Goal: Task Accomplishment & Management: Manage account settings

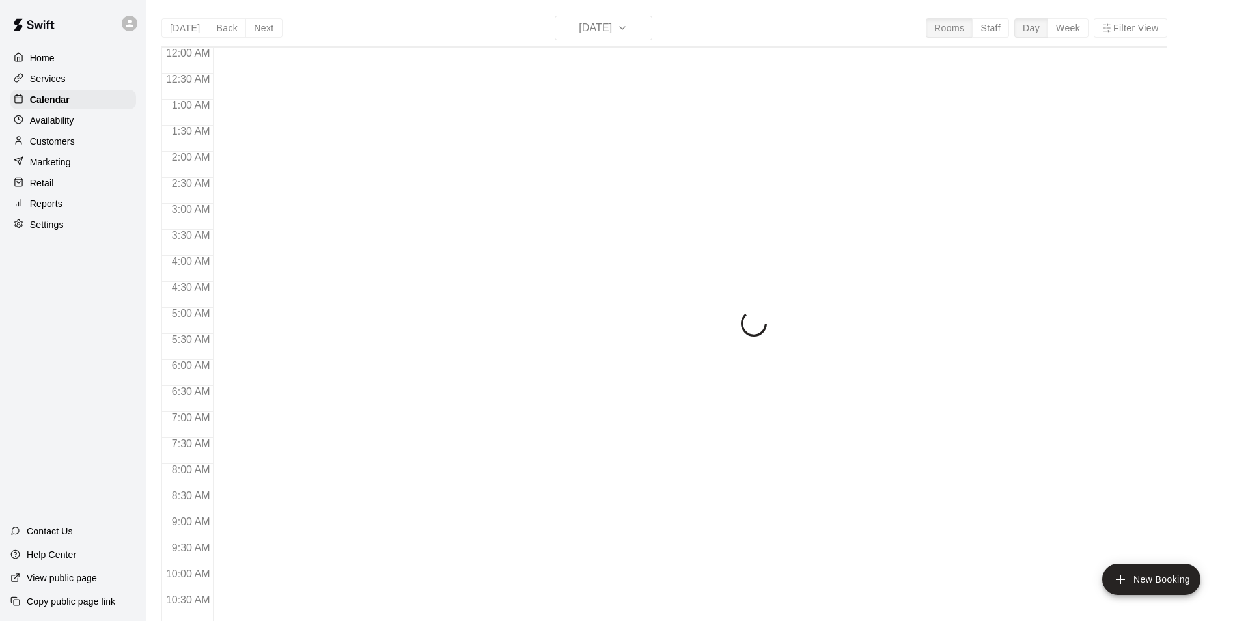
scroll to position [514, 0]
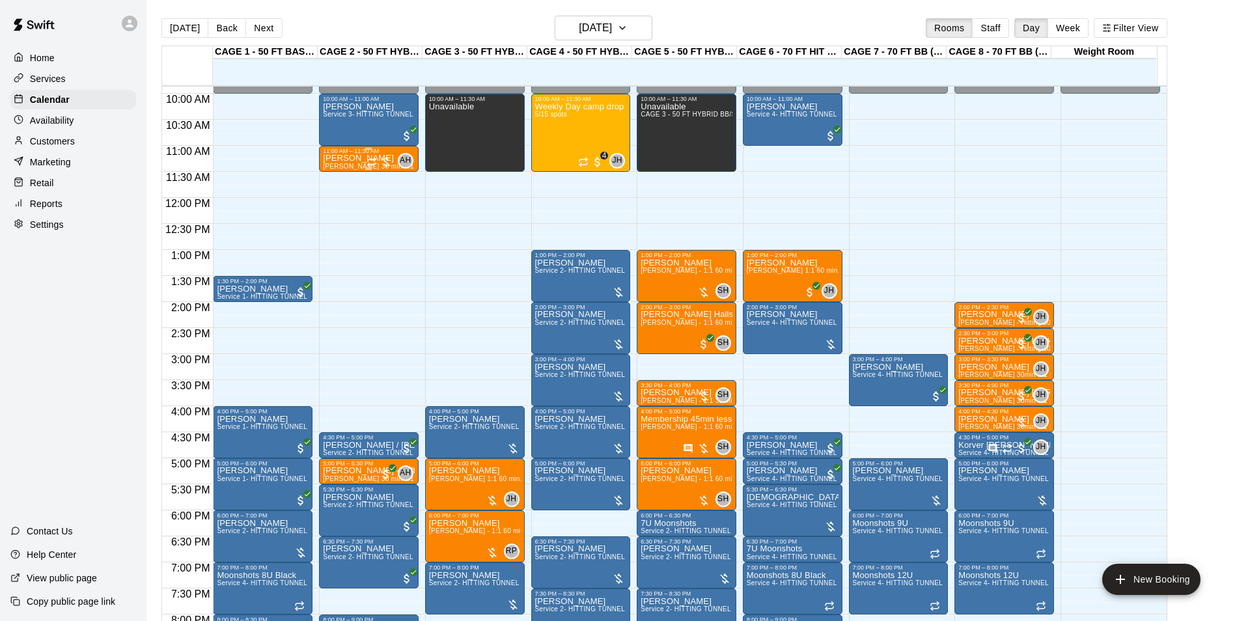
click at [351, 165] on span "[PERSON_NAME] 30 min 1:1 baseball hitting / fielding / pitching lessons" at bounding box center [435, 166] width 224 height 7
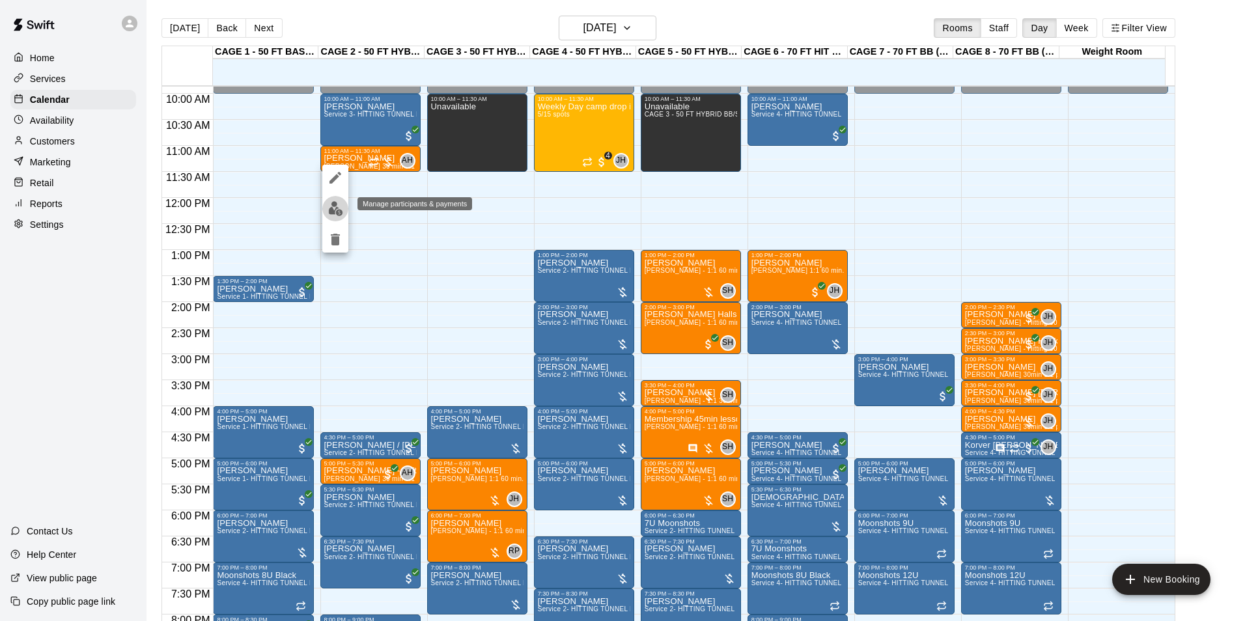
click at [338, 207] on img "edit" at bounding box center [335, 208] width 15 height 15
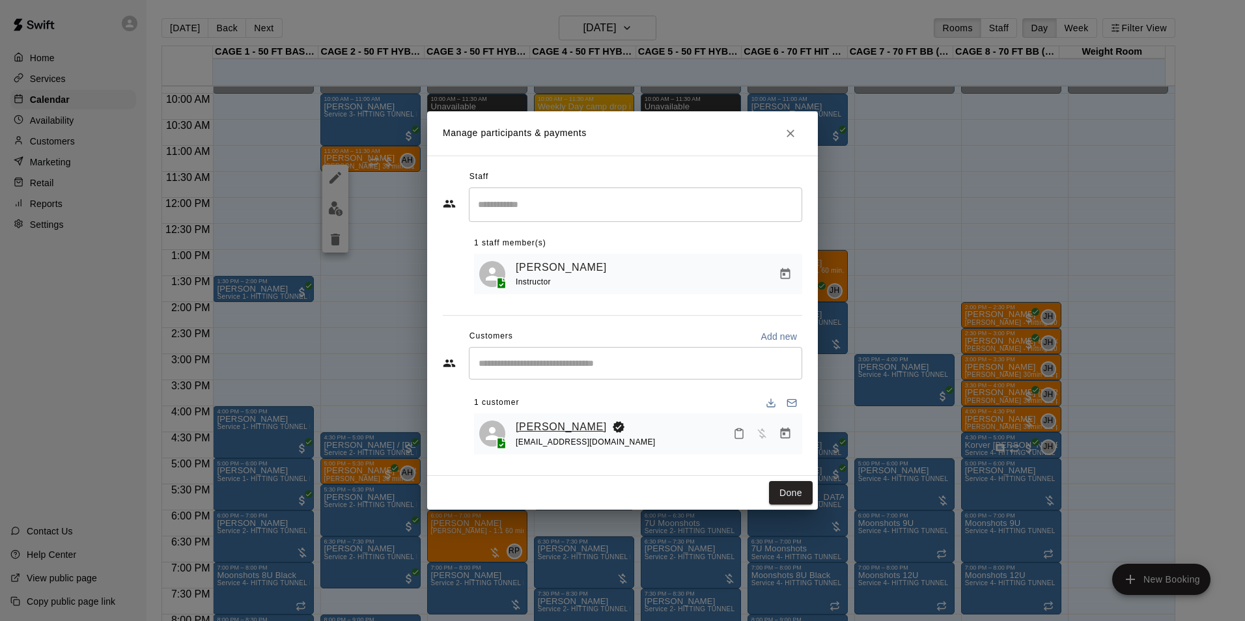
click at [546, 422] on link "adriana bitonti" at bounding box center [561, 427] width 91 height 17
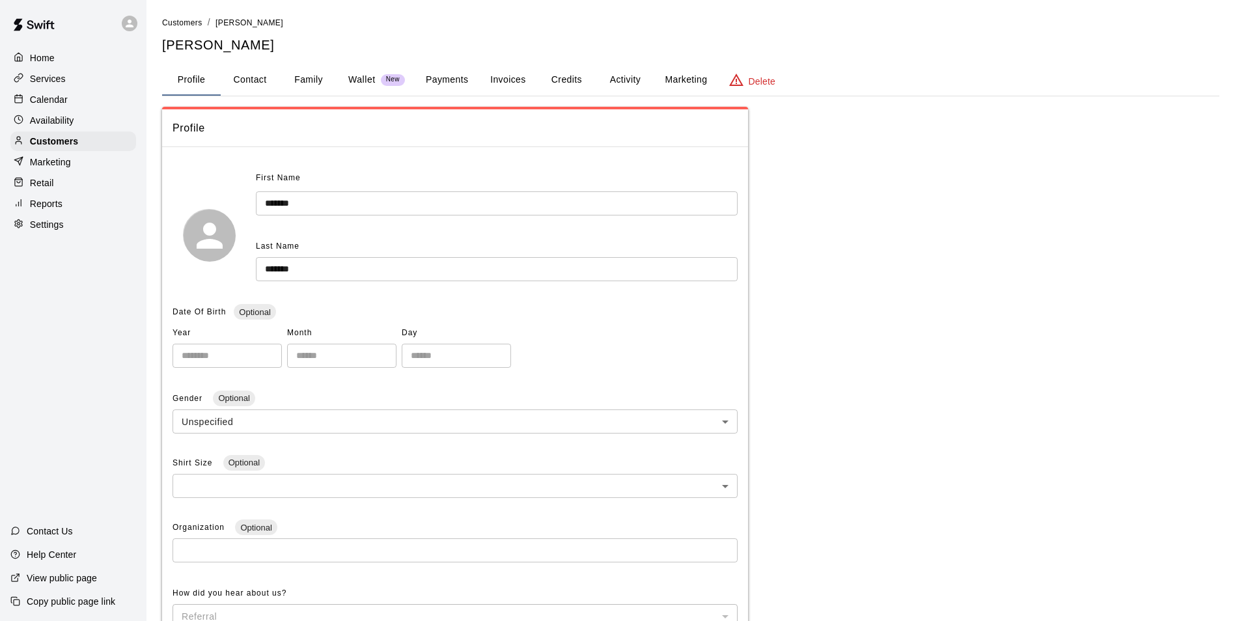
click at [251, 81] on button "Contact" at bounding box center [250, 79] width 59 height 31
select select "**"
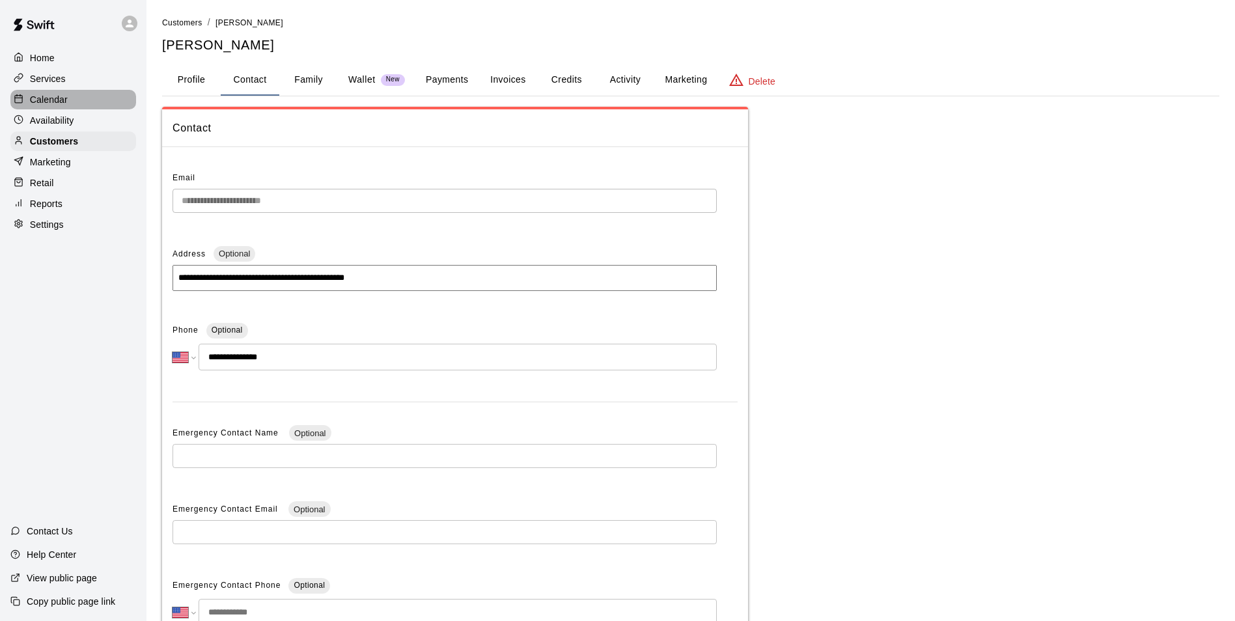
click at [93, 101] on div "Calendar" at bounding box center [73, 100] width 126 height 20
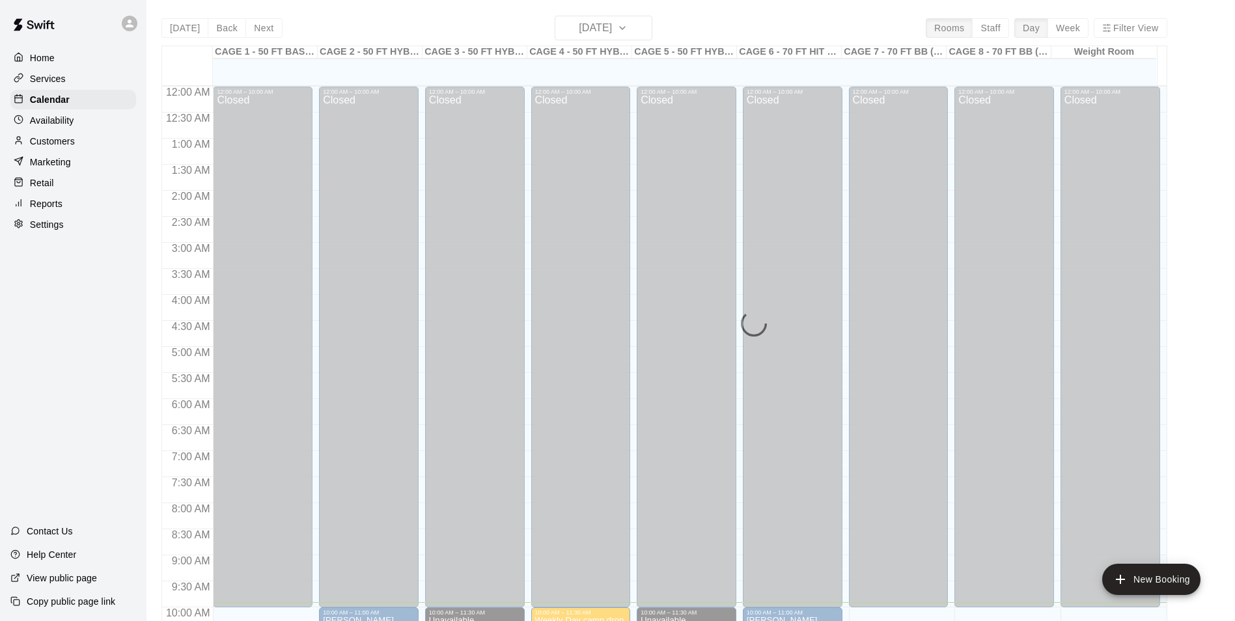
scroll to position [516, 0]
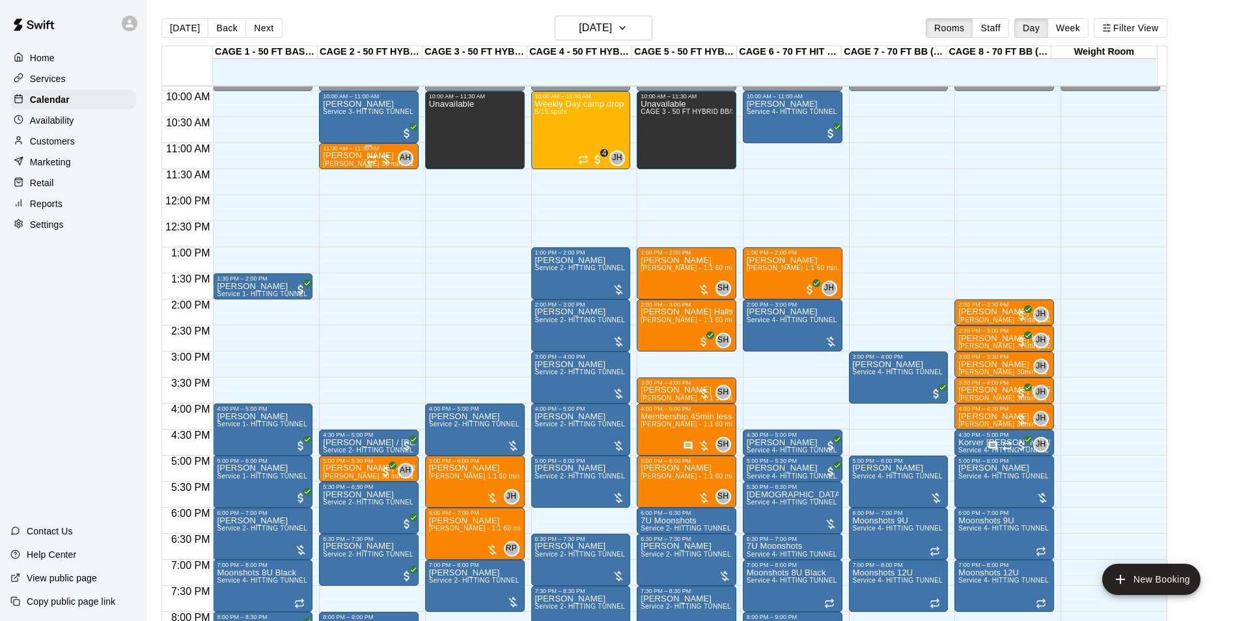
click at [355, 156] on p "adriana bitonti" at bounding box center [369, 156] width 92 height 0
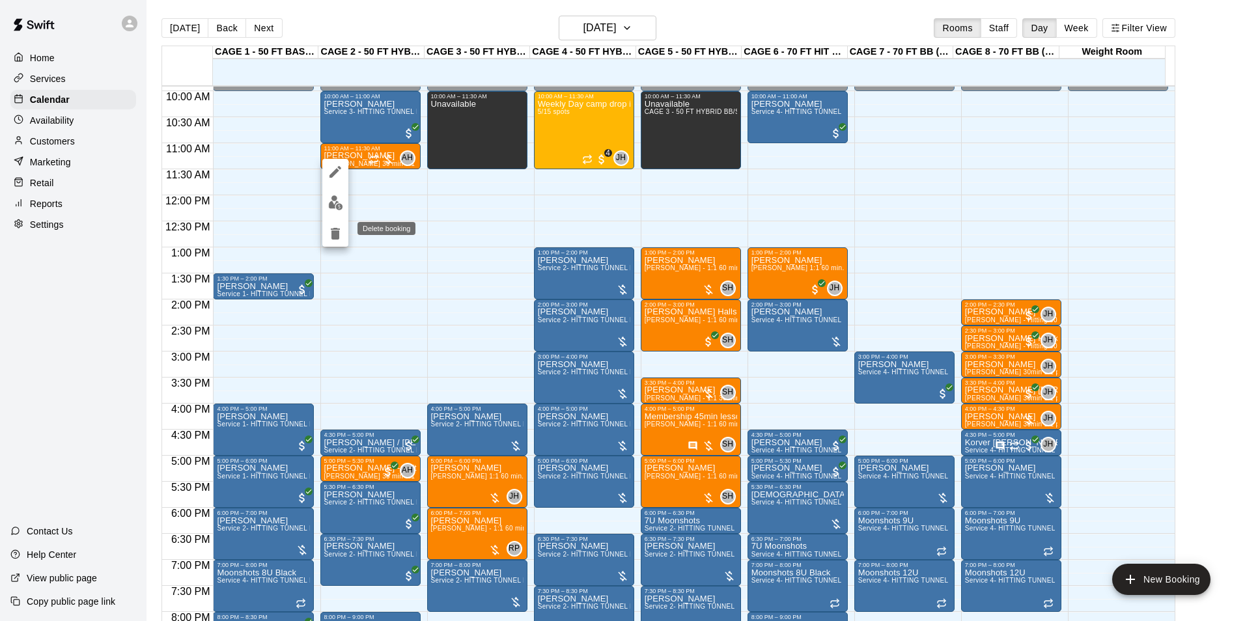
click at [337, 227] on icon "delete" at bounding box center [335, 234] width 16 height 16
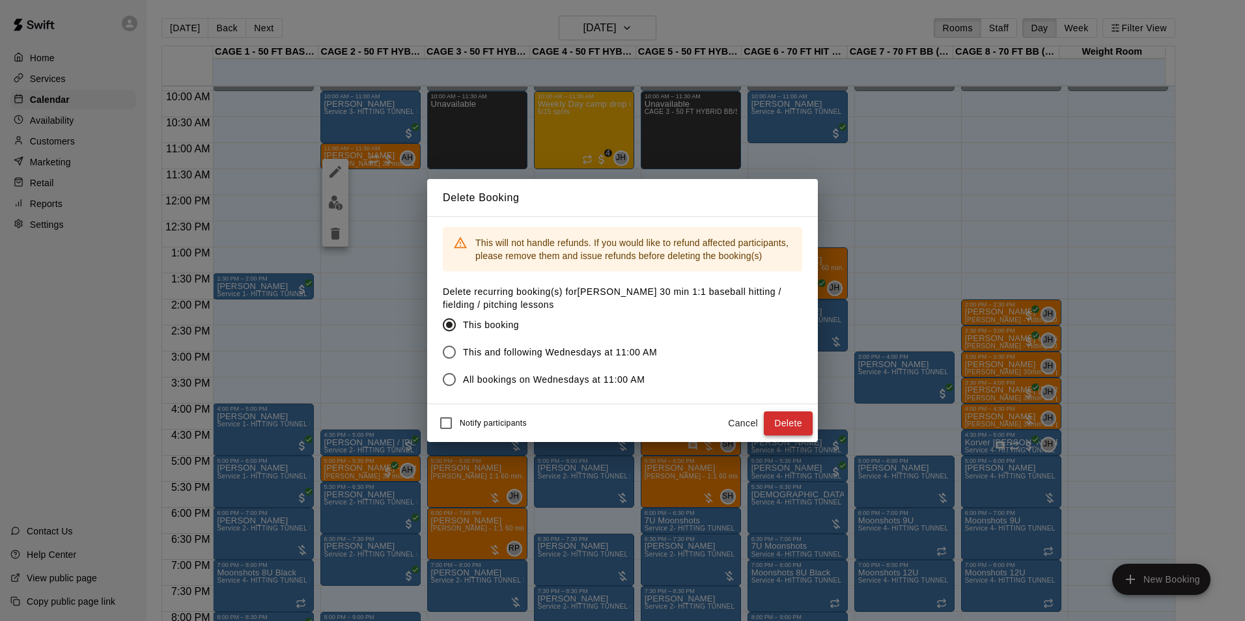
click at [784, 418] on button "Delete" at bounding box center [788, 423] width 49 height 24
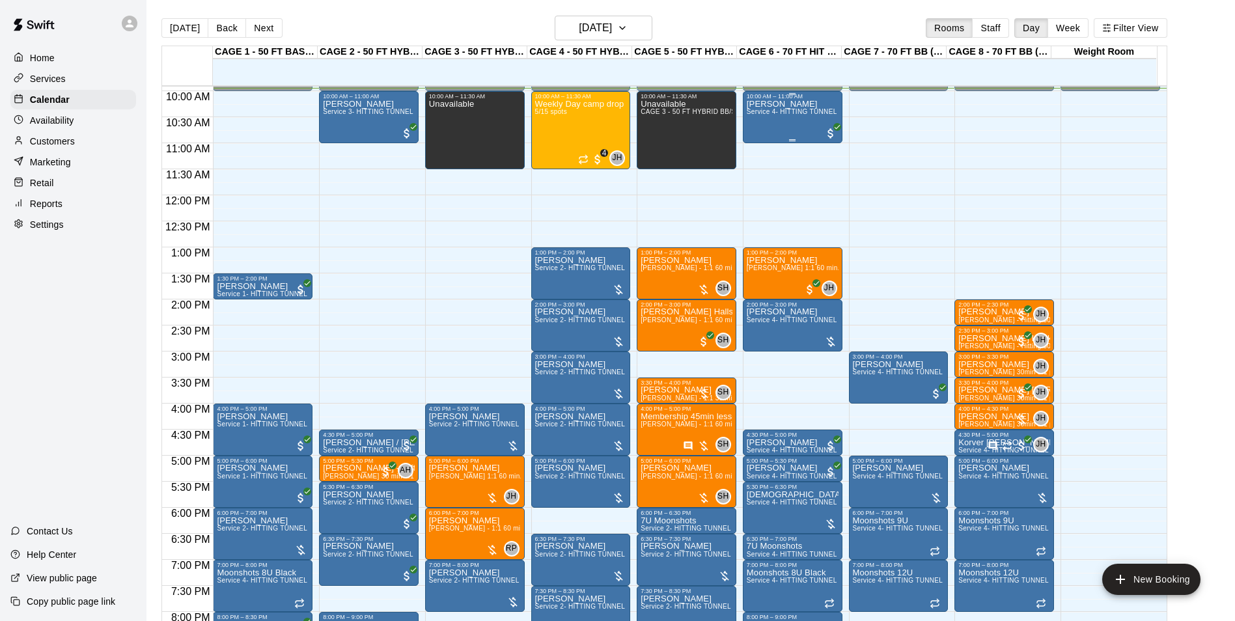
click at [774, 126] on div "Ryan Rivas Service 4- HITTING TUNNEL RENTAL - 70ft Baseball" at bounding box center [793, 410] width 92 height 621
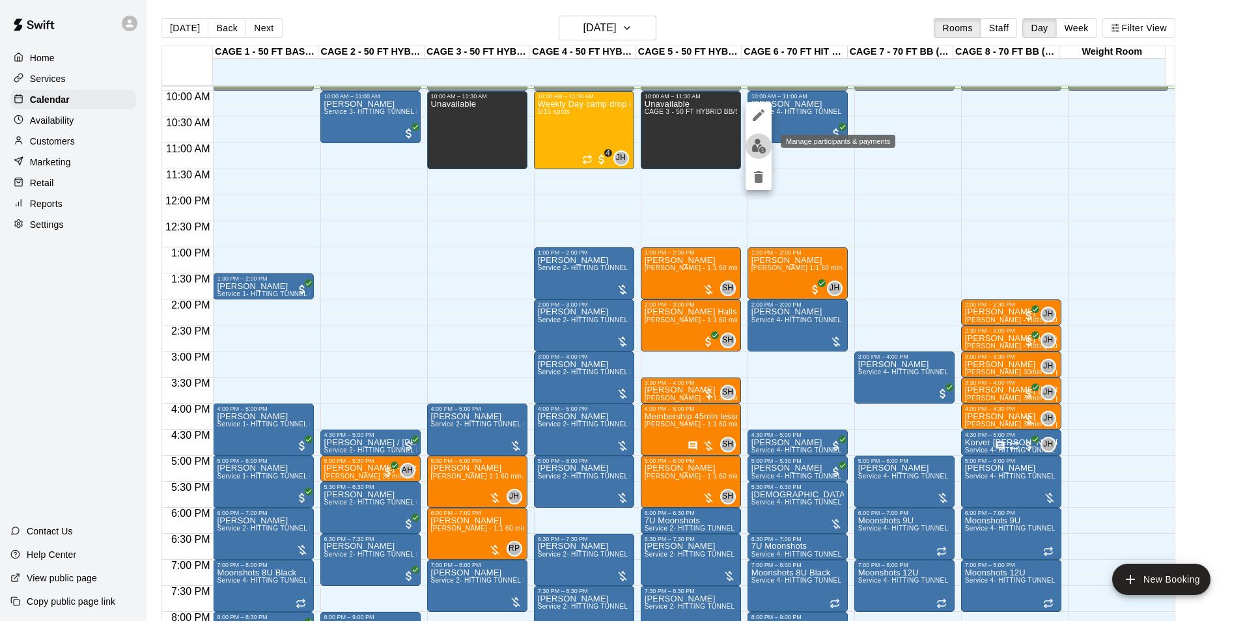
click at [751, 143] on img "edit" at bounding box center [758, 146] width 15 height 15
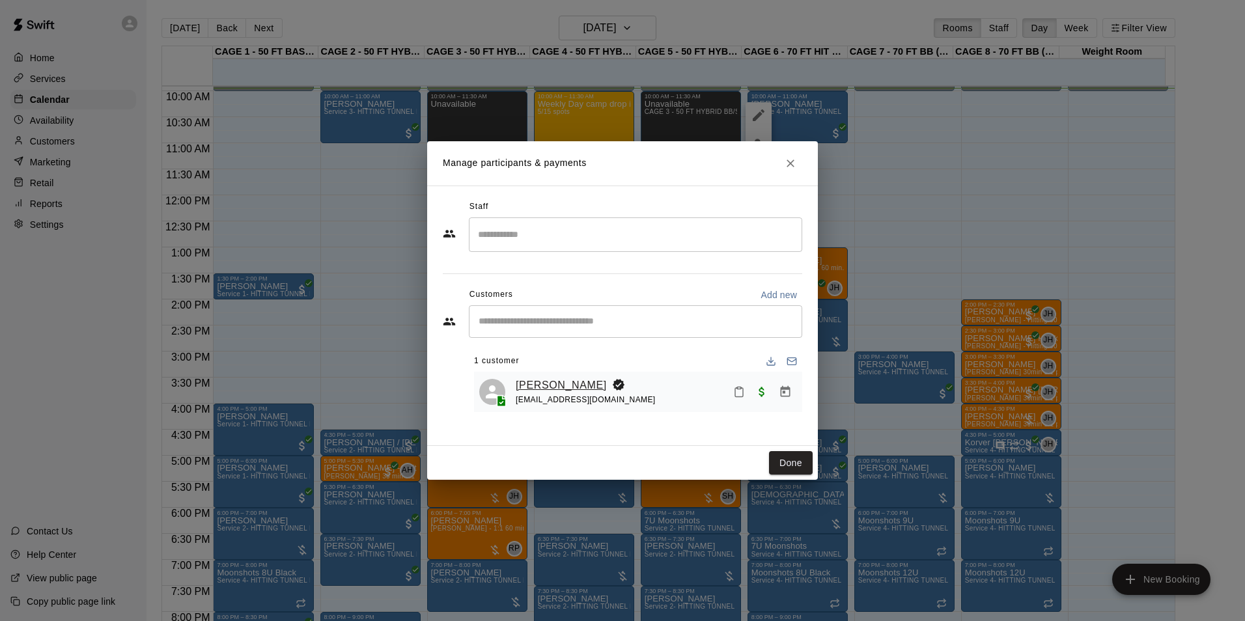
click at [566, 385] on link "[PERSON_NAME]" at bounding box center [561, 385] width 91 height 17
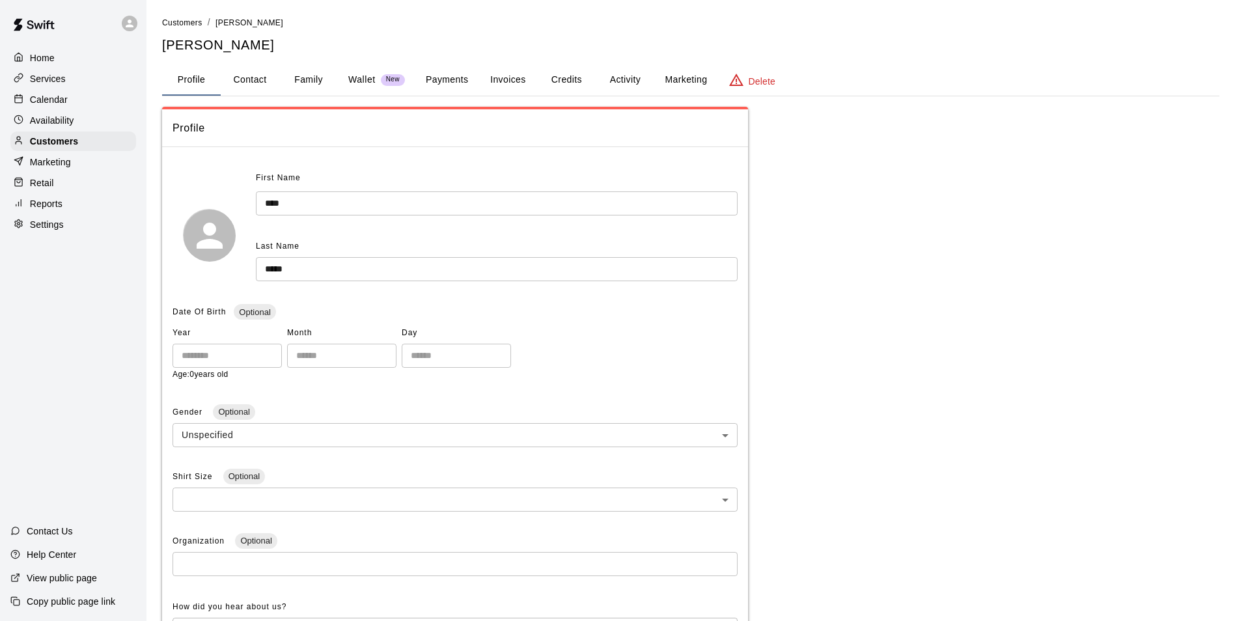
click at [85, 105] on div "Calendar" at bounding box center [73, 100] width 126 height 20
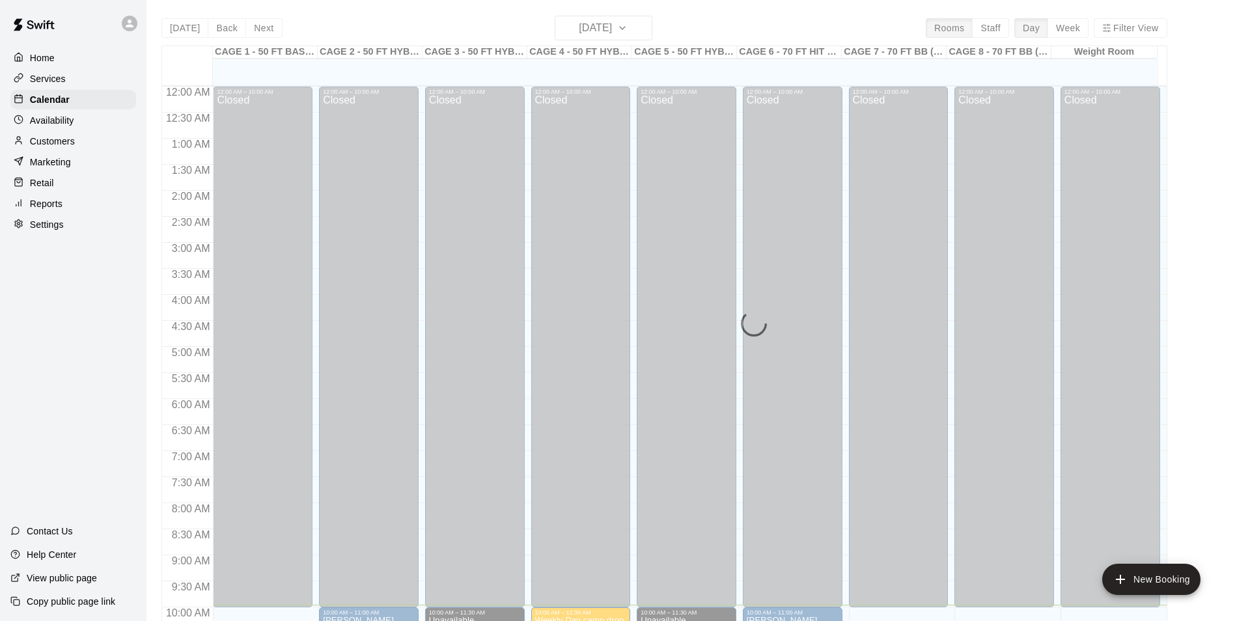
scroll to position [519, 0]
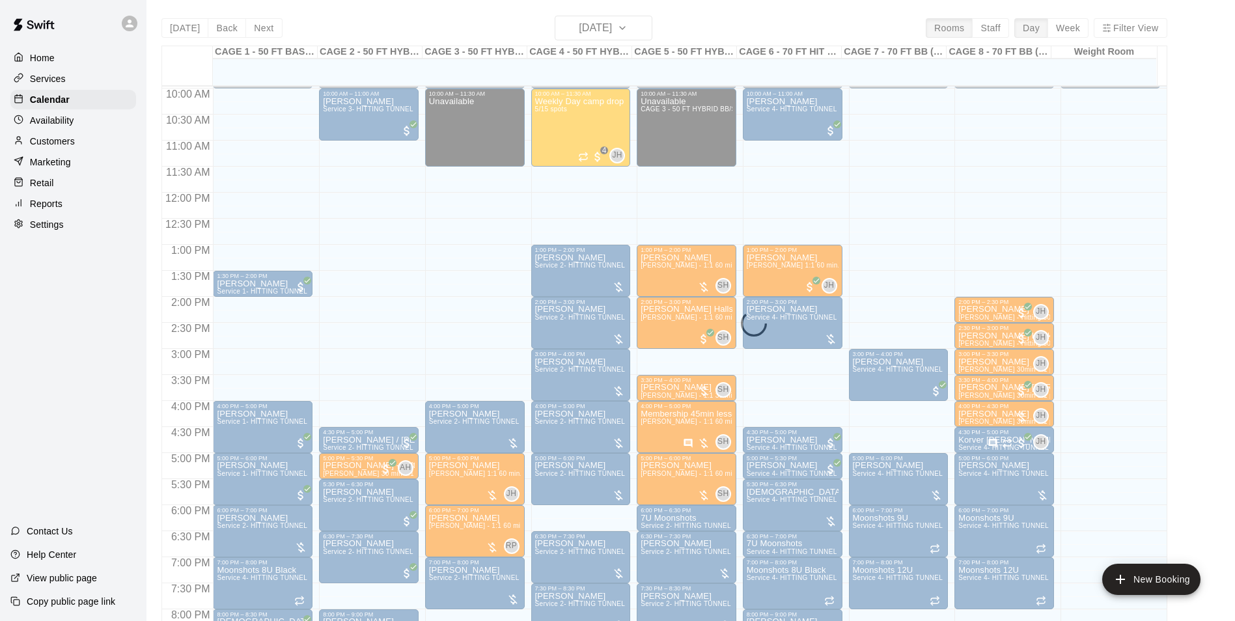
click at [635, 37] on div "Today Back Next Wednesday Aug 13 Rooms Staff Day Week Filter View CAGE 1 - 50 F…" at bounding box center [664, 326] width 1006 height 621
click at [635, 32] on div "Today Back Next Wednesday Aug 13 Rooms Staff Day Week Filter View CAGE 1 - 50 F…" at bounding box center [664, 326] width 1006 height 621
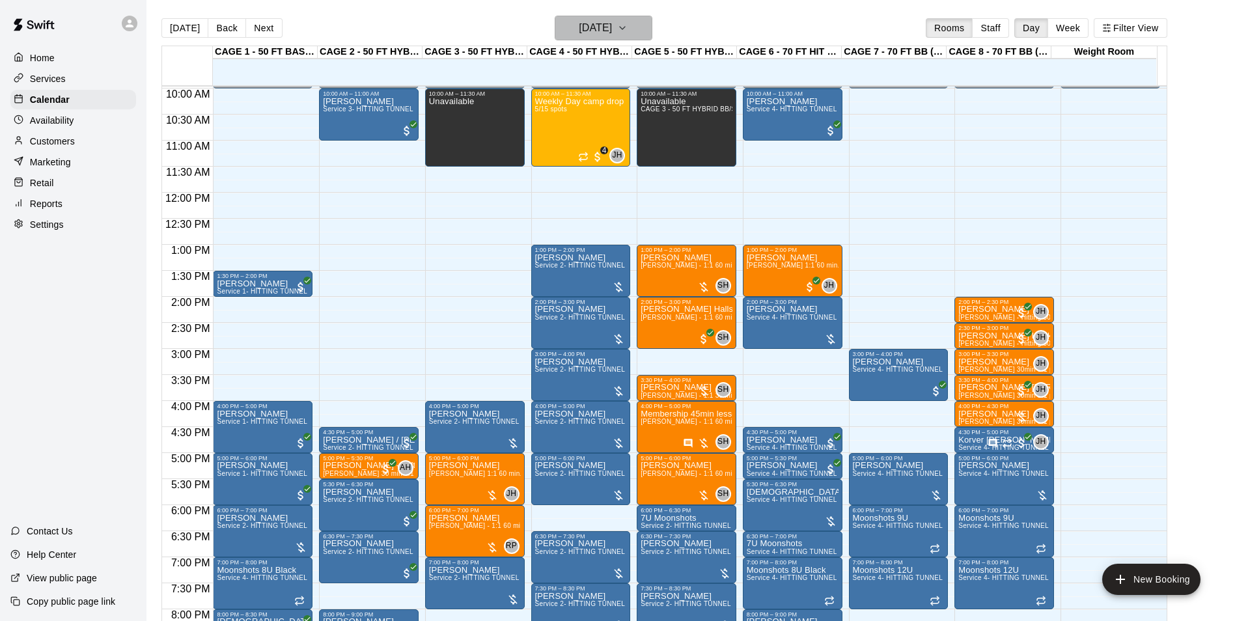
click at [612, 33] on h6 "[DATE]" at bounding box center [595, 28] width 33 height 18
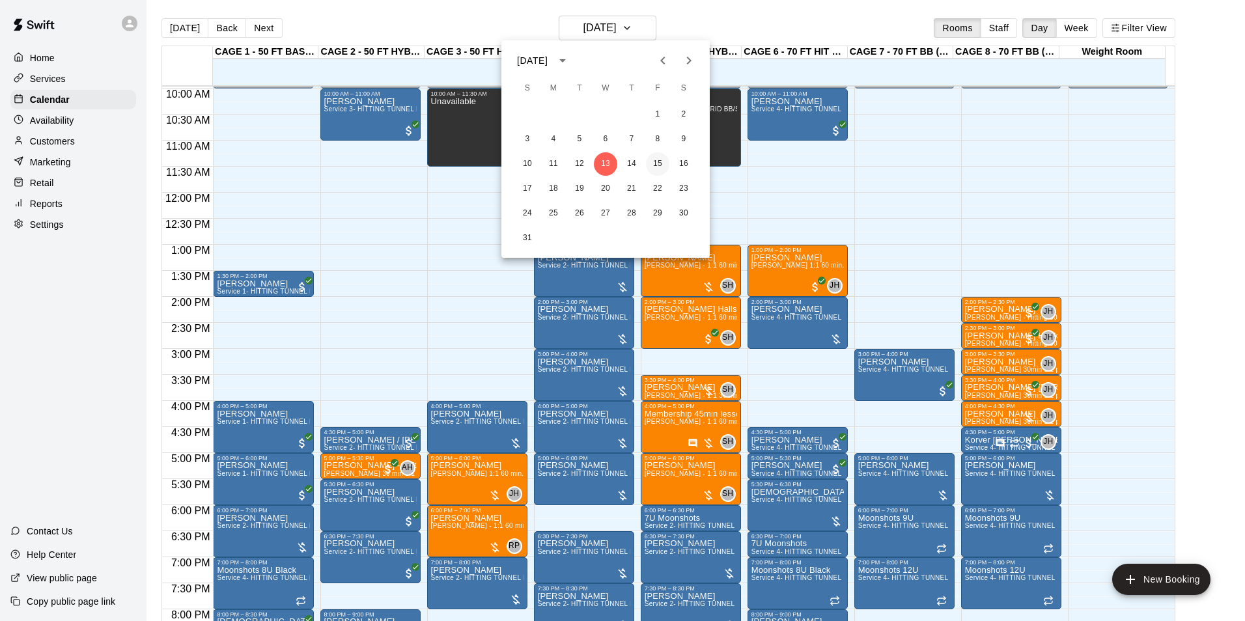
click at [661, 169] on button "15" at bounding box center [657, 163] width 23 height 23
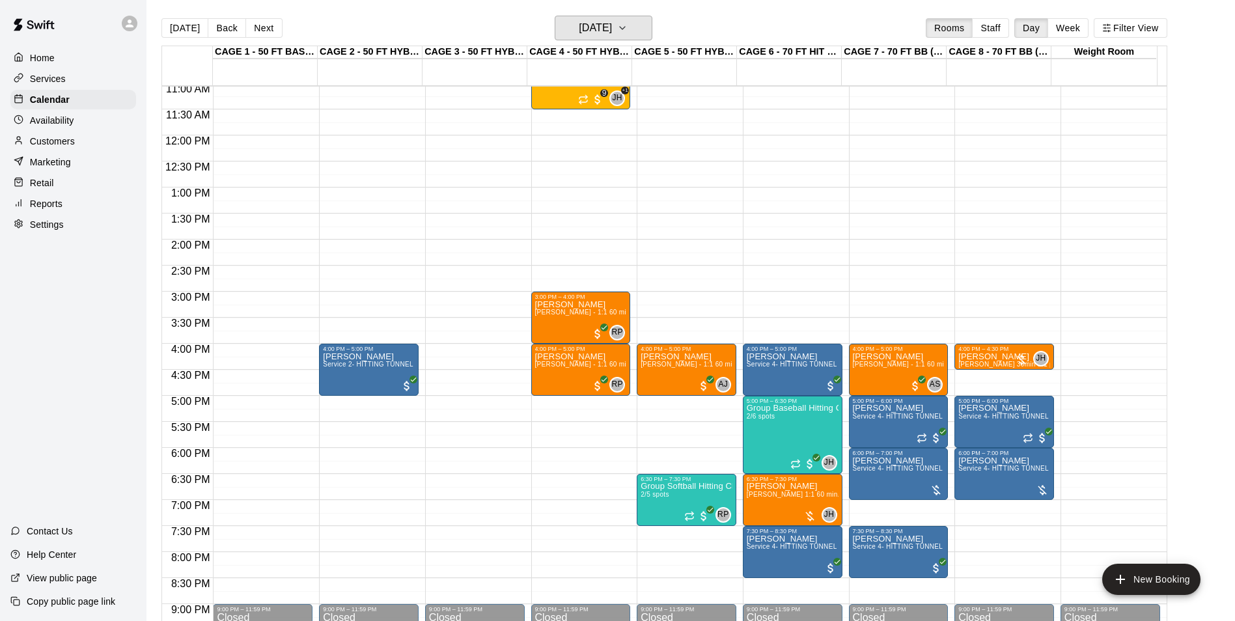
scroll to position [584, 0]
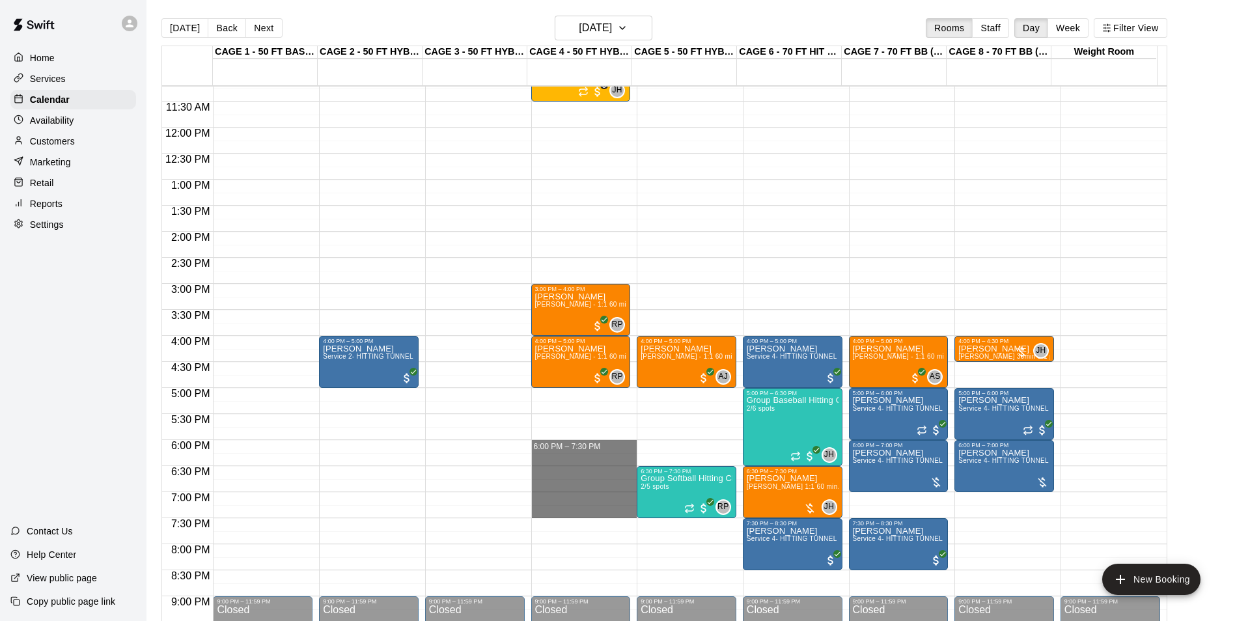
drag, startPoint x: 567, startPoint y: 447, endPoint x: 568, endPoint y: 514, distance: 67.1
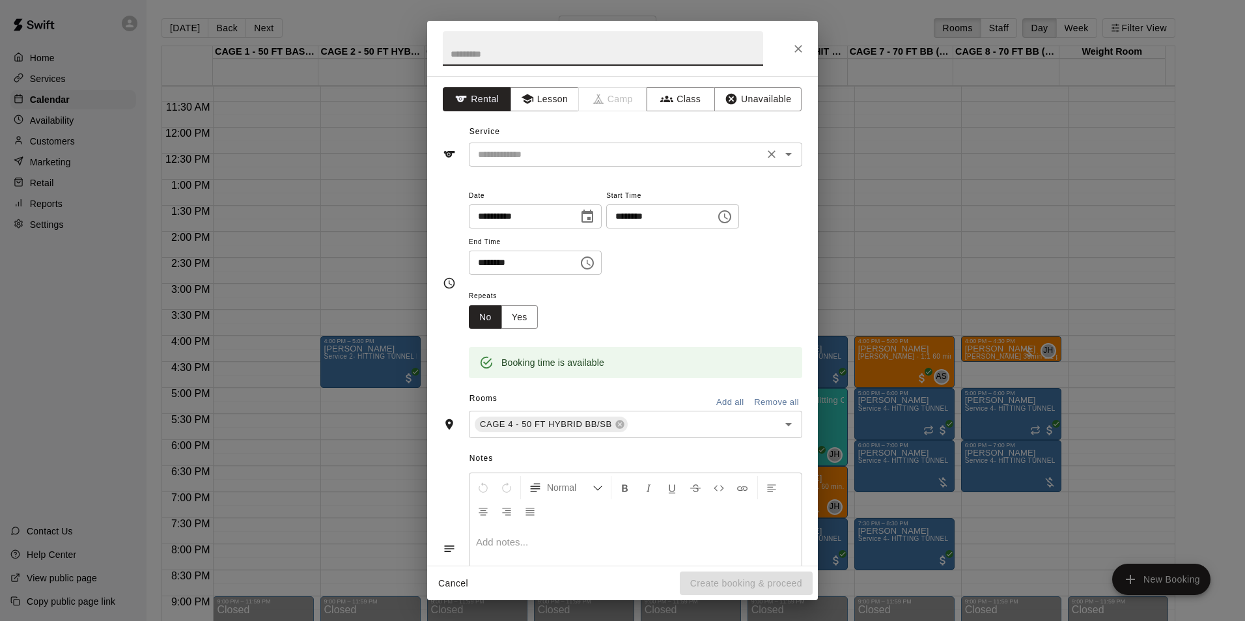
click at [551, 156] on input "text" at bounding box center [616, 154] width 287 height 16
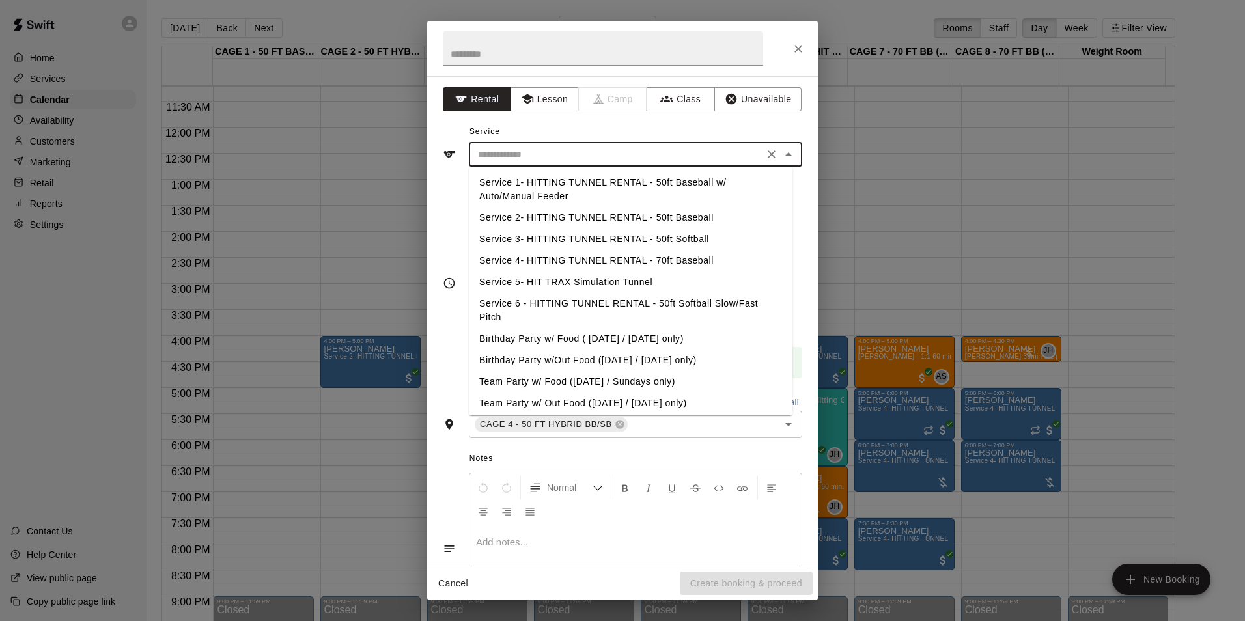
click at [628, 215] on li "Service 2- HITTING TUNNEL RENTAL - 50ft Baseball" at bounding box center [631, 217] width 324 height 21
type input "**********"
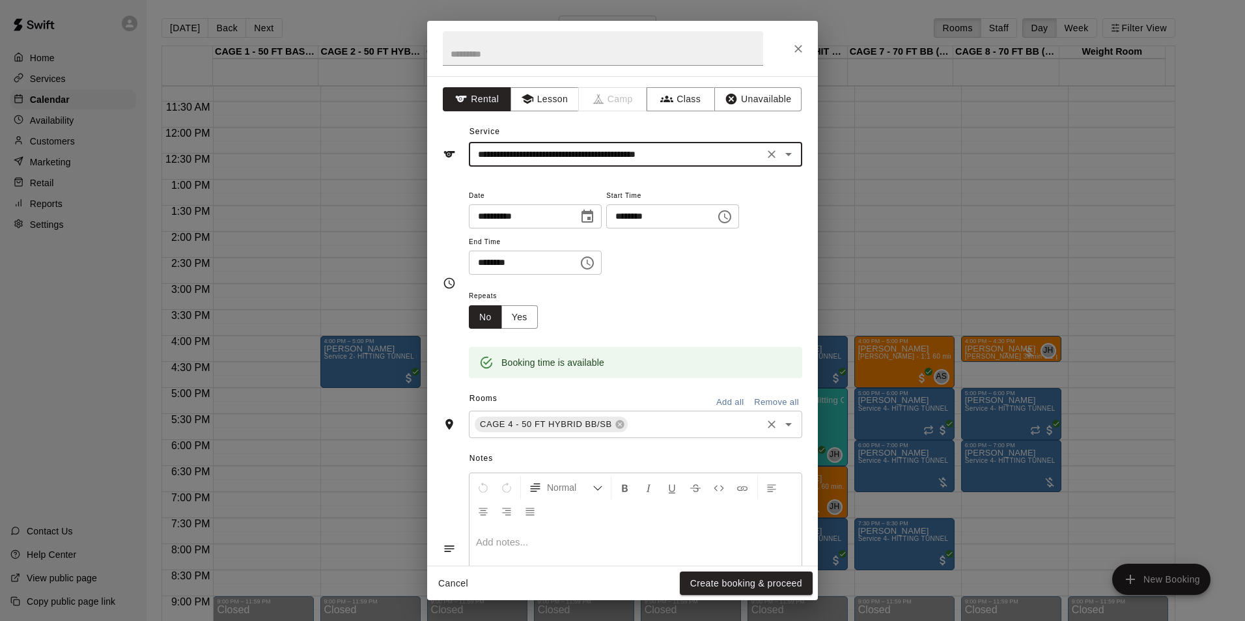
click at [665, 419] on input "text" at bounding box center [694, 425] width 130 height 16
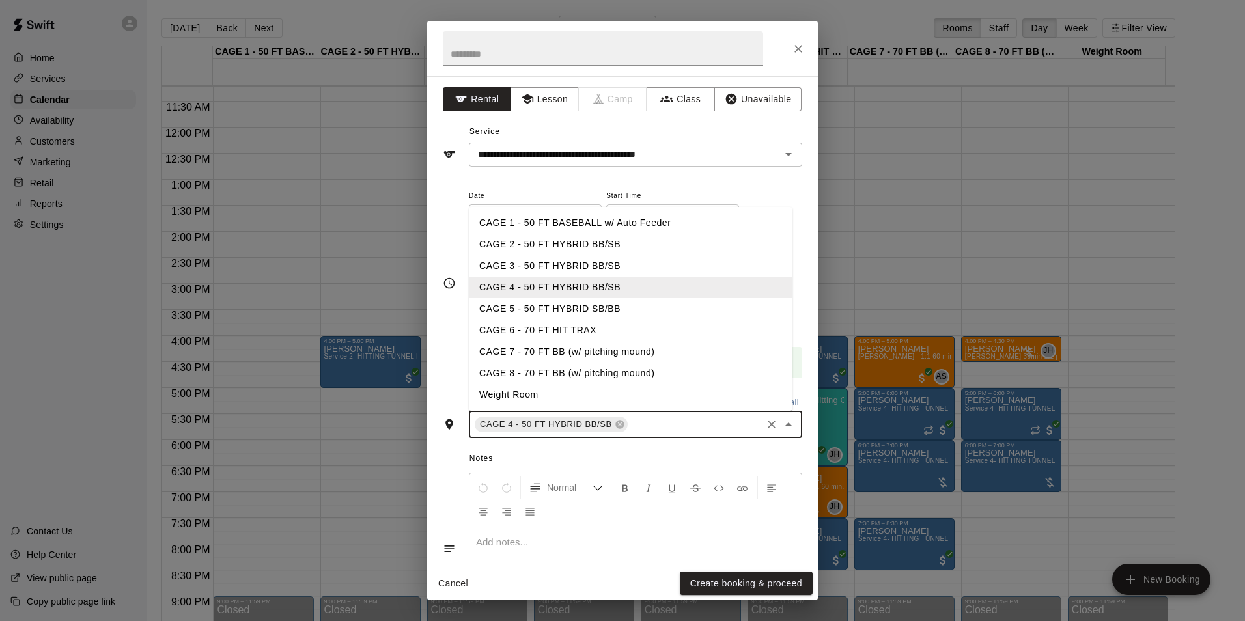
click at [610, 309] on li "CAGE 5 - 50 FT HYBRID SB/BB" at bounding box center [631, 308] width 324 height 21
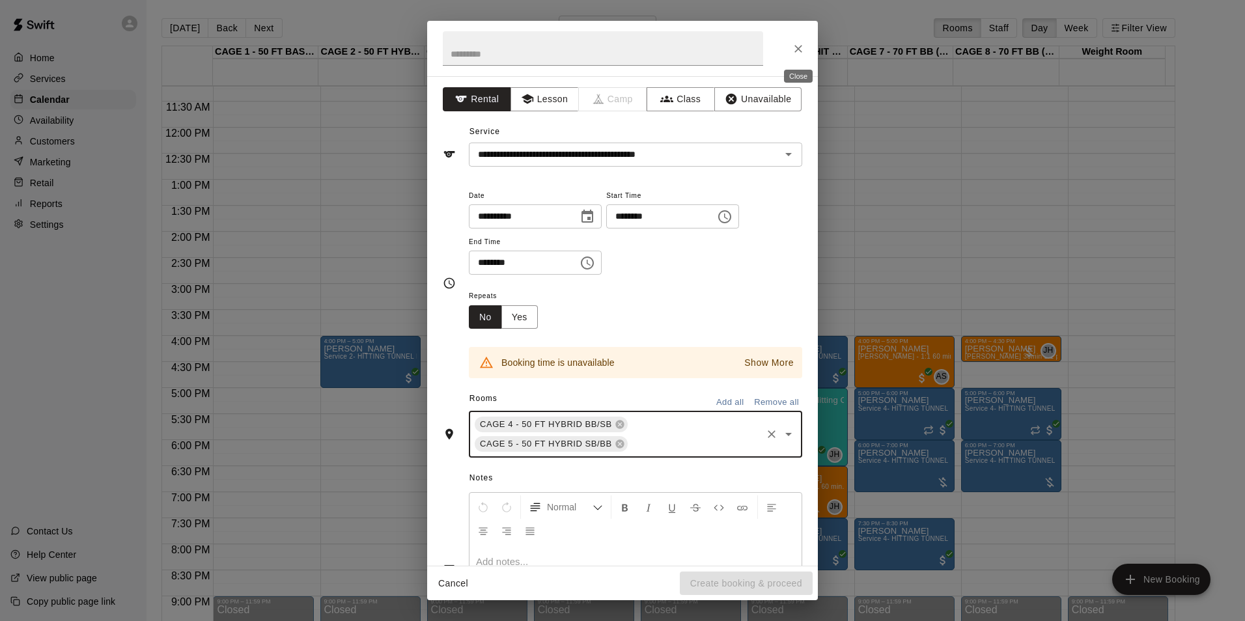
click at [791, 49] on button "Close" at bounding box center [797, 48] width 23 height 23
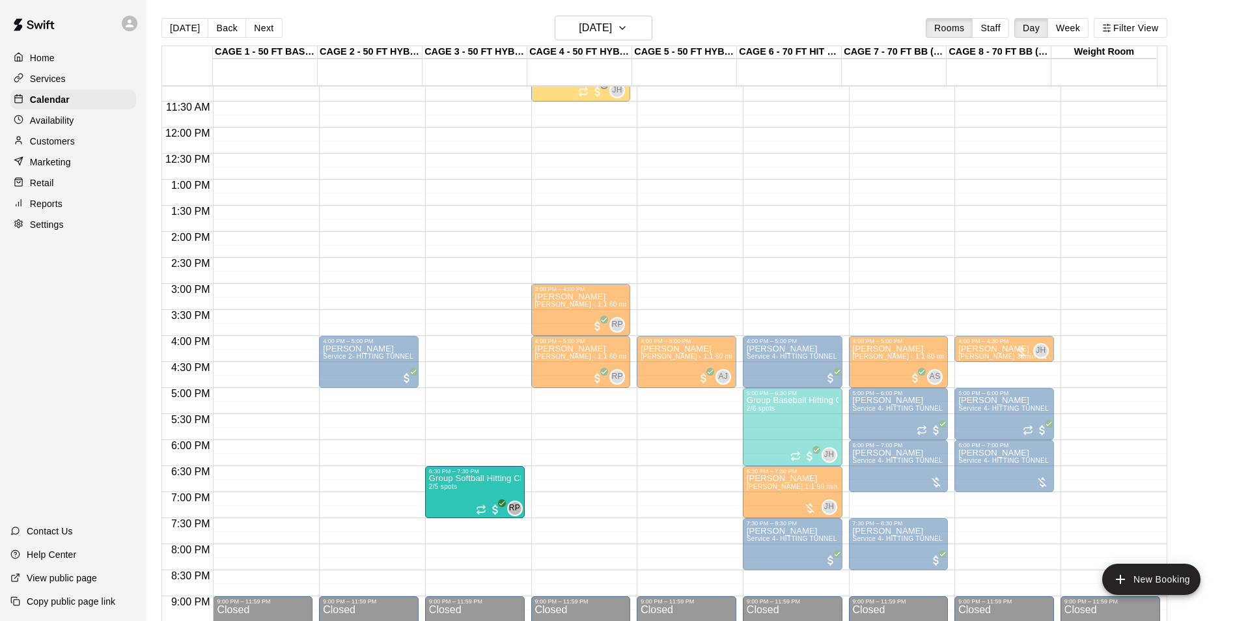
drag, startPoint x: 681, startPoint y: 495, endPoint x: 524, endPoint y: 499, distance: 156.9
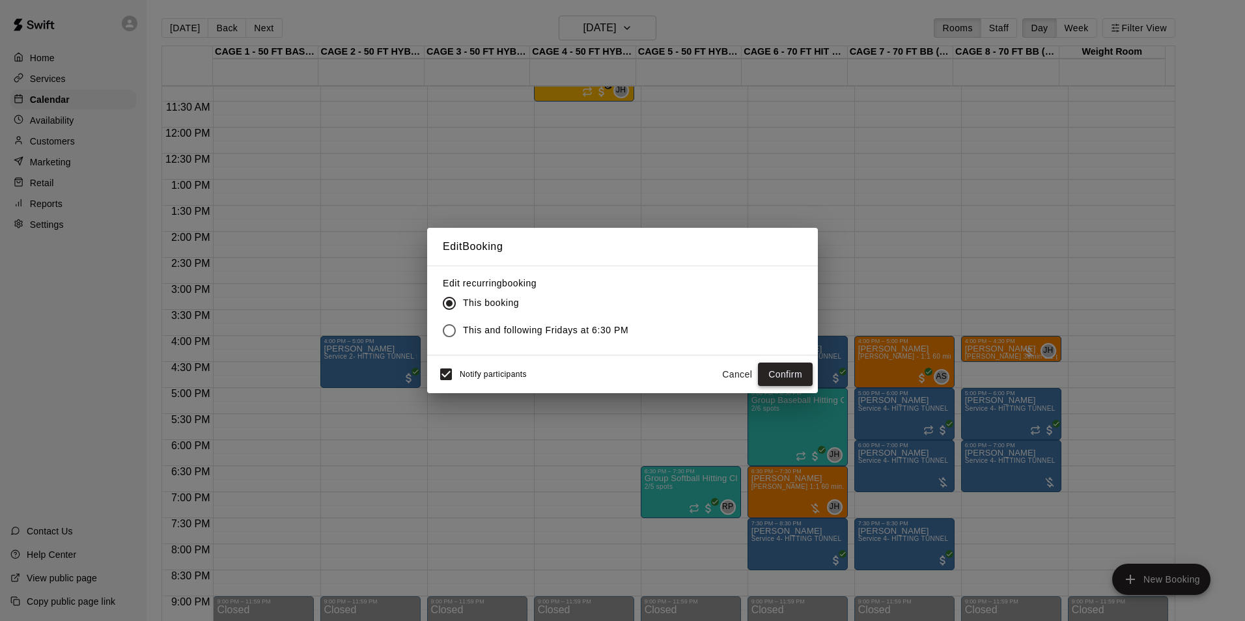
click at [782, 372] on button "Confirm" at bounding box center [785, 375] width 55 height 24
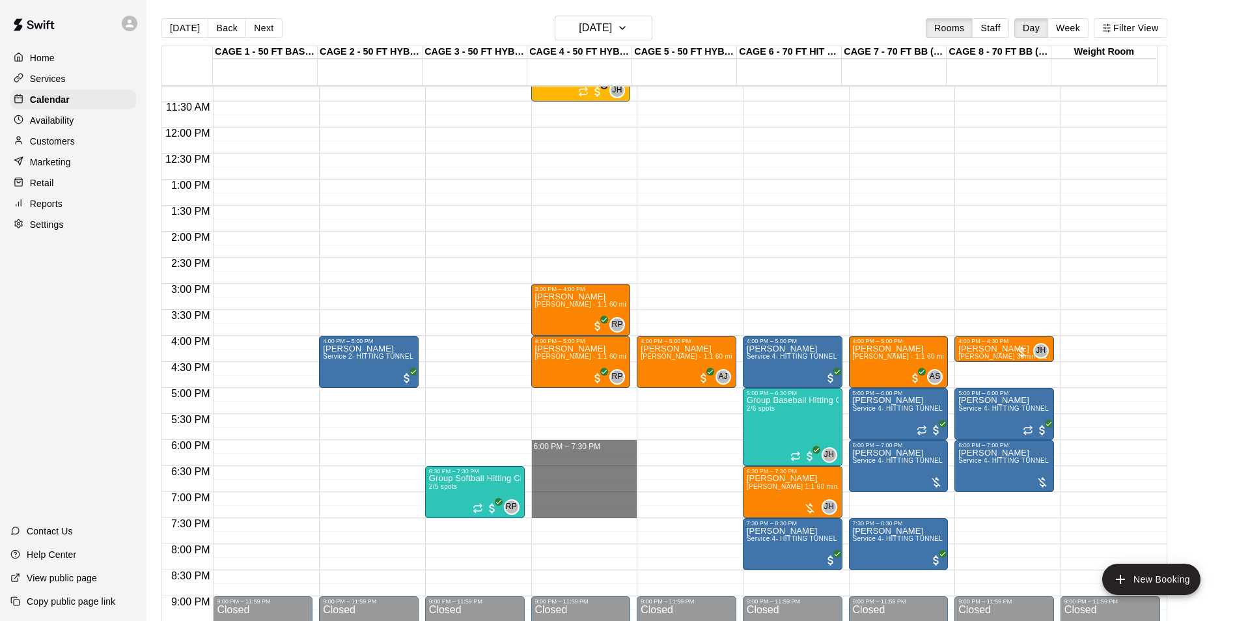
drag, startPoint x: 577, startPoint y: 445, endPoint x: 579, endPoint y: 512, distance: 67.1
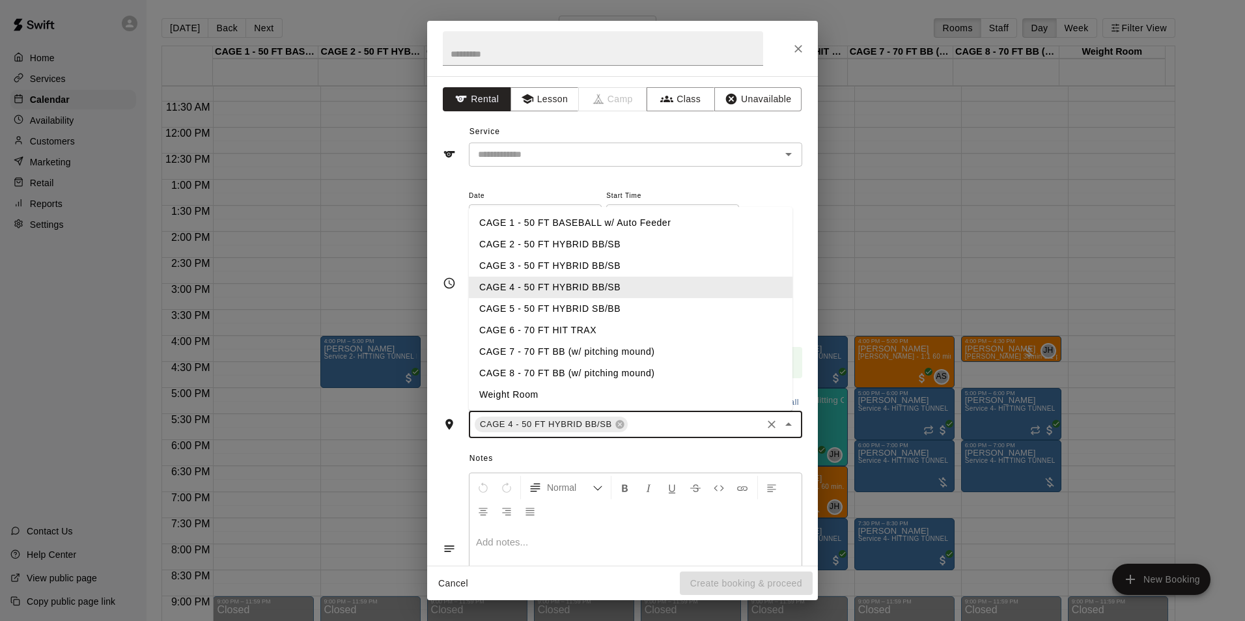
click at [630, 426] on input "text" at bounding box center [694, 425] width 130 height 16
click at [587, 311] on li "CAGE 5 - 50 FT HYBRID SB/BB" at bounding box center [631, 308] width 324 height 21
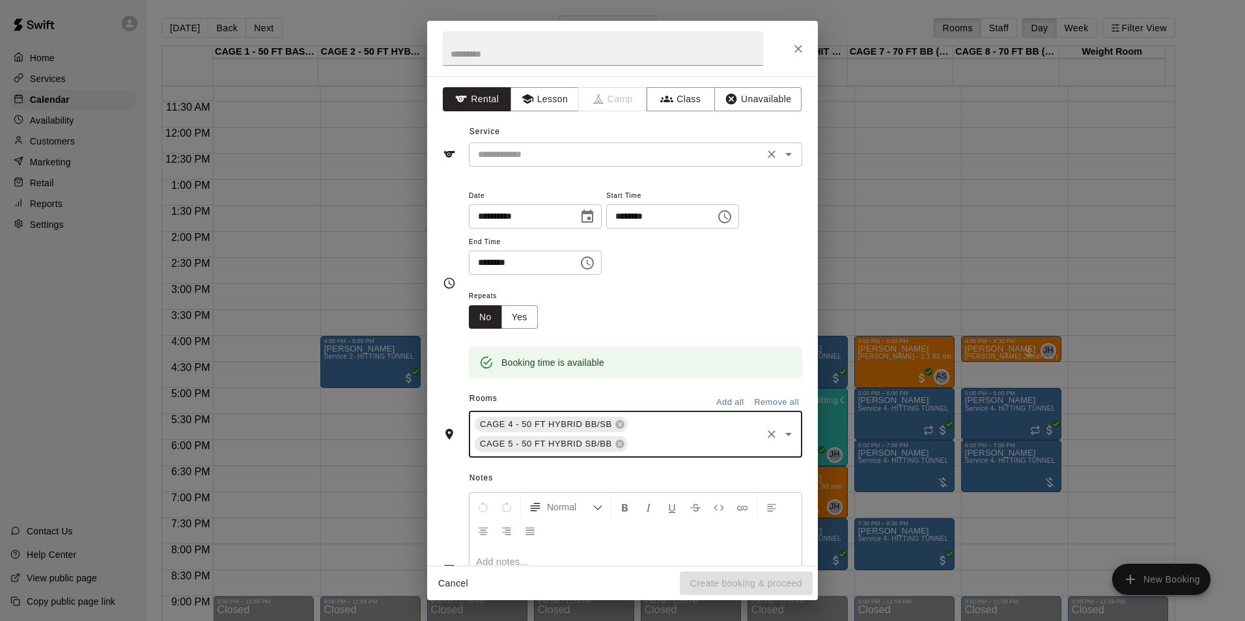
click at [634, 158] on input "text" at bounding box center [616, 154] width 287 height 16
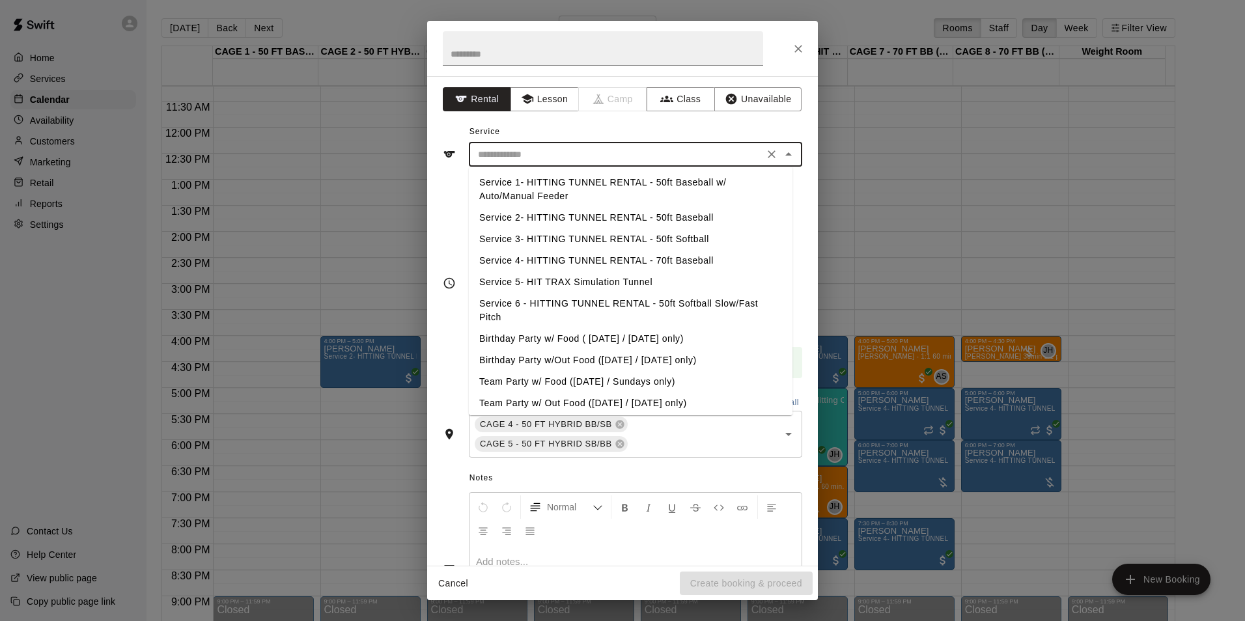
click at [647, 219] on li "Service 2- HITTING TUNNEL RENTAL - 50ft Baseball" at bounding box center [631, 217] width 324 height 21
type input "**********"
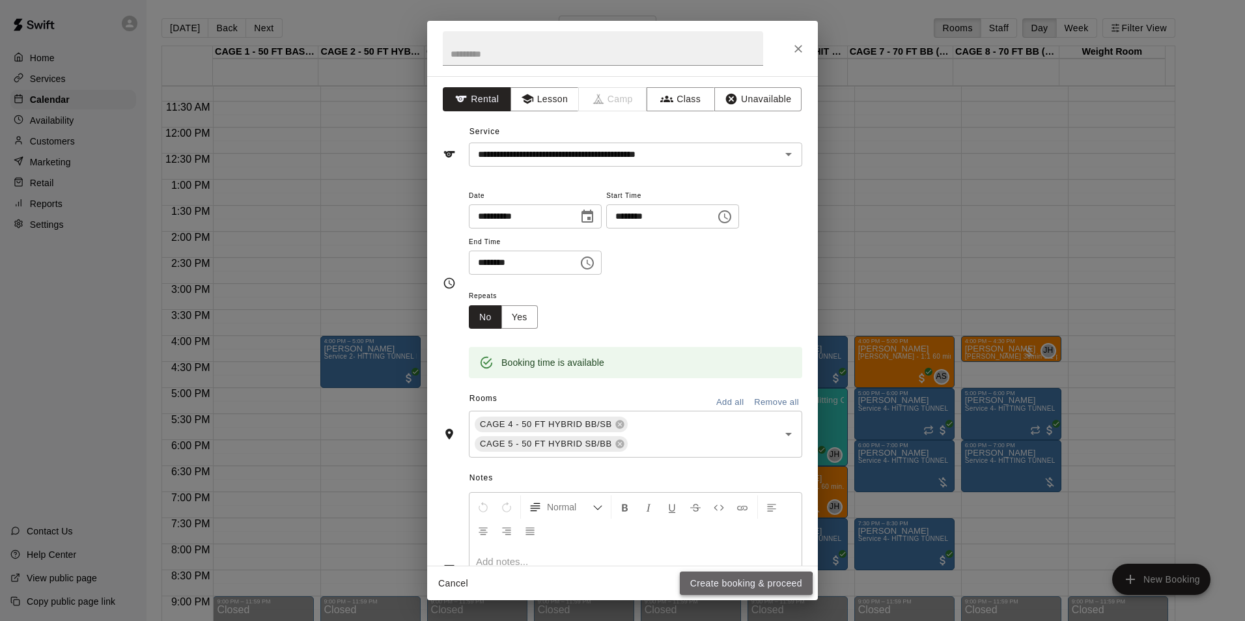
click at [732, 587] on button "Create booking & proceed" at bounding box center [746, 584] width 133 height 24
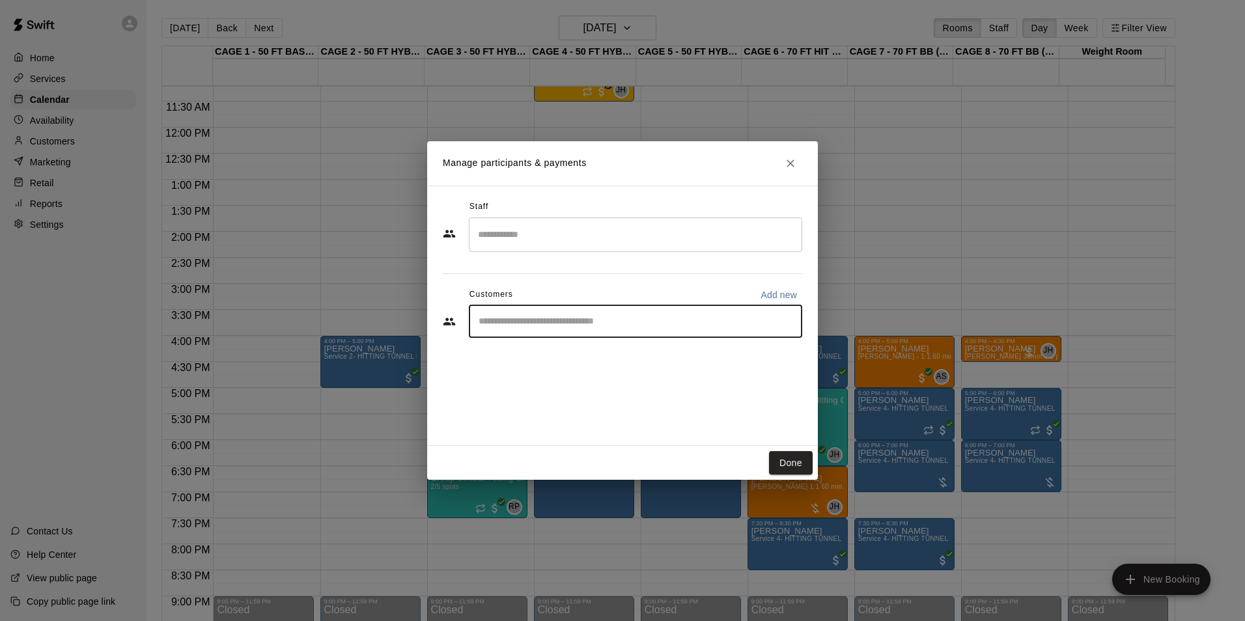
click at [613, 320] on input "Start typing to search customers..." at bounding box center [636, 321] width 322 height 13
type input "*****"
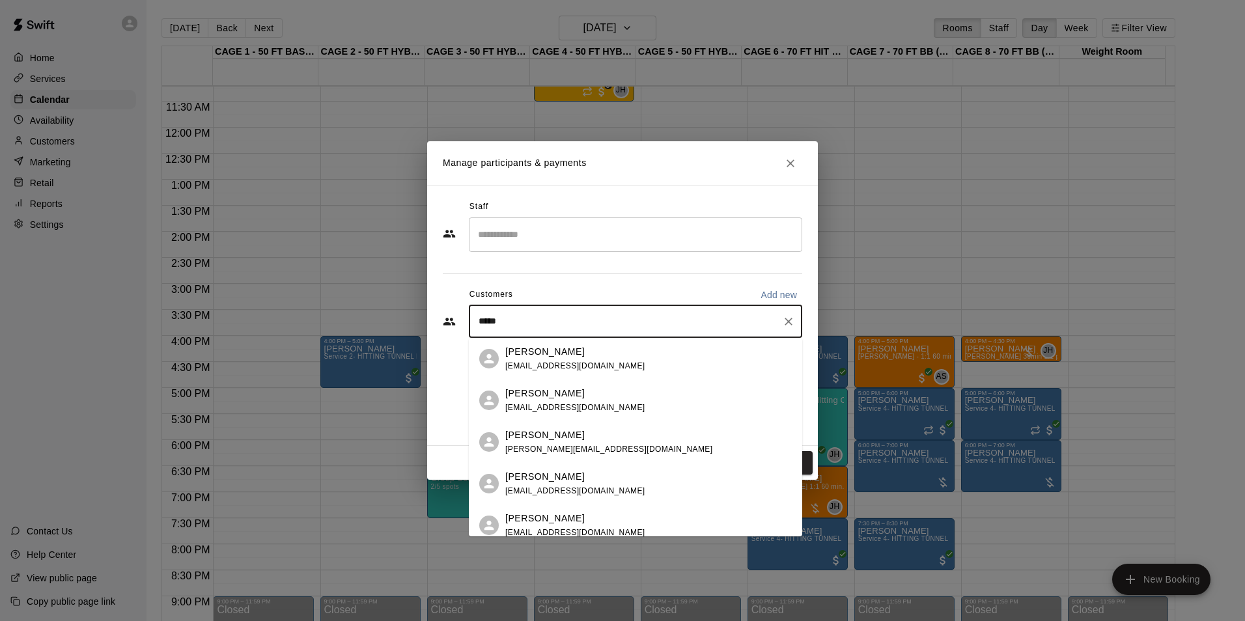
click at [626, 358] on div "Ryan Rivas rydin2005@hotmail.com" at bounding box center [648, 359] width 286 height 28
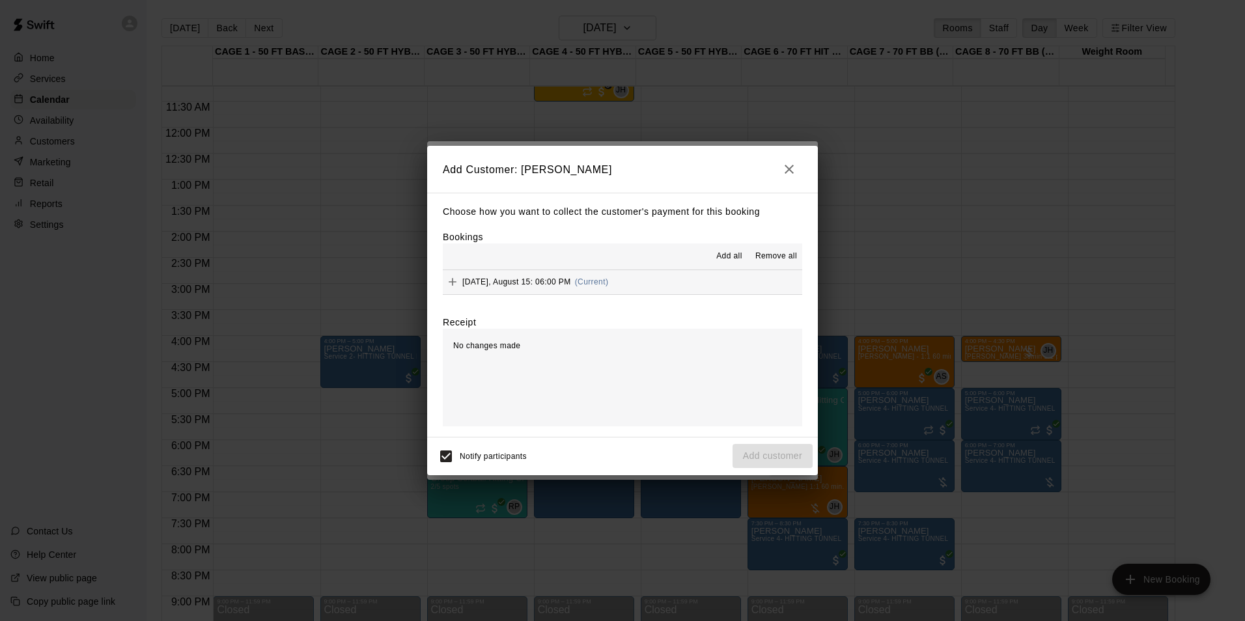
click at [612, 283] on button "Friday, August 15: 06:00 PM (Current)" at bounding box center [622, 282] width 359 height 24
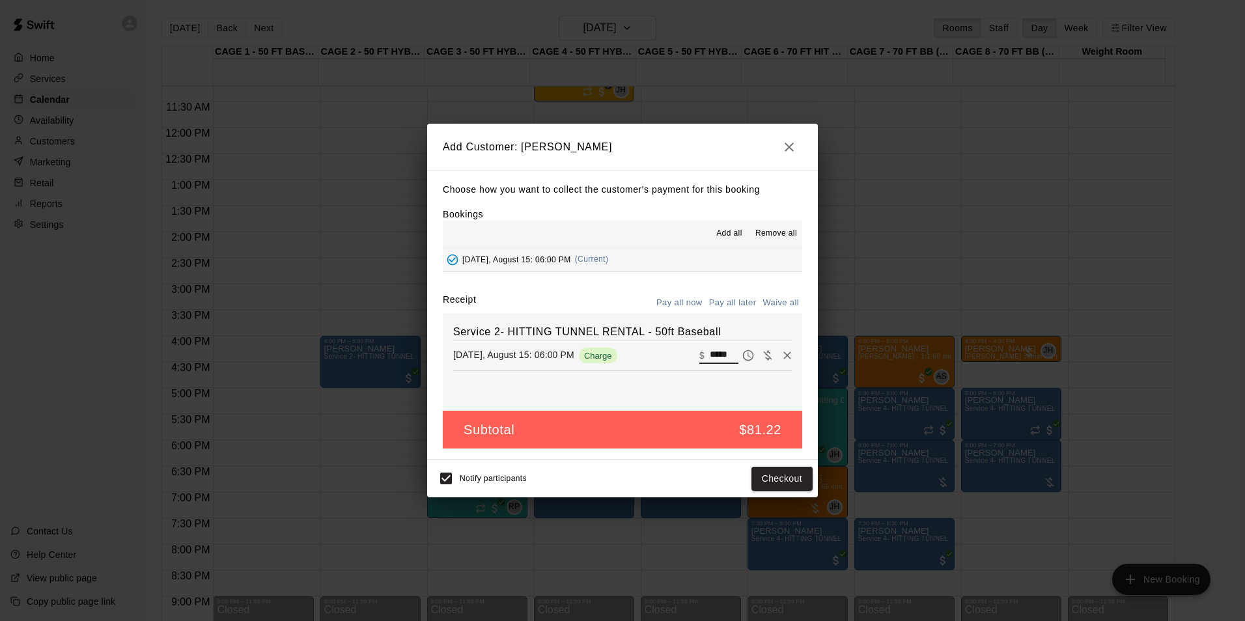
drag, startPoint x: 725, startPoint y: 355, endPoint x: 694, endPoint y: 354, distance: 31.3
click at [699, 354] on div "​ $ *****" at bounding box center [718, 355] width 39 height 17
type input "***"
click at [787, 482] on button "Checkout" at bounding box center [781, 479] width 61 height 24
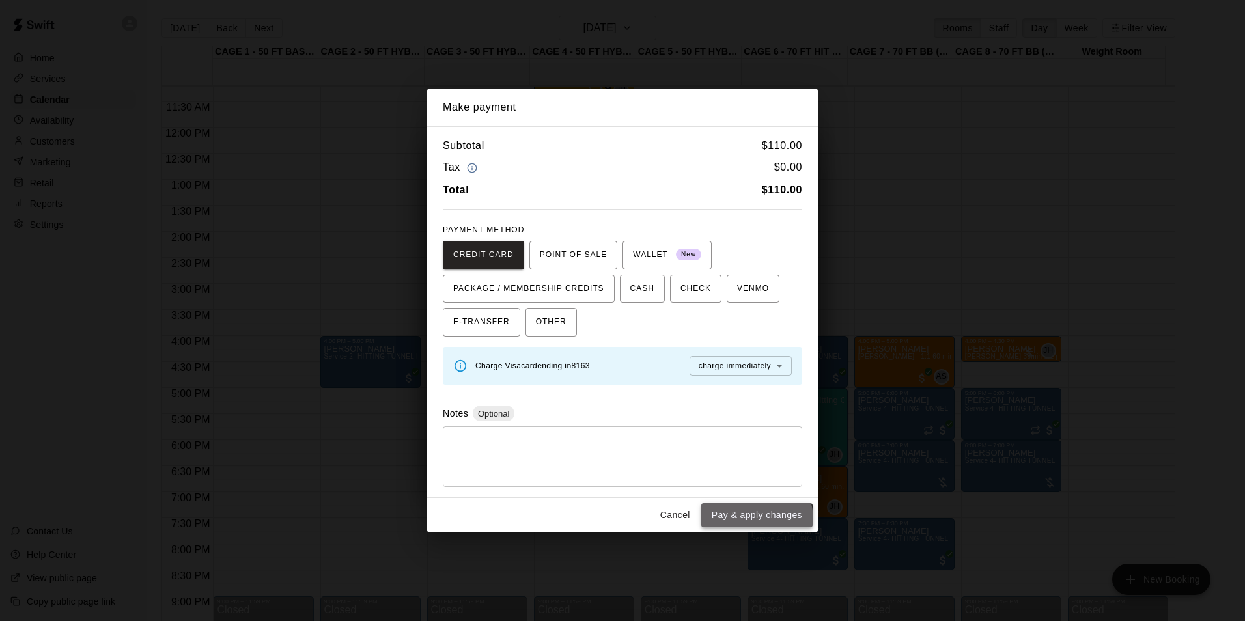
click at [750, 520] on button "Pay & apply changes" at bounding box center [756, 515] width 111 height 24
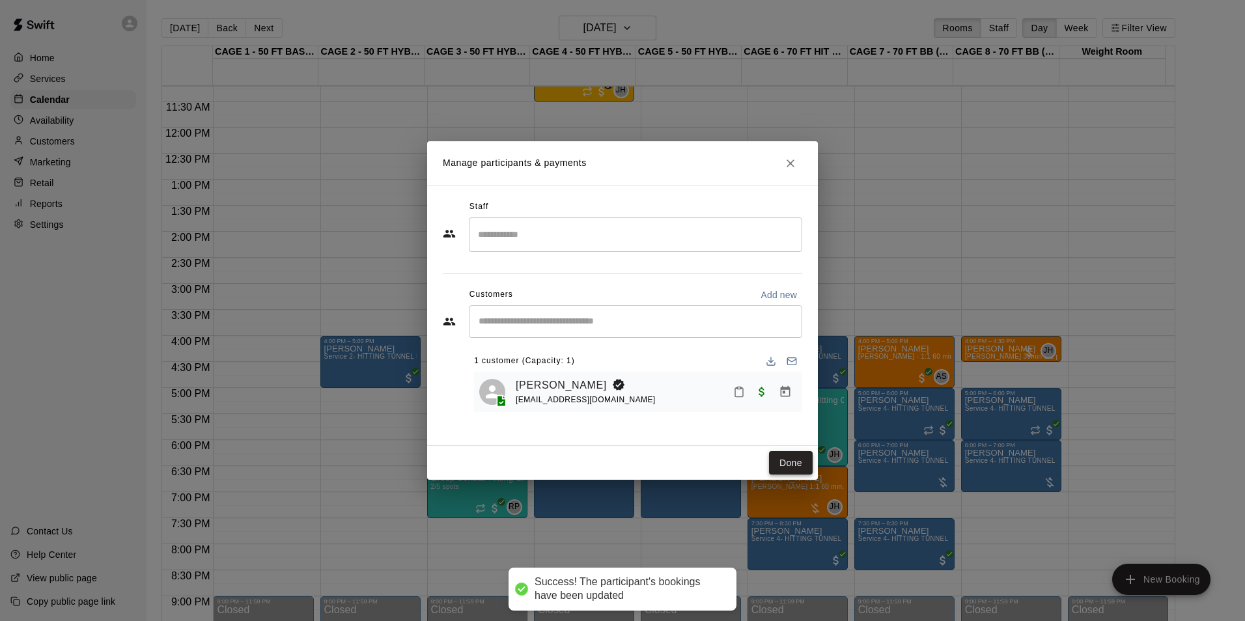
click at [782, 459] on button "Done" at bounding box center [791, 463] width 44 height 24
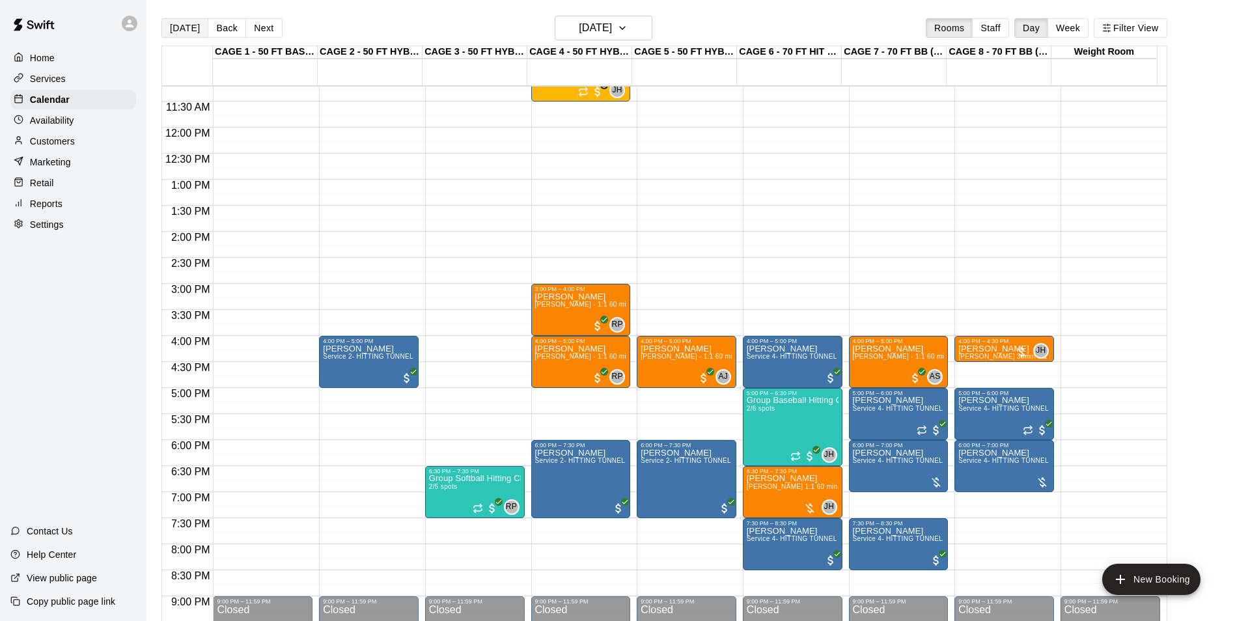
click at [176, 33] on button "[DATE]" at bounding box center [184, 28] width 47 height 20
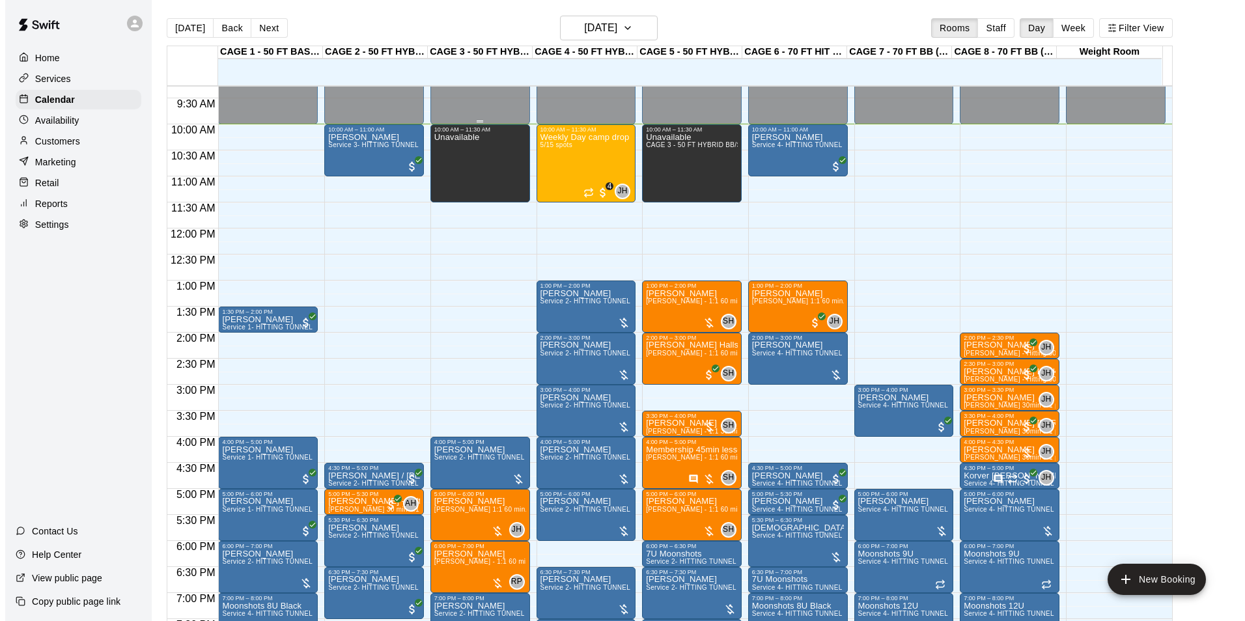
scroll to position [454, 0]
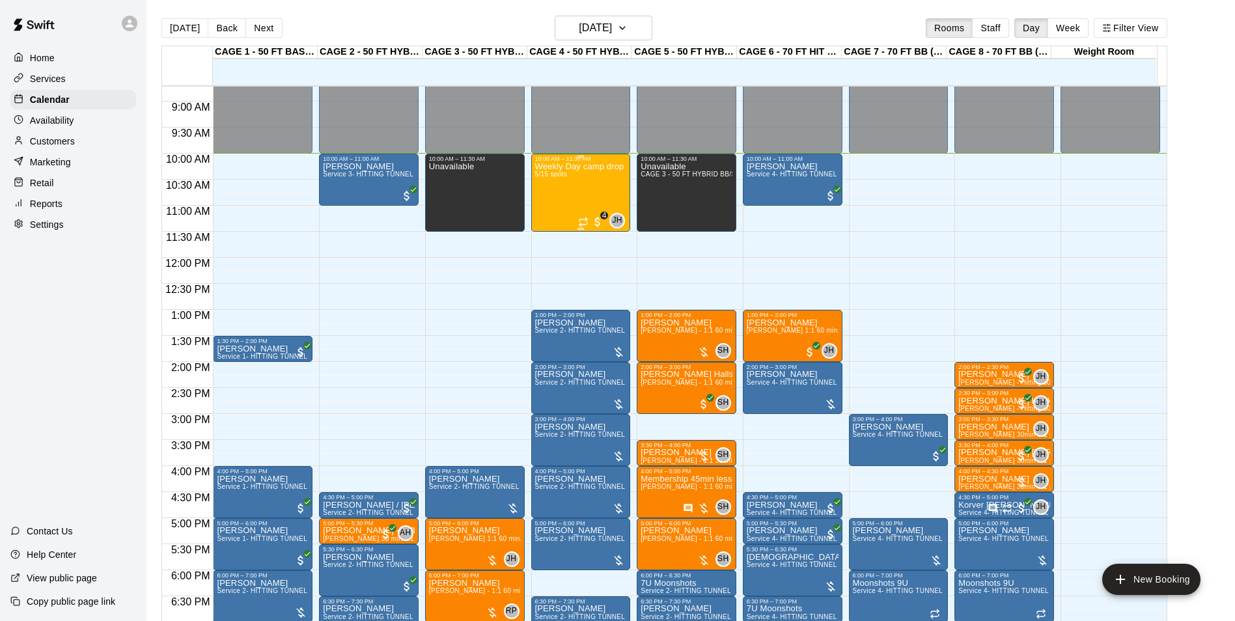
click at [561, 211] on div "Weekly Day camp drop in session - [DATE] / [DATE] / [DATE] 5/15 spots" at bounding box center [581, 472] width 92 height 621
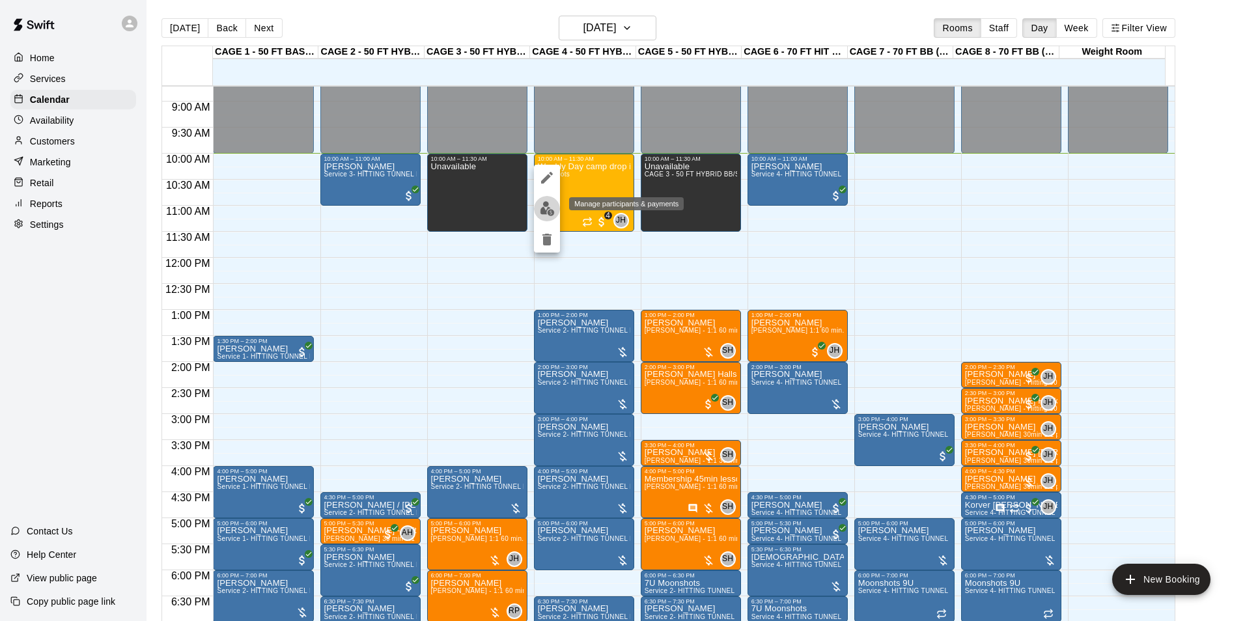
click at [549, 215] on img "edit" at bounding box center [547, 208] width 15 height 15
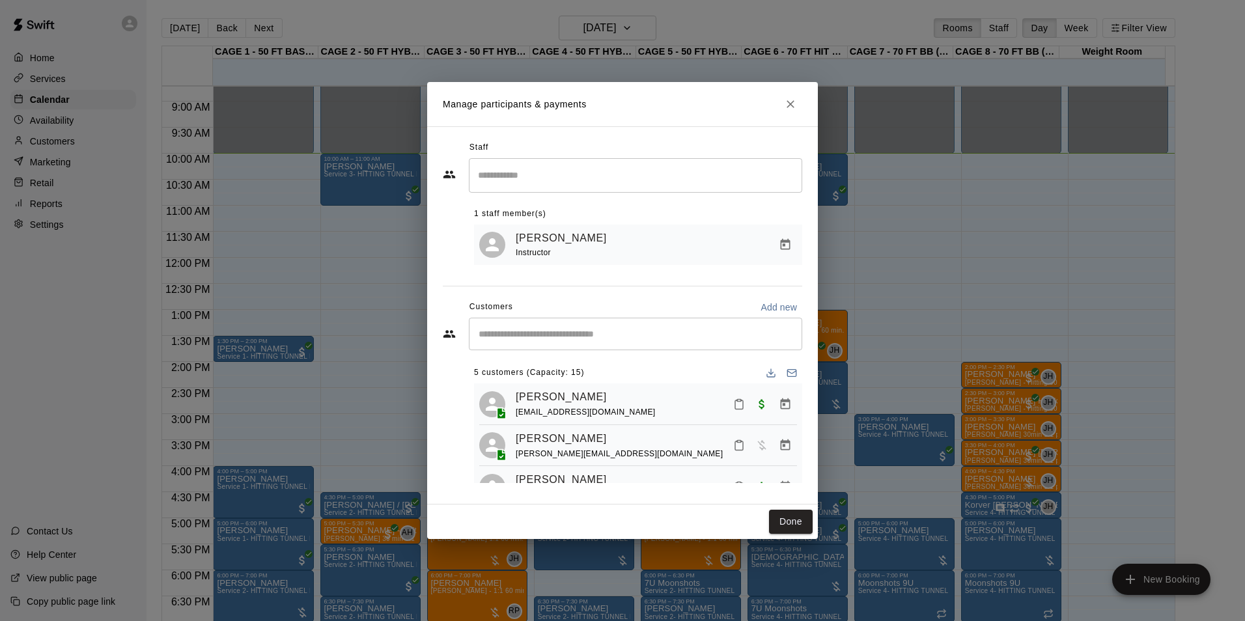
scroll to position [0, 0]
click at [790, 102] on icon "Close" at bounding box center [790, 104] width 13 height 13
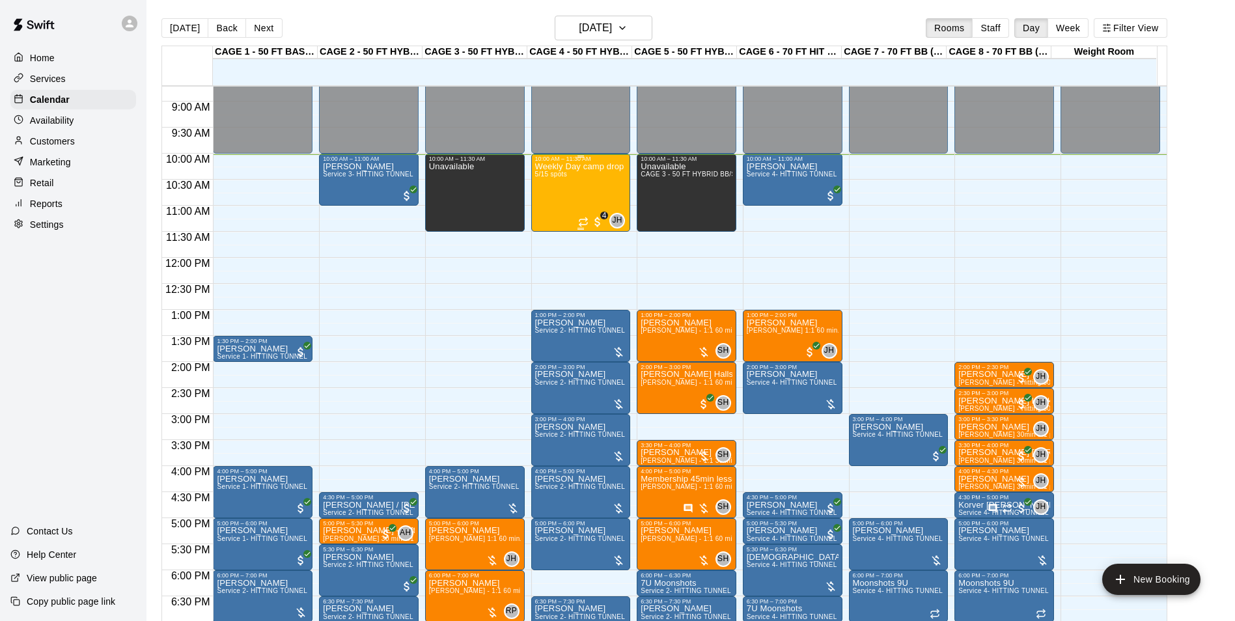
click at [596, 194] on div "Weekly Day camp drop in session - [DATE] / [DATE] / [DATE] 5/15 spots" at bounding box center [581, 472] width 92 height 621
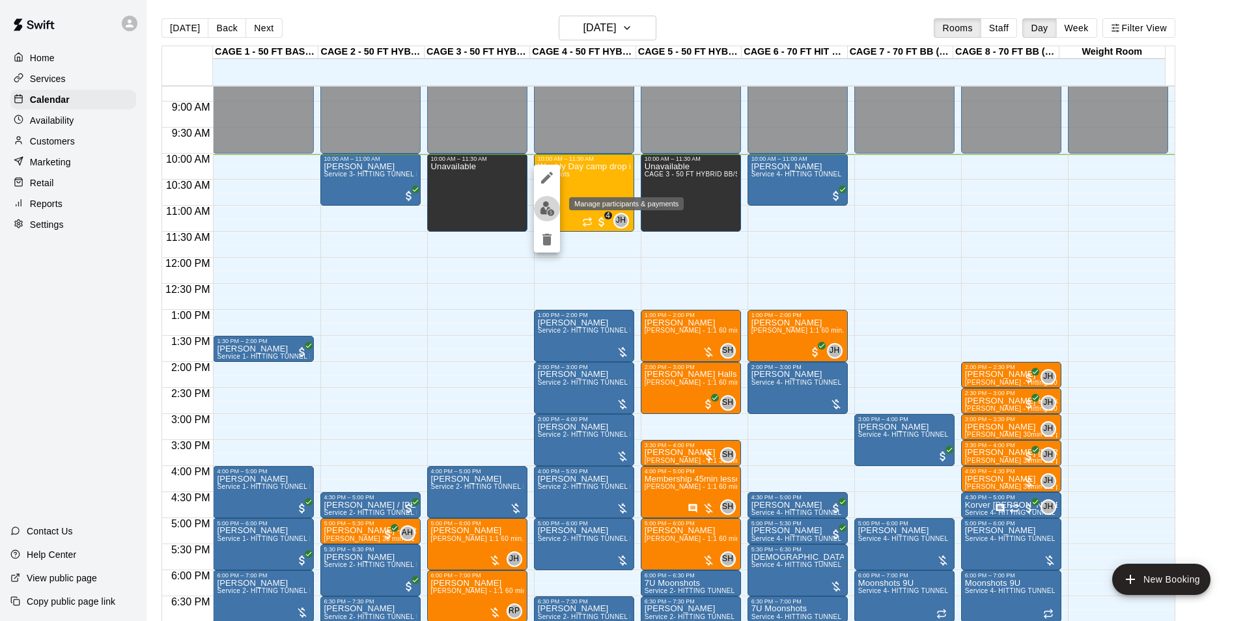
click at [551, 207] on img "edit" at bounding box center [547, 208] width 15 height 15
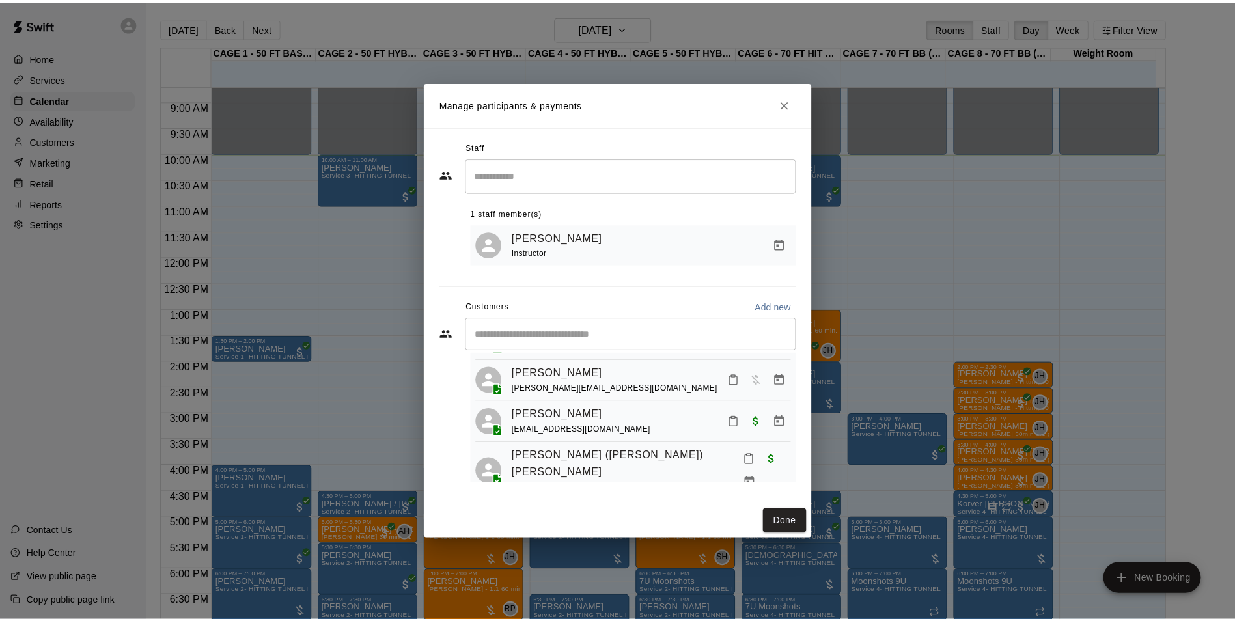
scroll to position [122, 0]
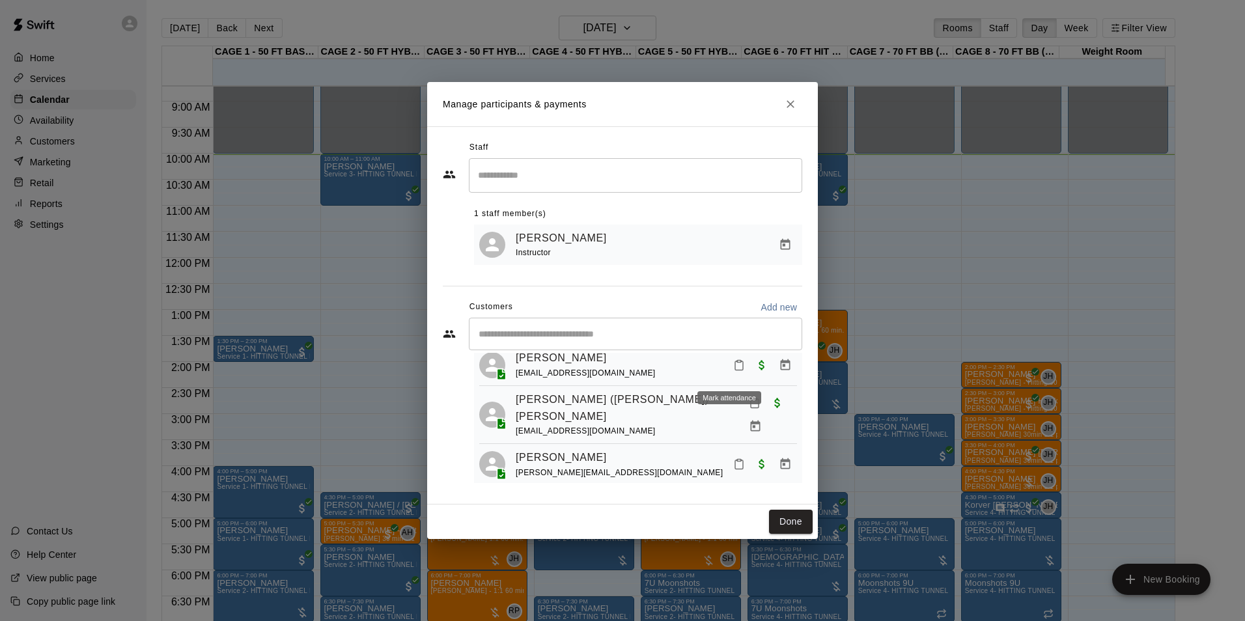
click at [733, 371] on icon "Mark attendance" at bounding box center [739, 365] width 12 height 12
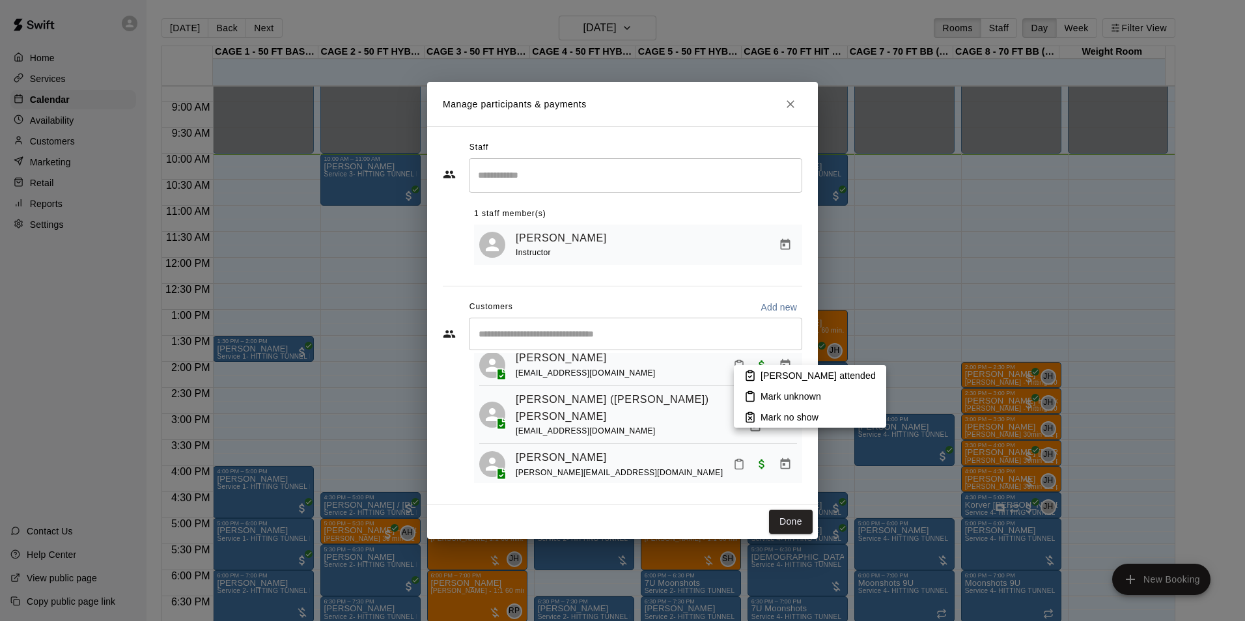
click at [754, 375] on icon at bounding box center [750, 376] width 8 height 9
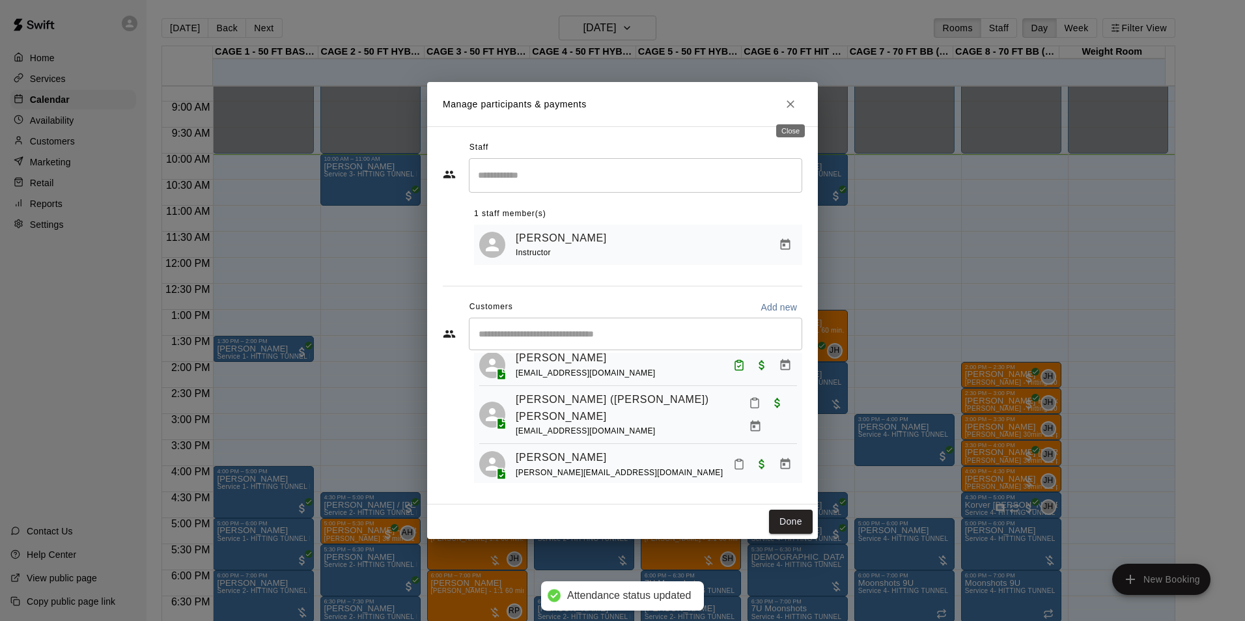
click at [790, 109] on icon "Close" at bounding box center [790, 104] width 13 height 13
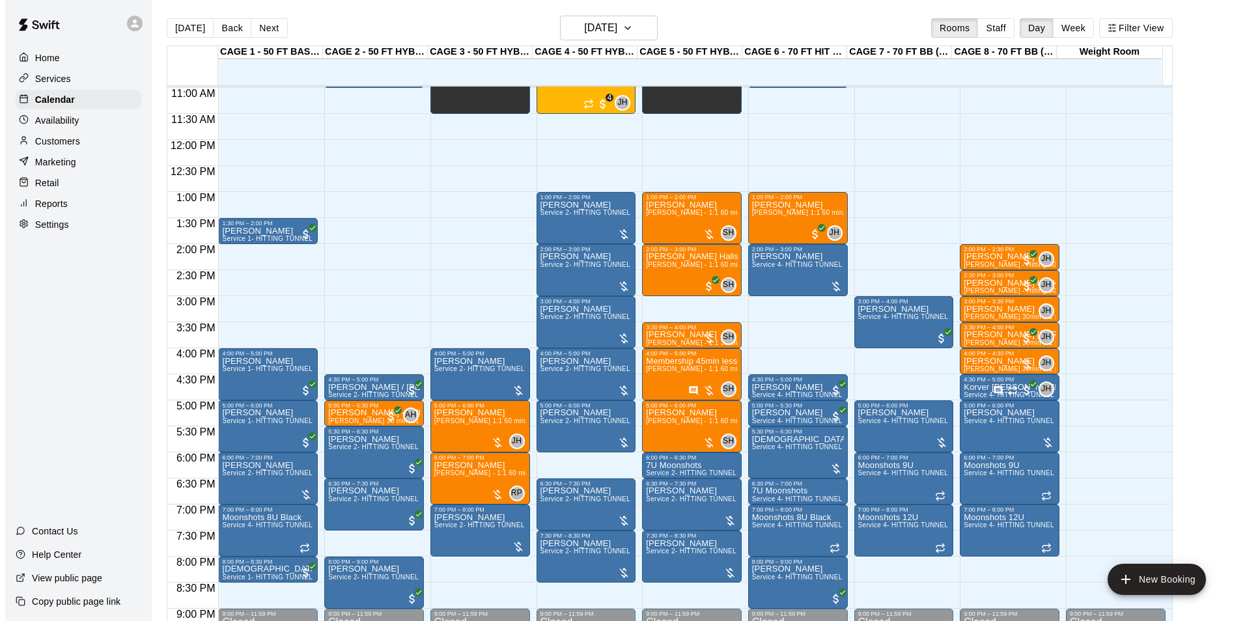
scroll to position [506, 0]
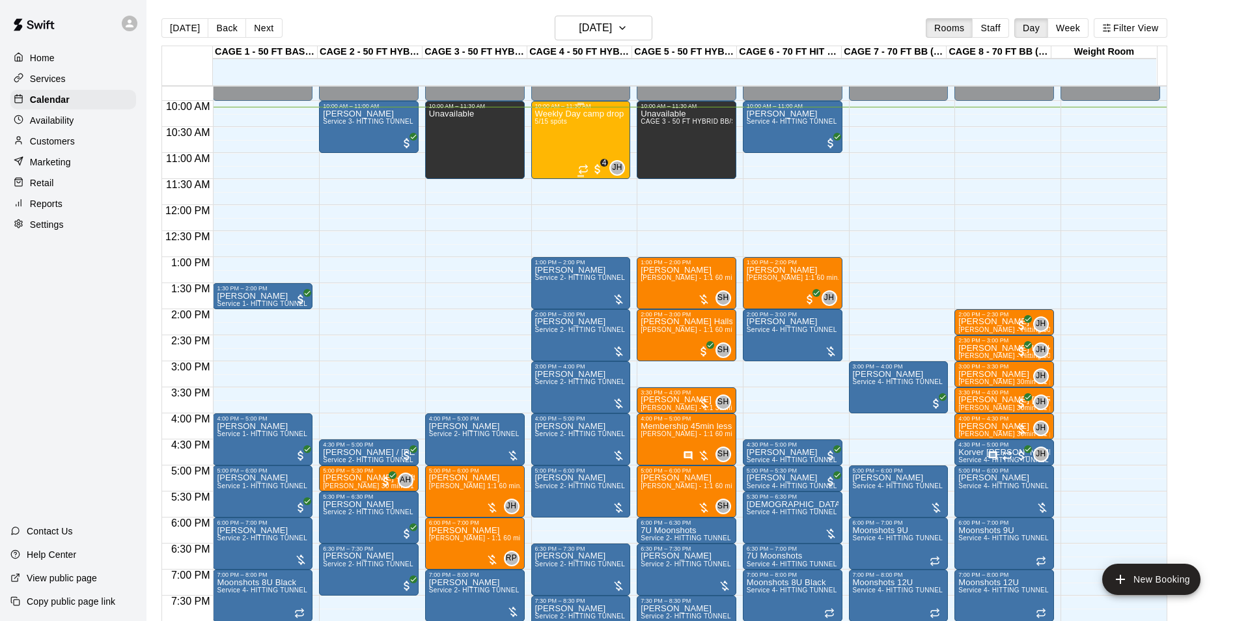
click at [577, 137] on div "Weekly Day camp drop in session - [DATE] / [DATE] / [DATE] 5/15 spots" at bounding box center [581, 419] width 92 height 621
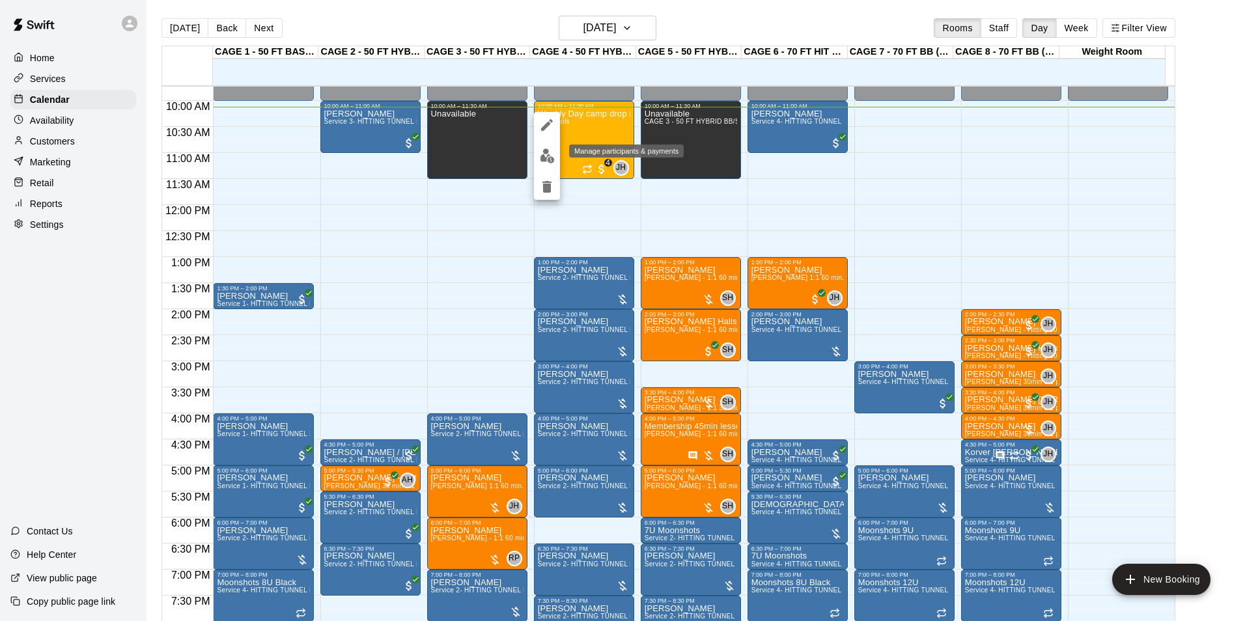
click at [551, 155] on img "edit" at bounding box center [547, 155] width 15 height 15
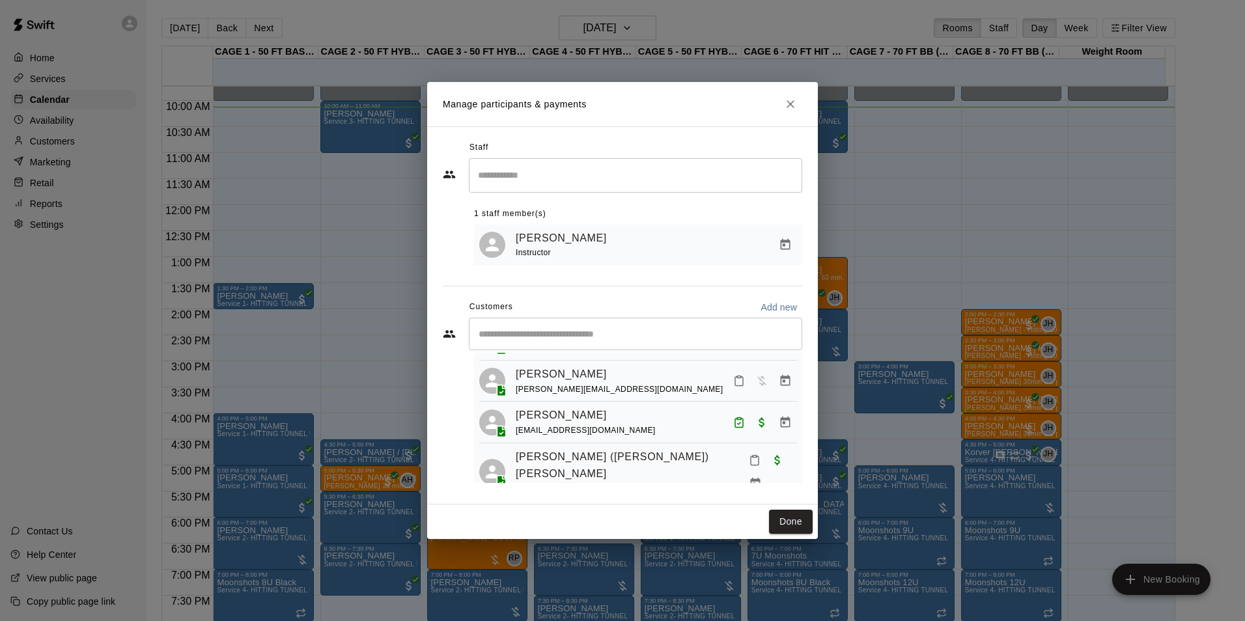
scroll to position [122, 0]
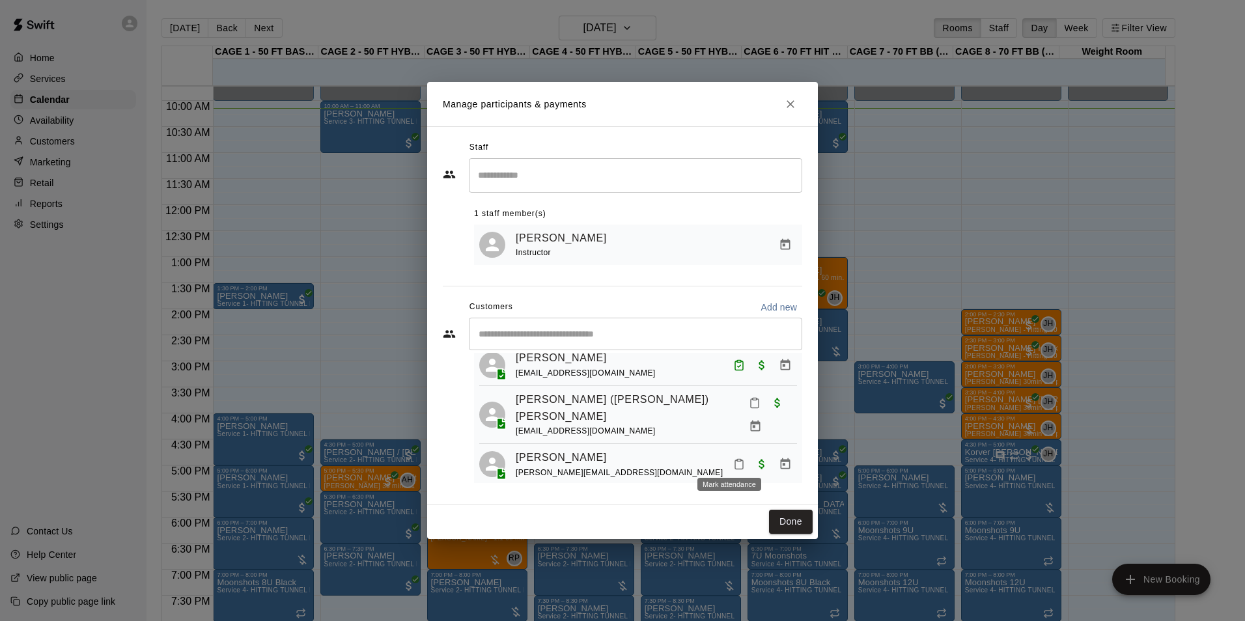
click at [733, 461] on icon "Mark attendance" at bounding box center [739, 464] width 12 height 12
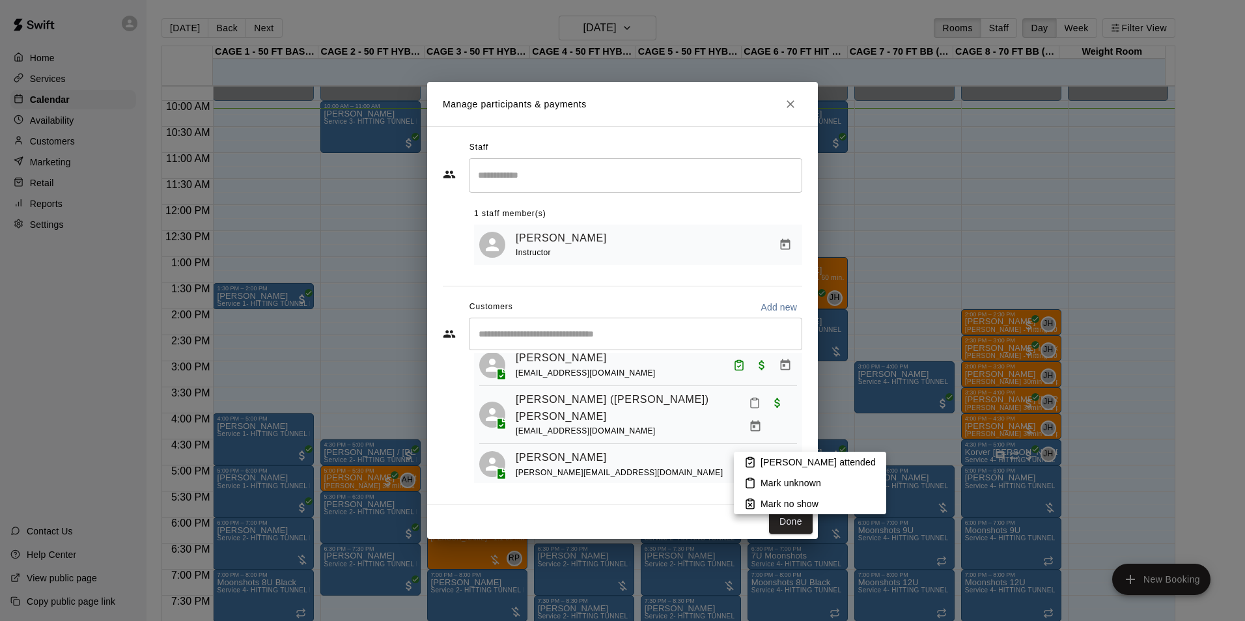
click at [754, 454] on li "[PERSON_NAME] attended" at bounding box center [810, 462] width 152 height 21
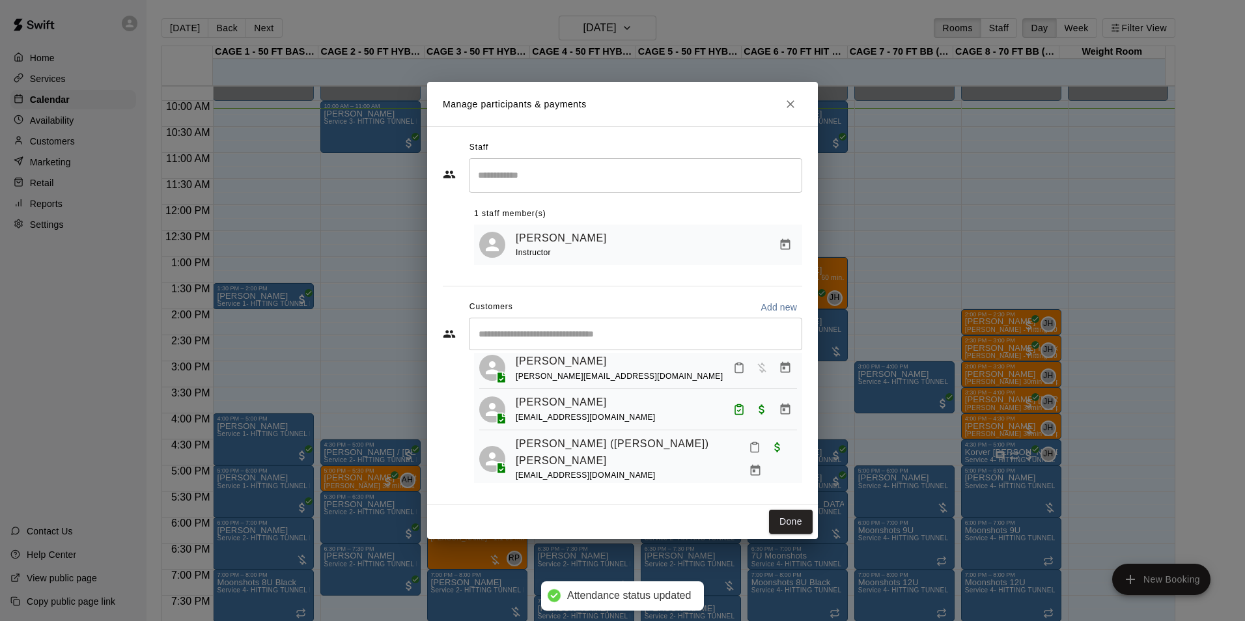
scroll to position [57, 0]
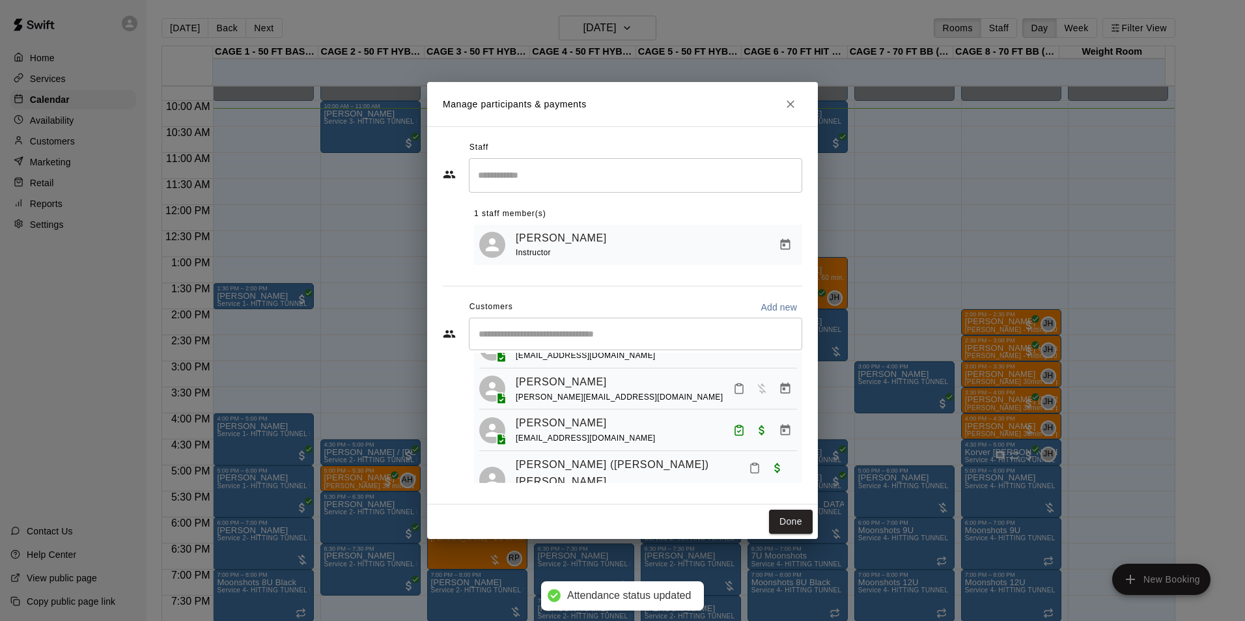
click at [749, 474] on icon "Mark attendance" at bounding box center [755, 468] width 12 height 12
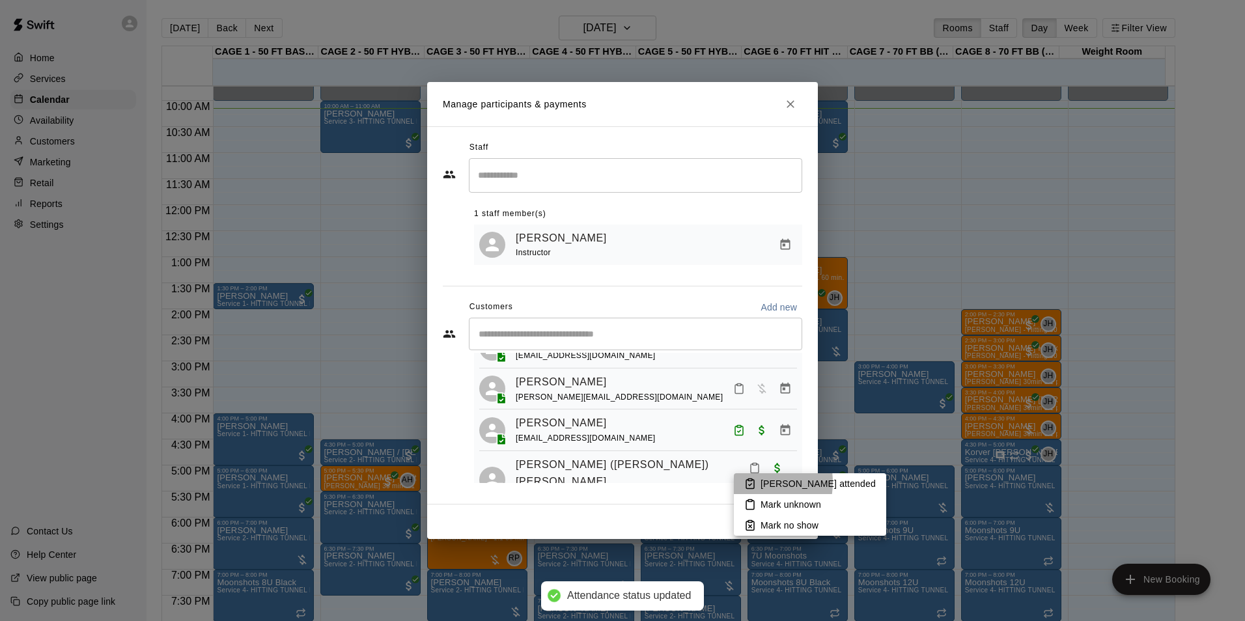
click at [745, 482] on icon at bounding box center [750, 484] width 12 height 12
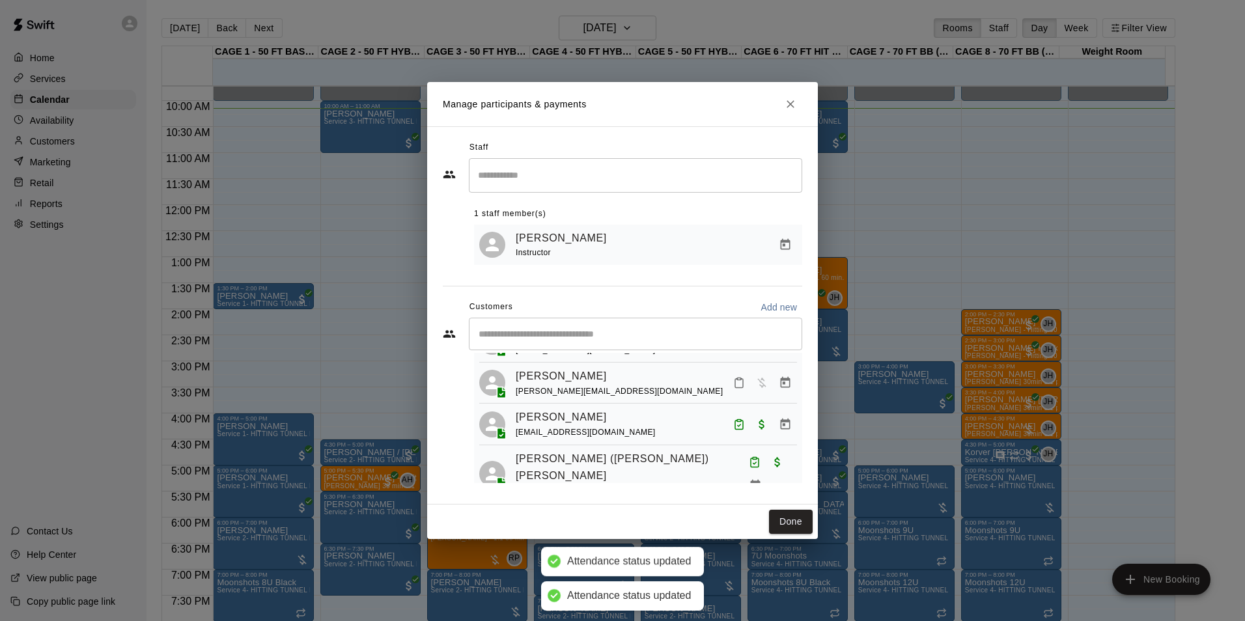
scroll to position [0, 0]
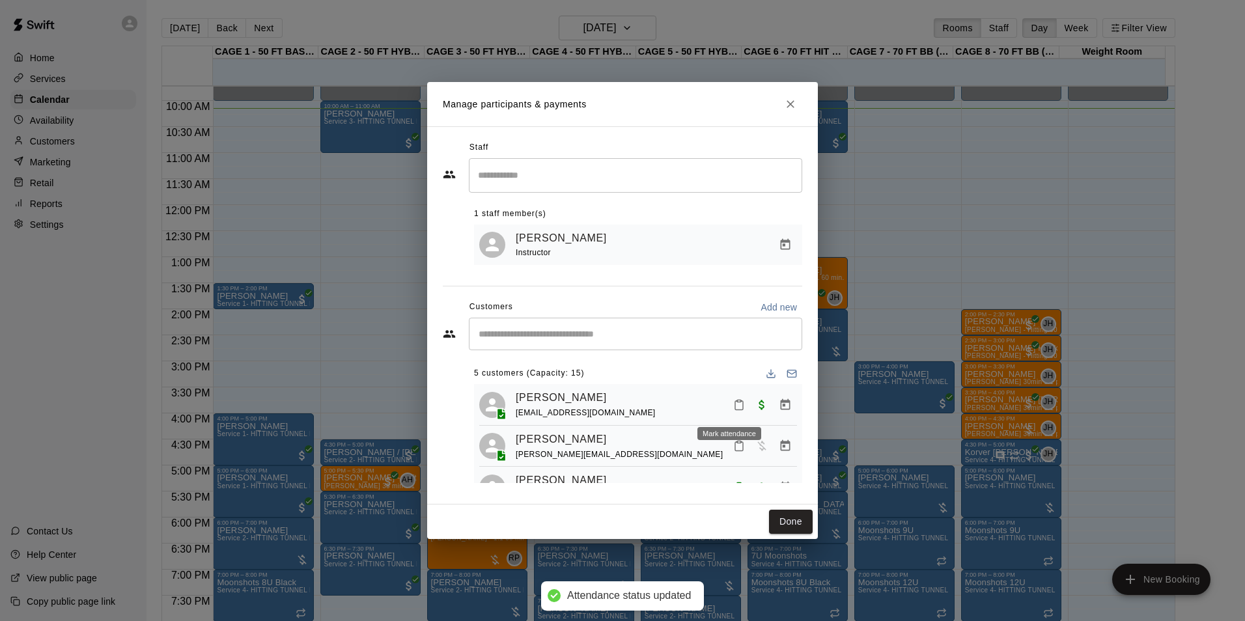
click at [733, 408] on icon "Mark attendance" at bounding box center [739, 405] width 12 height 12
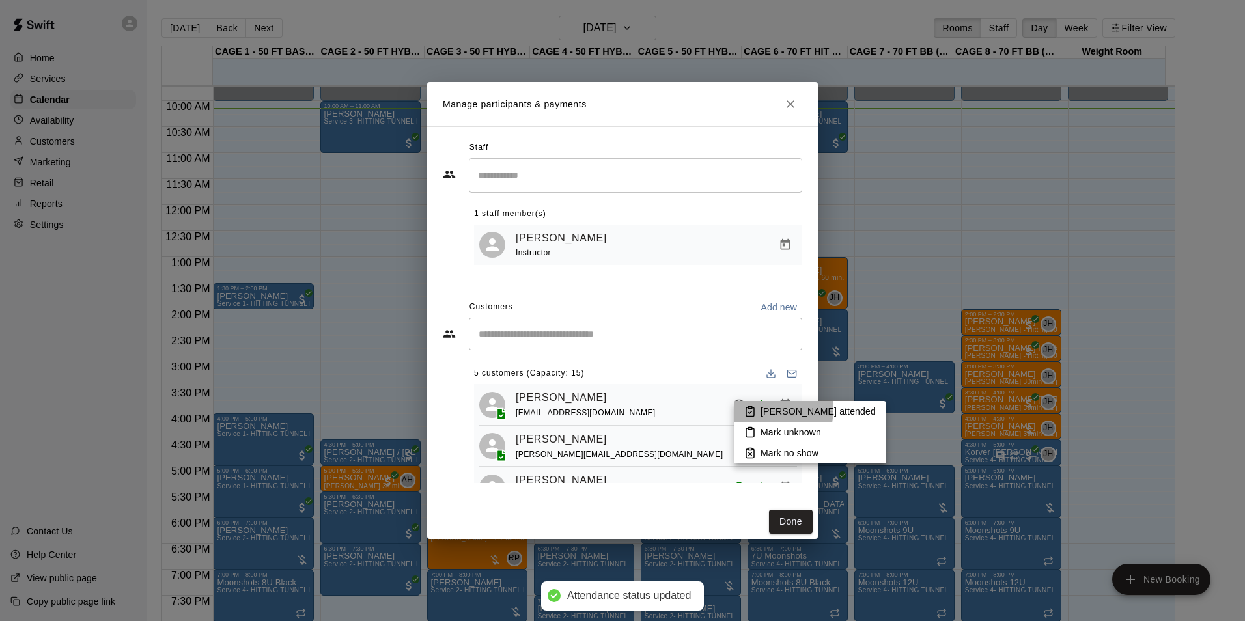
click at [751, 408] on rect at bounding box center [750, 408] width 4 height 2
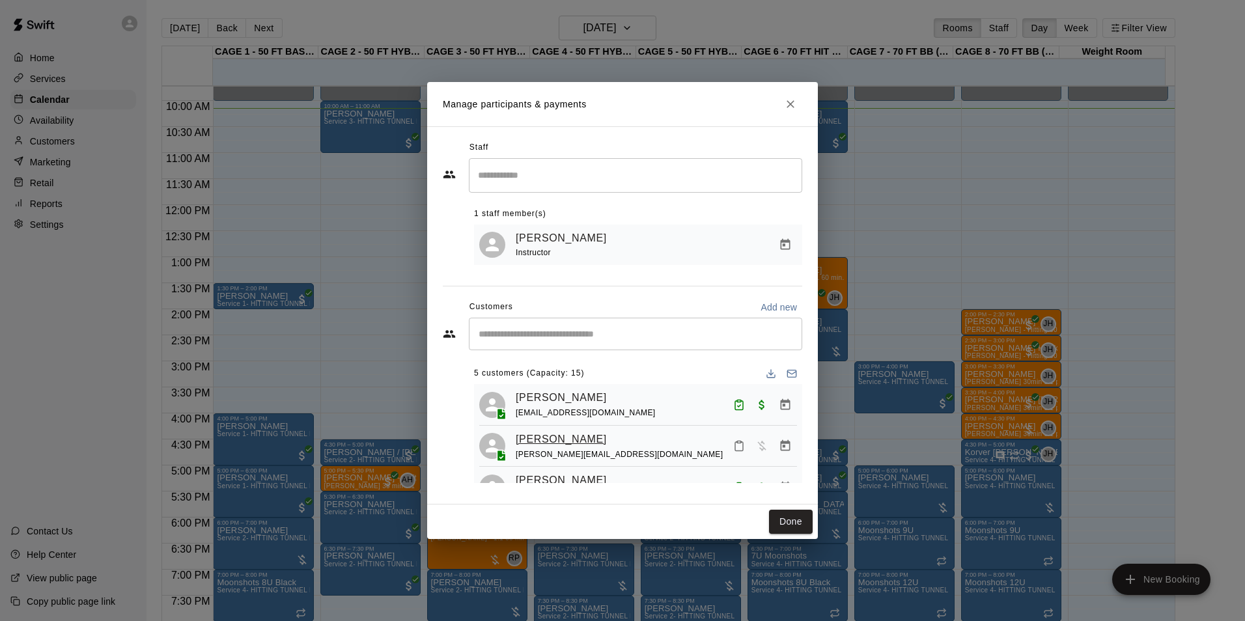
click at [564, 448] on link "[PERSON_NAME]" at bounding box center [561, 439] width 91 height 17
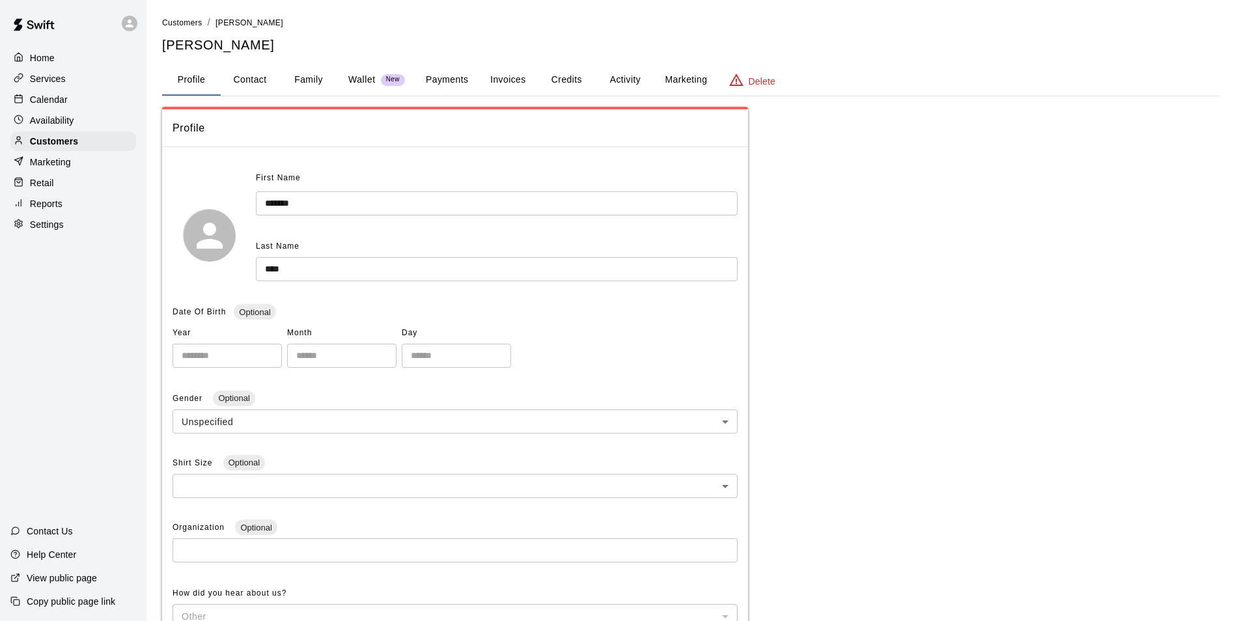
click at [312, 76] on button "Family" at bounding box center [308, 79] width 59 height 31
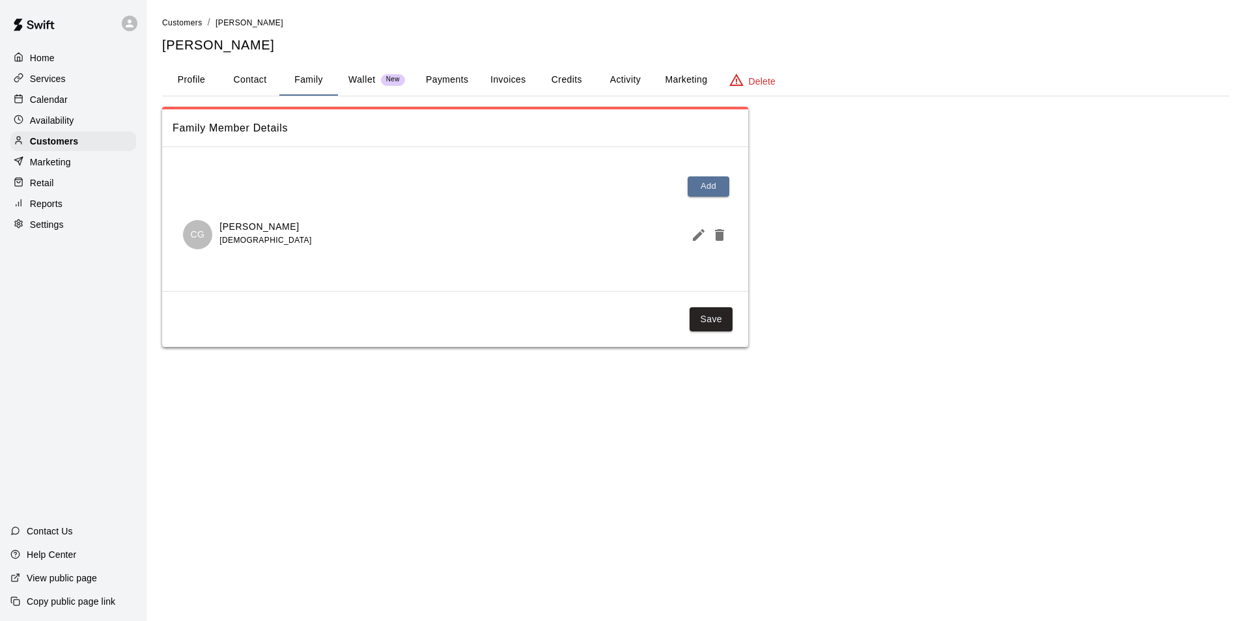
click at [178, 79] on button "Profile" at bounding box center [191, 79] width 59 height 31
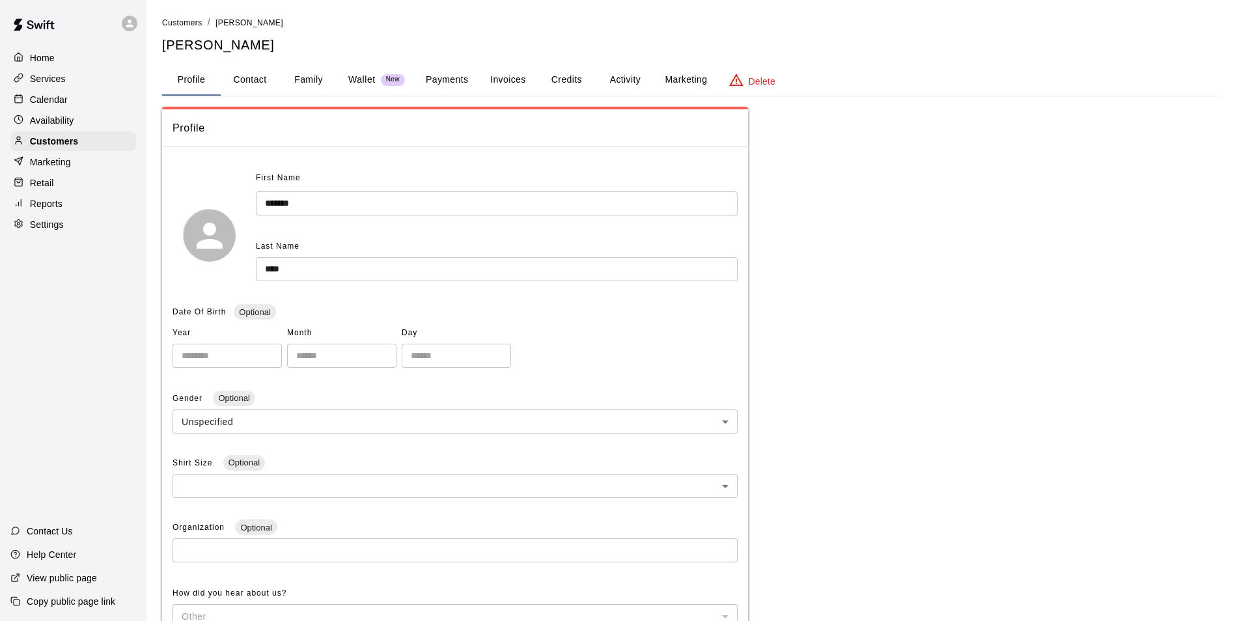
click at [253, 92] on button "Contact" at bounding box center [250, 79] width 59 height 31
select select "**"
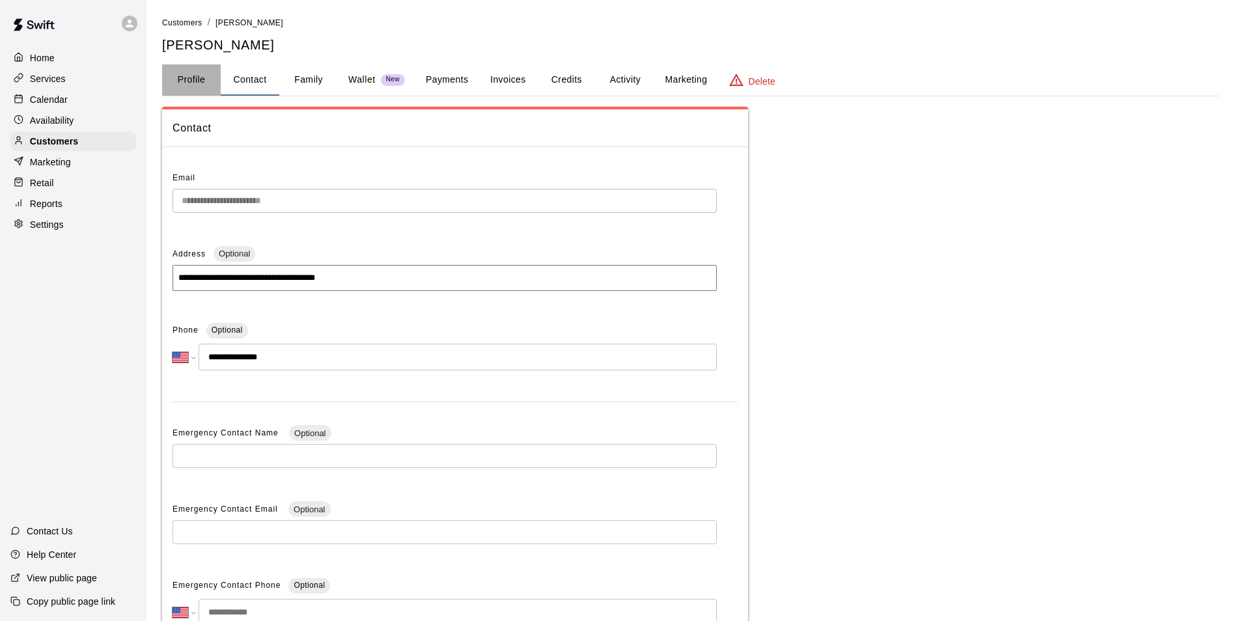
click at [202, 79] on button "Profile" at bounding box center [191, 79] width 59 height 31
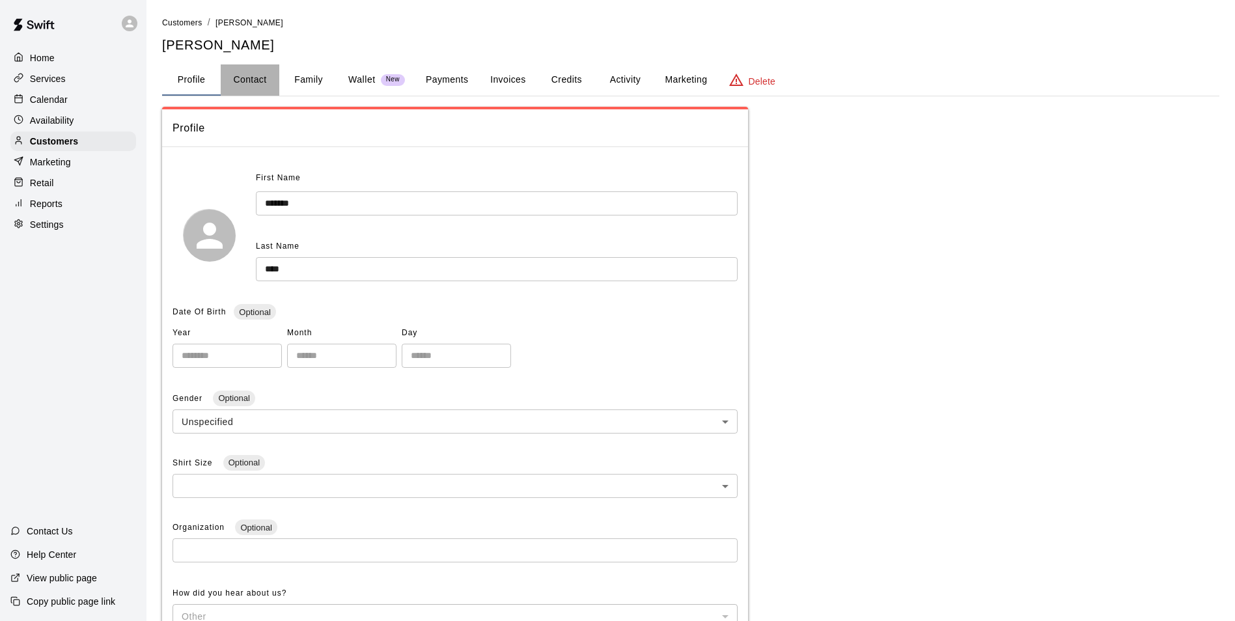
click at [248, 83] on button "Contact" at bounding box center [250, 79] width 59 height 31
select select "**"
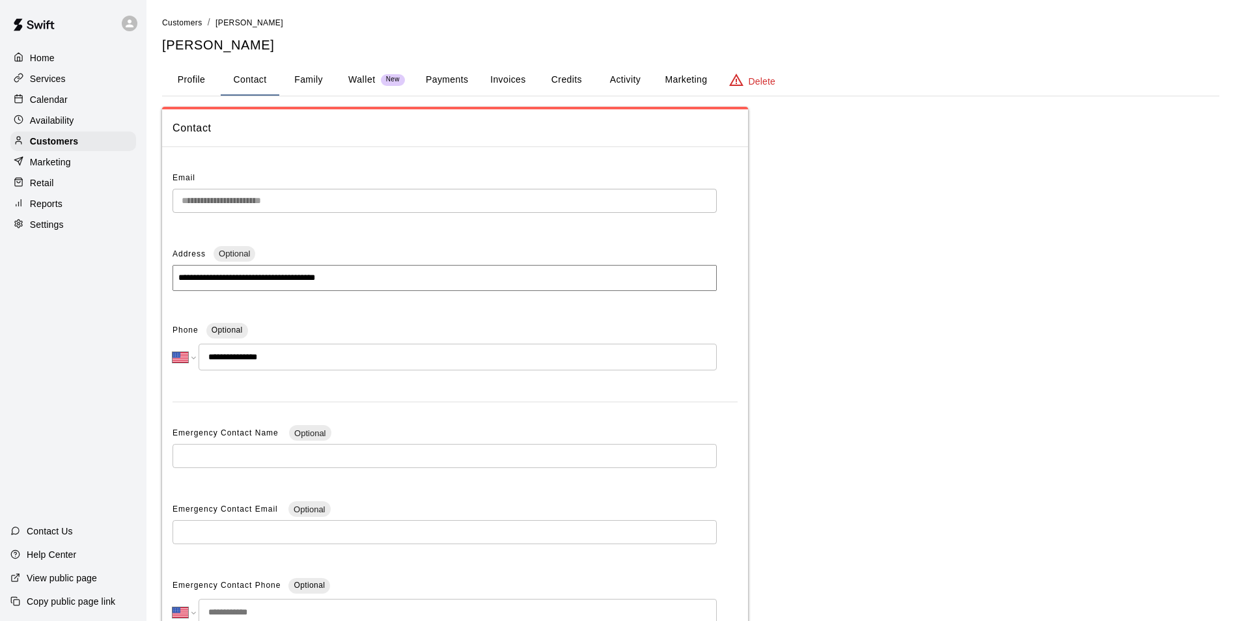
click at [303, 94] on button "Family" at bounding box center [308, 79] width 59 height 31
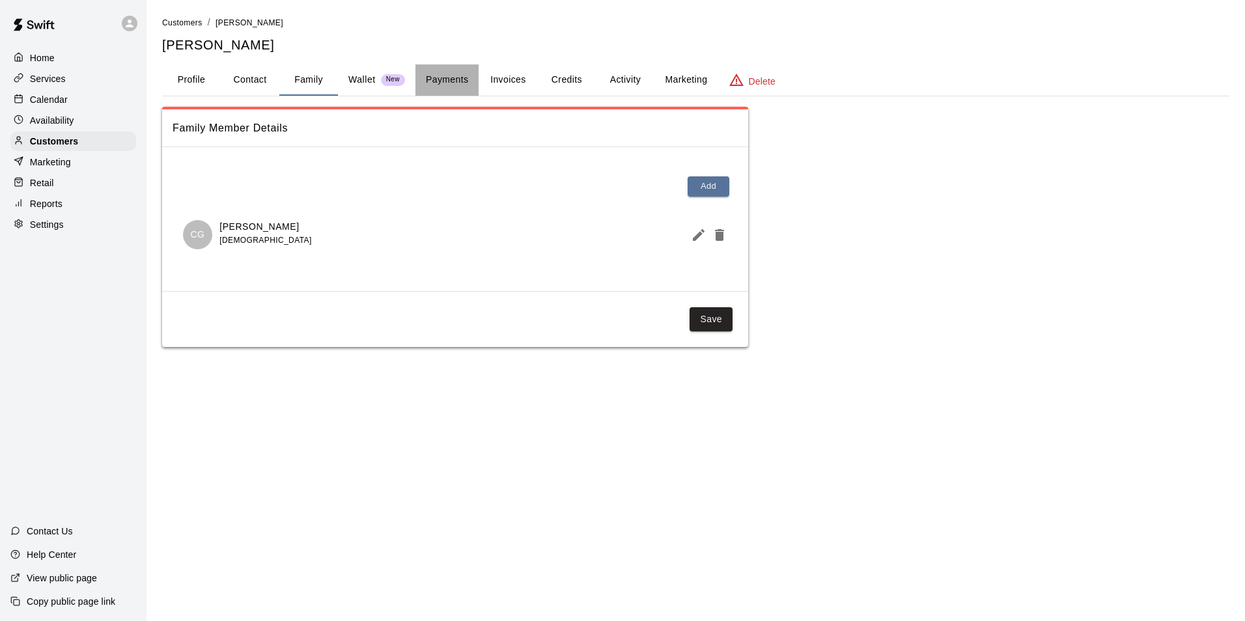
click at [423, 90] on button "Payments" at bounding box center [446, 79] width 63 height 31
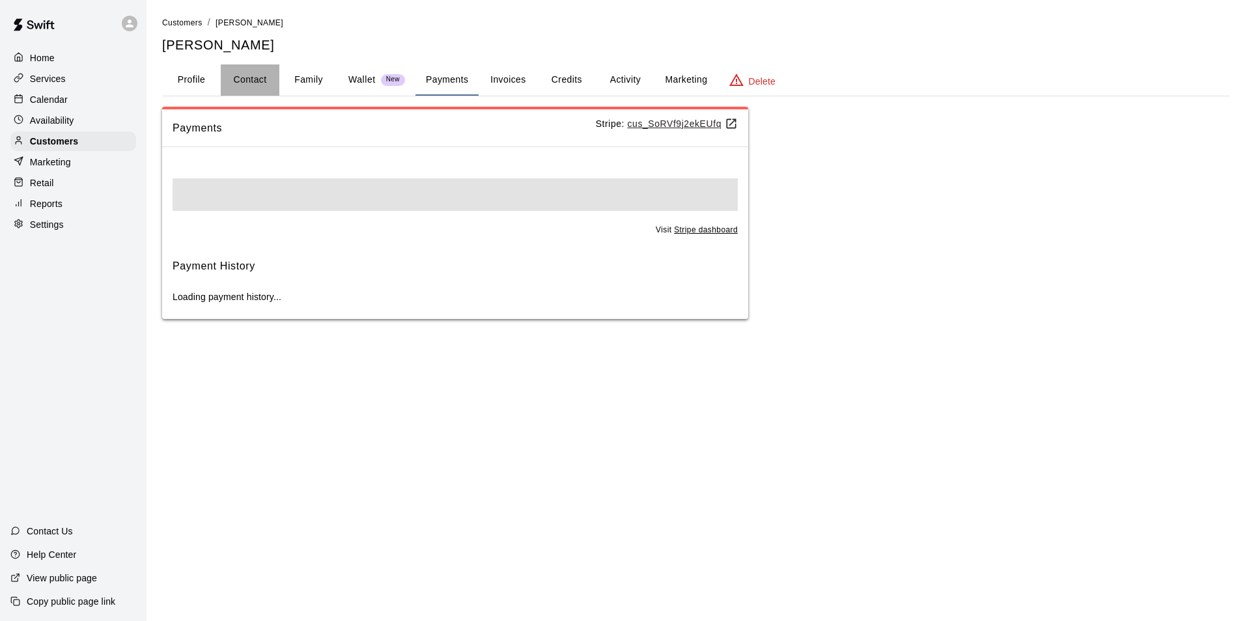
click at [243, 89] on button "Contact" at bounding box center [250, 79] width 59 height 31
select select "**"
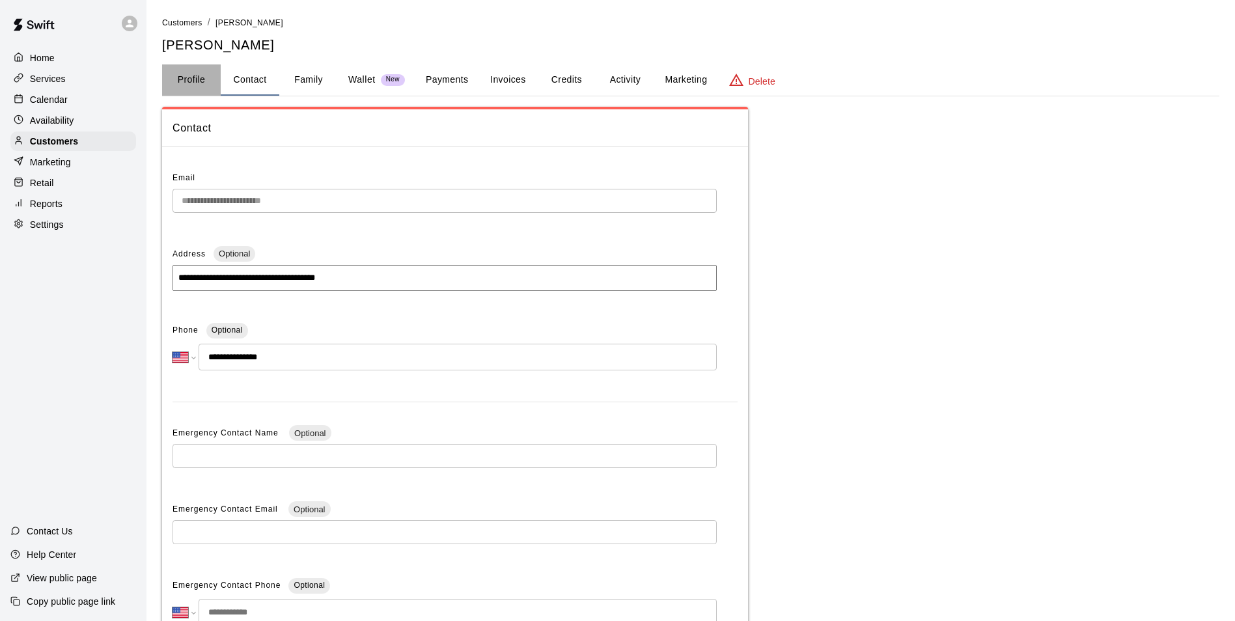
click at [193, 89] on button "Profile" at bounding box center [191, 79] width 59 height 31
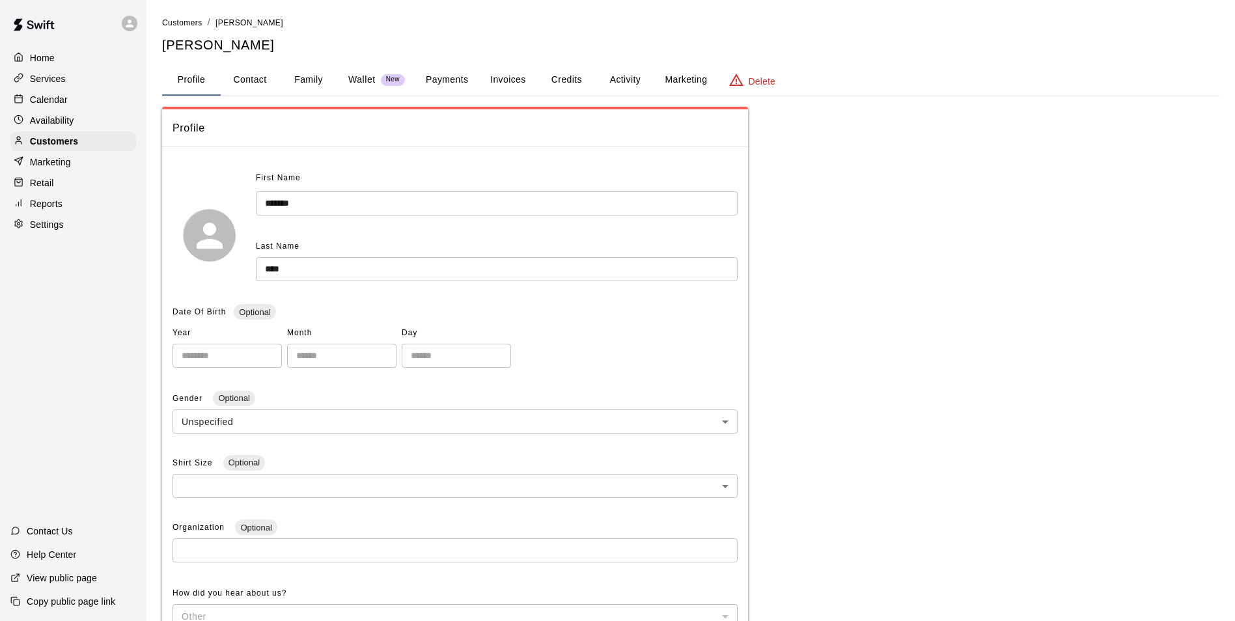
click at [249, 82] on button "Contact" at bounding box center [250, 79] width 59 height 31
select select "**"
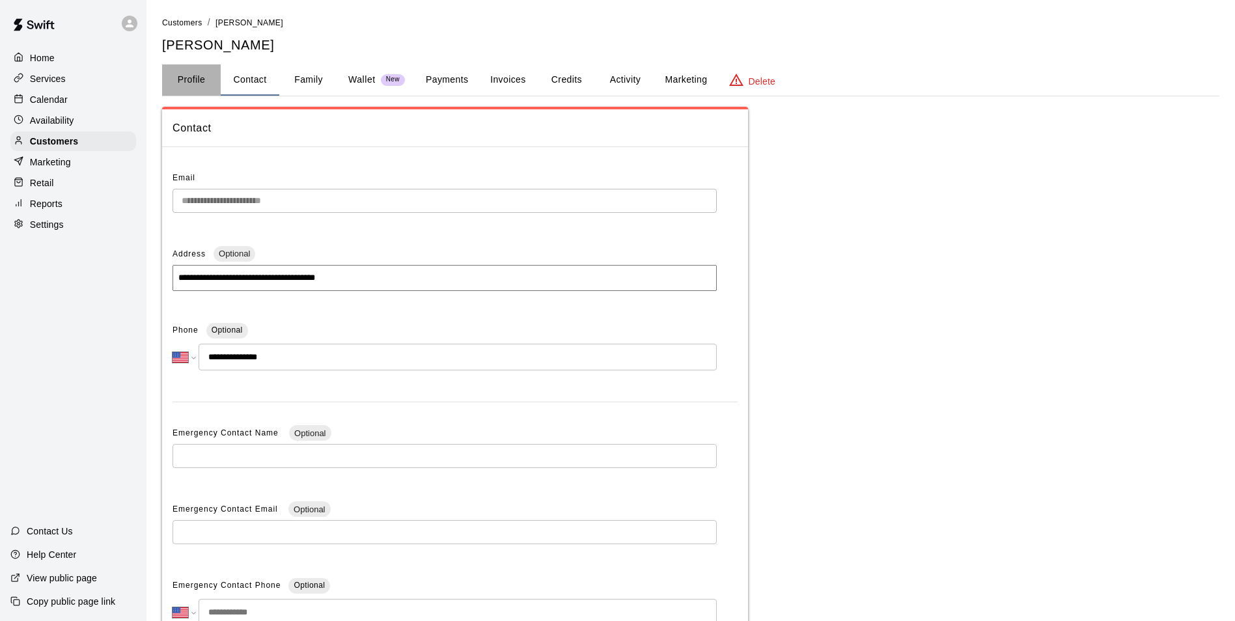
click at [169, 79] on button "Profile" at bounding box center [191, 79] width 59 height 31
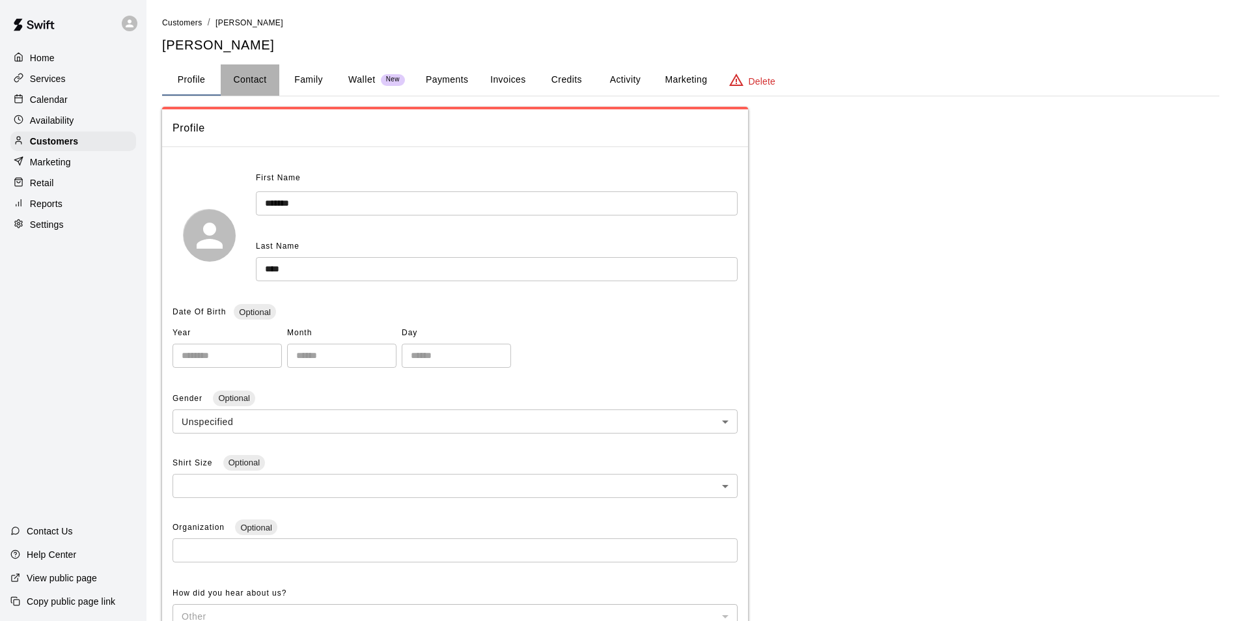
click at [230, 86] on button "Contact" at bounding box center [250, 79] width 59 height 31
select select "**"
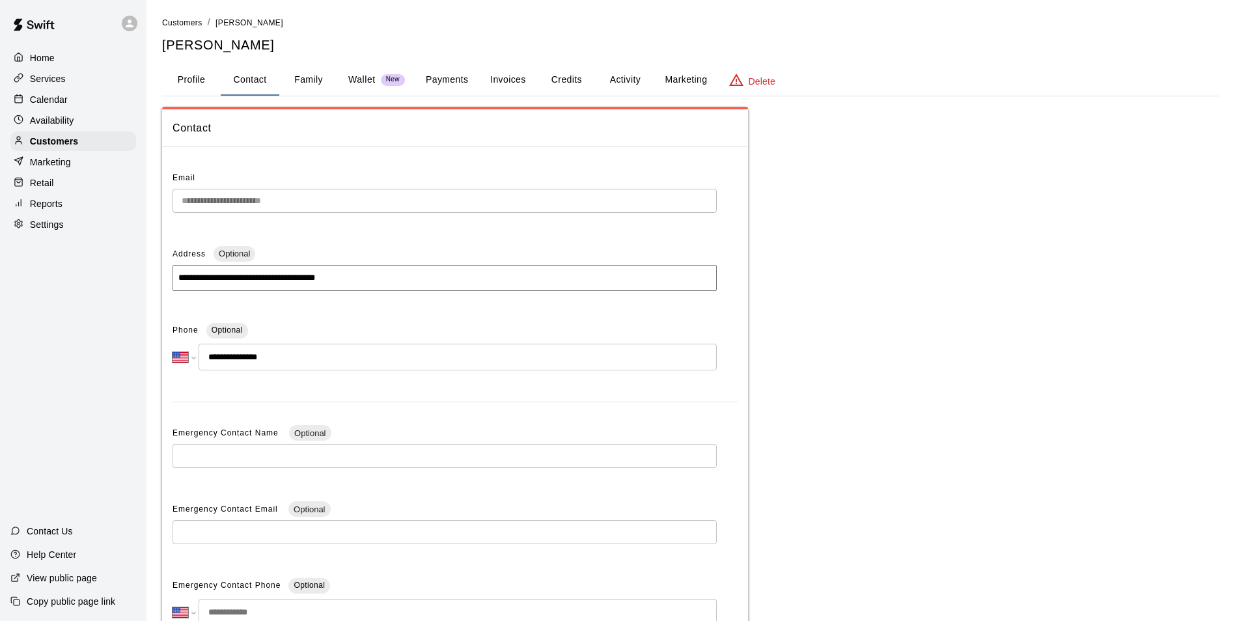
click at [85, 107] on div "Calendar" at bounding box center [73, 100] width 126 height 20
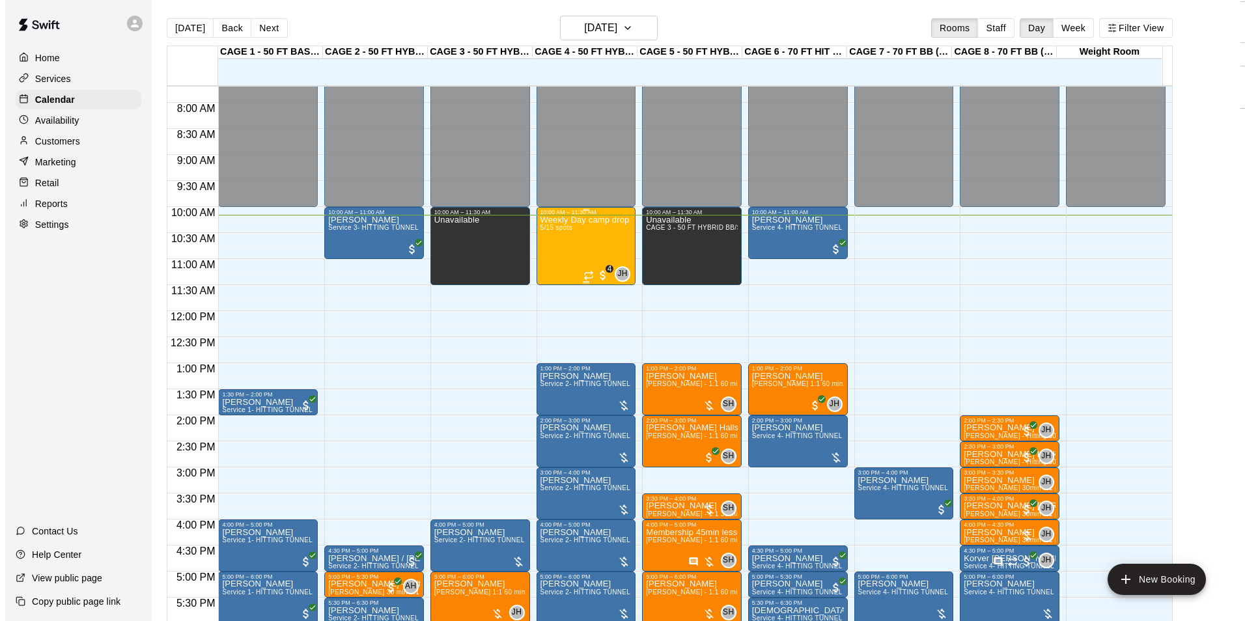
scroll to position [399, 0]
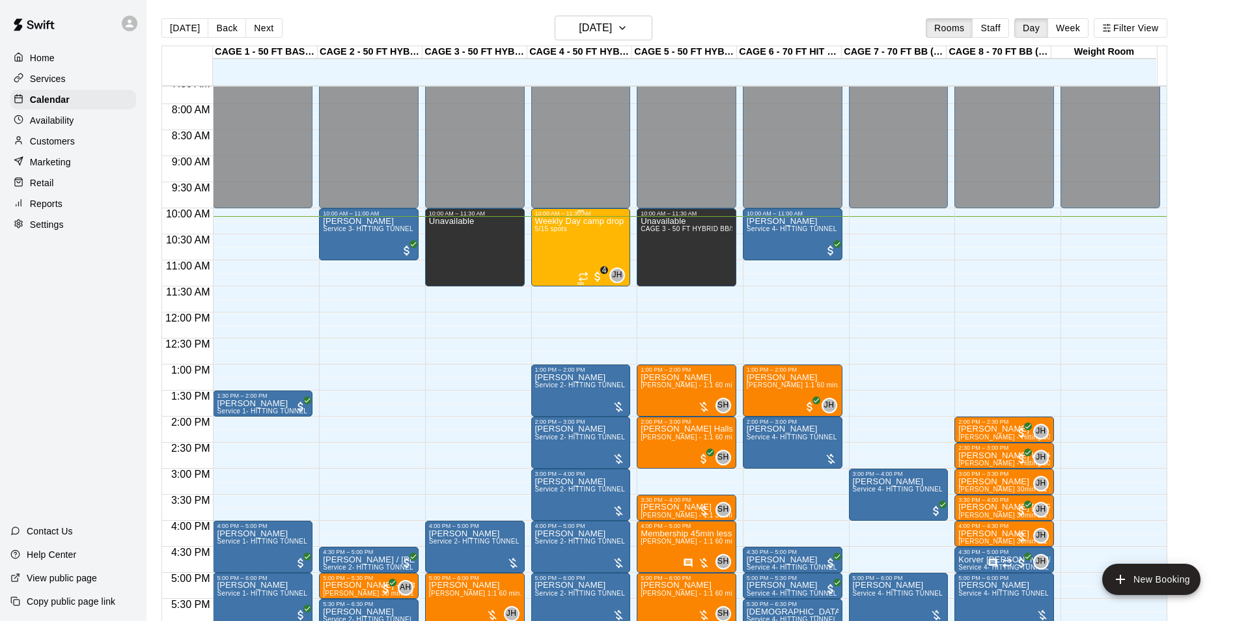
click at [555, 232] on span "5/15 spots" at bounding box center [551, 228] width 32 height 7
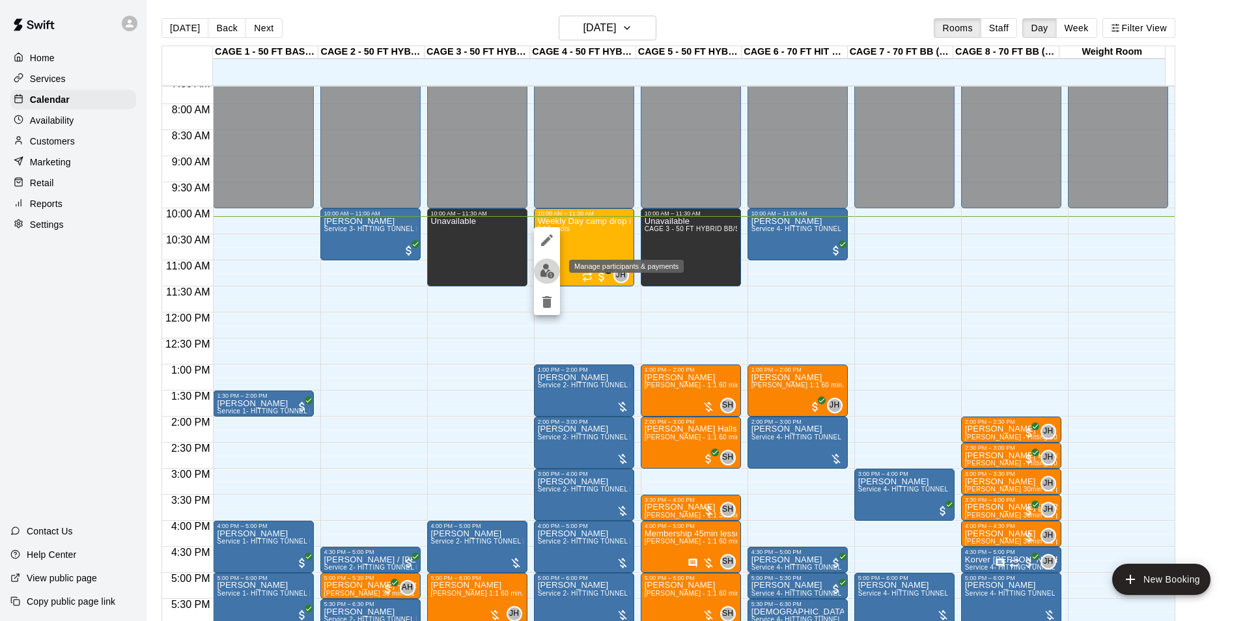
click at [546, 277] on img "edit" at bounding box center [547, 271] width 15 height 15
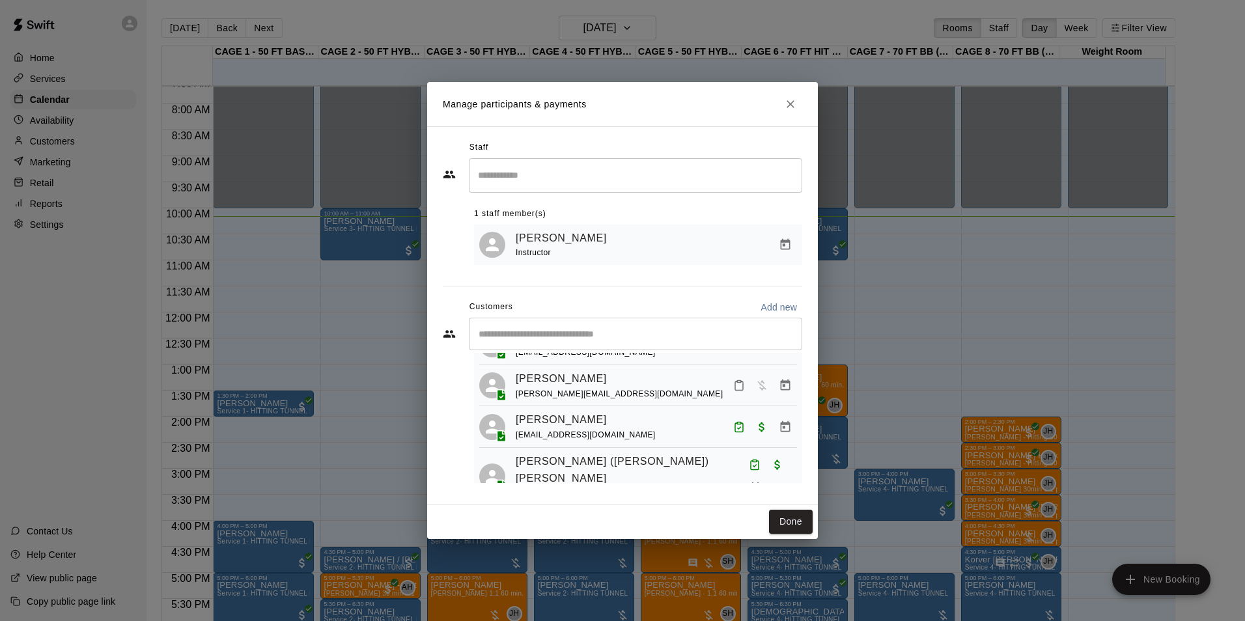
scroll to position [0, 0]
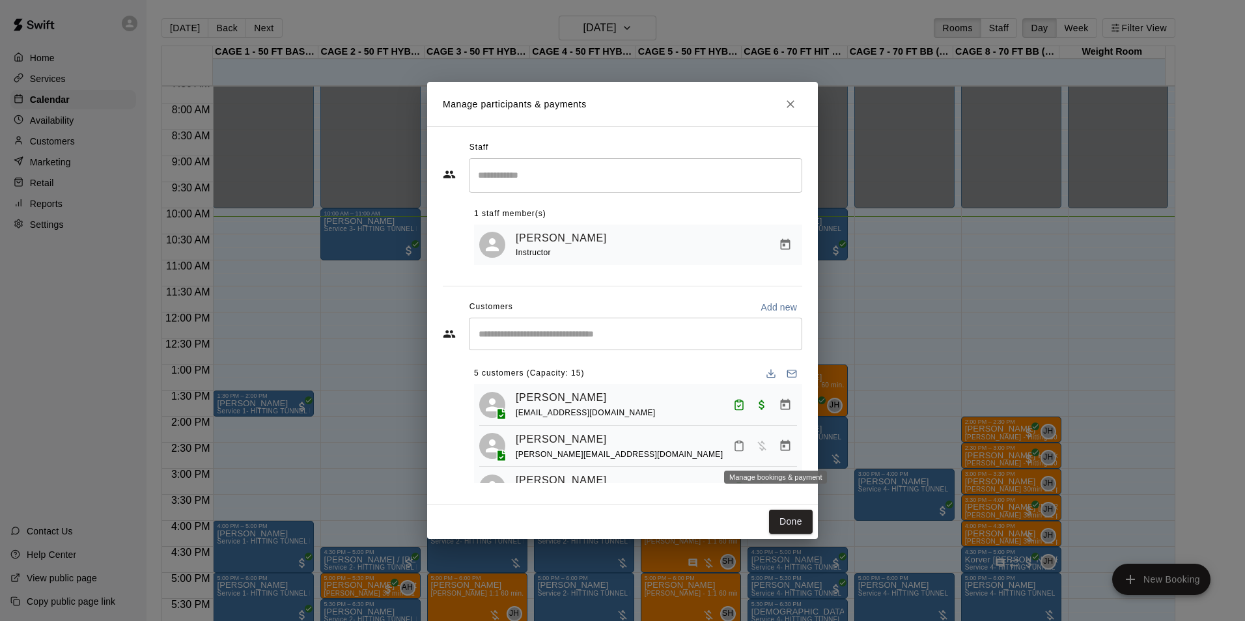
click at [780, 447] on icon "Manage bookings & payment" at bounding box center [785, 445] width 10 height 11
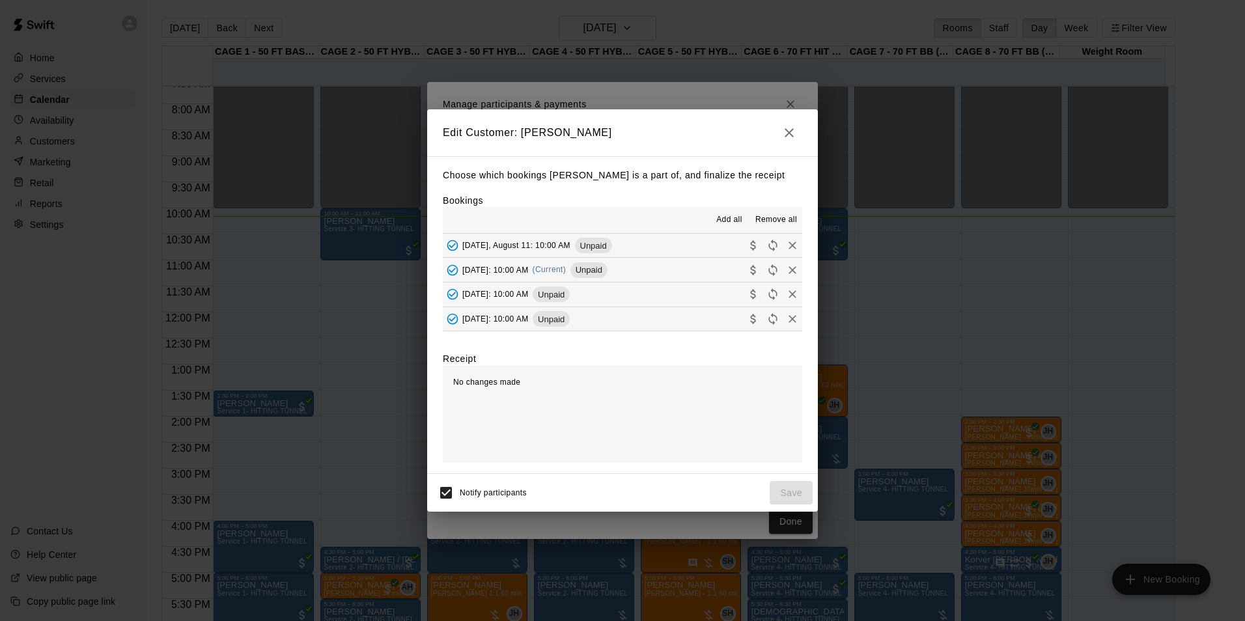
click at [675, 246] on button "[DATE], August 11: 10:00 AM Unpaid" at bounding box center [622, 246] width 359 height 24
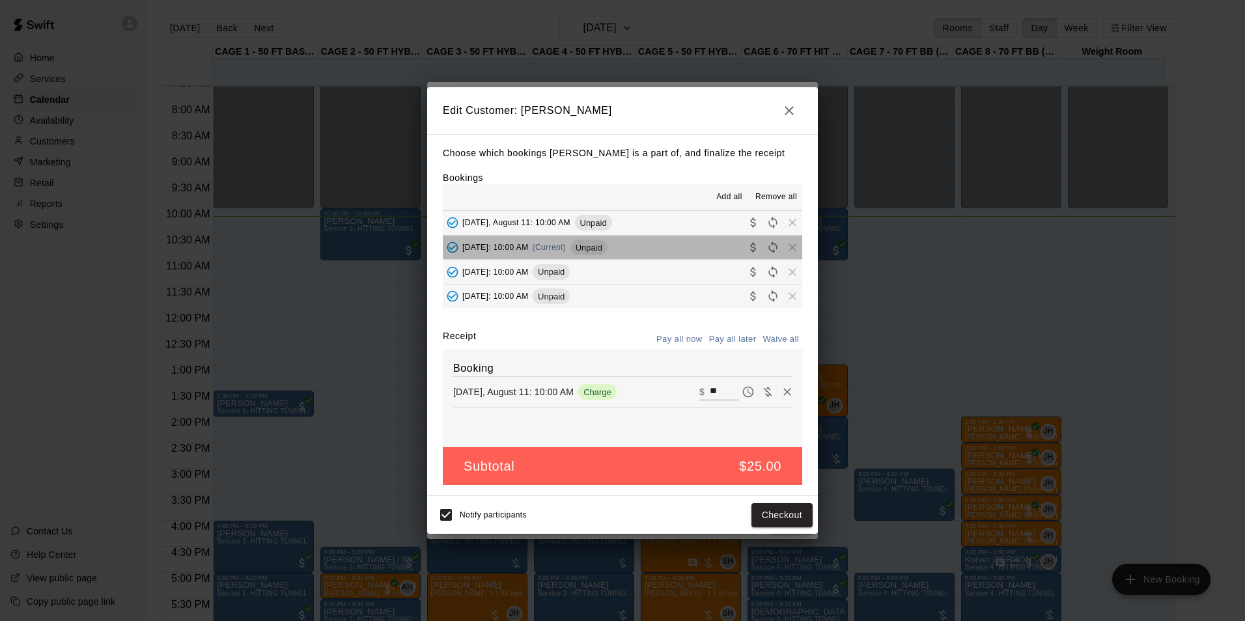
click at [673, 247] on button "[DATE]: 10:00 AM (Current) Unpaid" at bounding box center [622, 248] width 359 height 24
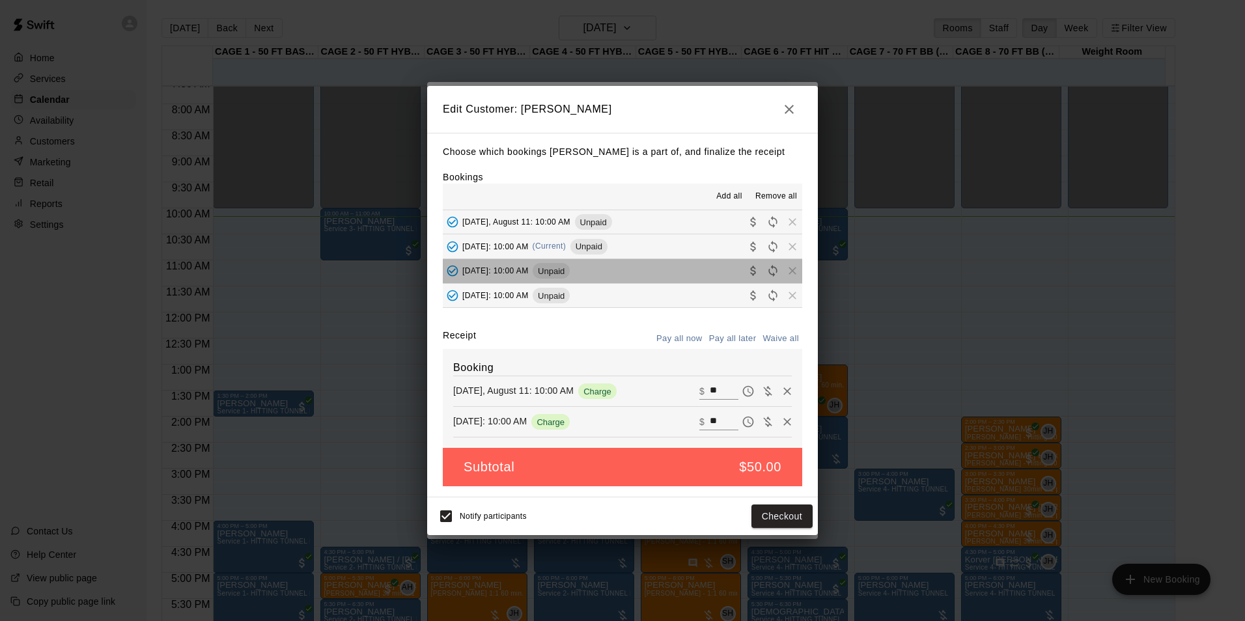
click at [668, 266] on button "[DATE]: 10:00 AM Unpaid" at bounding box center [622, 271] width 359 height 24
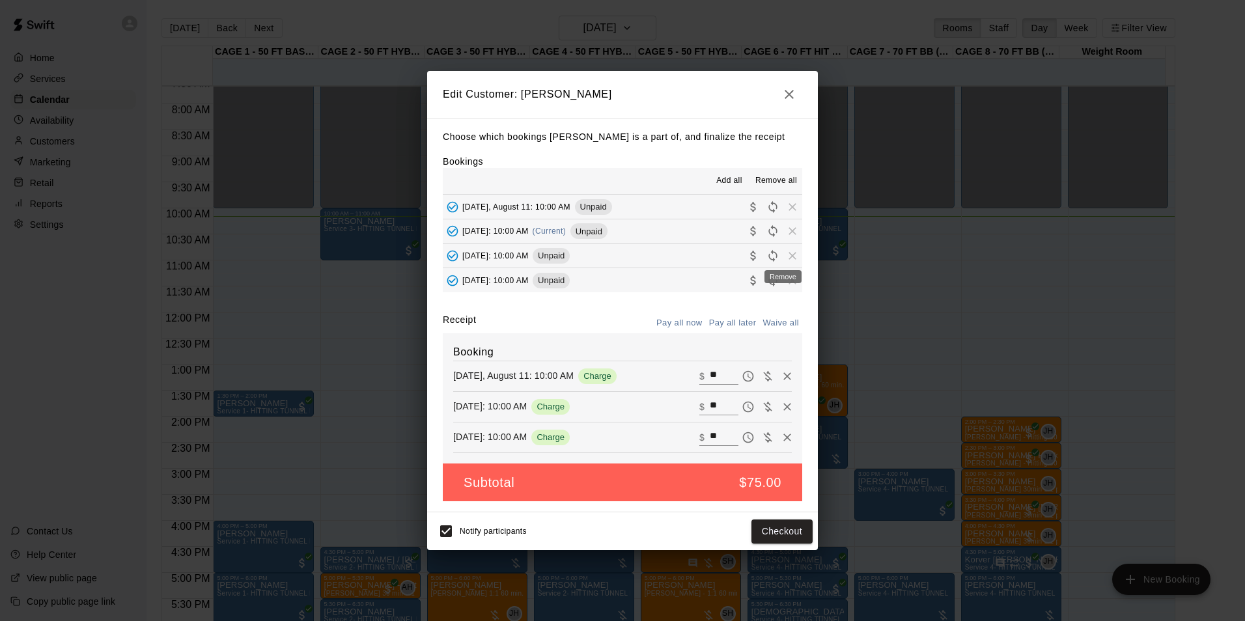
click at [782, 255] on span "Remove" at bounding box center [792, 255] width 20 height 10
click at [782, 234] on span "Remove" at bounding box center [792, 231] width 20 height 10
click at [780, 202] on div "button" at bounding box center [772, 207] width 59 height 20
click at [783, 441] on icon "Remove" at bounding box center [787, 438] width 8 height 8
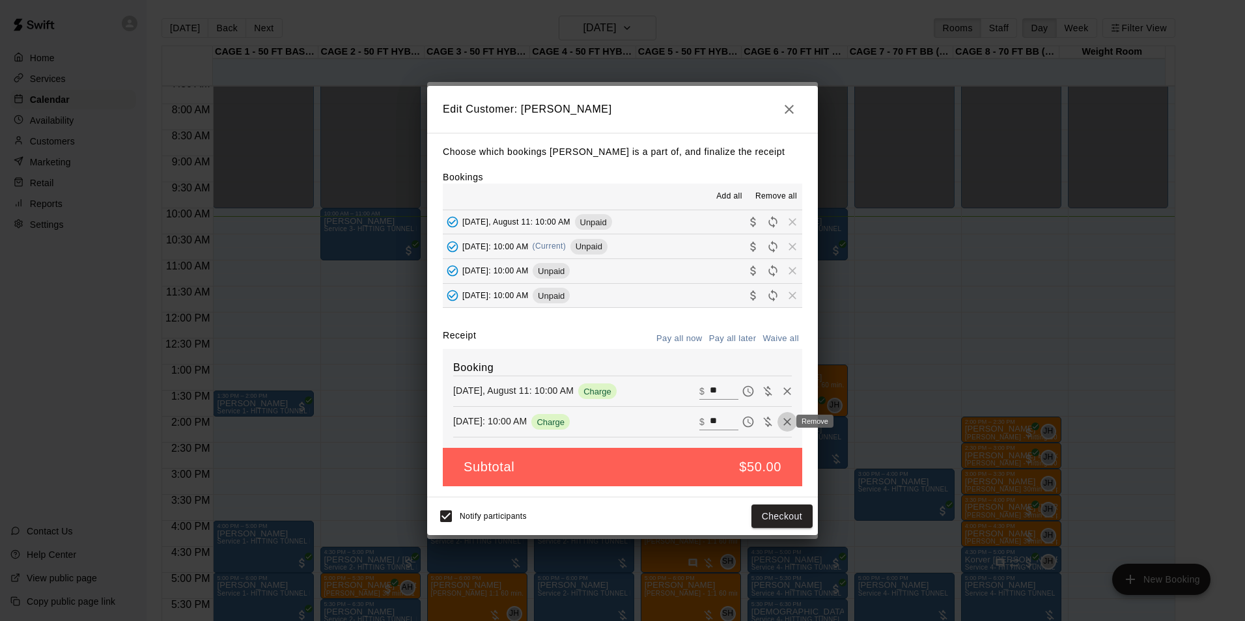
click at [780, 428] on icon "Remove" at bounding box center [786, 421] width 13 height 13
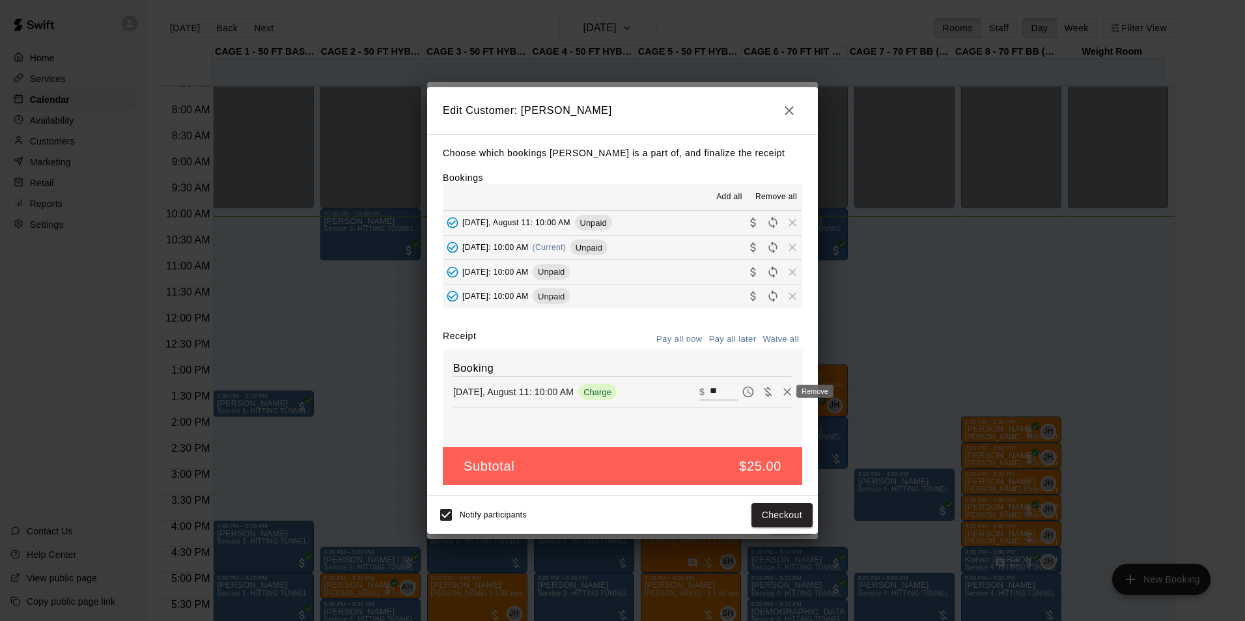
click at [780, 398] on icon "Remove" at bounding box center [786, 391] width 13 height 13
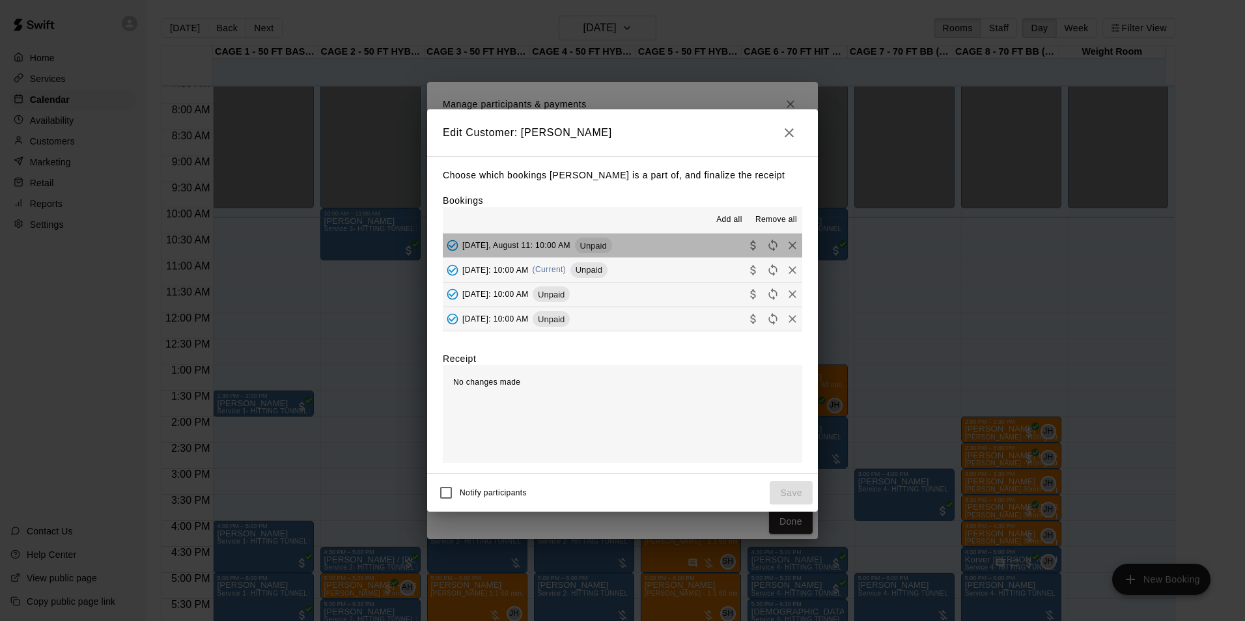
click at [675, 249] on button "[DATE], August 11: 10:00 AM Unpaid" at bounding box center [622, 246] width 359 height 24
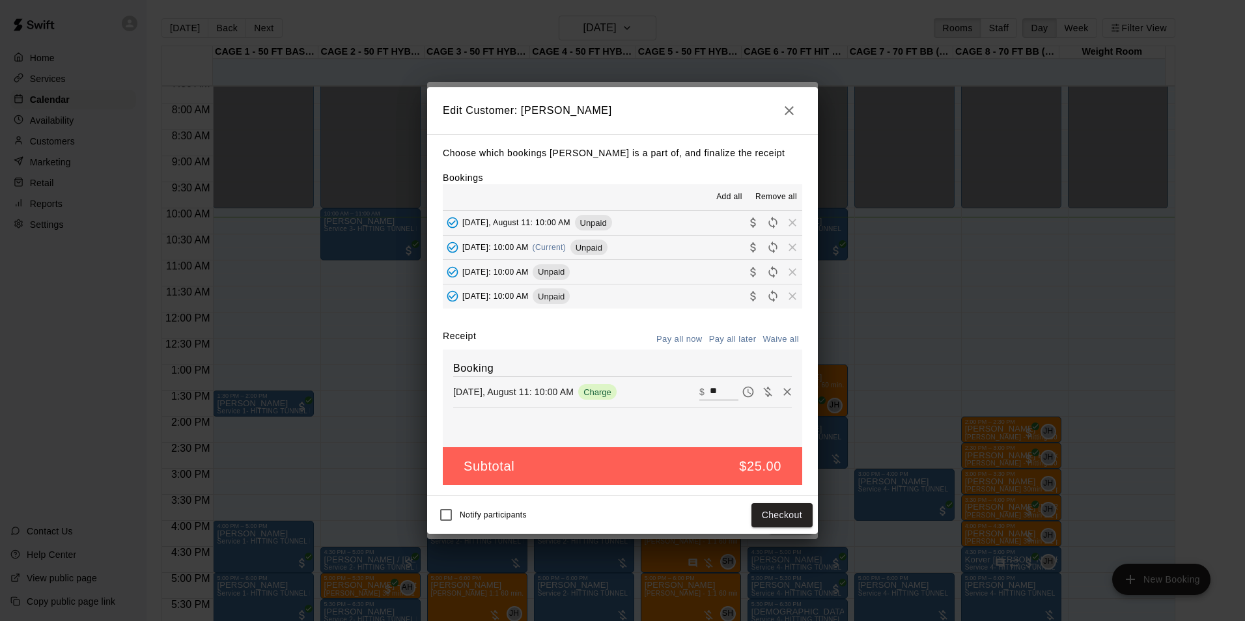
click at [682, 251] on button "[DATE]: 10:00 AM (Current) Unpaid" at bounding box center [622, 248] width 359 height 24
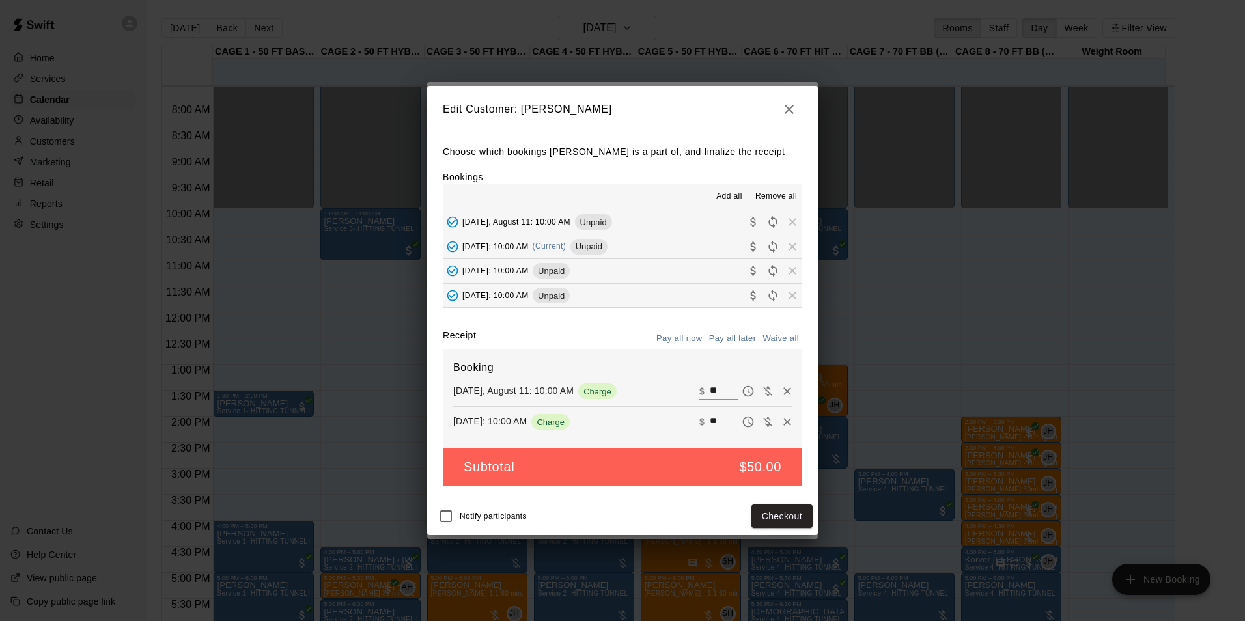
click at [682, 269] on button "[DATE]: 10:00 AM Unpaid" at bounding box center [622, 271] width 359 height 24
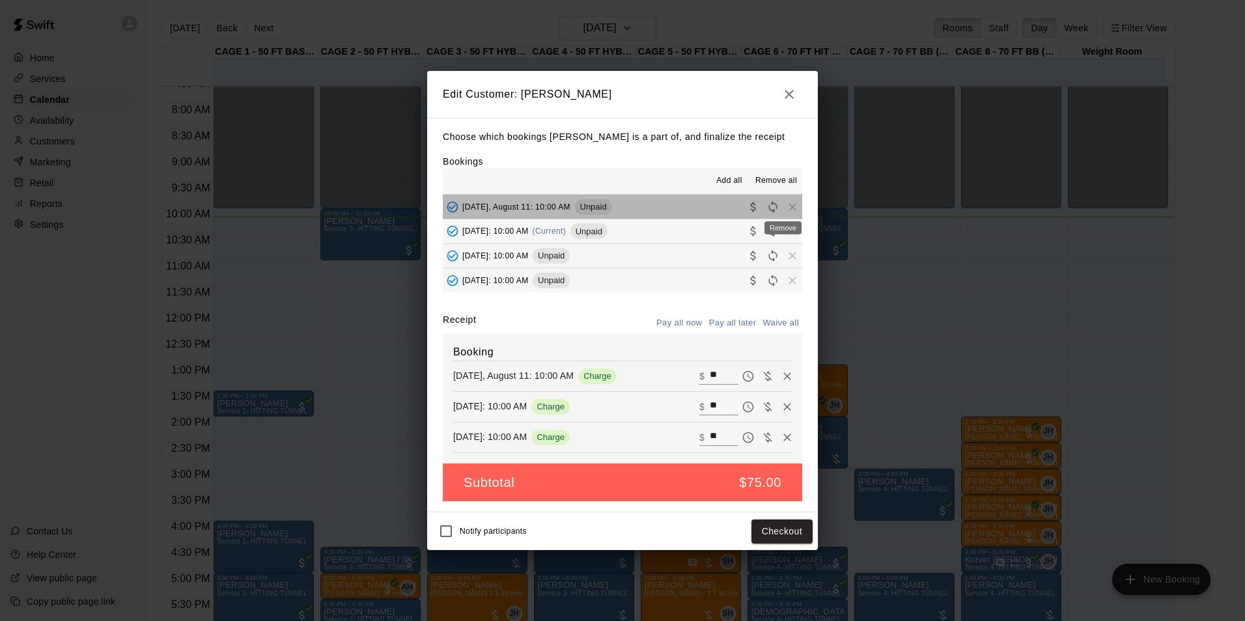
click at [782, 208] on span "Remove" at bounding box center [792, 206] width 20 height 10
click at [775, 178] on span "Remove all" at bounding box center [776, 180] width 42 height 13
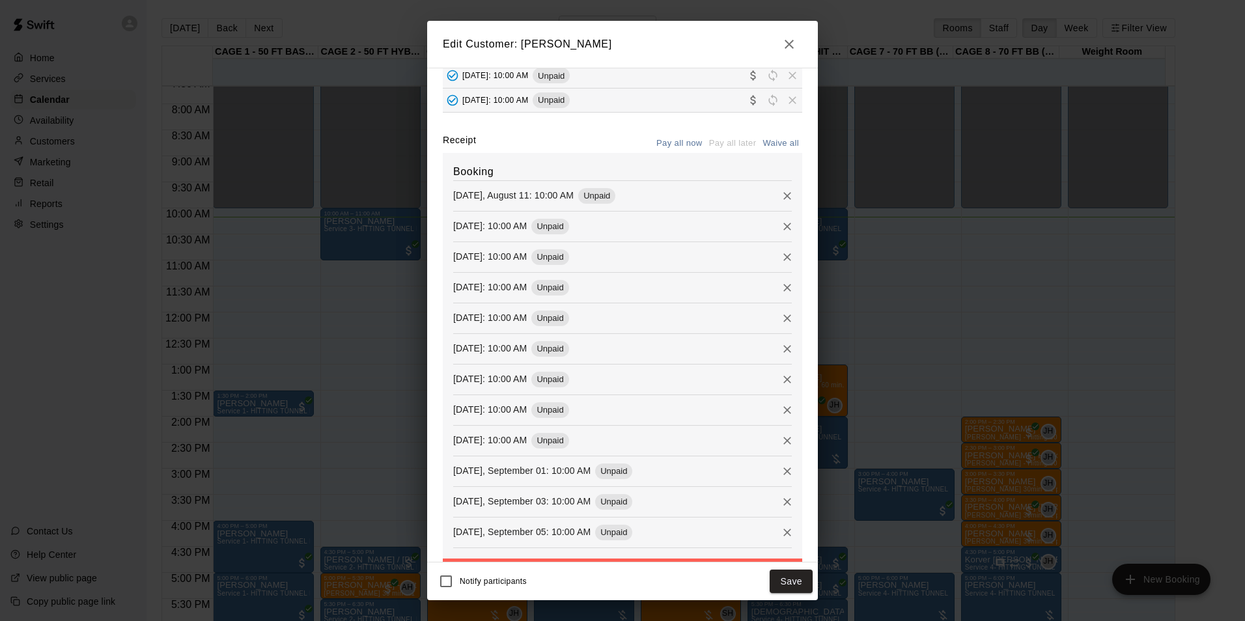
scroll to position [178, 0]
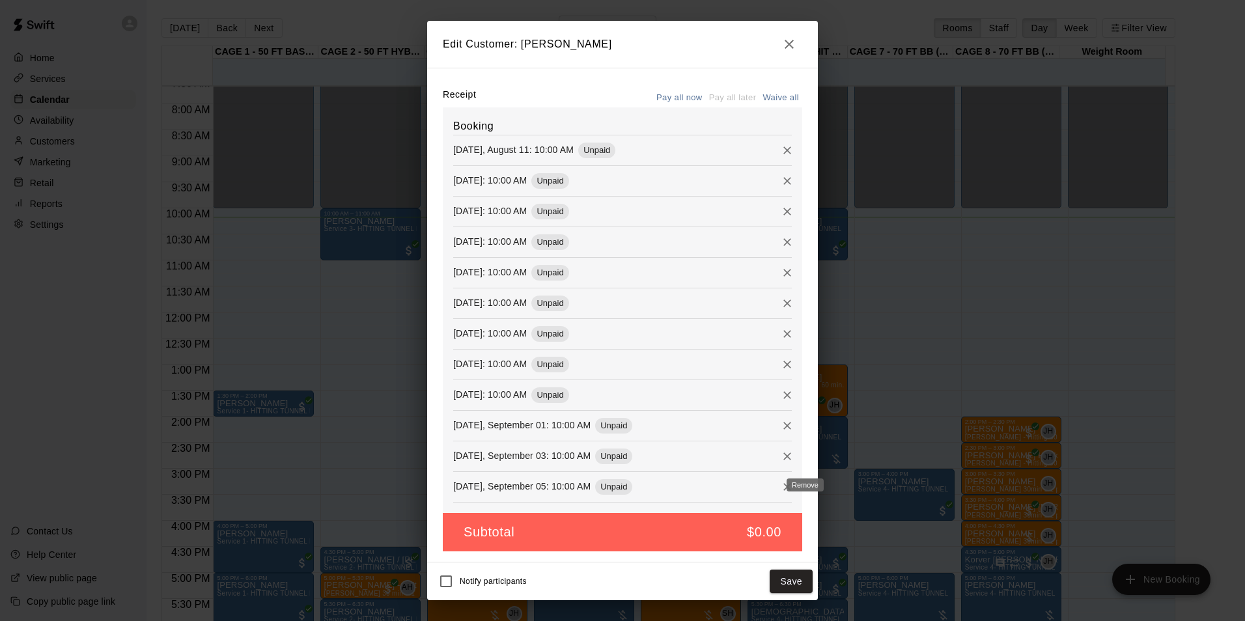
click at [783, 485] on icon "Remove" at bounding box center [787, 487] width 8 height 8
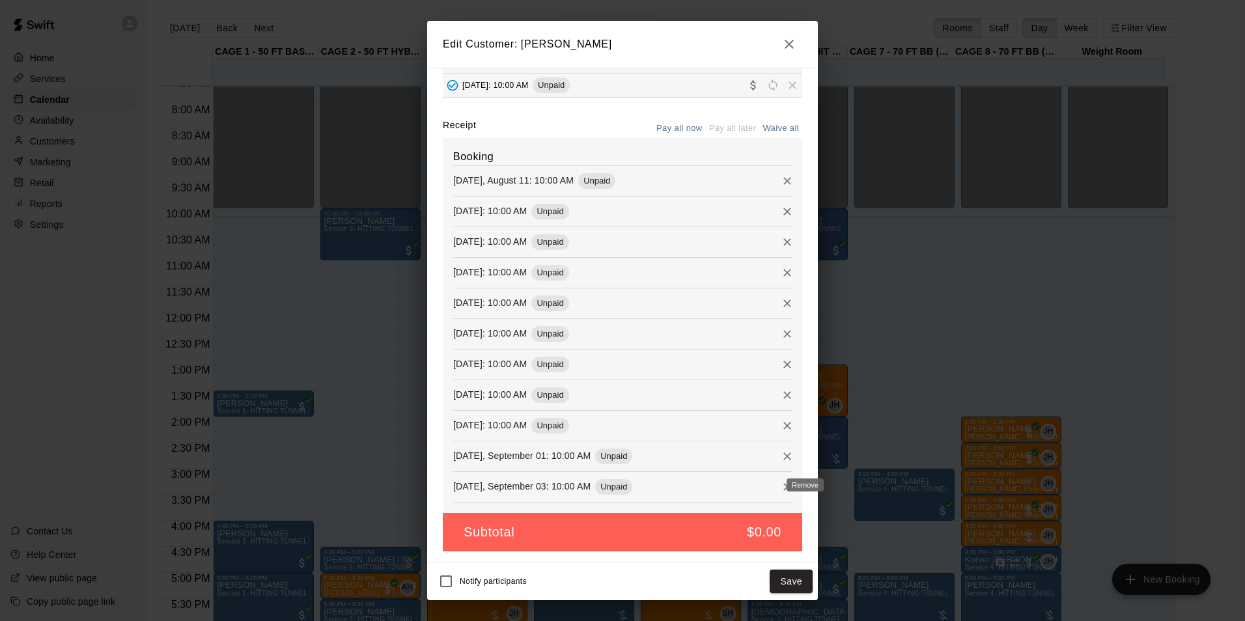
scroll to position [147, 0]
click at [783, 485] on icon "Remove" at bounding box center [787, 487] width 8 height 8
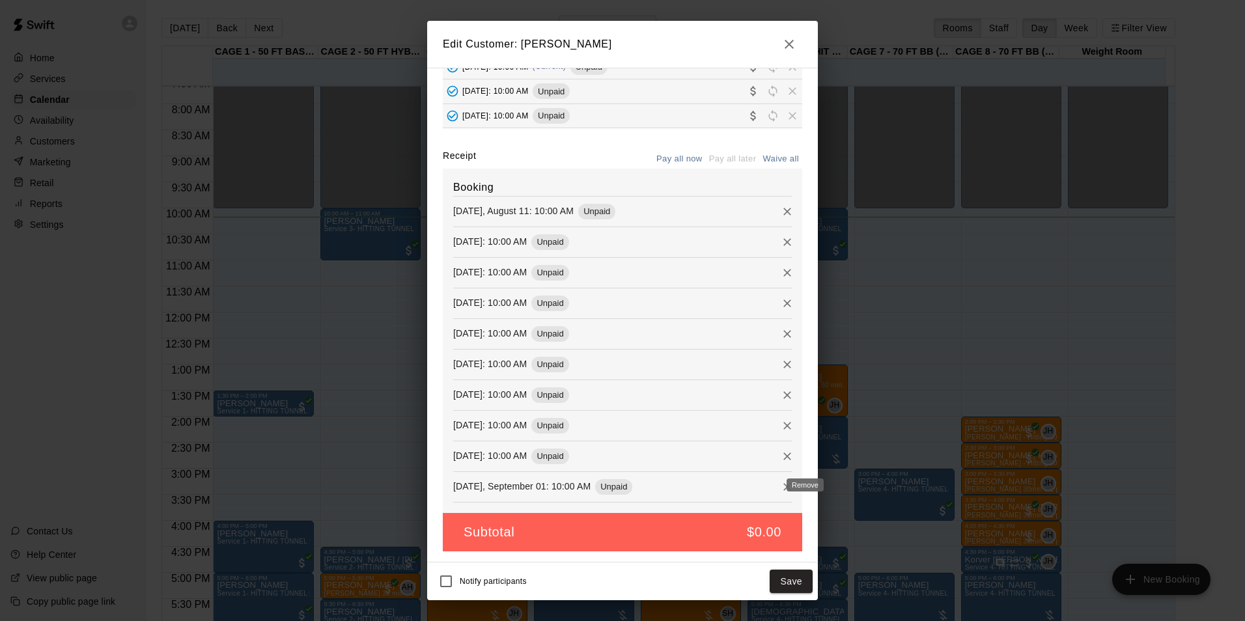
scroll to position [117, 0]
click at [783, 485] on icon "Remove" at bounding box center [787, 487] width 8 height 8
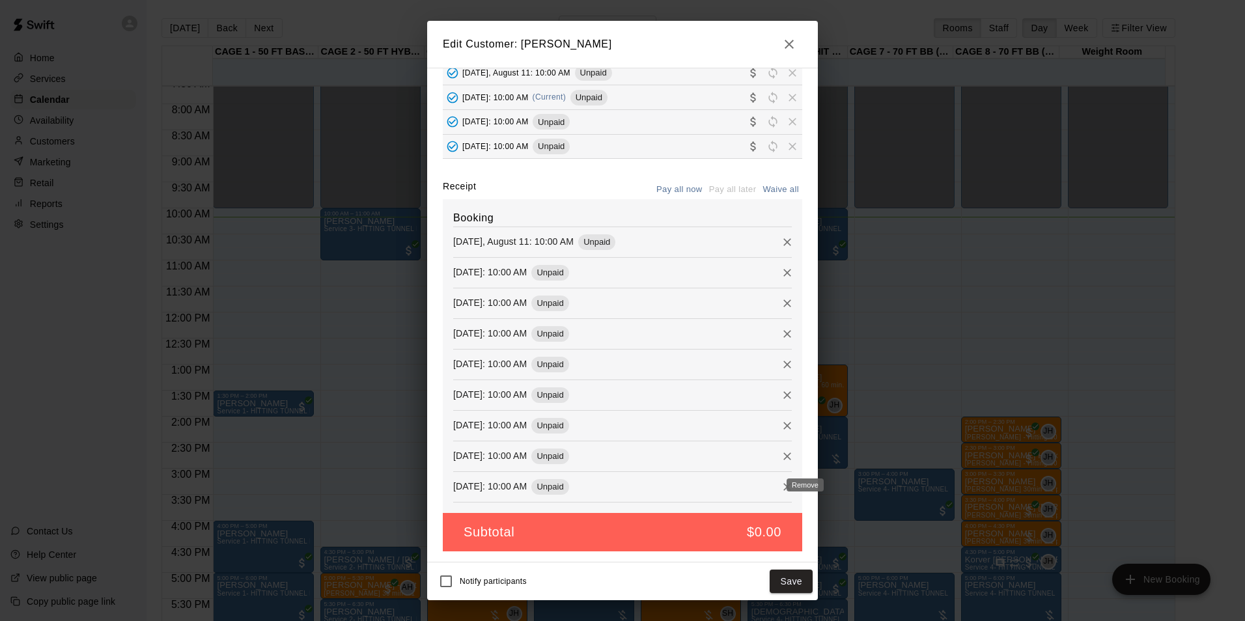
click at [783, 485] on icon "Remove" at bounding box center [787, 487] width 8 height 8
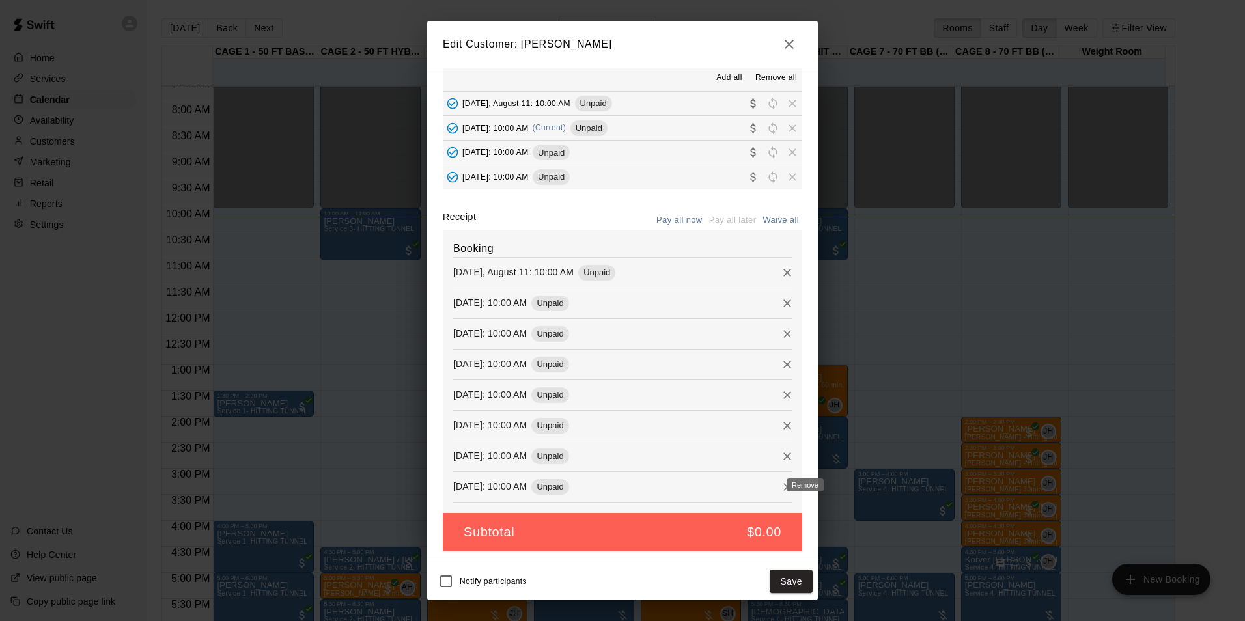
click at [783, 485] on icon "Remove" at bounding box center [787, 487] width 8 height 8
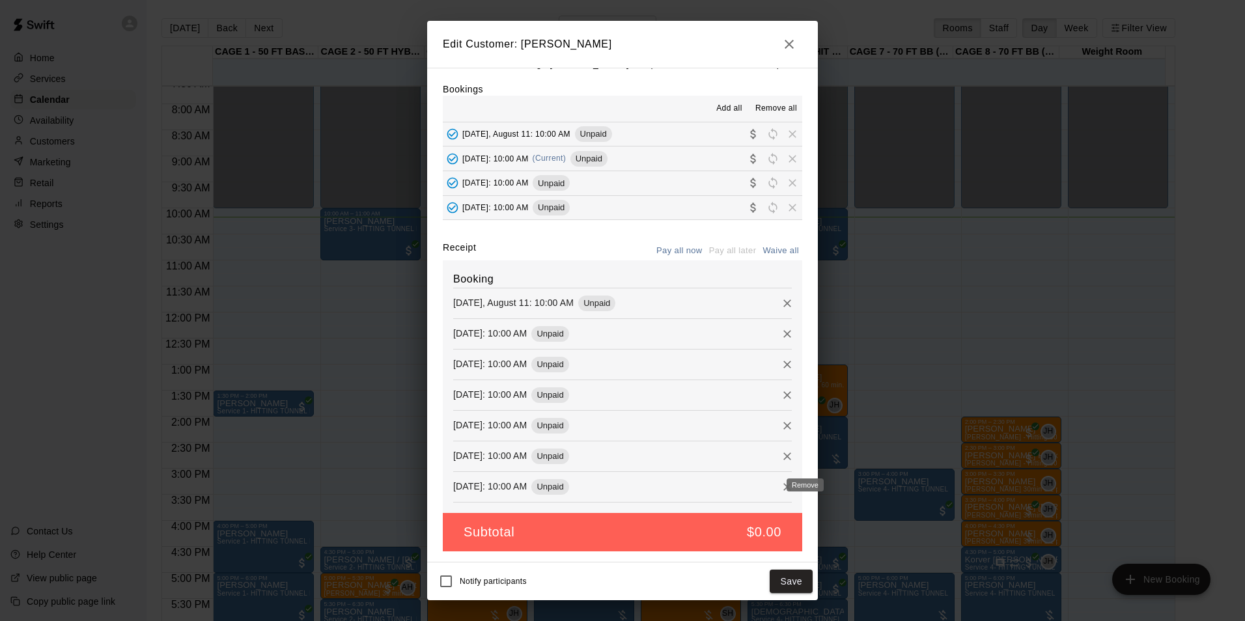
click at [783, 485] on icon "Remove" at bounding box center [787, 487] width 8 height 8
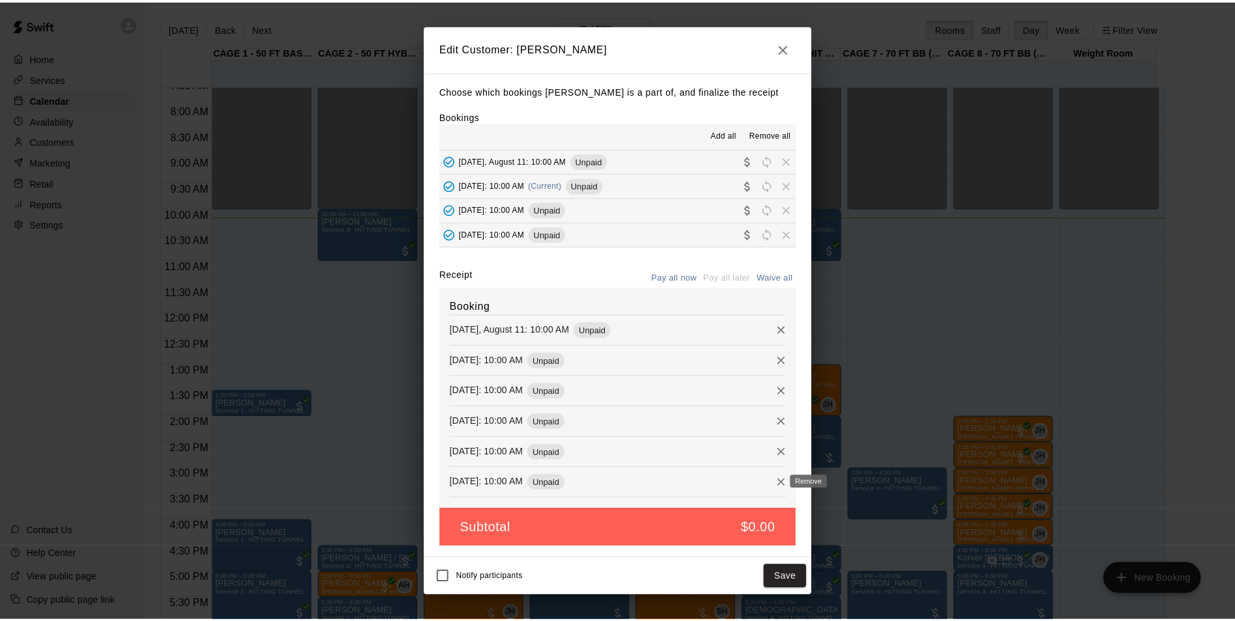
scroll to position [0, 0]
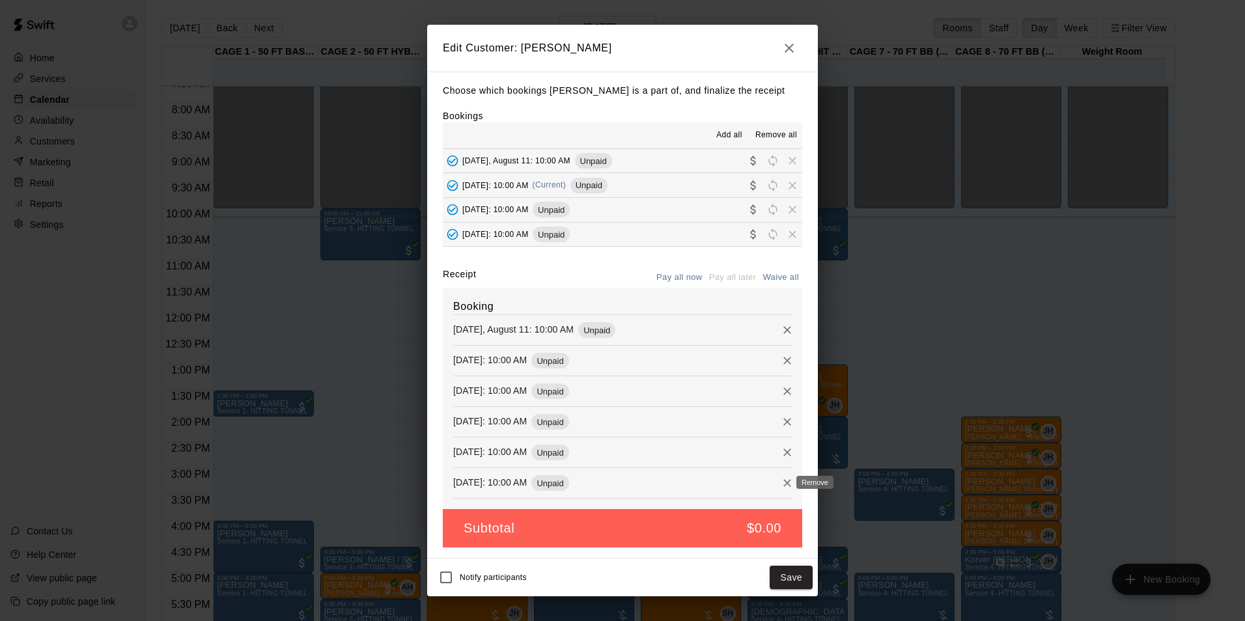
click at [777, 485] on button "Remove" at bounding box center [787, 483] width 20 height 20
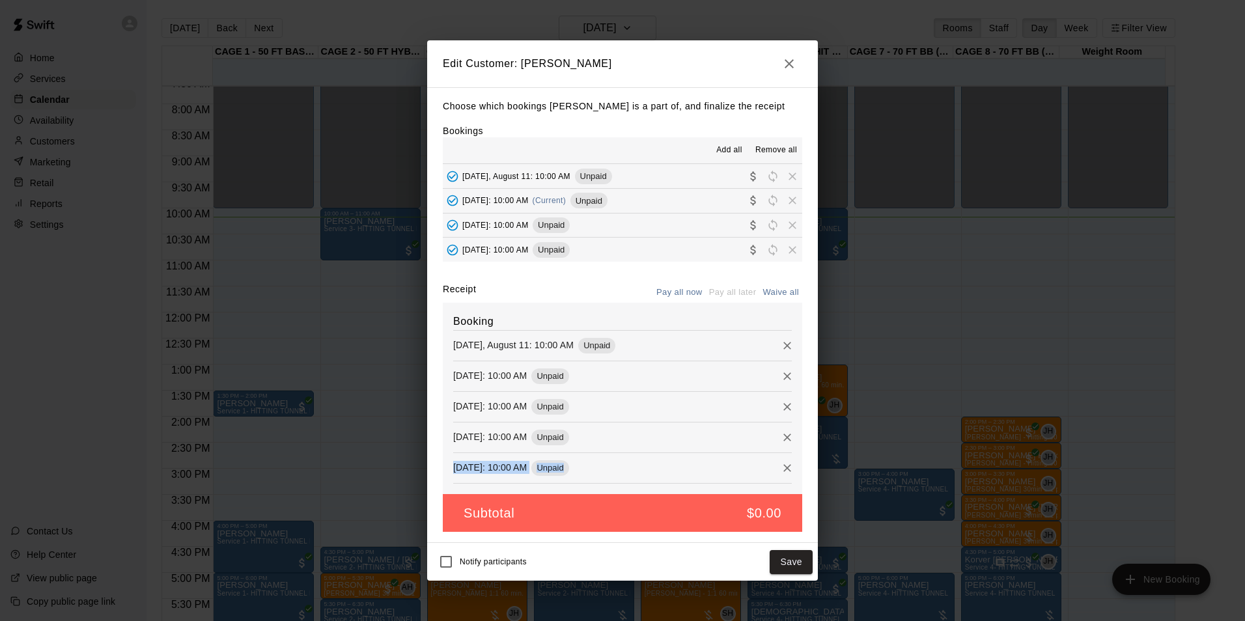
click at [769, 485] on div "Booking [DATE], August 11: 10:00 AM Unpaid [DATE]: 10:00 AM Unpaid [DATE]: 10:0…" at bounding box center [622, 398] width 359 height 191
click at [782, 148] on span "Remove all" at bounding box center [776, 150] width 42 height 13
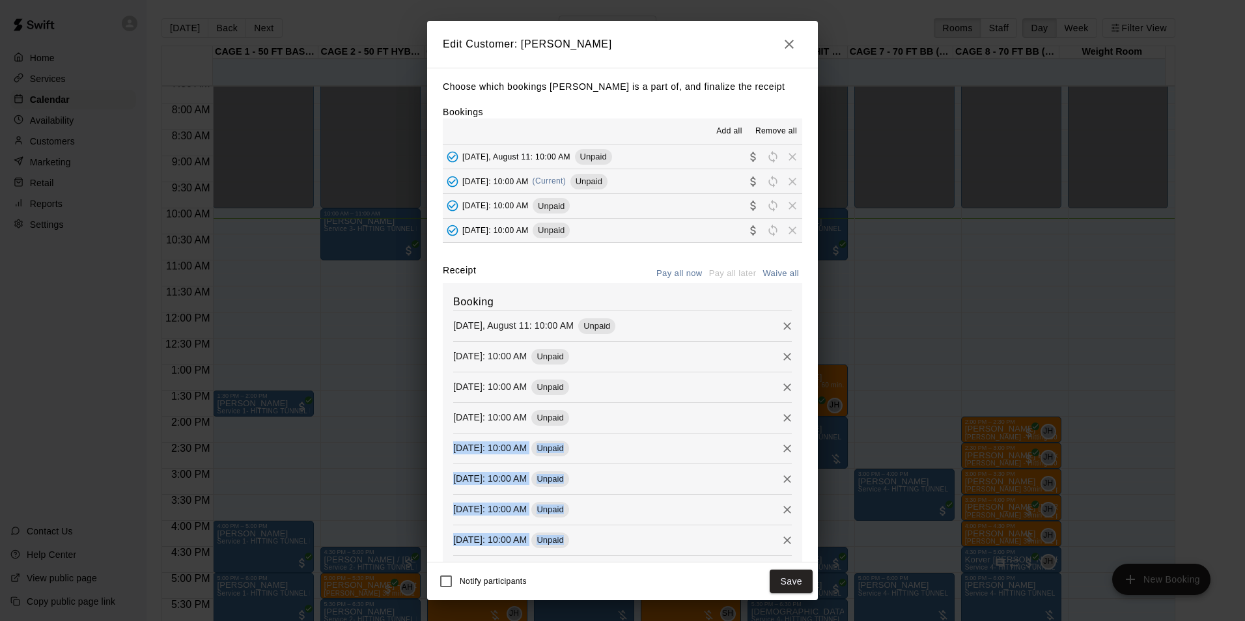
click at [785, 48] on icon "button" at bounding box center [788, 44] width 9 height 9
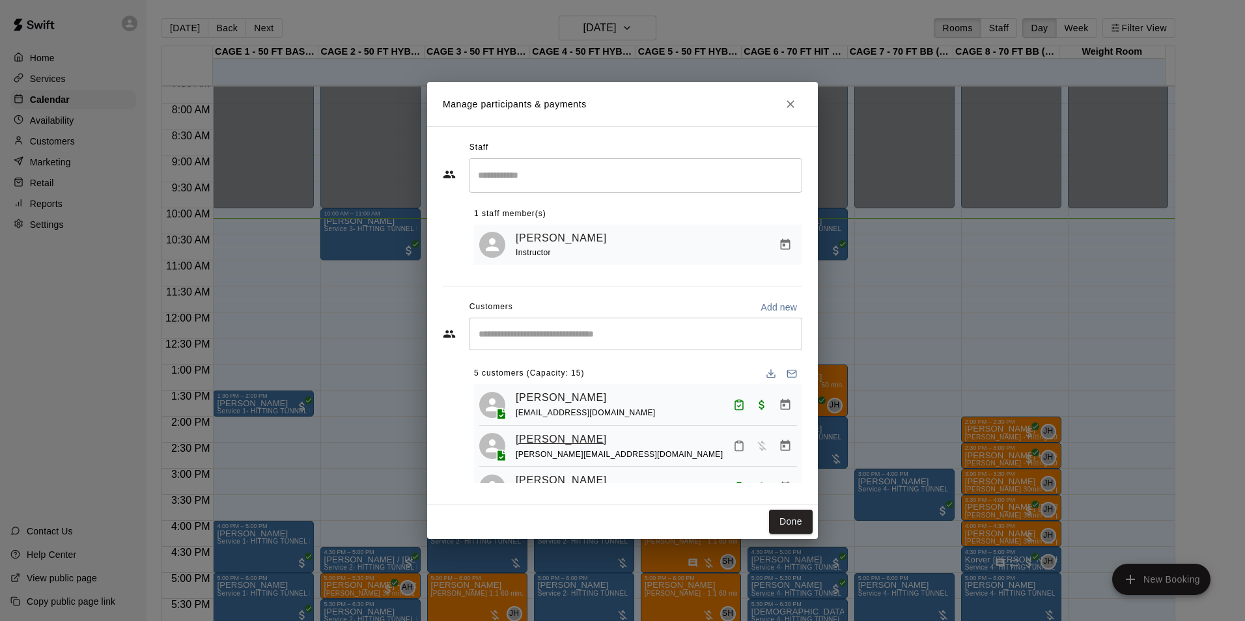
click at [540, 445] on link "[PERSON_NAME]" at bounding box center [561, 439] width 91 height 17
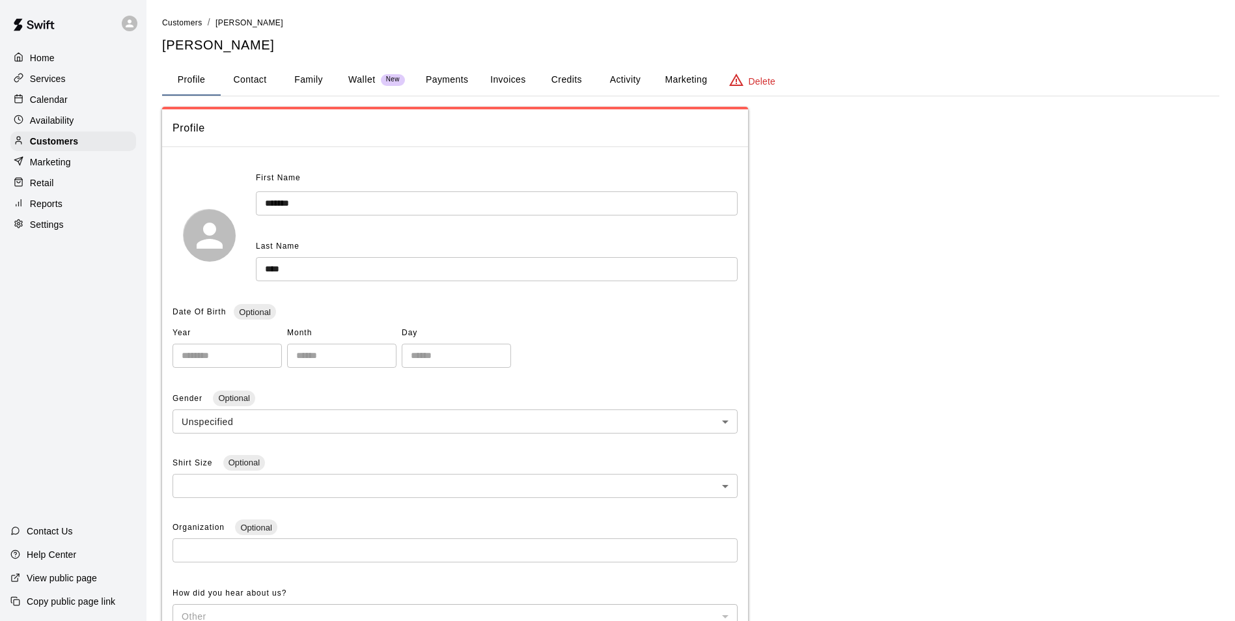
click at [607, 61] on div "**********" at bounding box center [690, 456] width 1057 height 881
click at [626, 81] on button "Activity" at bounding box center [625, 79] width 59 height 31
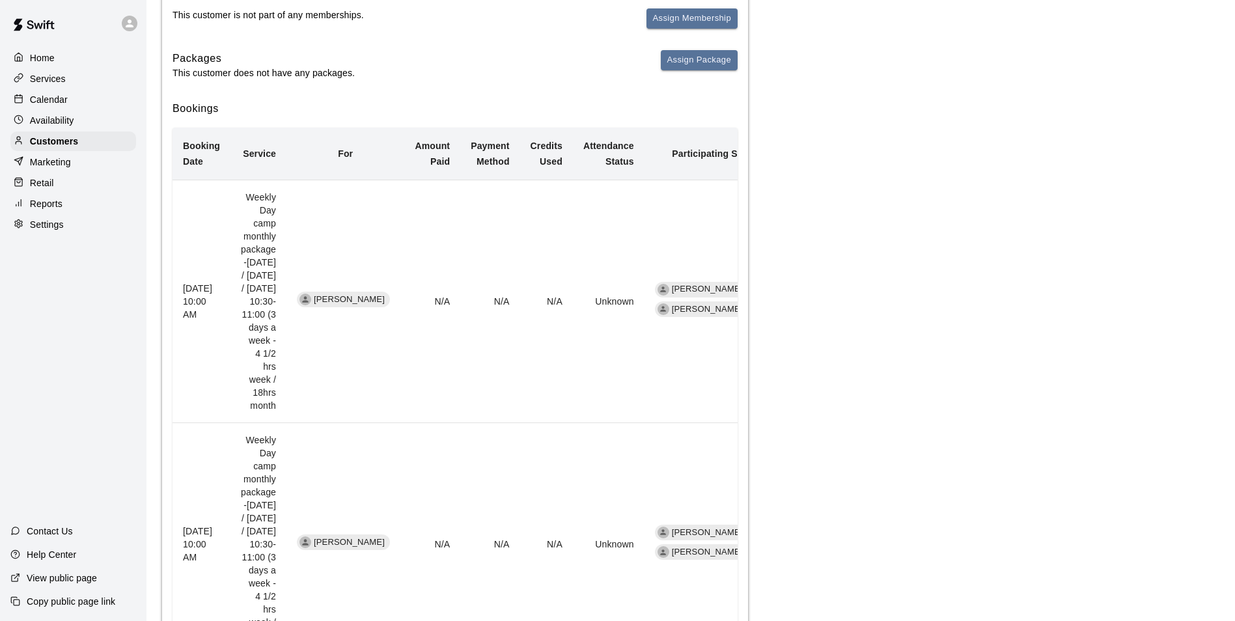
scroll to position [260, 0]
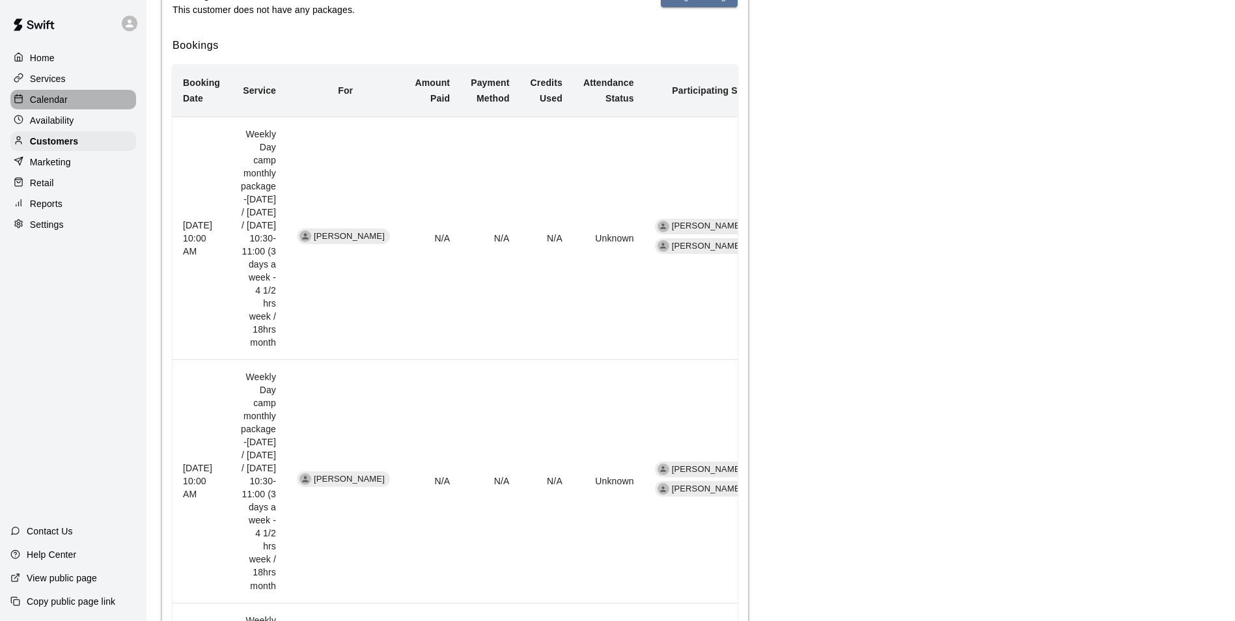
click at [45, 96] on p "Calendar" at bounding box center [49, 99] width 38 height 13
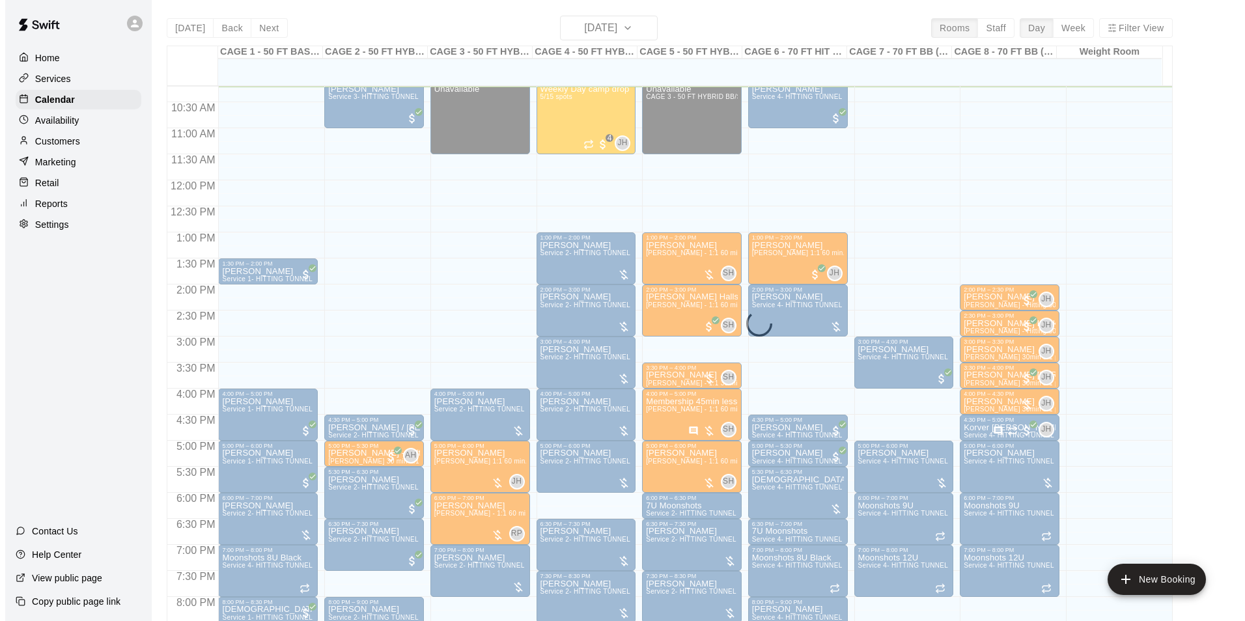
scroll to position [466, 0]
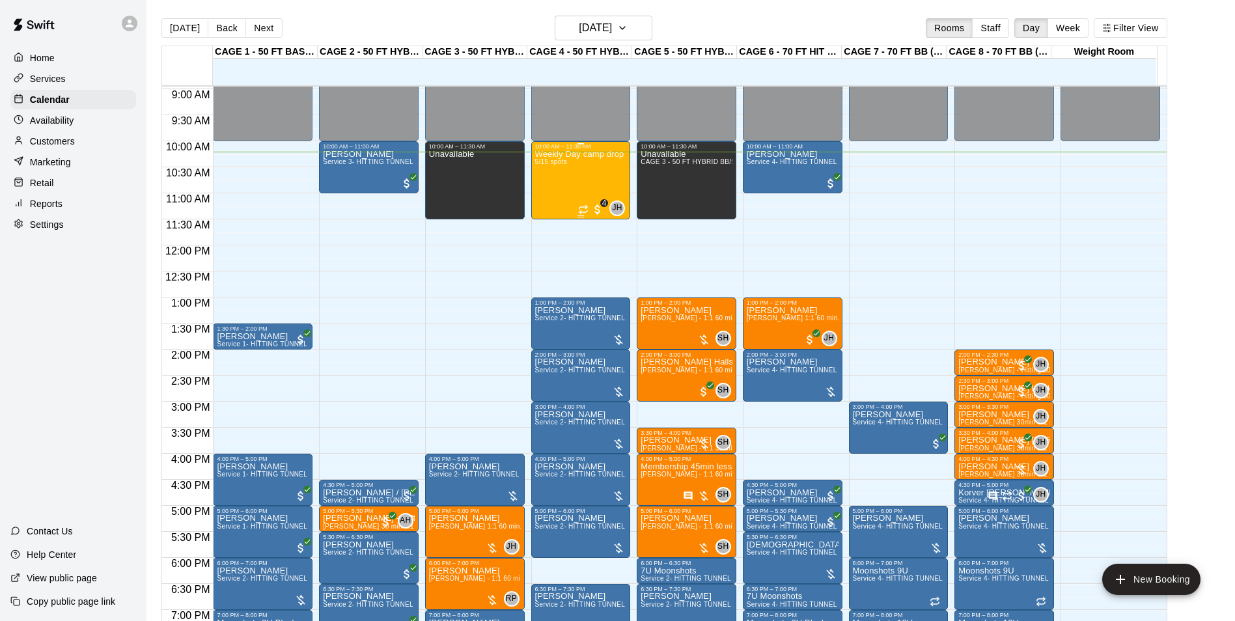
click at [579, 178] on div "Weekly Day camp drop in session - [DATE] / [DATE] / [DATE] 5/15 spots" at bounding box center [581, 460] width 92 height 621
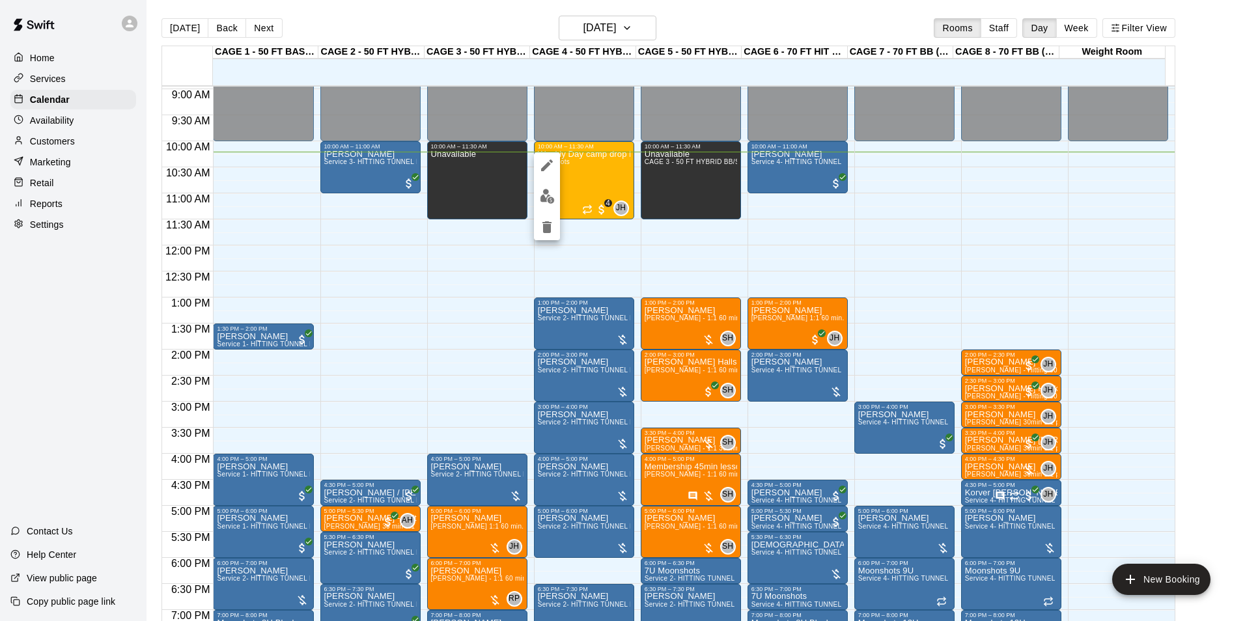
click at [550, 192] on img "edit" at bounding box center [547, 196] width 15 height 15
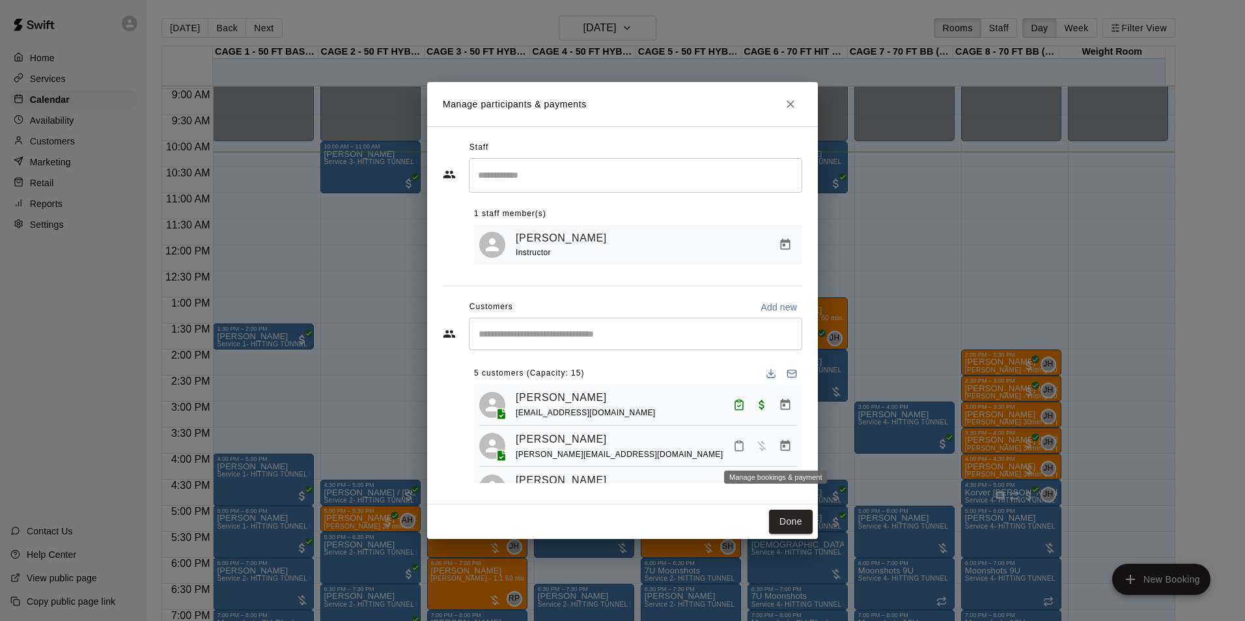
click at [779, 445] on icon "Manage bookings & payment" at bounding box center [785, 445] width 13 height 13
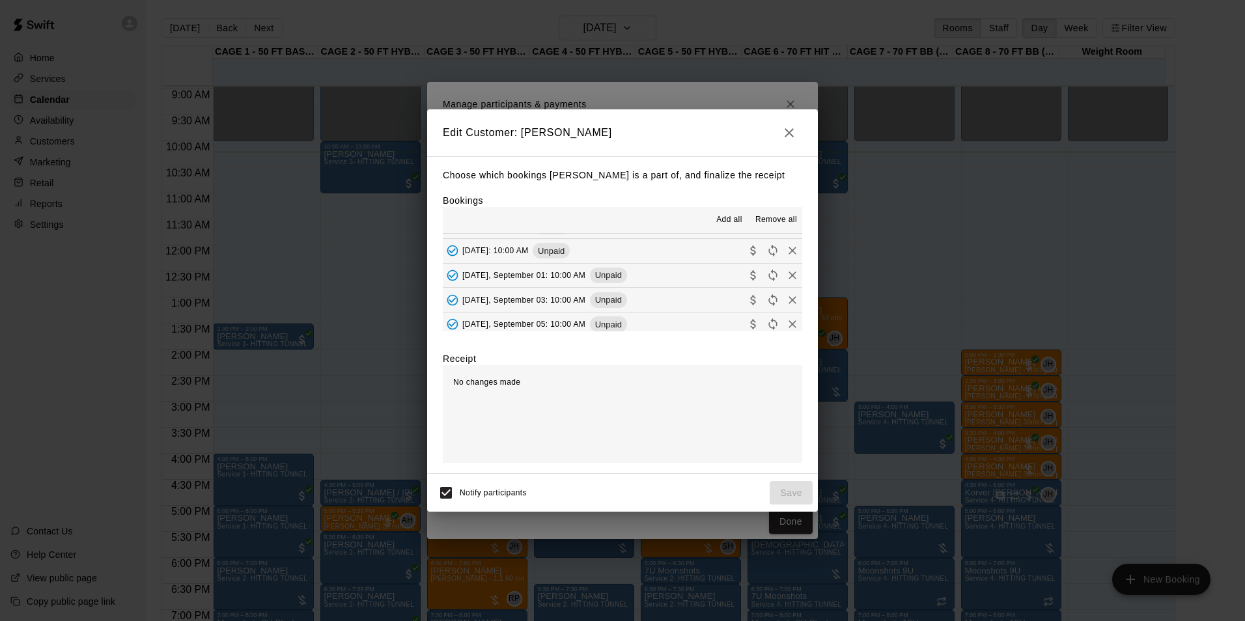
scroll to position [197, 0]
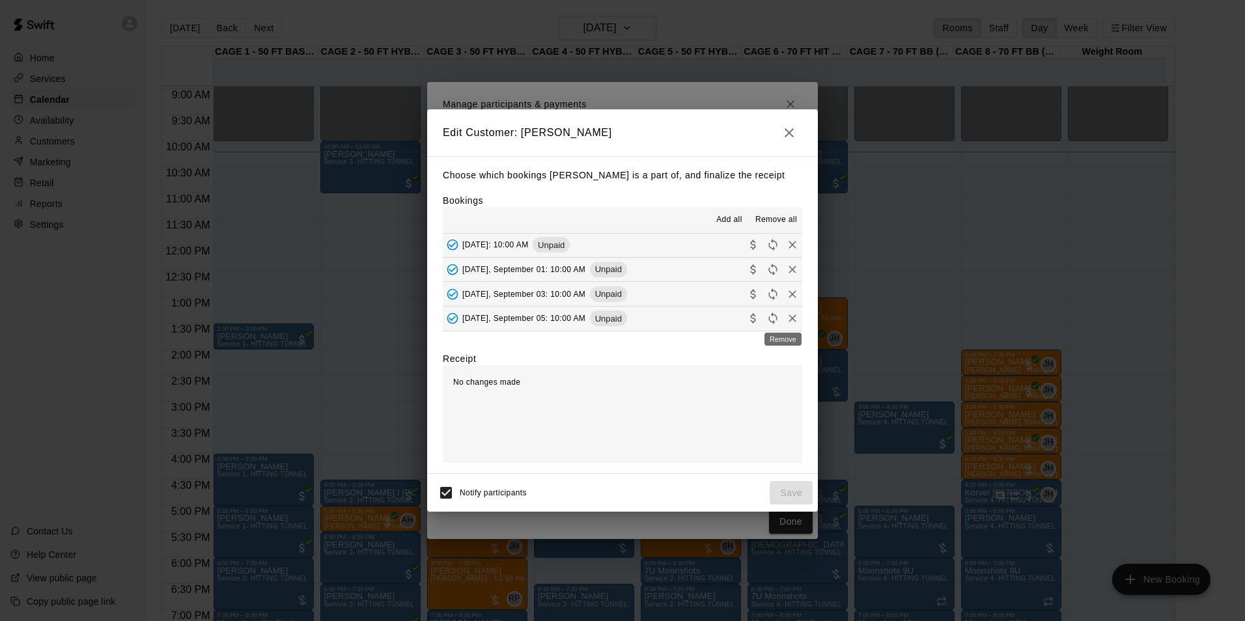
click at [786, 319] on icon "Remove" at bounding box center [792, 318] width 13 height 13
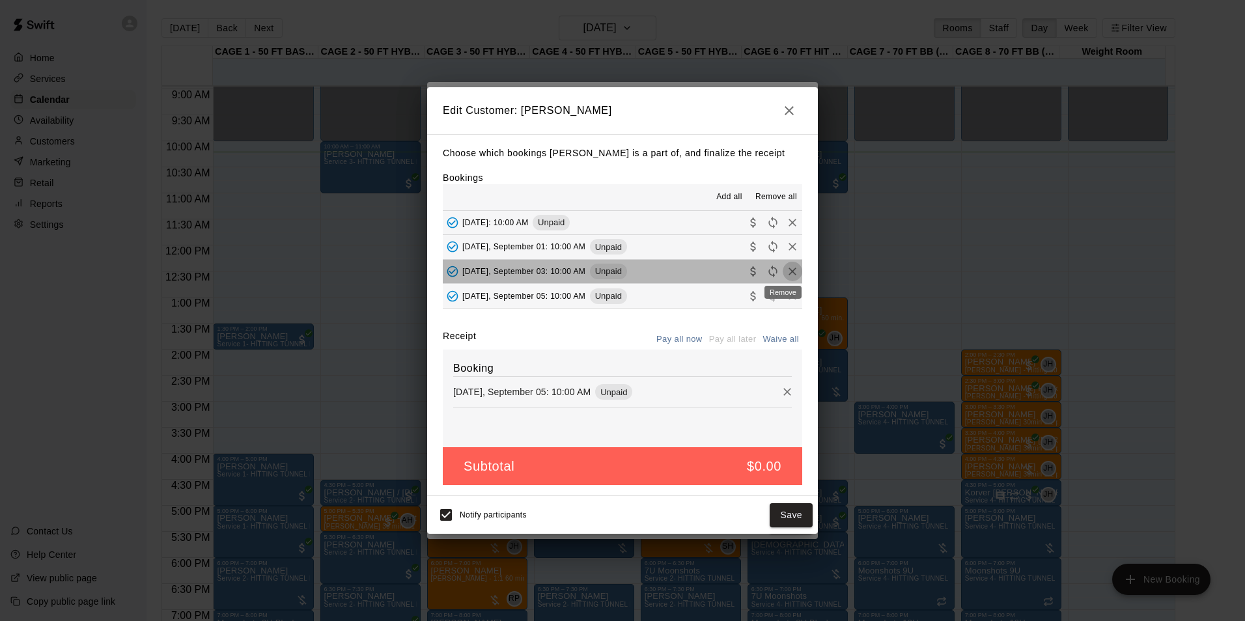
click at [786, 272] on icon "Remove" at bounding box center [792, 271] width 13 height 13
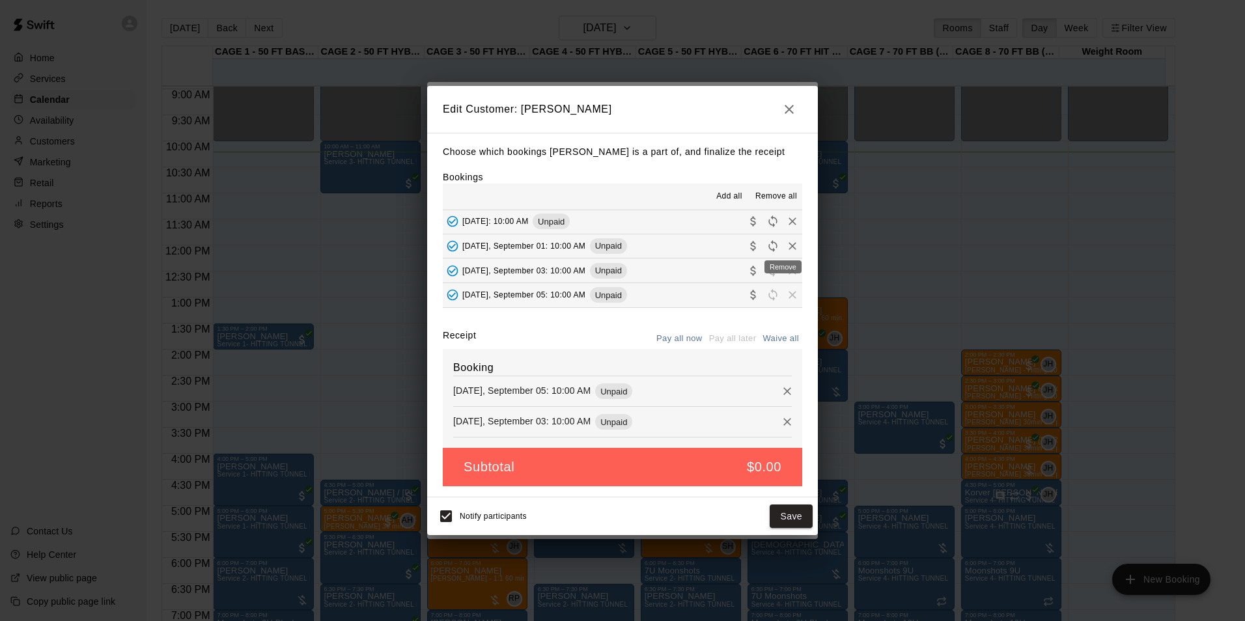
click at [786, 249] on icon "Remove" at bounding box center [792, 246] width 13 height 13
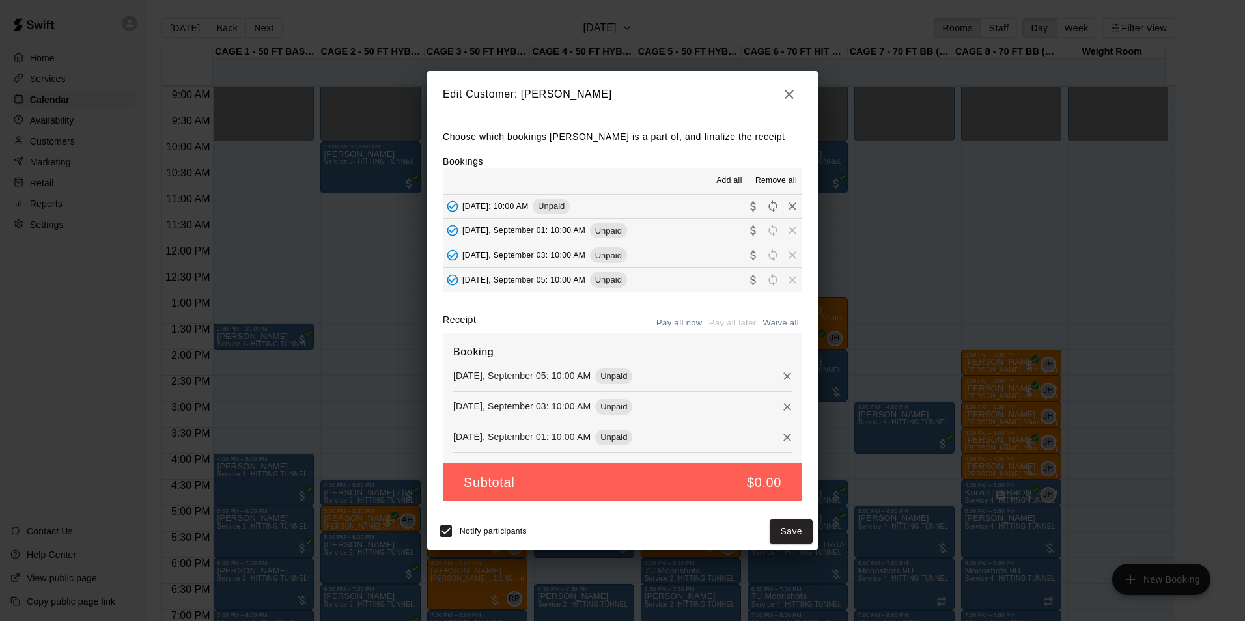
scroll to position [131, 0]
click at [786, 272] on icon "Remove" at bounding box center [792, 271] width 13 height 13
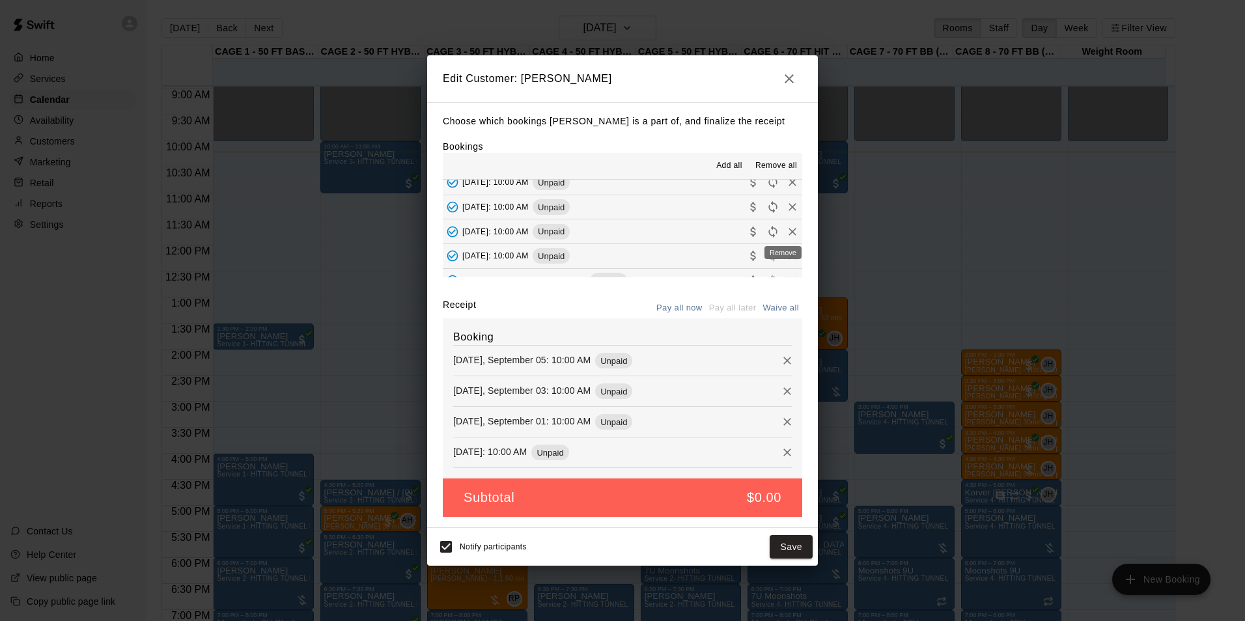
click at [786, 236] on icon "Remove" at bounding box center [792, 231] width 13 height 13
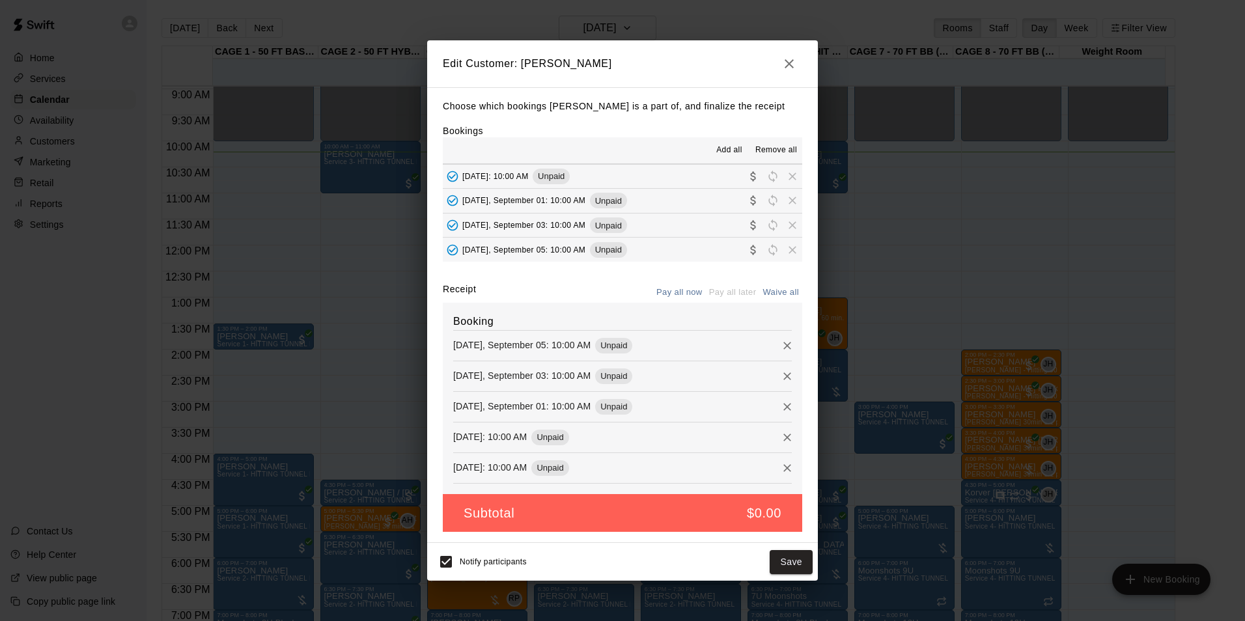
scroll to position [197, 0]
click at [777, 355] on button "Remove" at bounding box center [787, 346] width 20 height 20
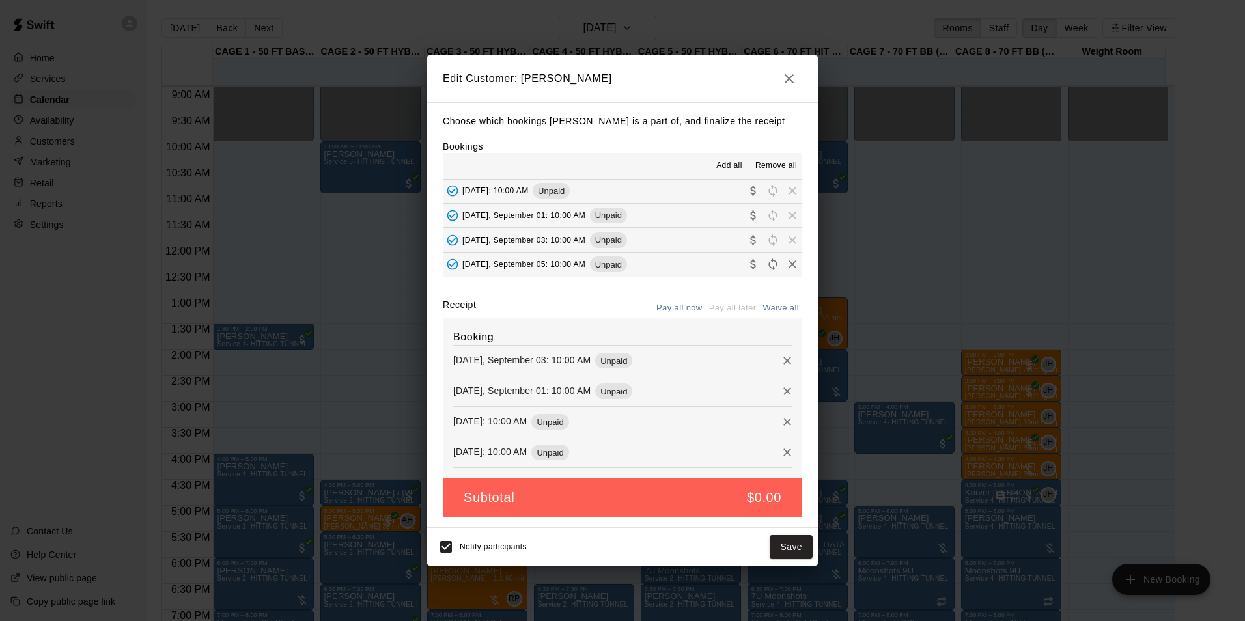
click at [778, 348] on div "Booking [DATE], September 03: 10:00 AM Unpaid [DATE], September 01: 10:00 AM Un…" at bounding box center [622, 398] width 359 height 161
click at [778, 370] on button "Remove" at bounding box center [787, 361] width 20 height 20
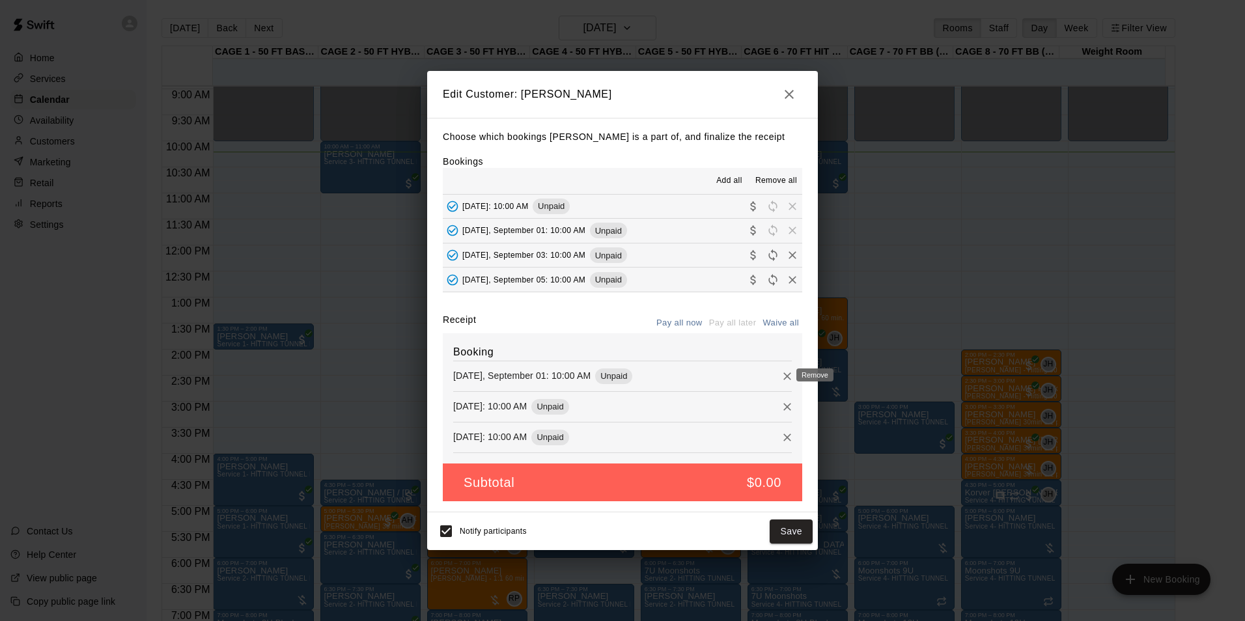
click at [780, 381] on icon "Remove" at bounding box center [786, 376] width 13 height 13
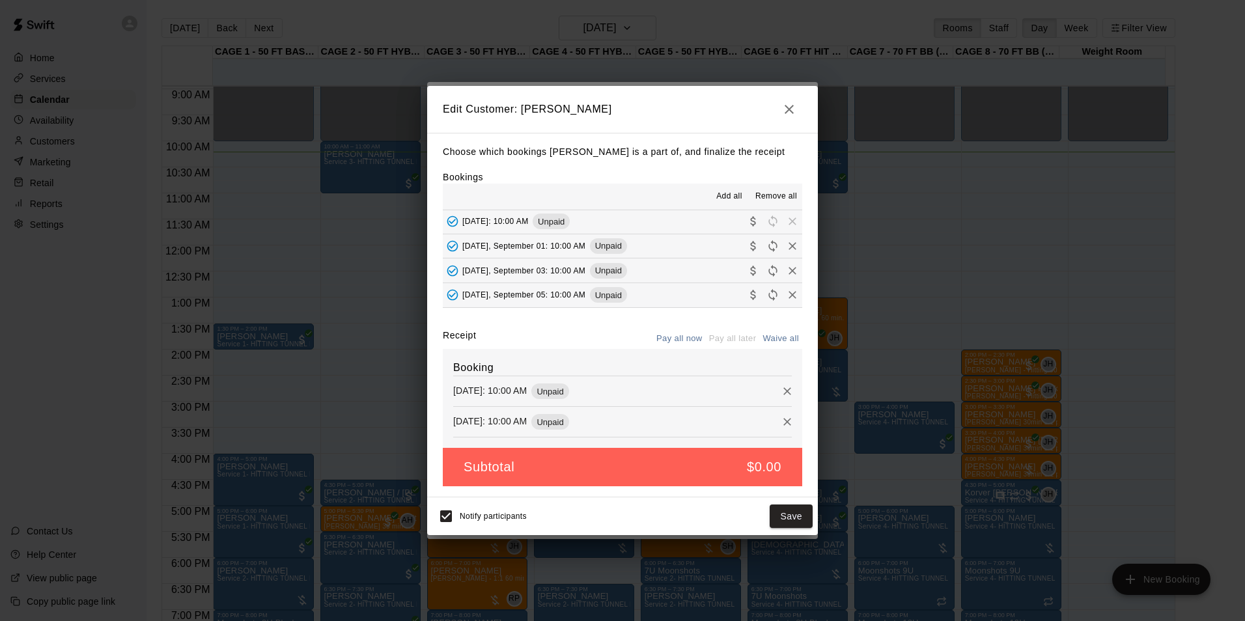
click at [777, 382] on div at bounding box center [787, 391] width 20 height 20
click at [780, 393] on icon "Remove" at bounding box center [786, 391] width 13 height 13
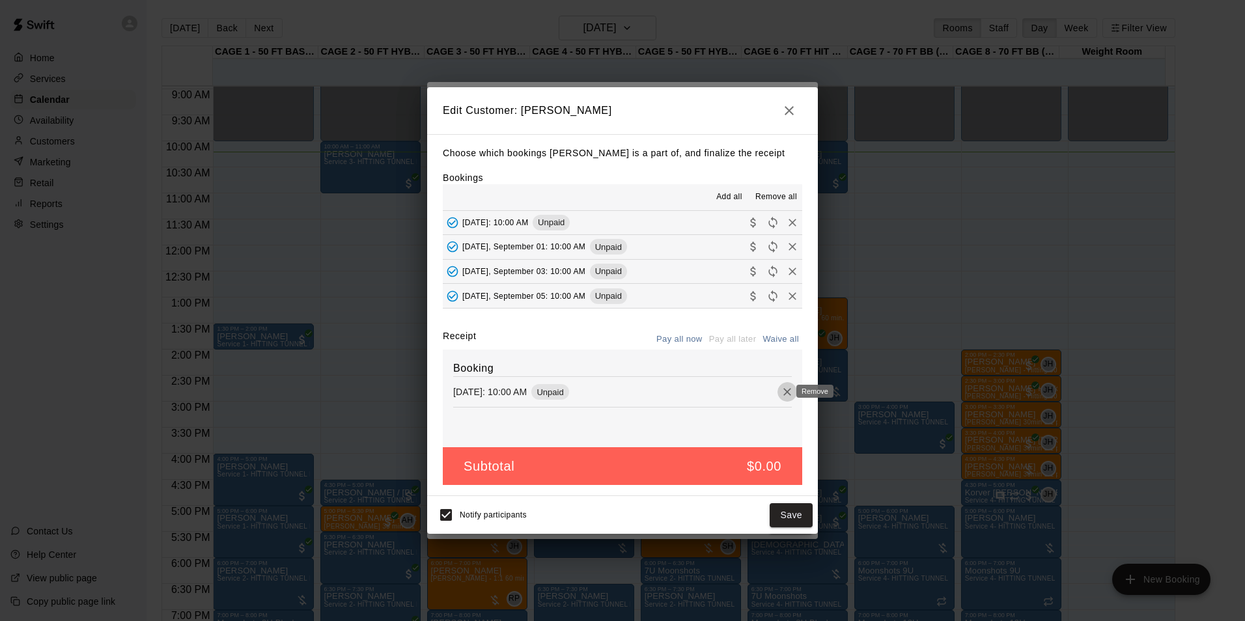
click at [783, 396] on icon "Remove" at bounding box center [787, 393] width 8 height 8
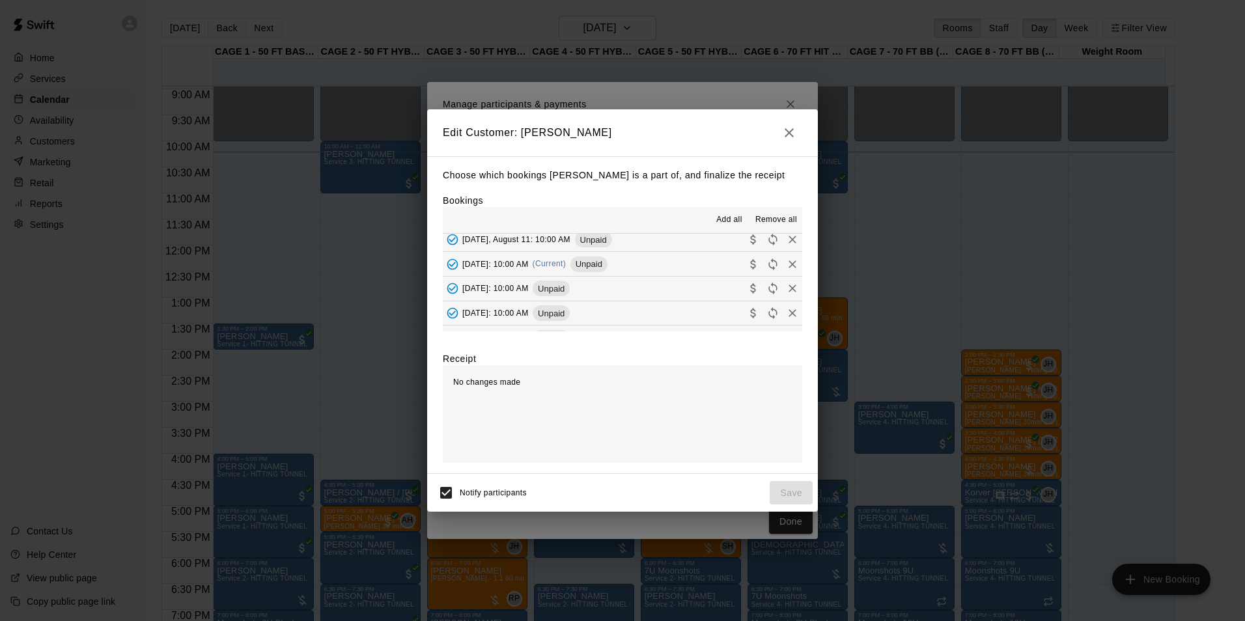
scroll to position [0, 0]
click at [786, 247] on icon "Remove" at bounding box center [792, 245] width 13 height 13
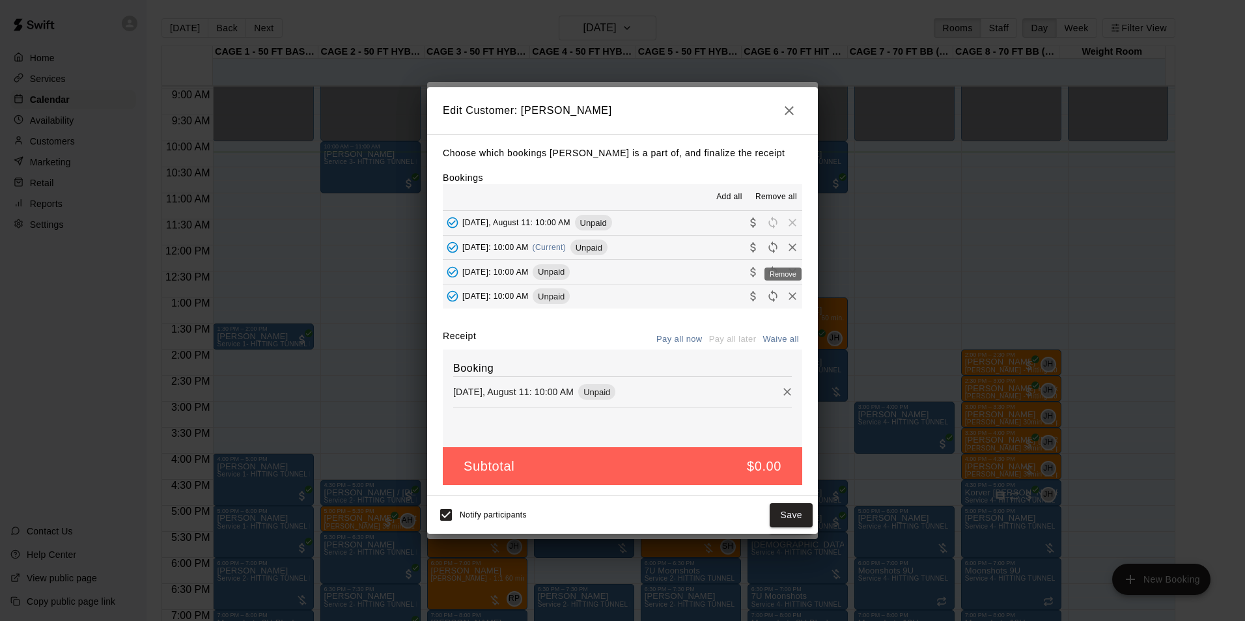
click at [786, 247] on icon "Remove" at bounding box center [792, 247] width 13 height 13
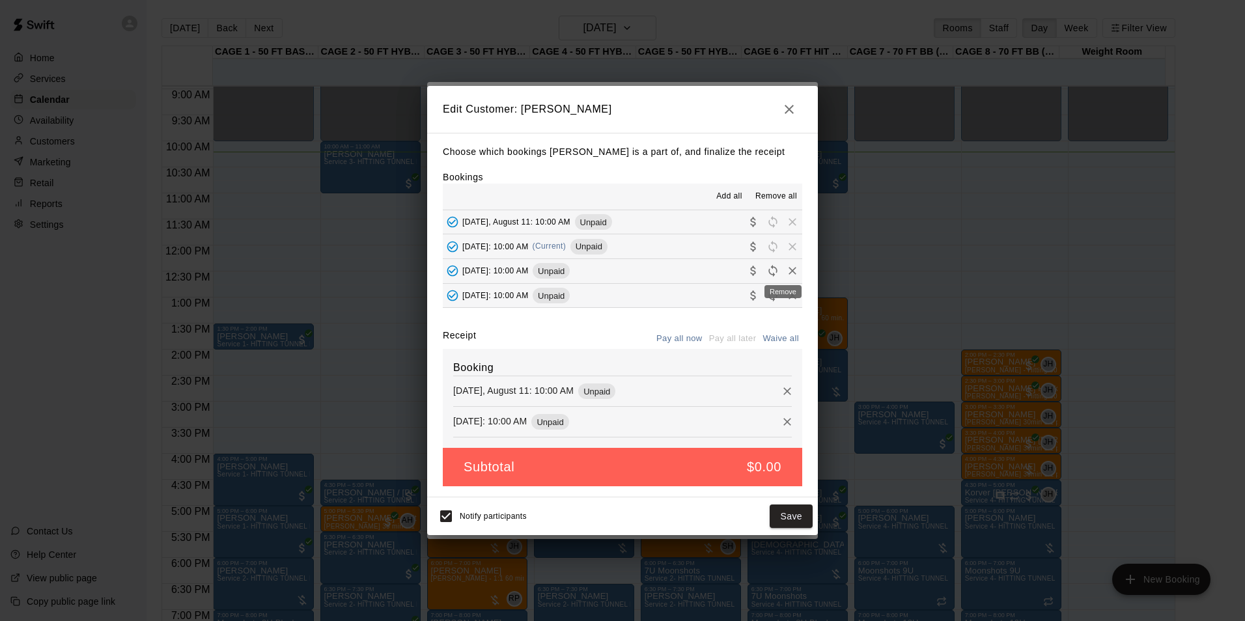
click at [786, 270] on icon "Remove" at bounding box center [792, 270] width 13 height 13
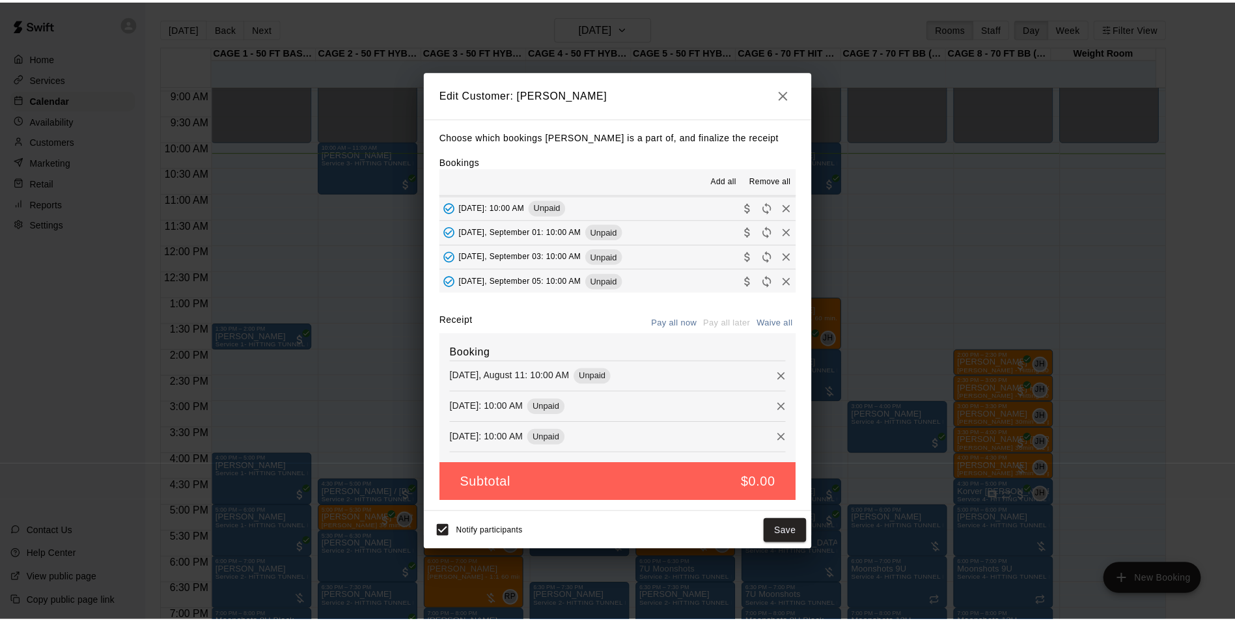
scroll to position [197, 0]
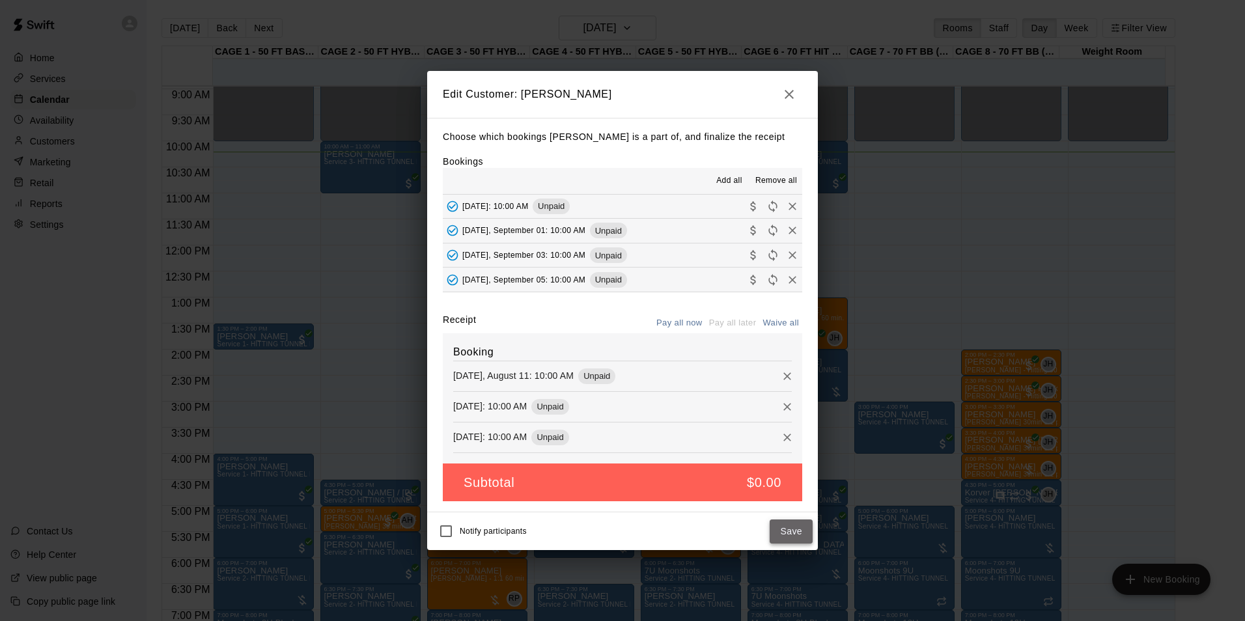
click at [797, 534] on button "Save" at bounding box center [790, 531] width 43 height 24
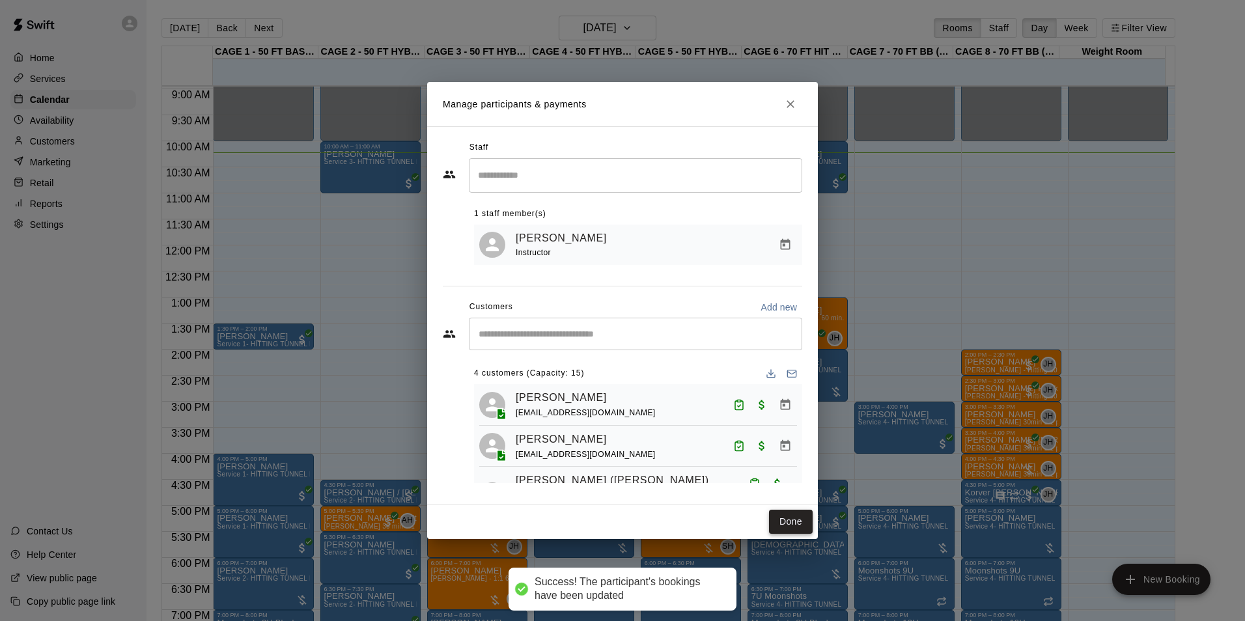
click at [797, 529] on button "Done" at bounding box center [791, 522] width 44 height 24
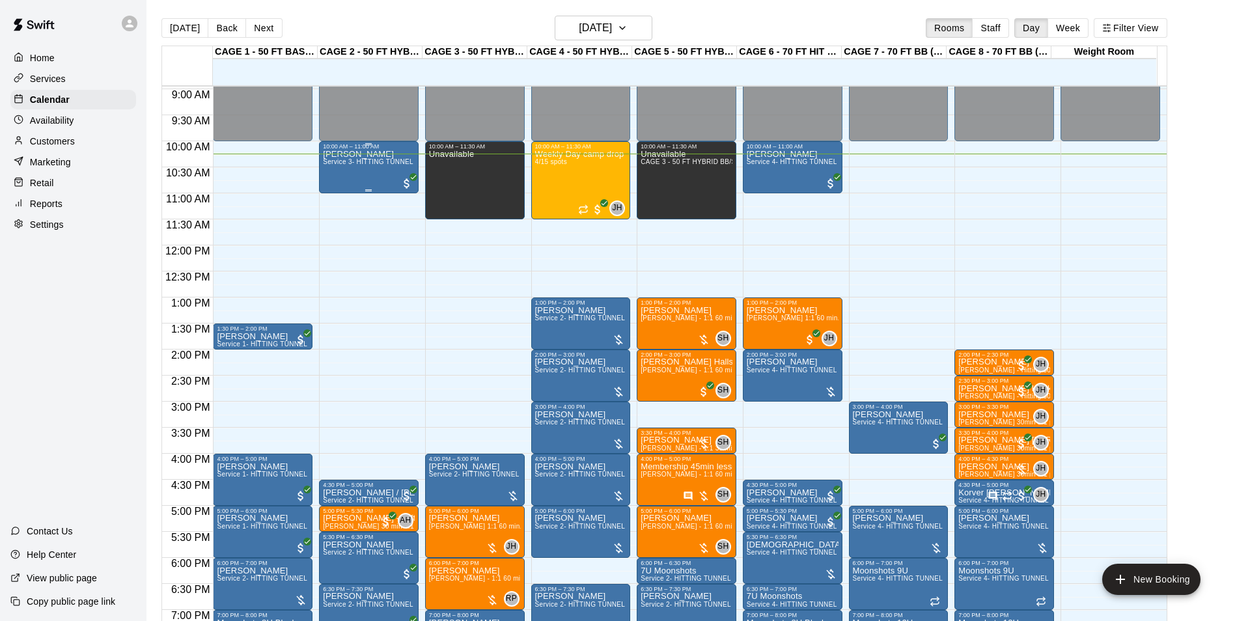
click at [346, 177] on div "[PERSON_NAME] Service 3- HITTING TUNNEL RENTAL - 50ft Softball" at bounding box center [369, 460] width 92 height 621
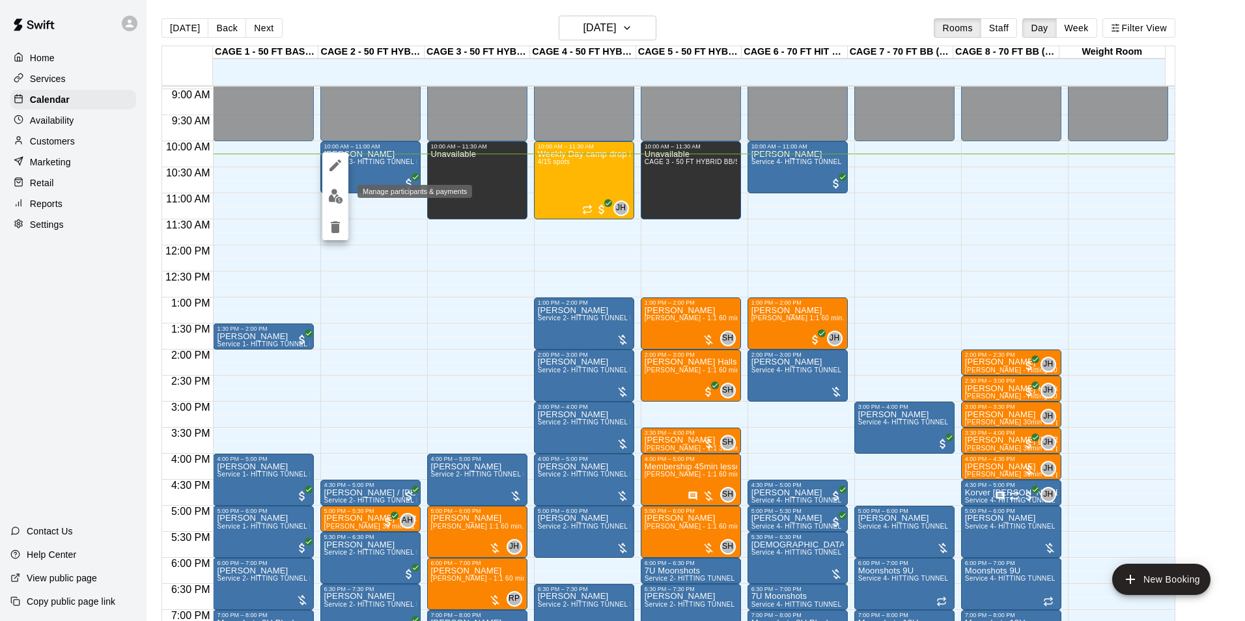
click at [331, 193] on img "edit" at bounding box center [335, 196] width 15 height 15
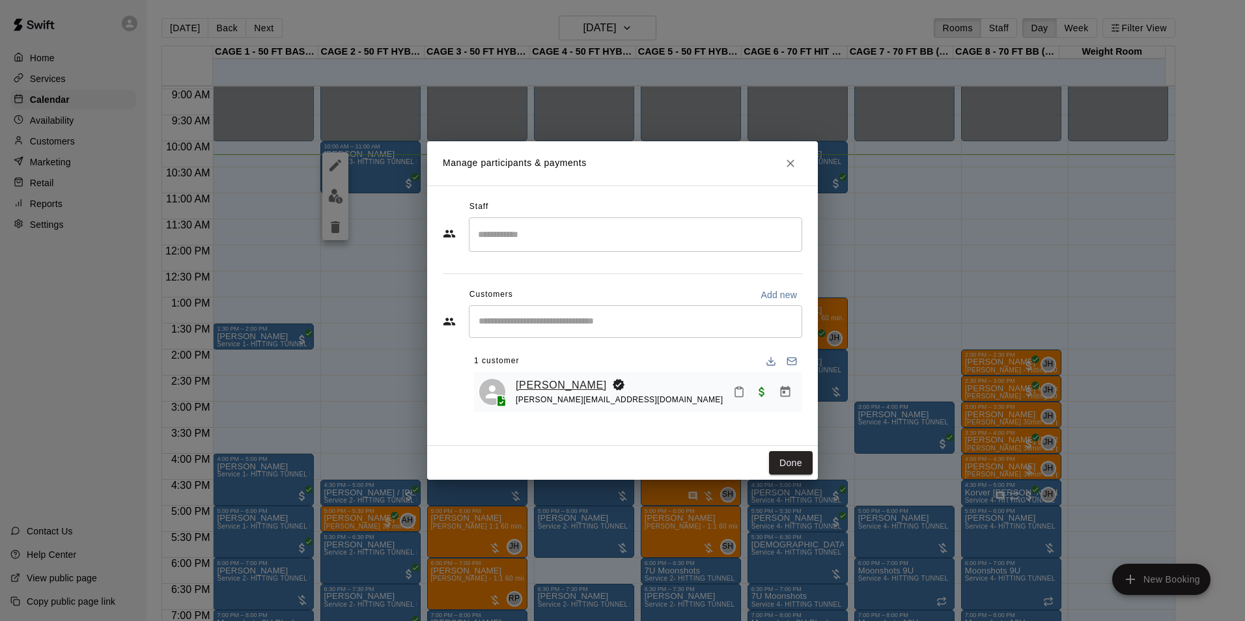
click at [605, 385] on link "[PERSON_NAME]" at bounding box center [561, 385] width 91 height 17
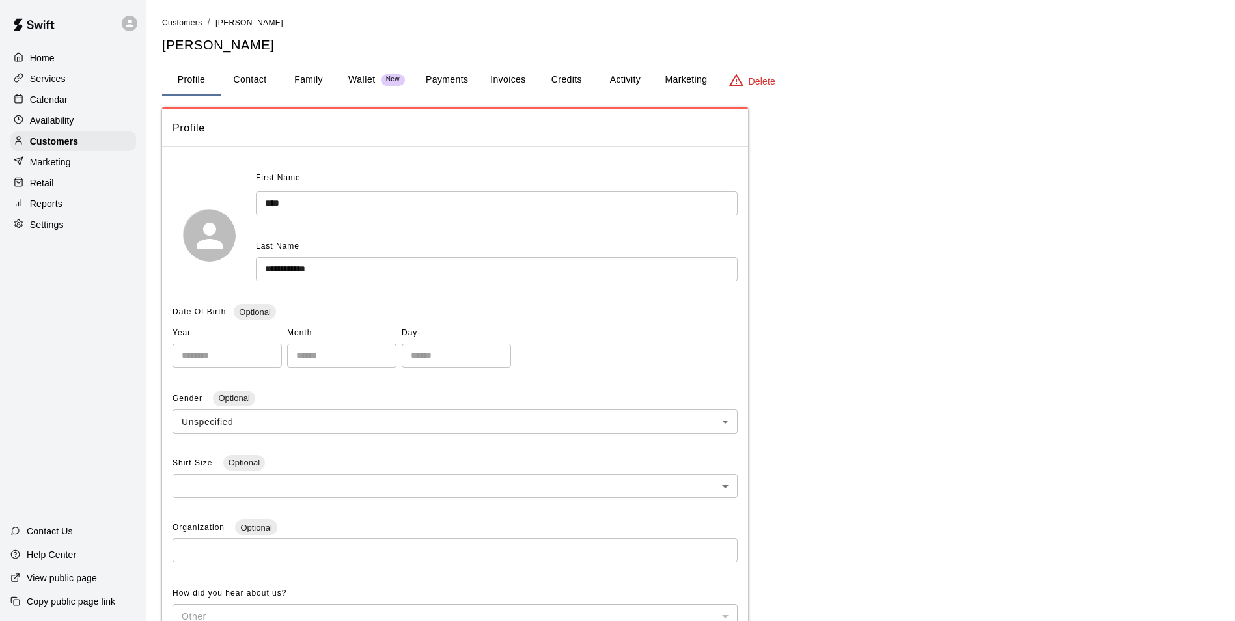
click at [598, 89] on button "Activity" at bounding box center [625, 79] width 59 height 31
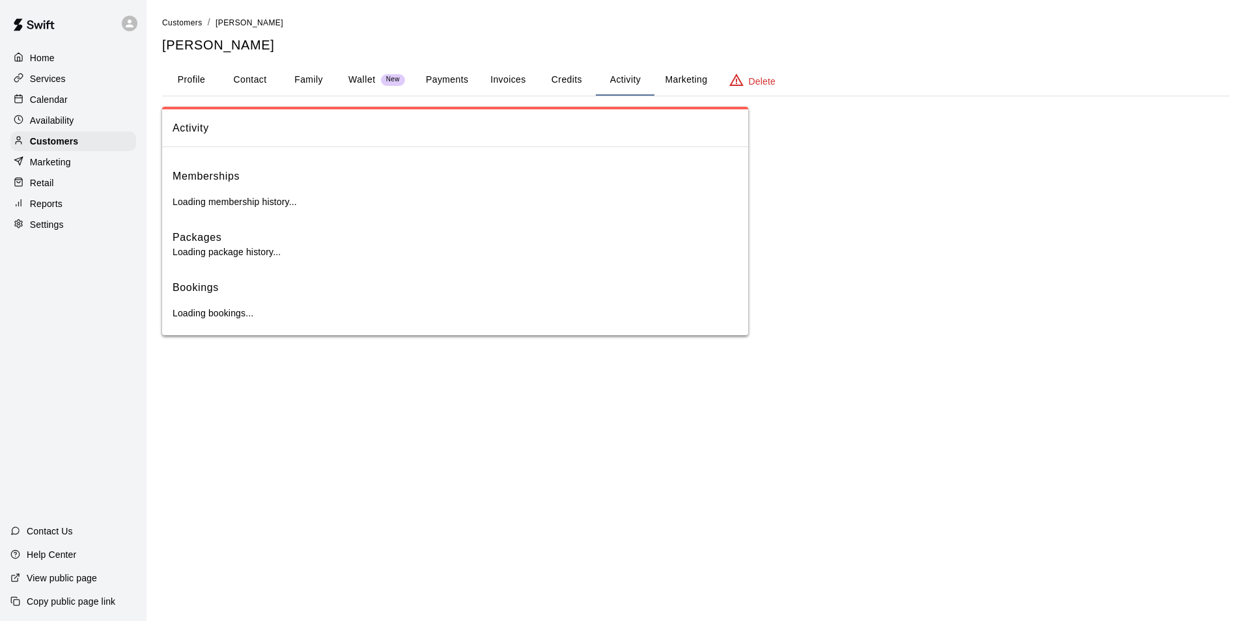
click at [604, 87] on button "Activity" at bounding box center [625, 79] width 59 height 31
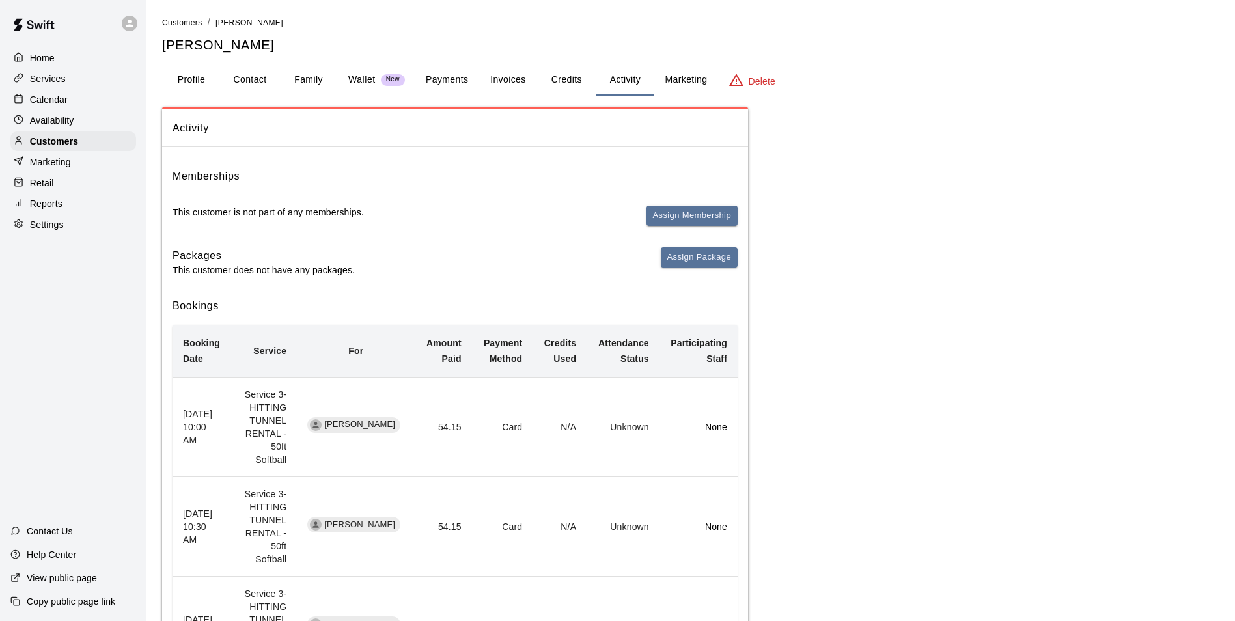
click at [101, 106] on div "Calendar" at bounding box center [73, 100] width 126 height 20
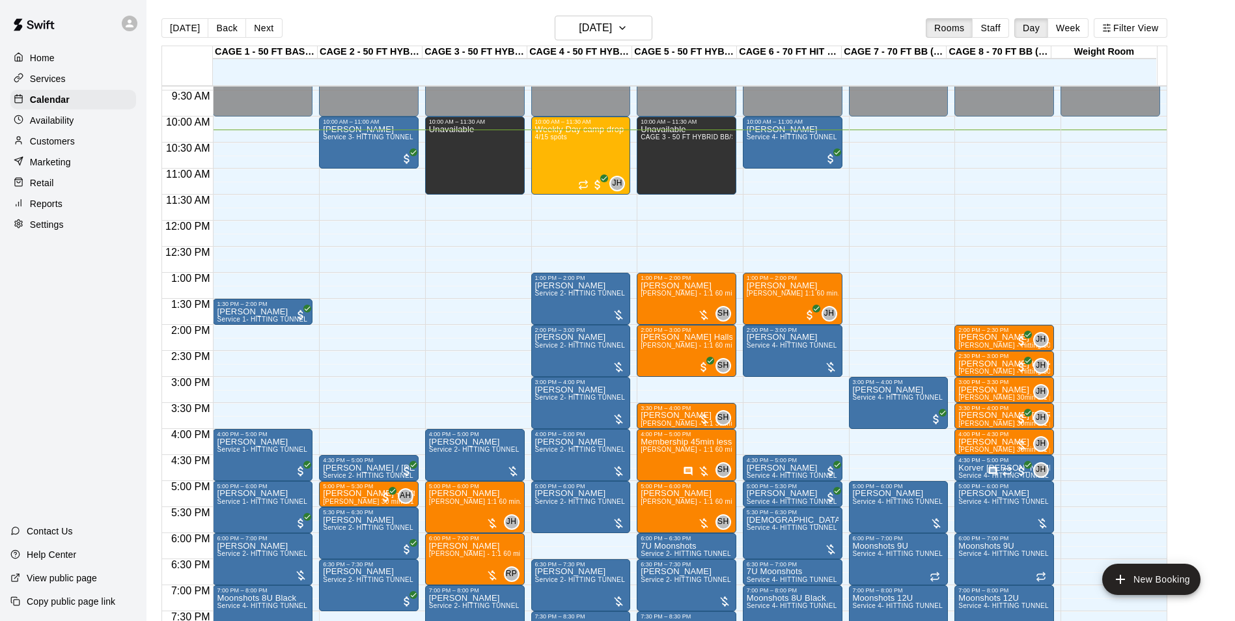
scroll to position [469, 0]
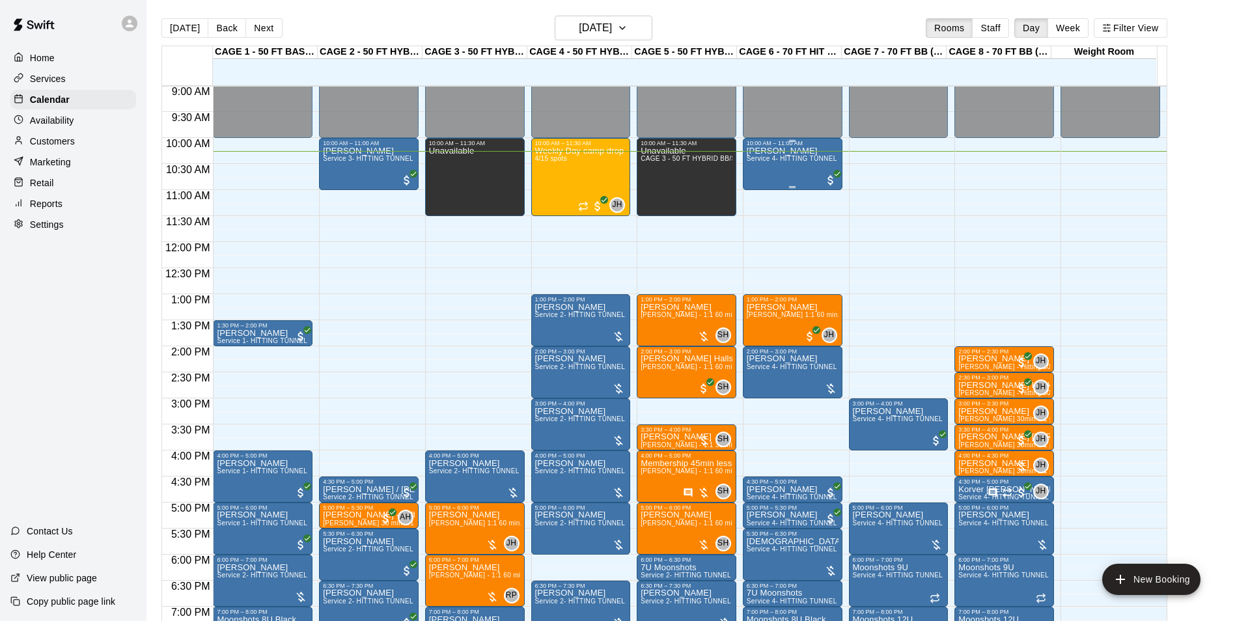
click at [777, 162] on span "Service 4- HITTING TUNNEL RENTAL - 70ft Baseball" at bounding box center [829, 158] width 165 height 7
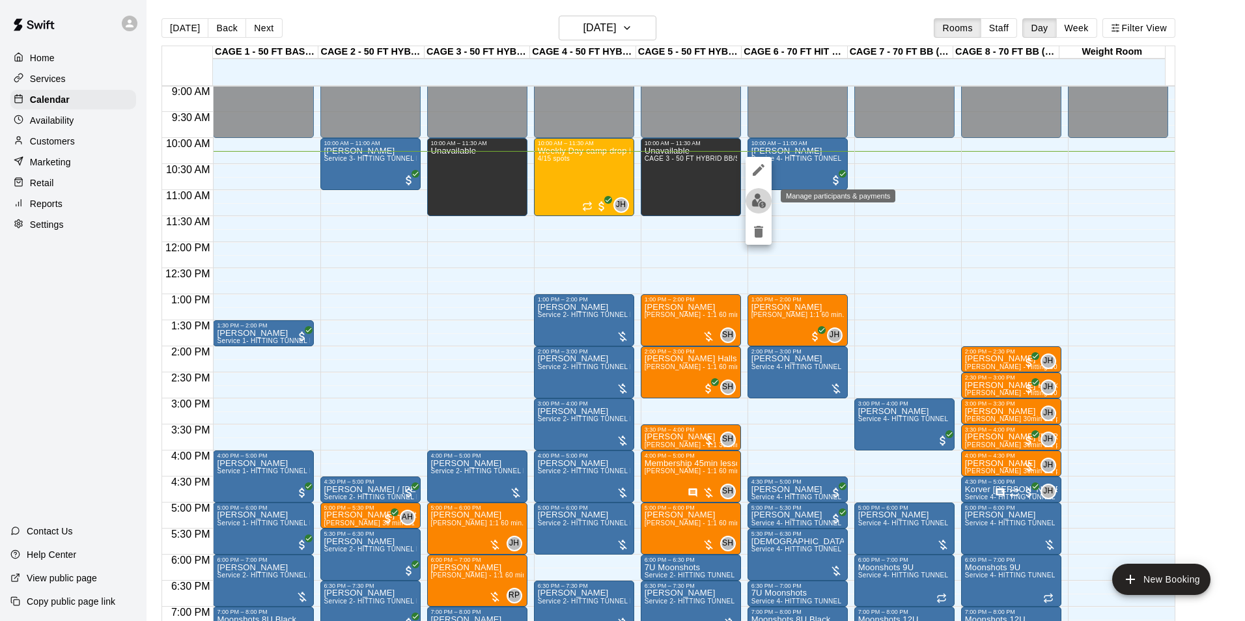
click at [759, 200] on img "edit" at bounding box center [758, 200] width 15 height 15
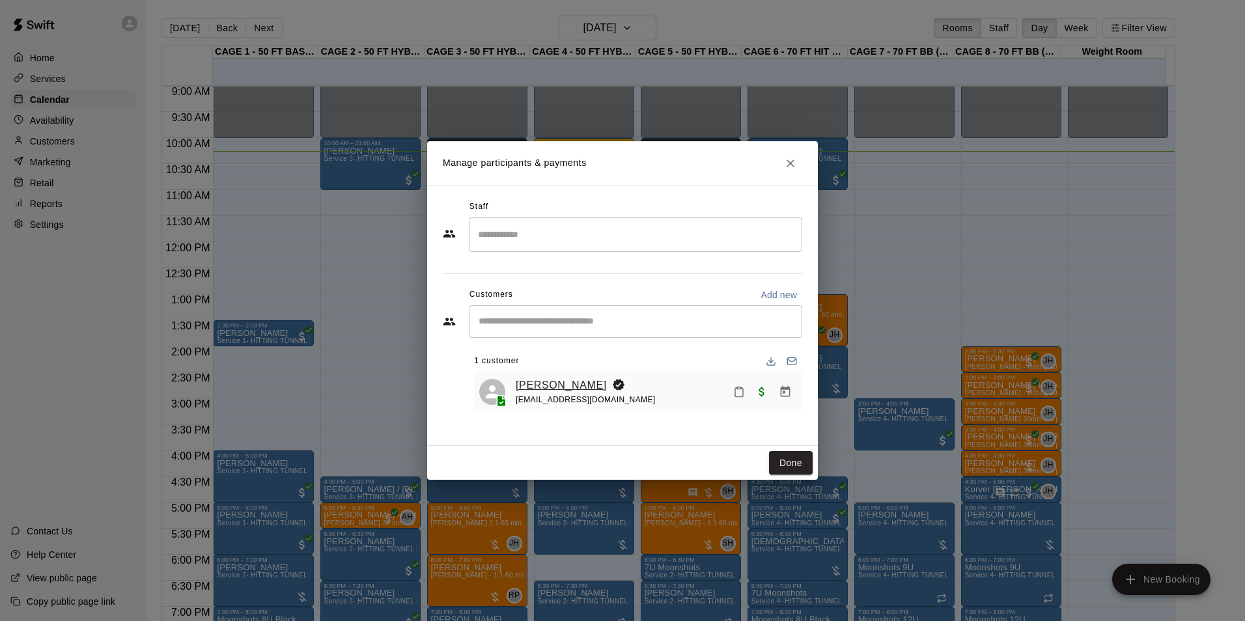
click at [537, 383] on link "[PERSON_NAME]" at bounding box center [561, 385] width 91 height 17
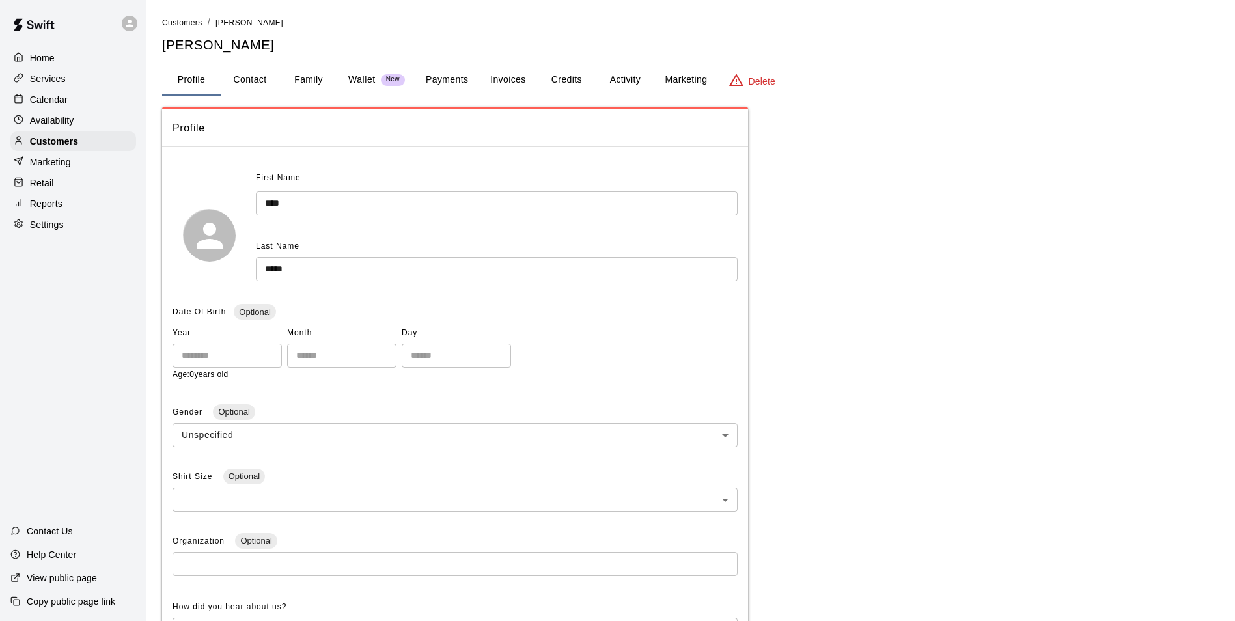
click at [609, 77] on button "Activity" at bounding box center [625, 79] width 59 height 31
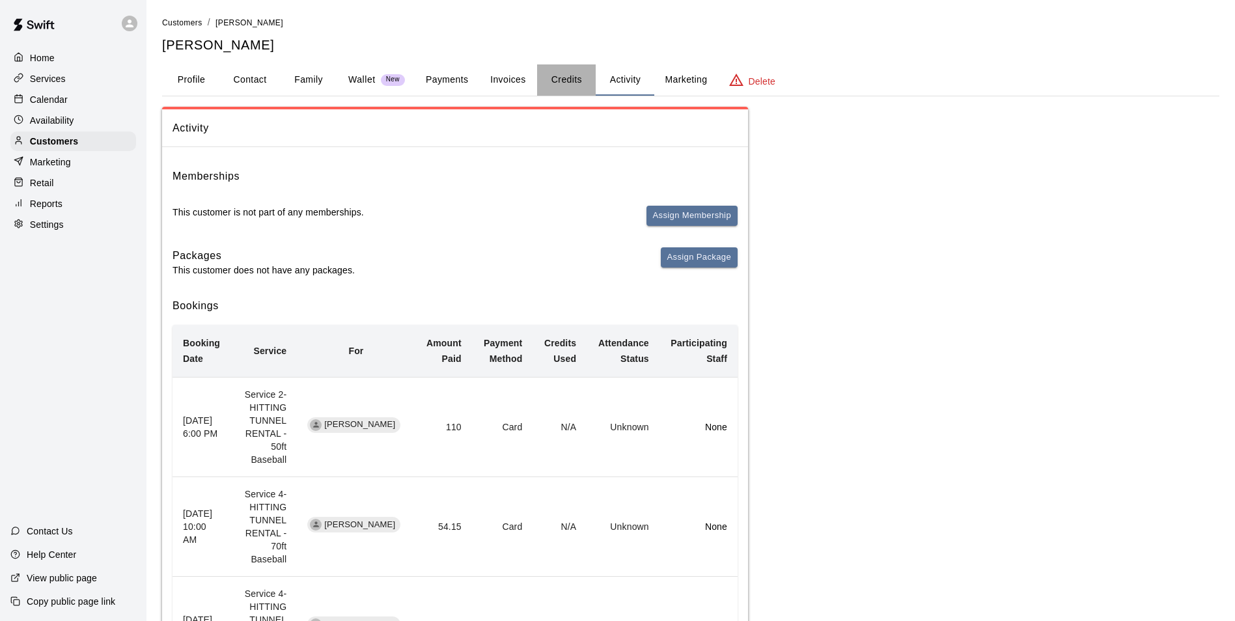
click at [564, 86] on button "Credits" at bounding box center [566, 79] width 59 height 31
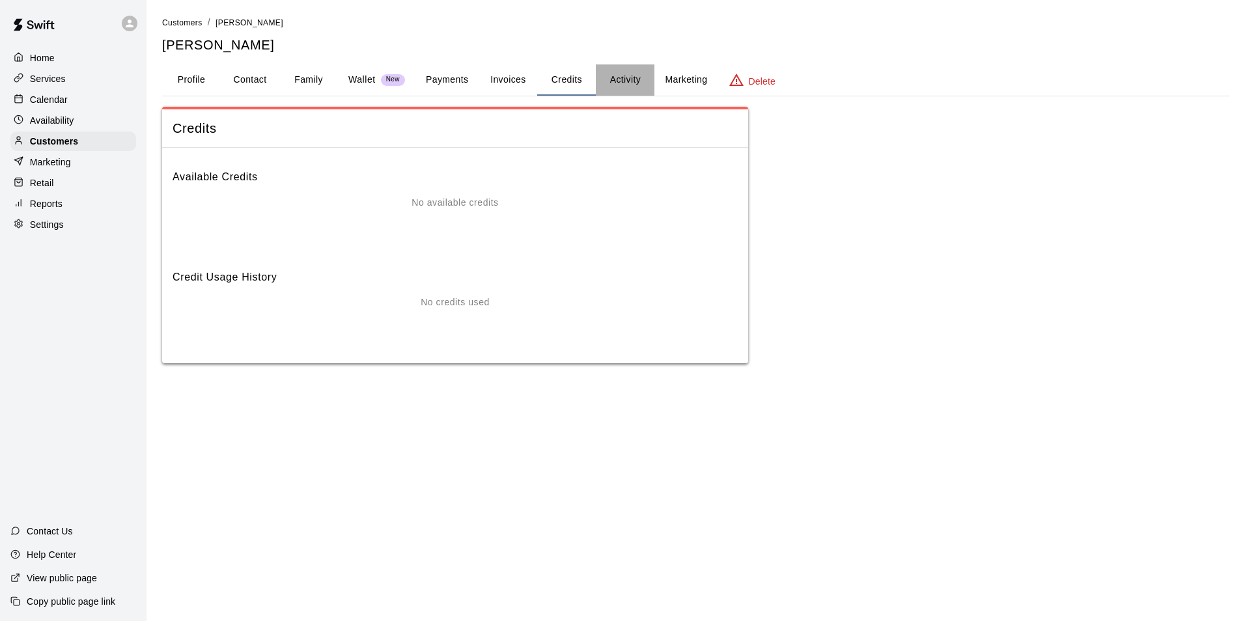
click at [626, 88] on button "Activity" at bounding box center [625, 79] width 59 height 31
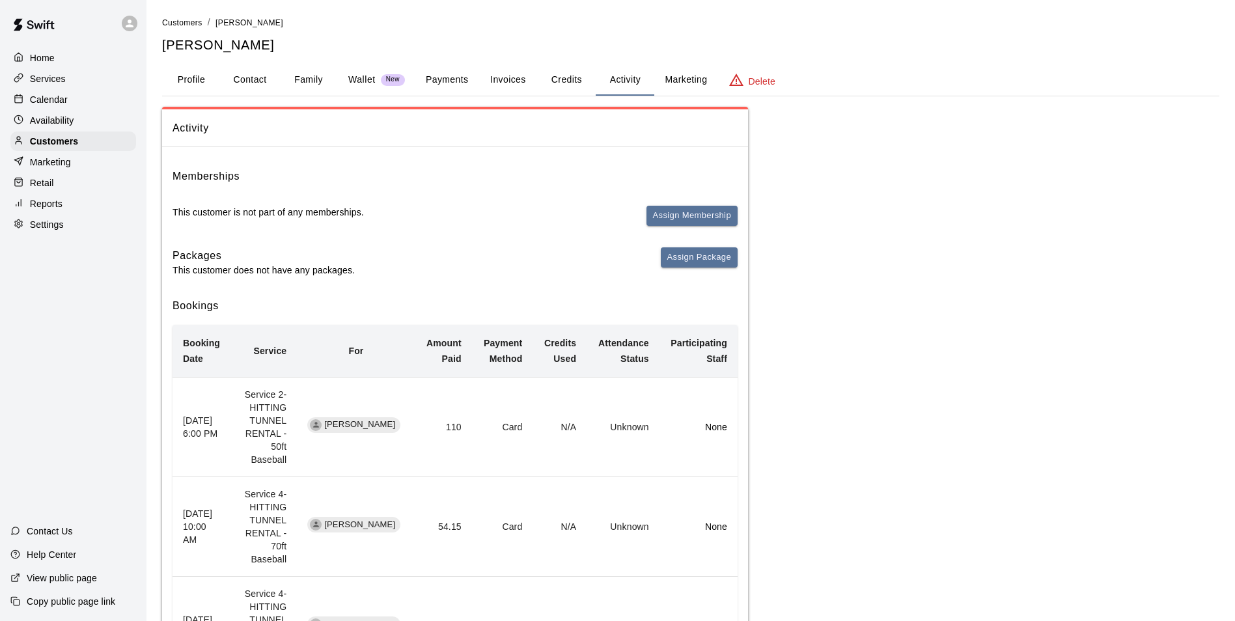
scroll to position [65, 0]
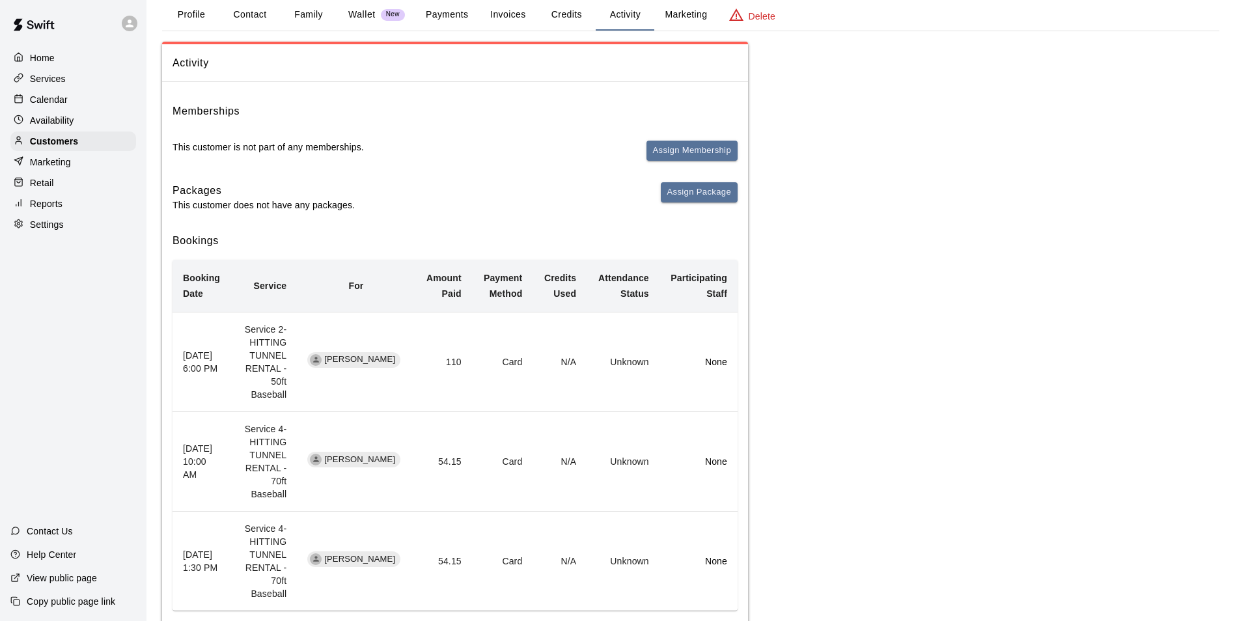
click at [68, 107] on div "Calendar" at bounding box center [73, 100] width 126 height 20
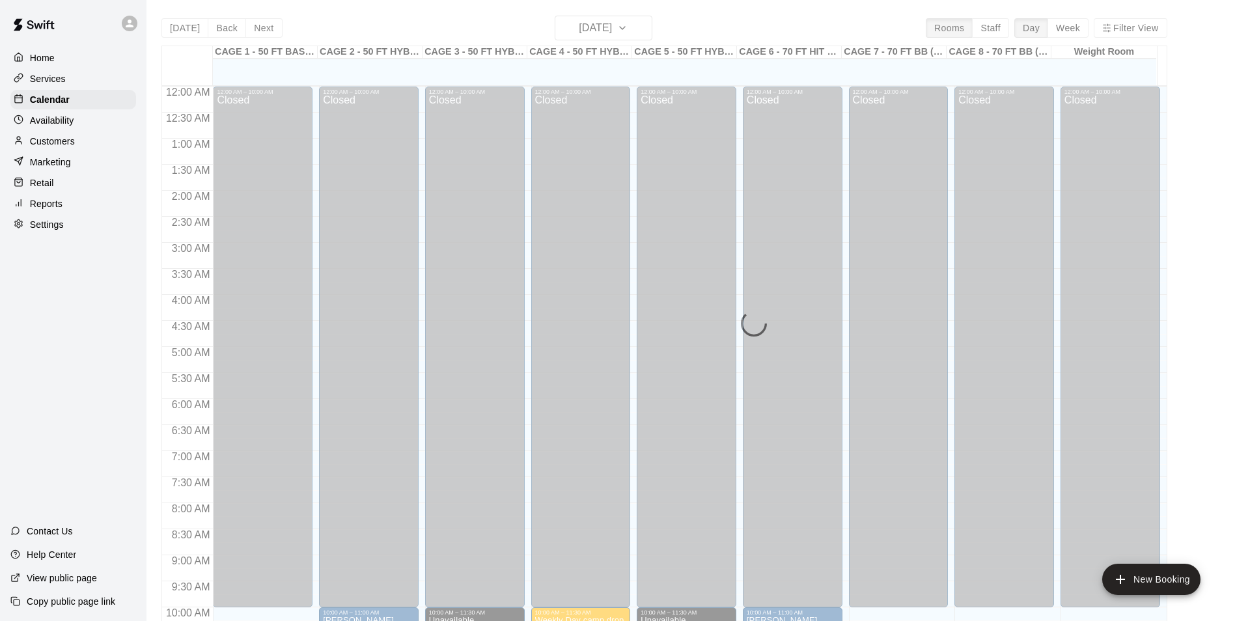
scroll to position [535, 0]
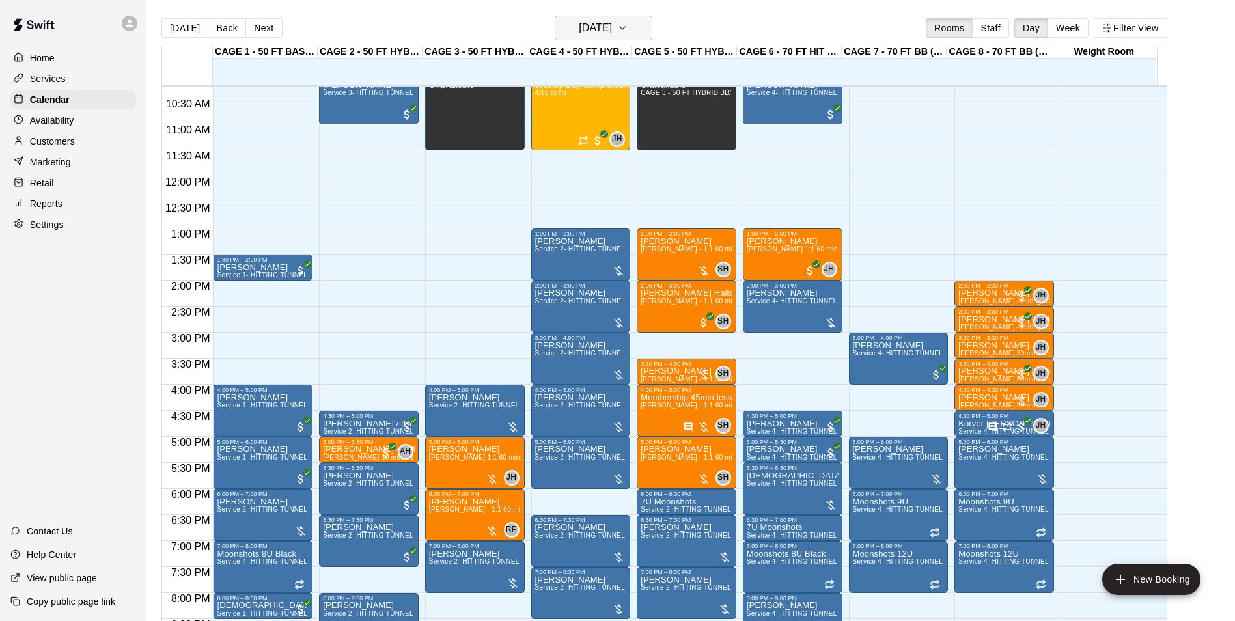
click at [596, 20] on h6 "[DATE]" at bounding box center [595, 28] width 33 height 18
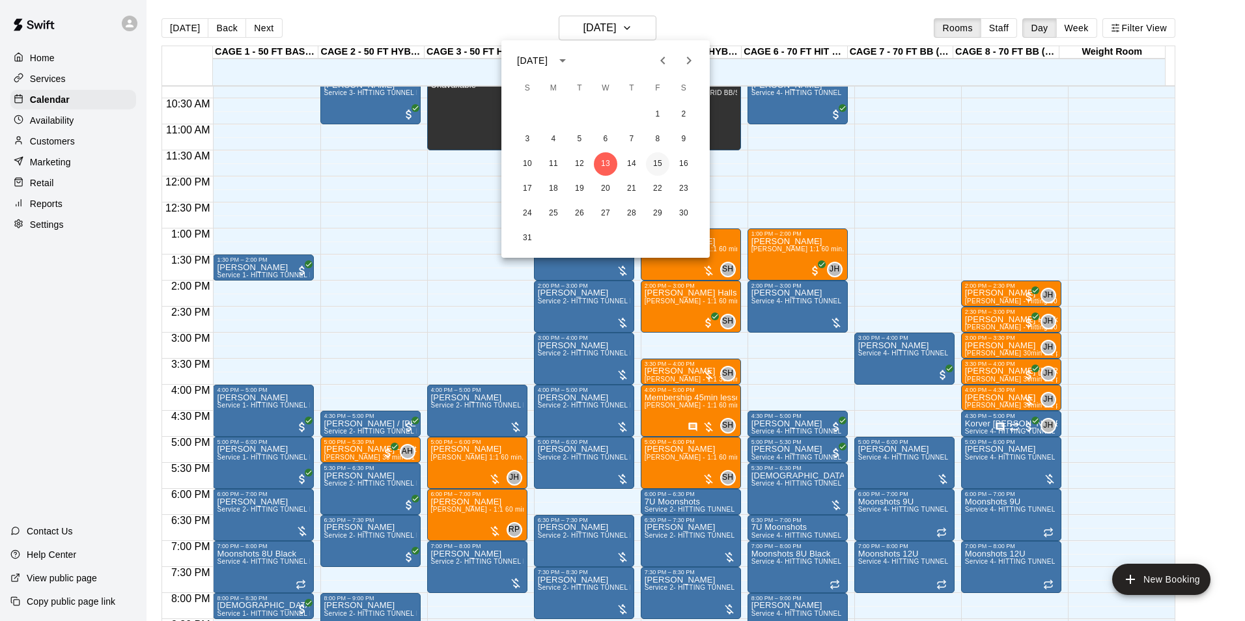
click at [656, 161] on button "15" at bounding box center [657, 163] width 23 height 23
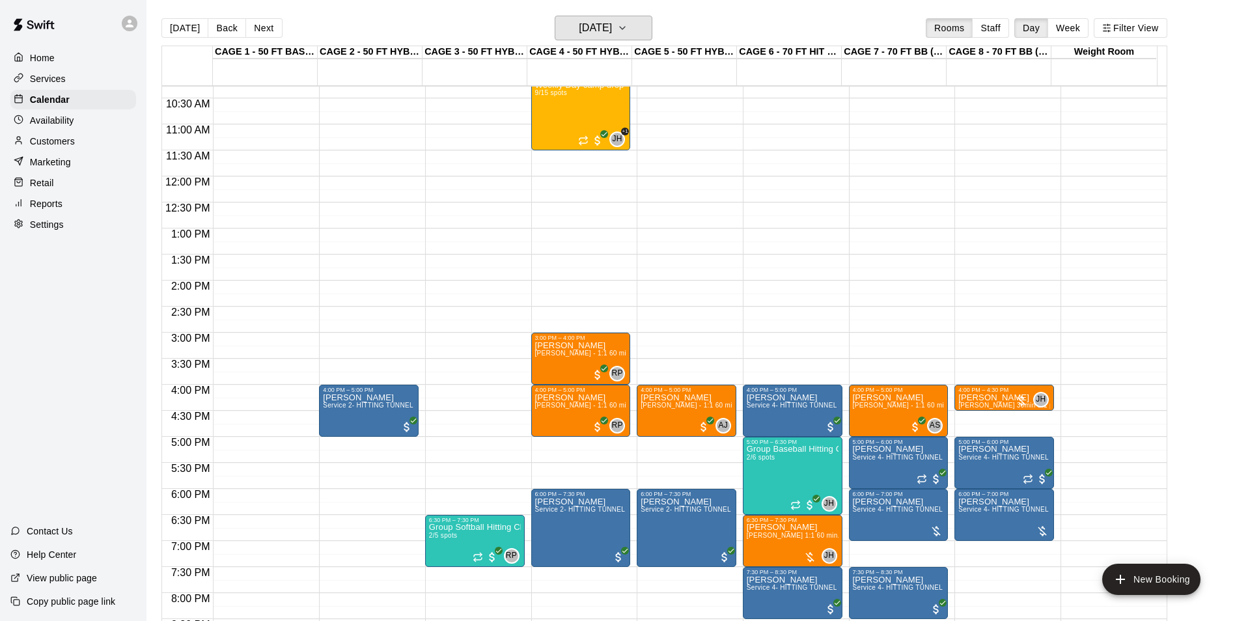
scroll to position [600, 0]
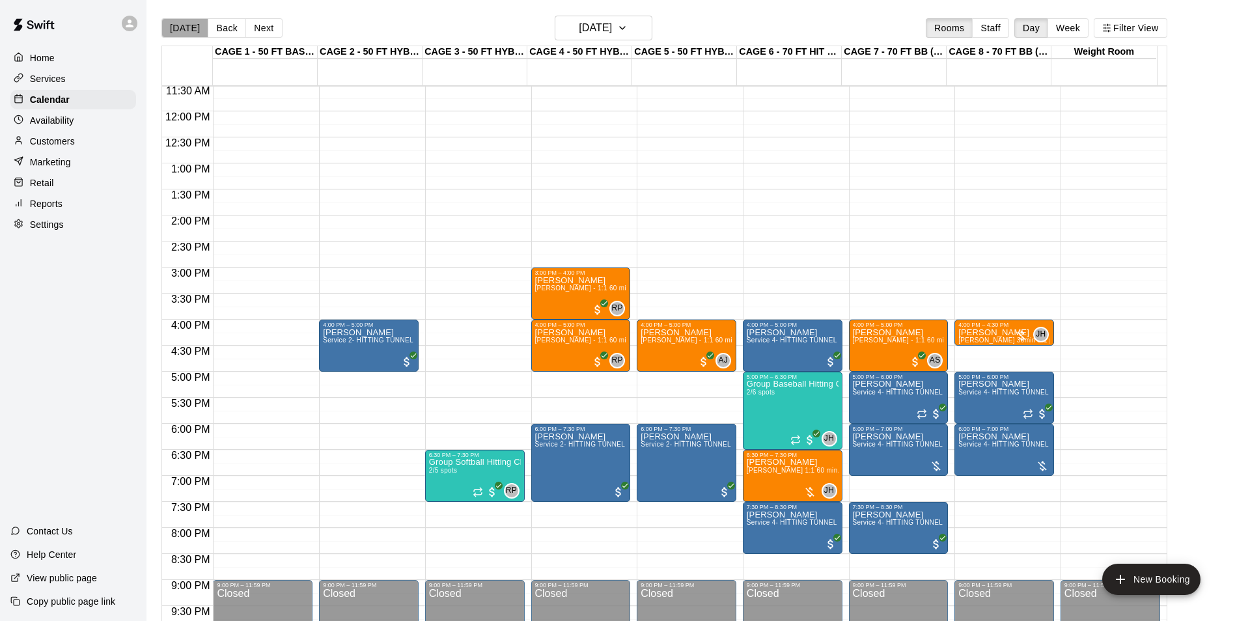
click at [194, 35] on button "[DATE]" at bounding box center [184, 28] width 47 height 20
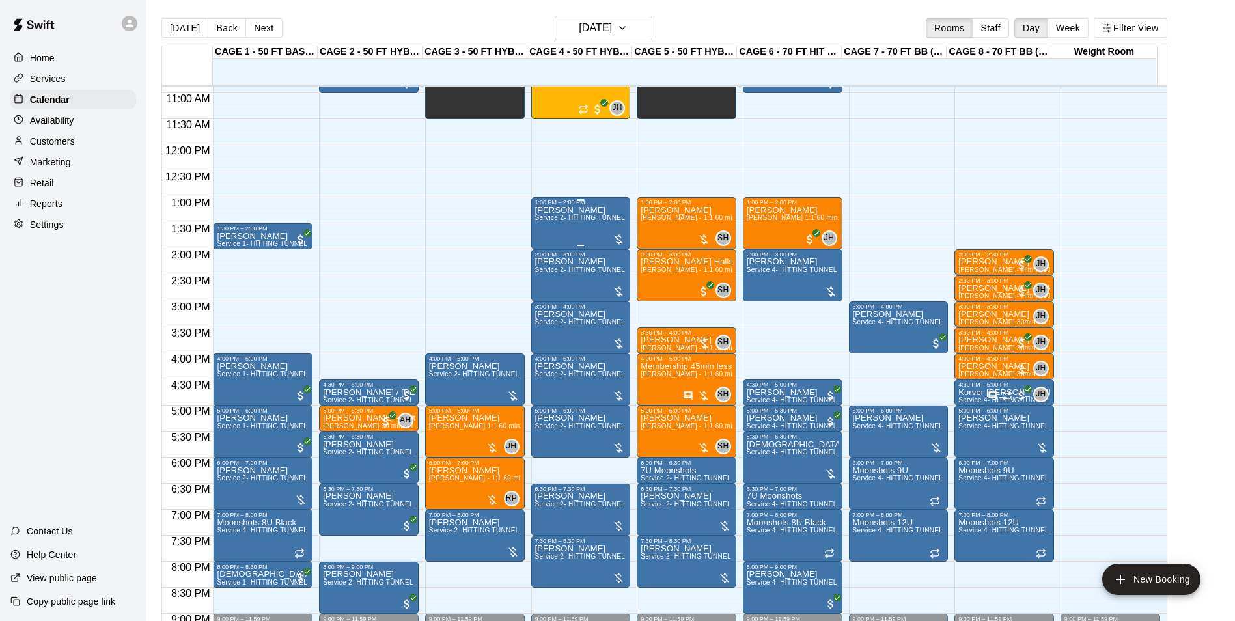
scroll to position [535, 0]
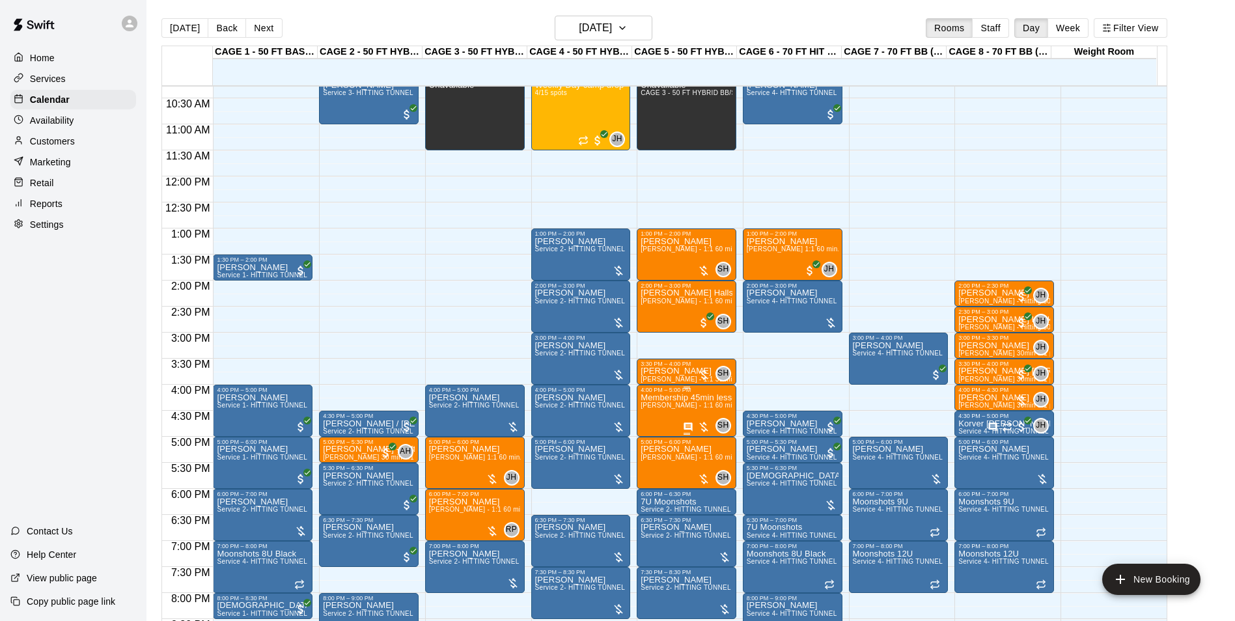
click at [689, 404] on span "[PERSON_NAME] - 1:1 60 min Baseball Hitting instruction" at bounding box center [731, 405] width 180 height 7
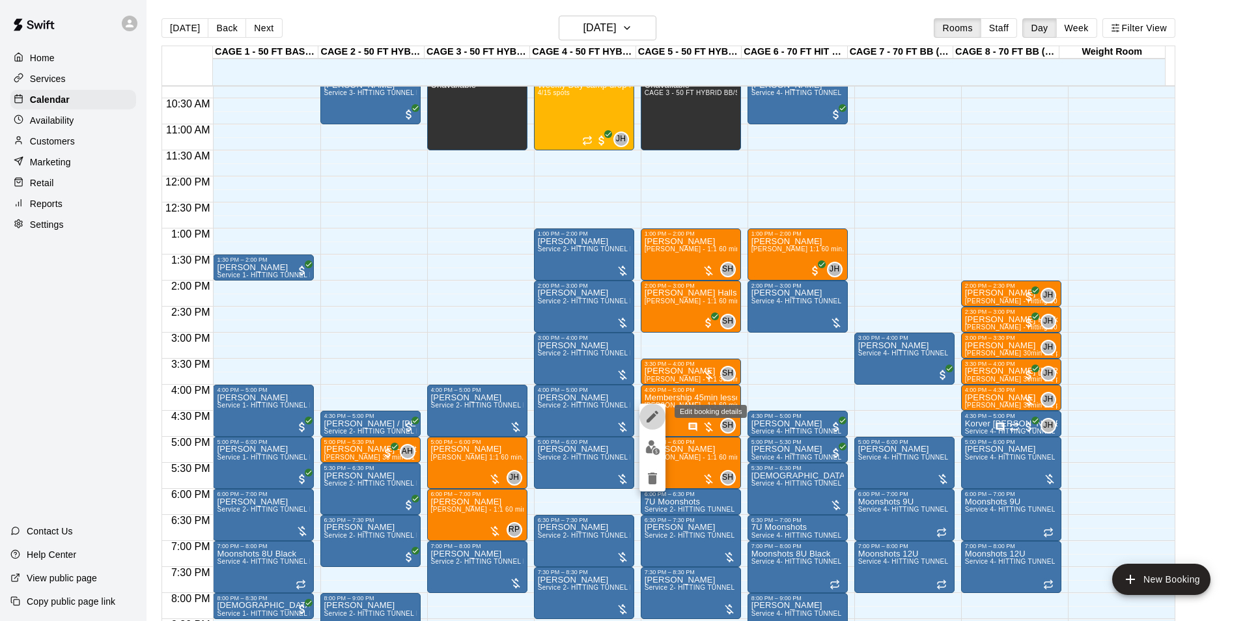
click at [644, 419] on icon "edit" at bounding box center [652, 417] width 16 height 16
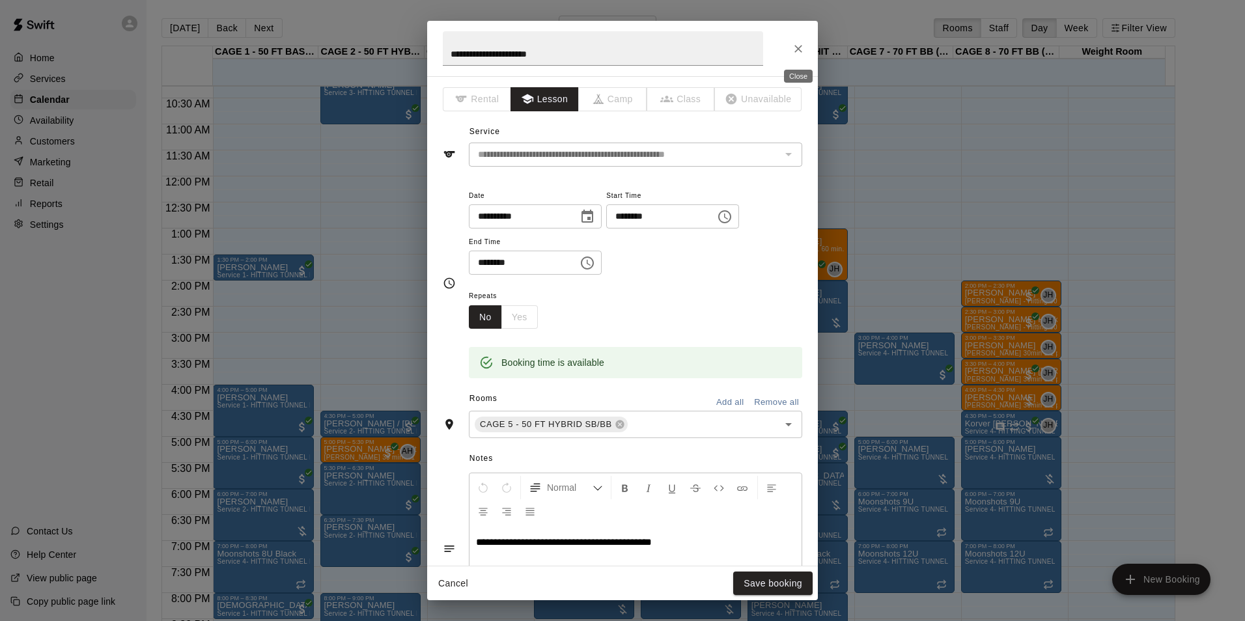
click at [795, 41] on button "Close" at bounding box center [797, 48] width 23 height 23
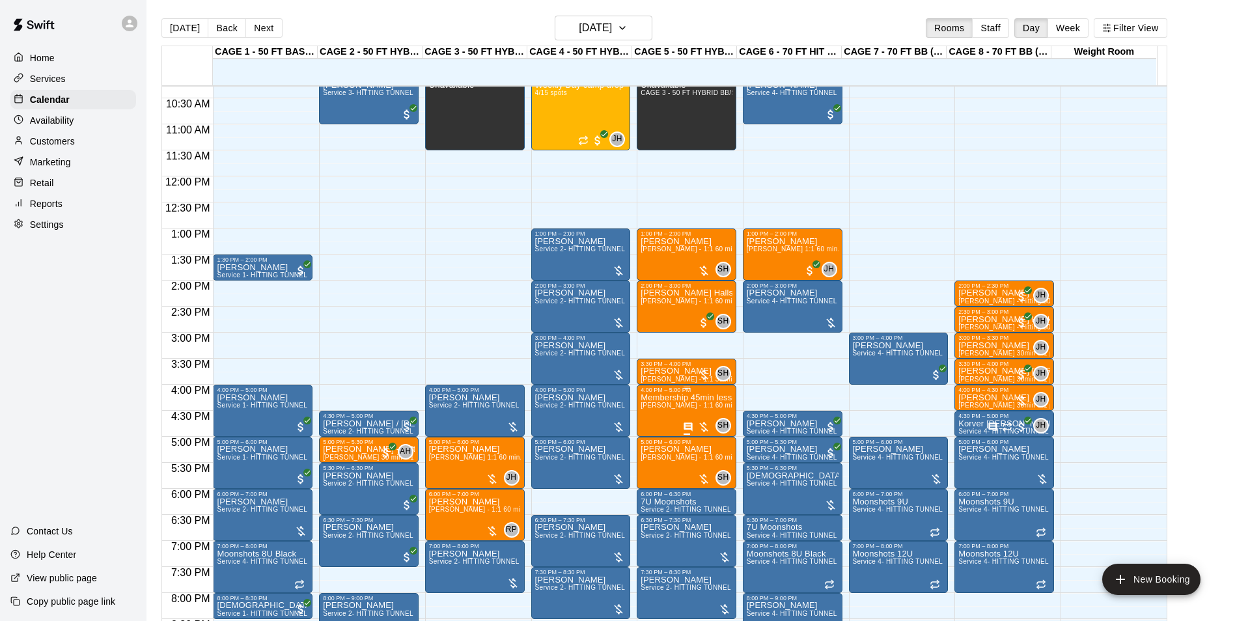
click at [669, 409] on span "[PERSON_NAME] - 1:1 60 min Baseball Hitting instruction" at bounding box center [731, 405] width 180 height 7
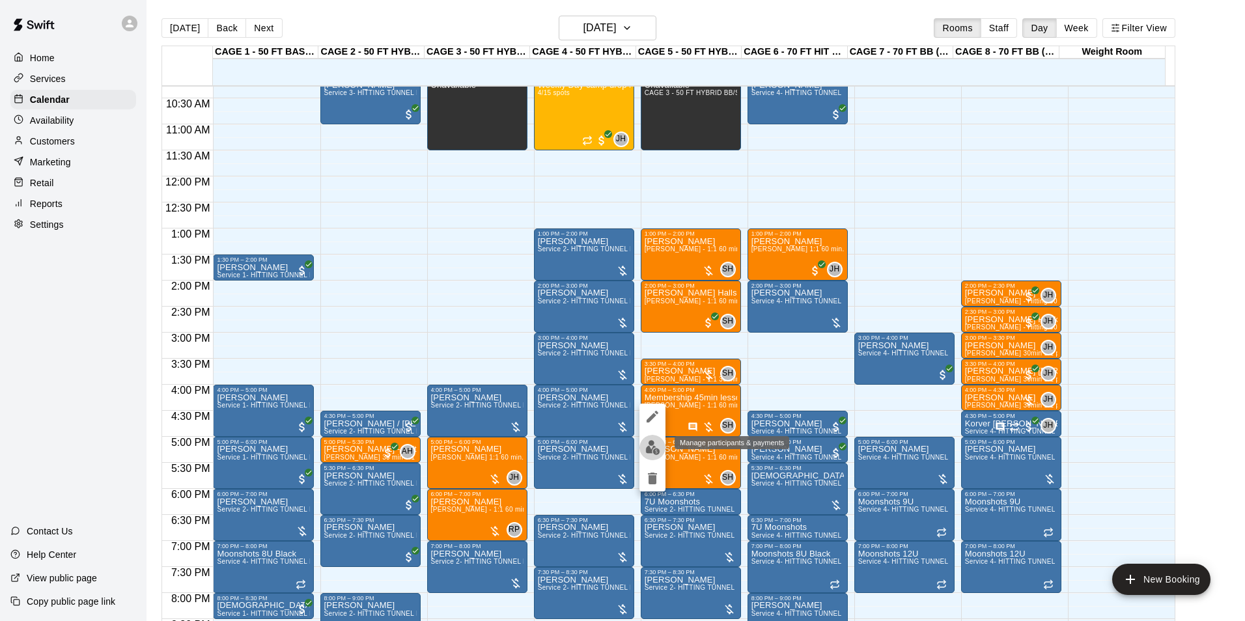
click at [653, 442] on img "edit" at bounding box center [652, 447] width 15 height 15
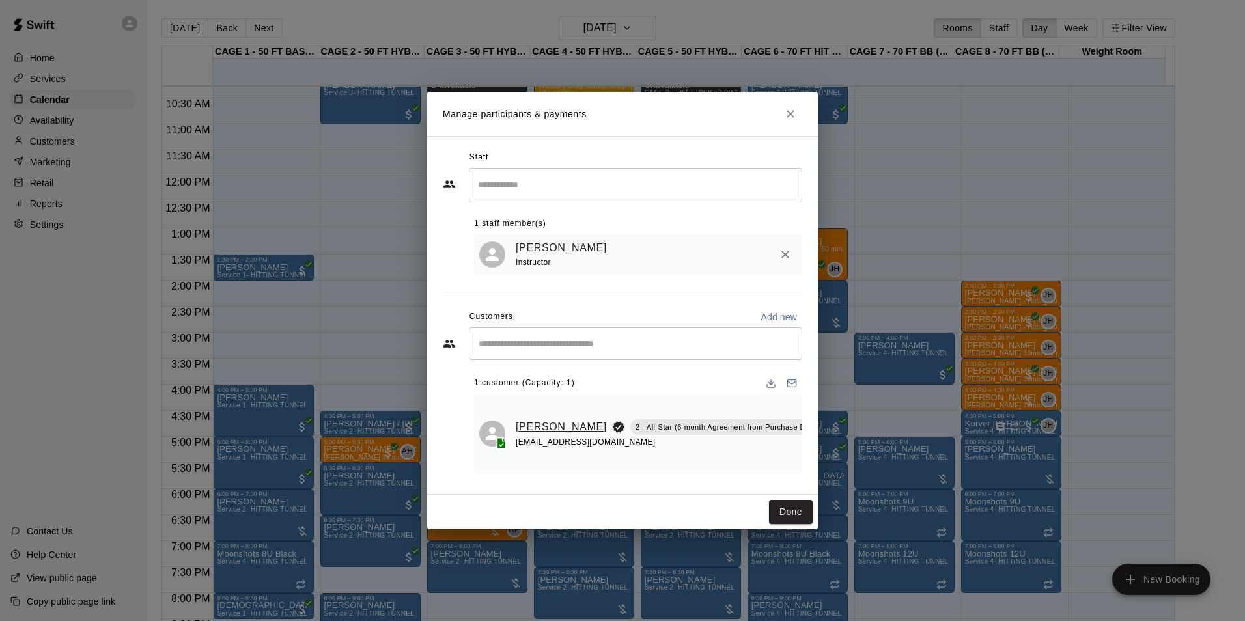
click at [535, 424] on link "[PERSON_NAME]" at bounding box center [561, 427] width 91 height 17
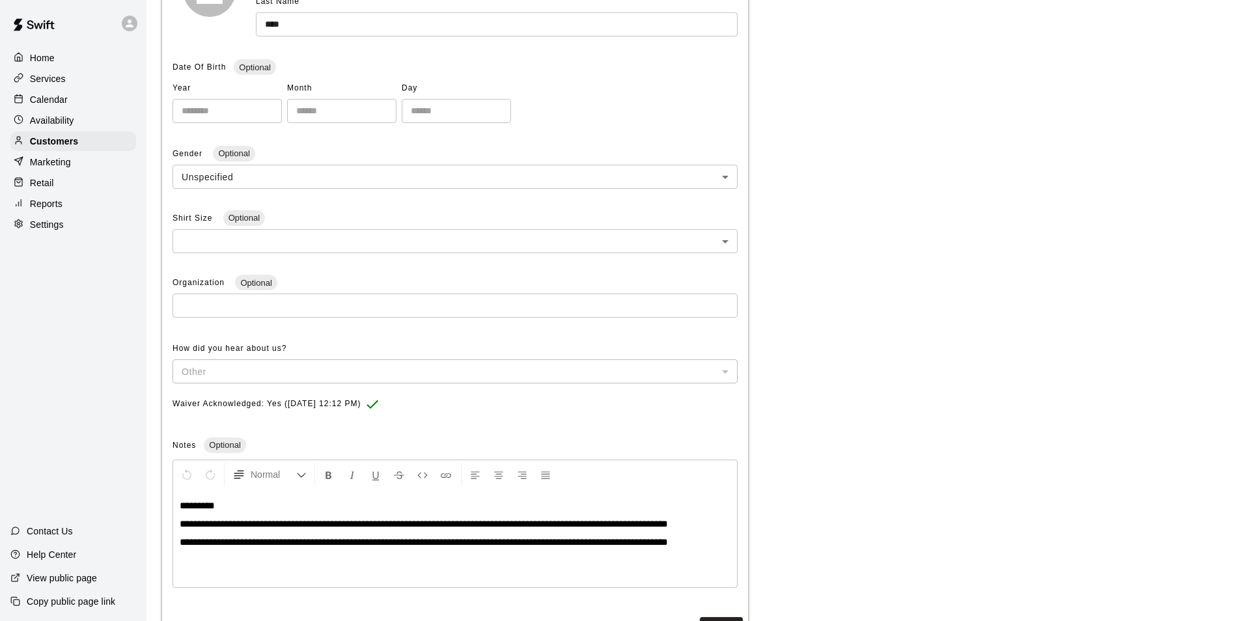
scroll to position [301, 0]
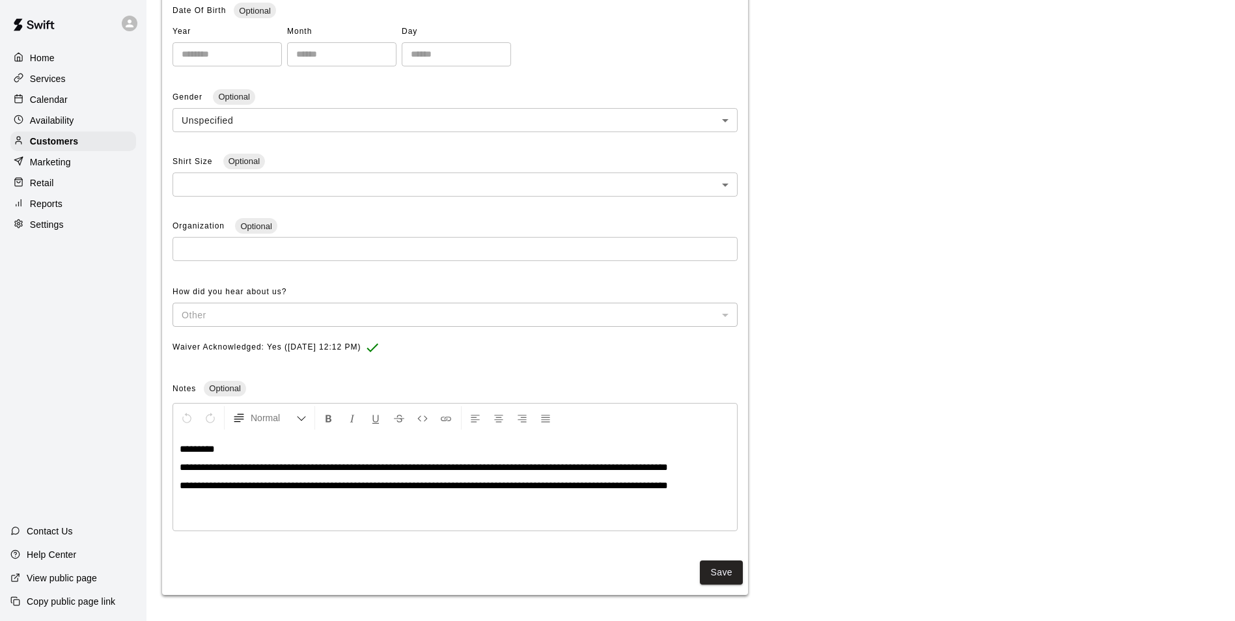
click at [905, 359] on div "**********" at bounding box center [690, 200] width 1057 height 790
click at [24, 106] on div at bounding box center [22, 100] width 16 height 12
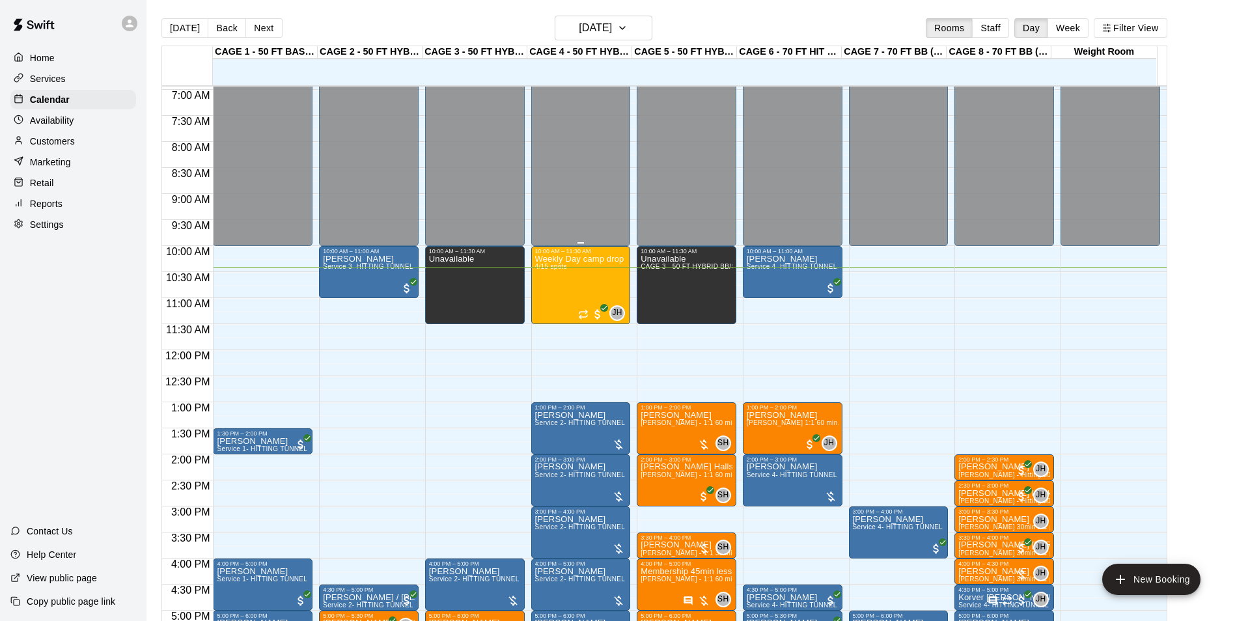
scroll to position [340, 0]
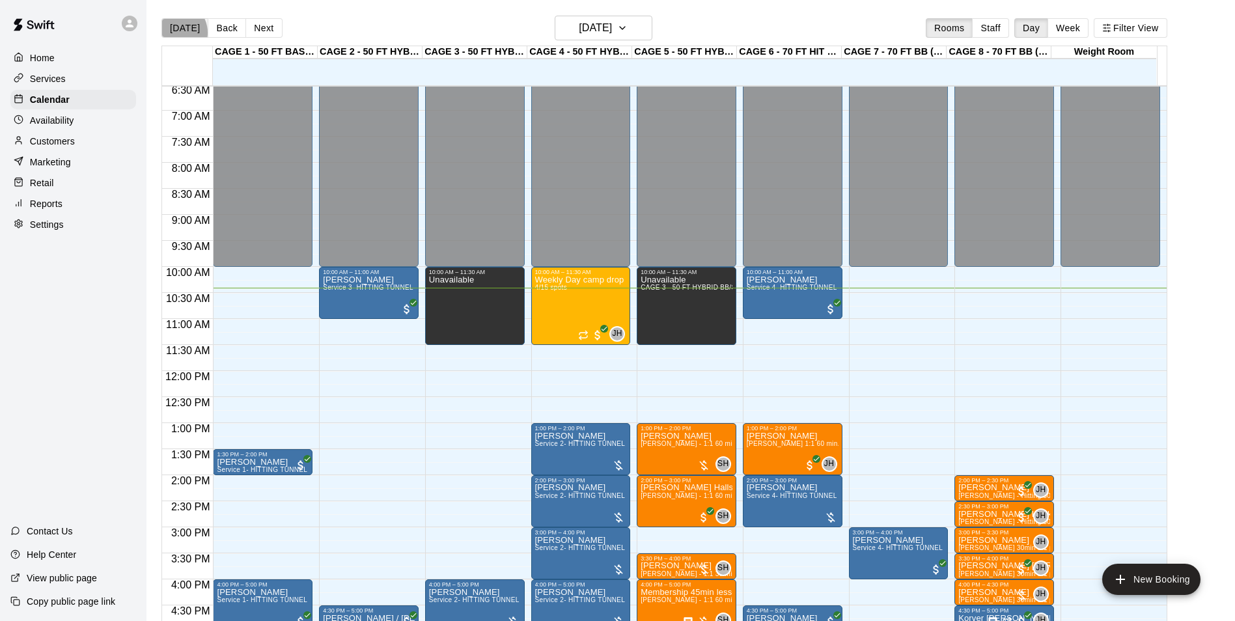
click at [175, 32] on button "[DATE]" at bounding box center [184, 28] width 47 height 20
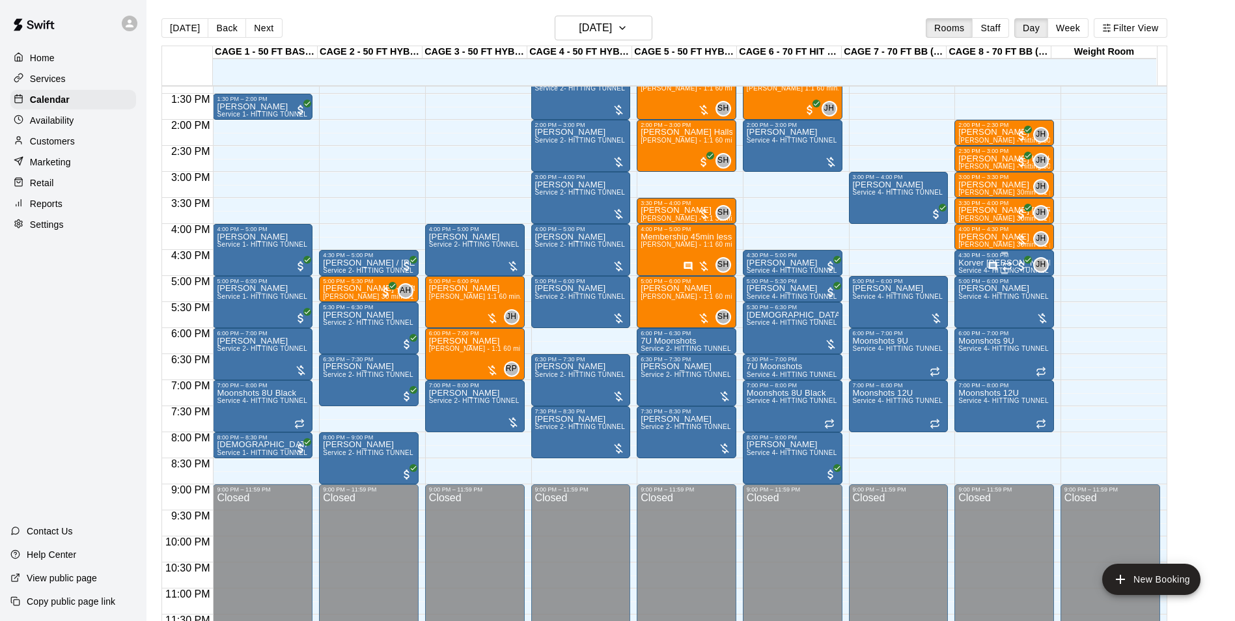
scroll to position [702, 0]
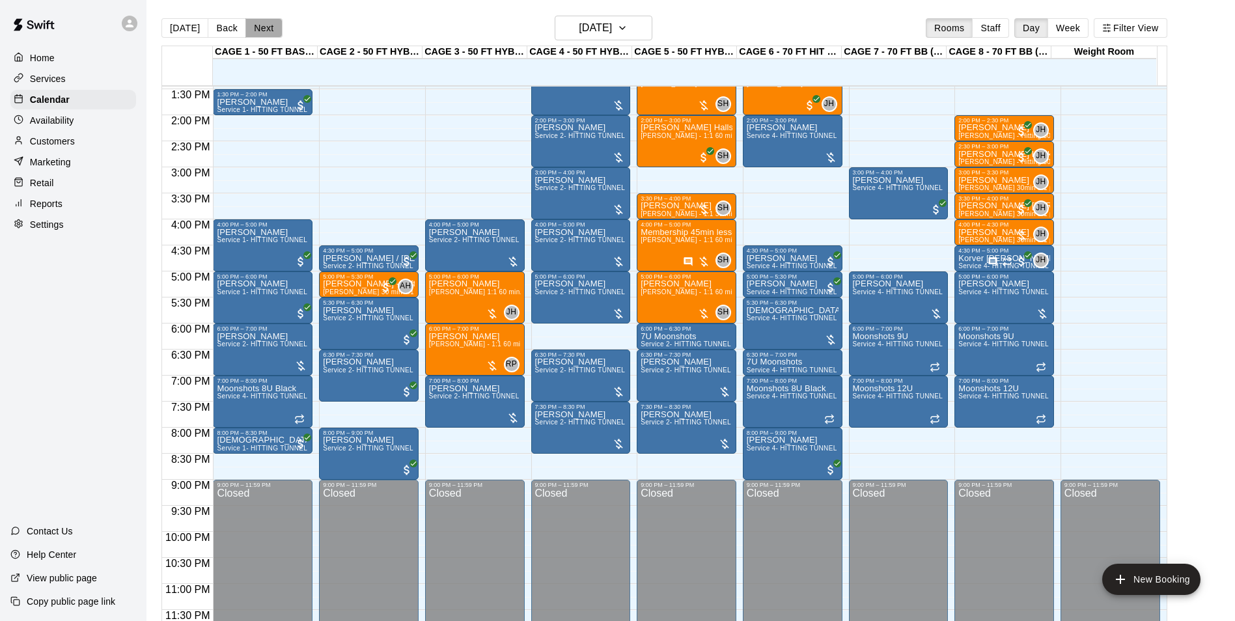
click at [253, 22] on button "Next" at bounding box center [263, 28] width 36 height 20
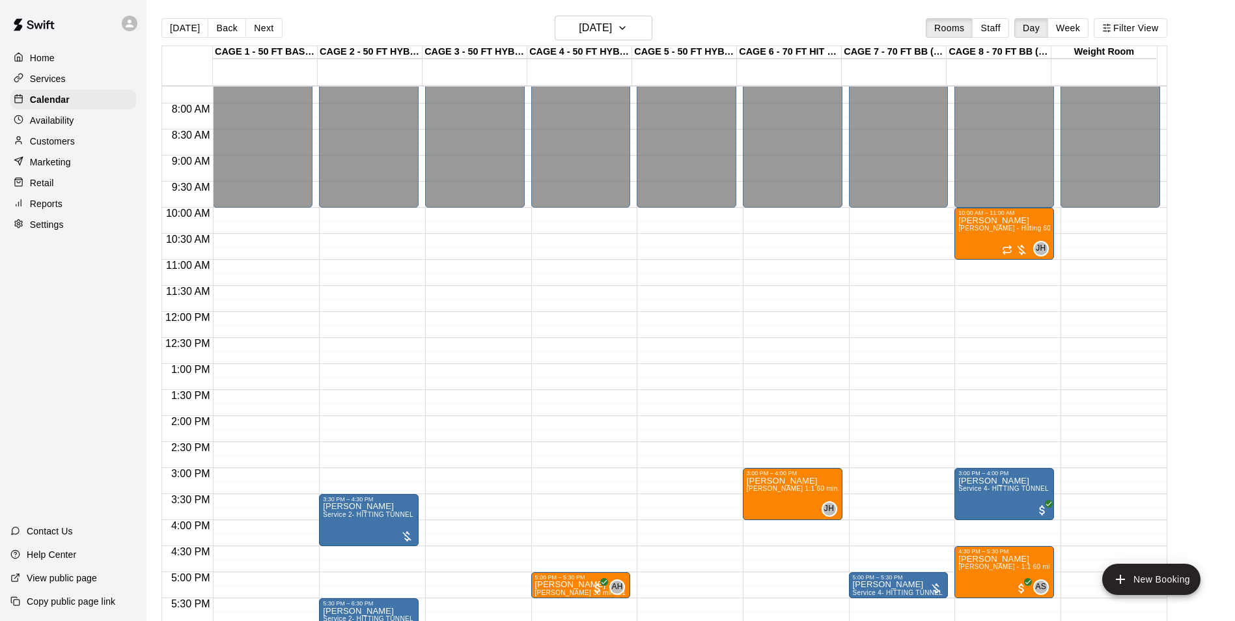
scroll to position [376, 0]
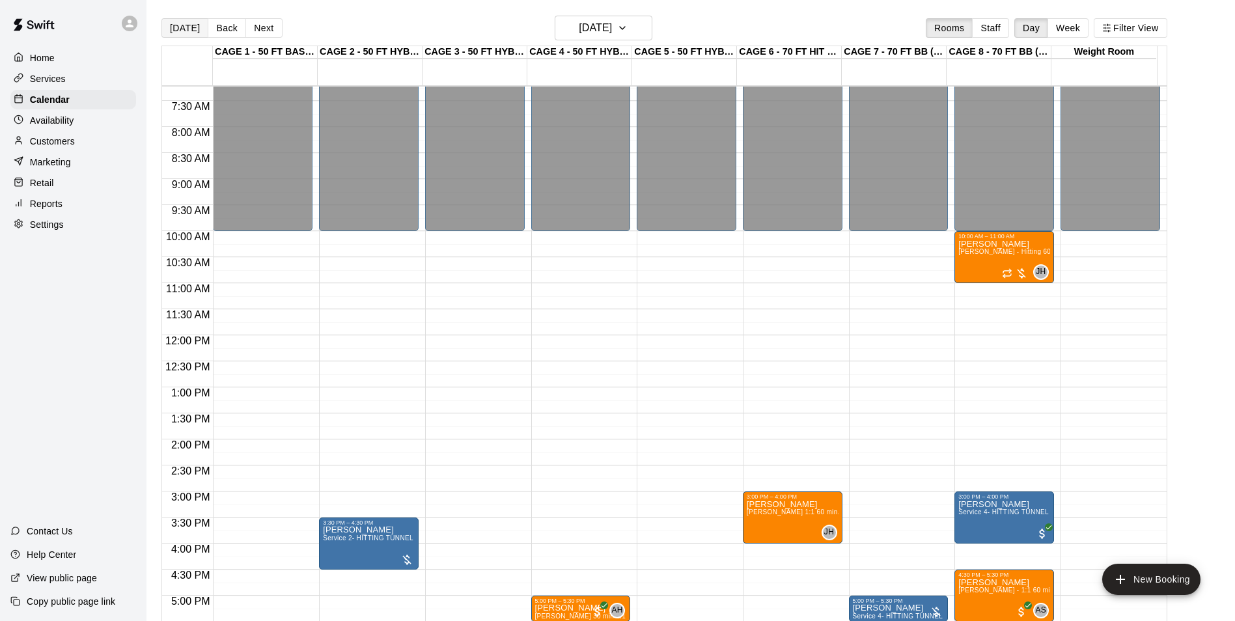
click at [197, 30] on button "[DATE]" at bounding box center [184, 28] width 47 height 20
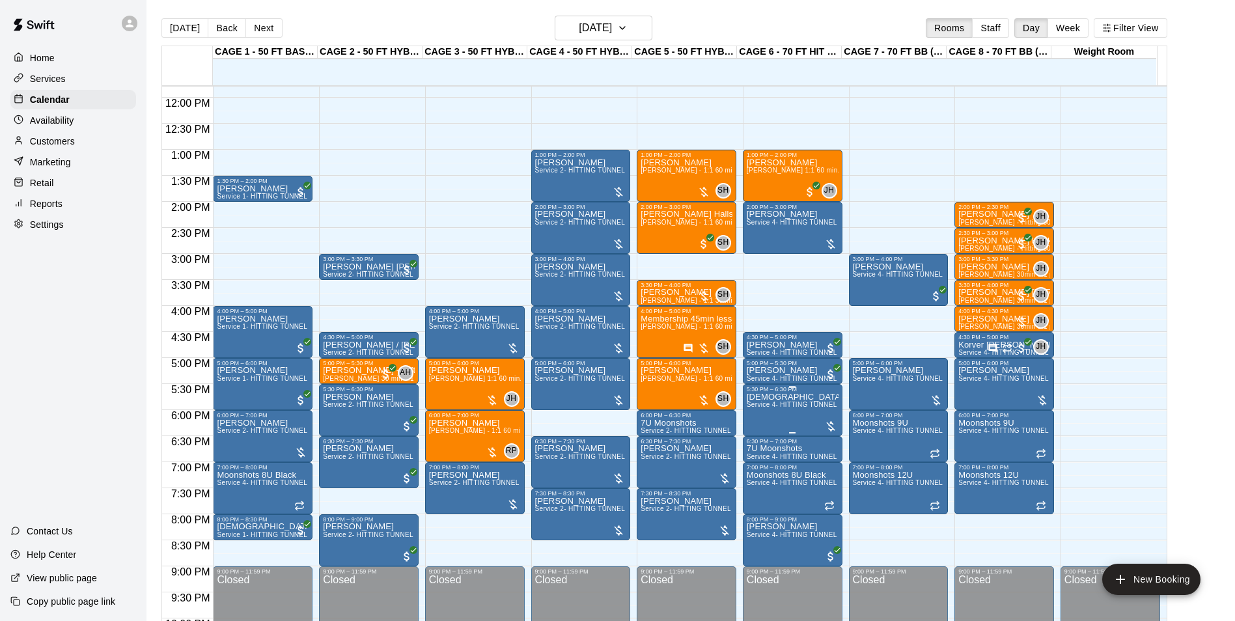
scroll to position [506, 0]
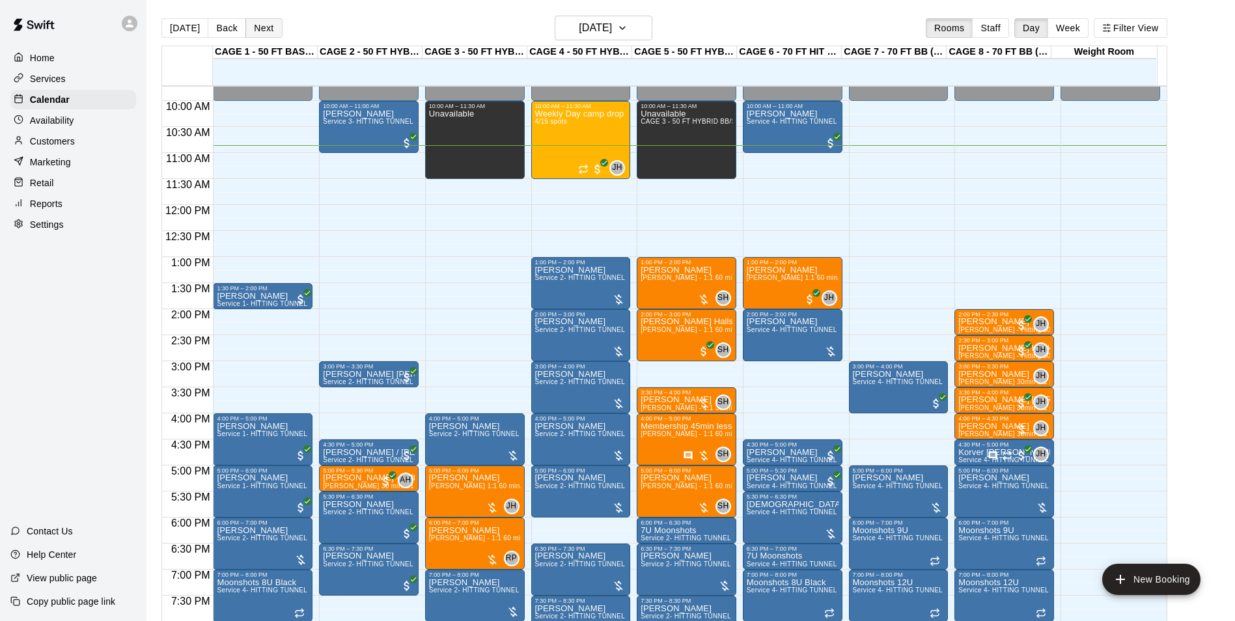
click at [252, 33] on button "Next" at bounding box center [263, 28] width 36 height 20
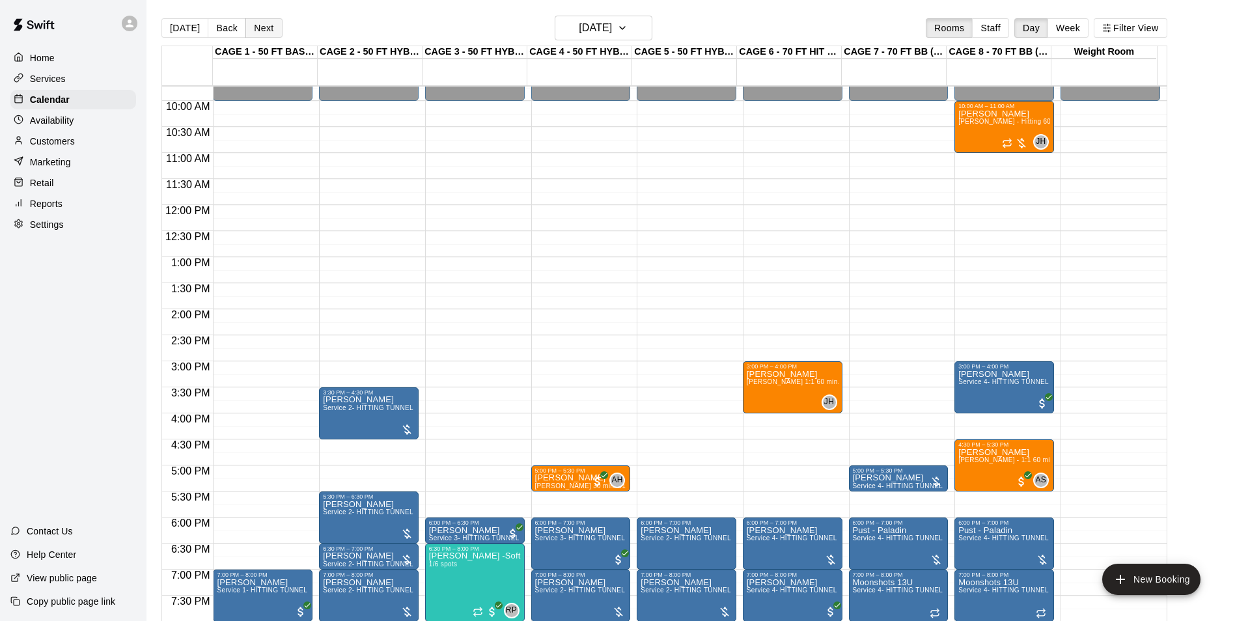
click at [260, 29] on button "Next" at bounding box center [263, 28] width 36 height 20
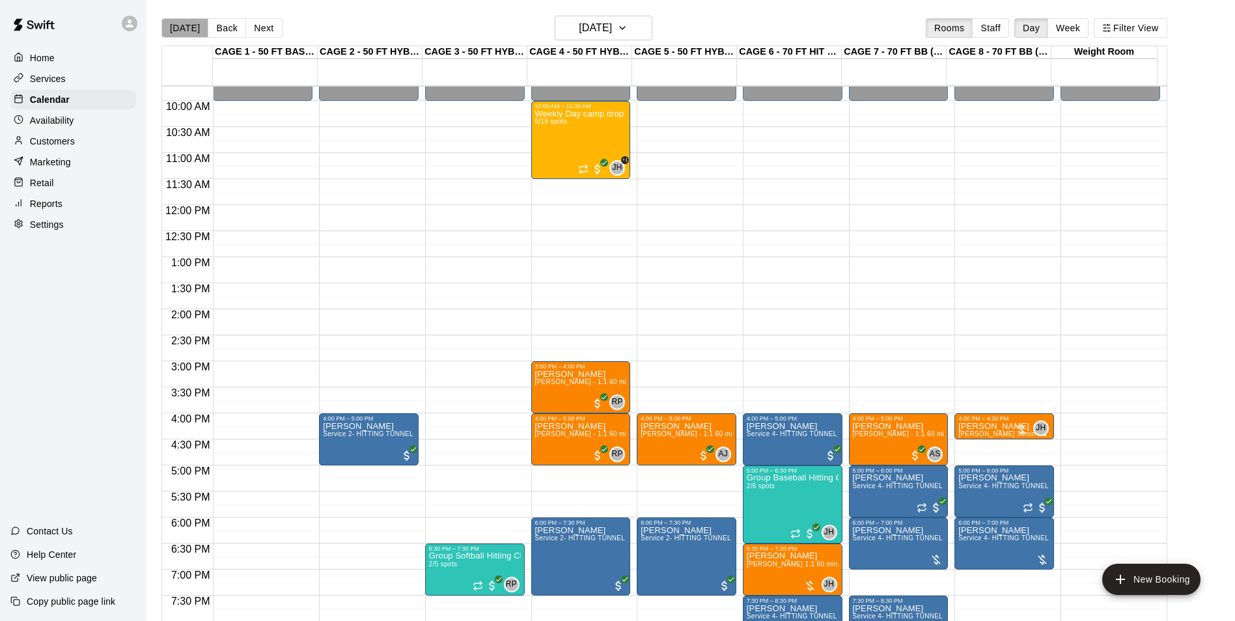
click at [186, 23] on button "[DATE]" at bounding box center [184, 28] width 47 height 20
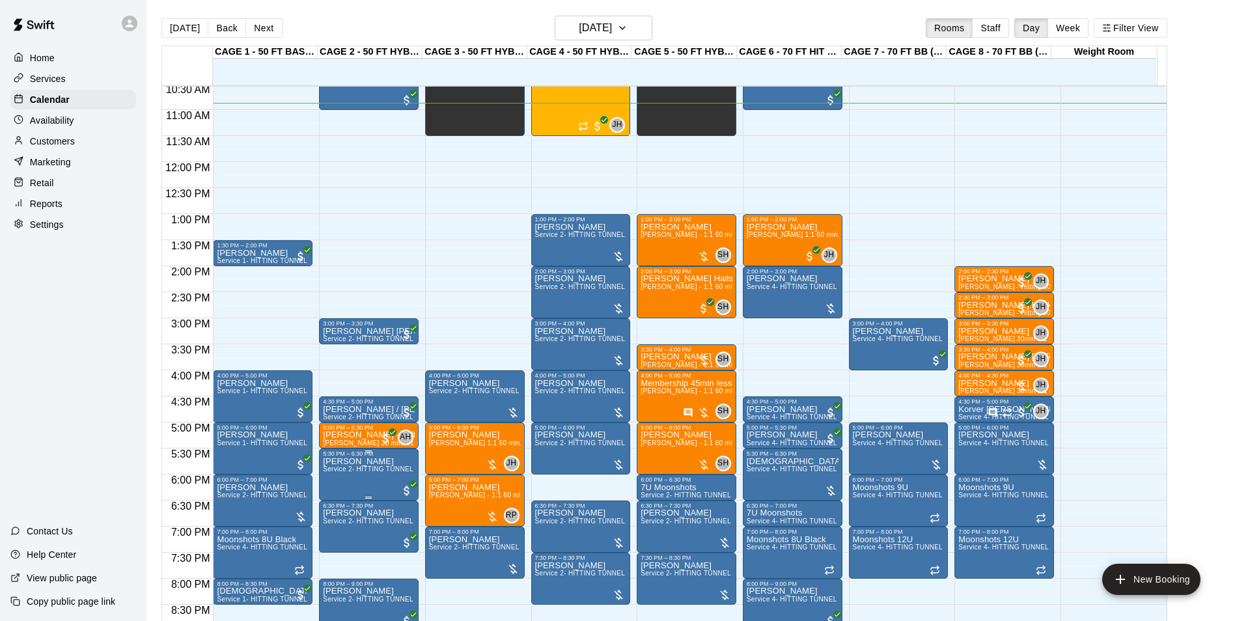
scroll to position [637, 0]
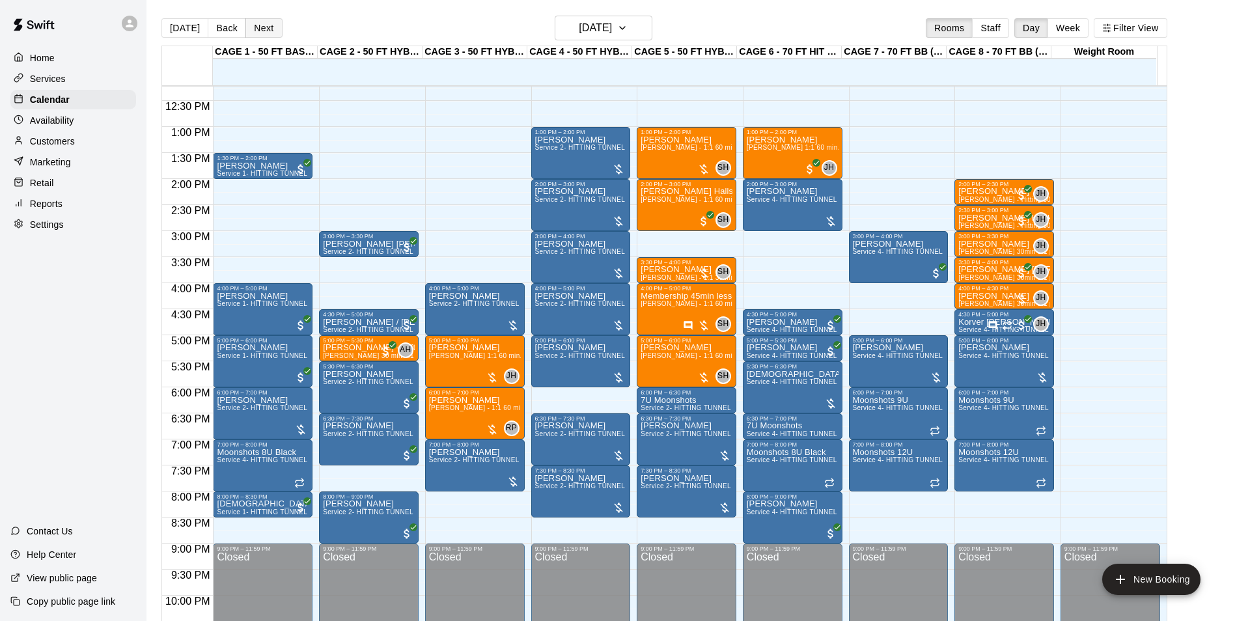
click at [249, 27] on button "Next" at bounding box center [263, 28] width 36 height 20
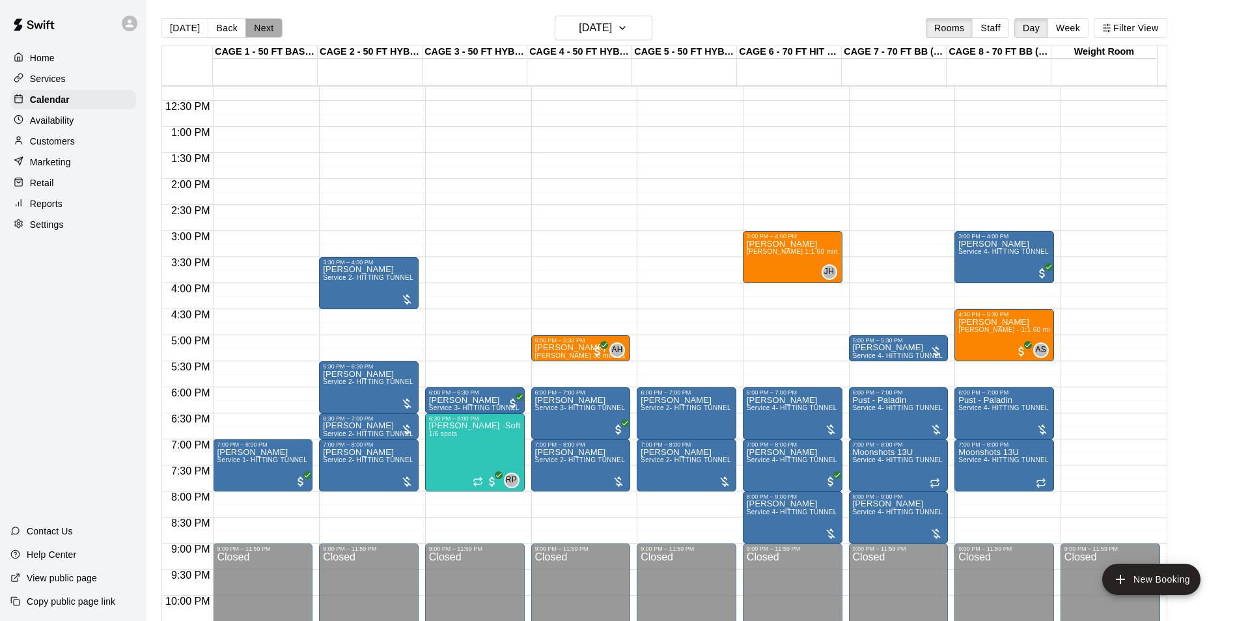
click at [260, 26] on button "Next" at bounding box center [263, 28] width 36 height 20
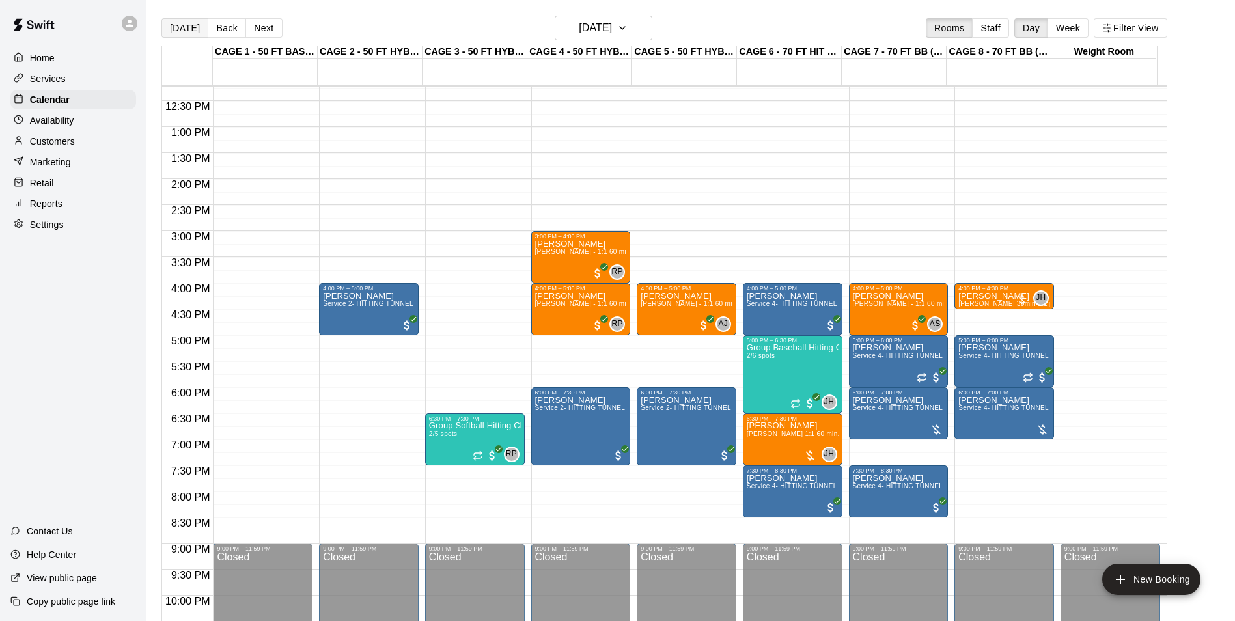
click at [172, 31] on button "[DATE]" at bounding box center [184, 28] width 47 height 20
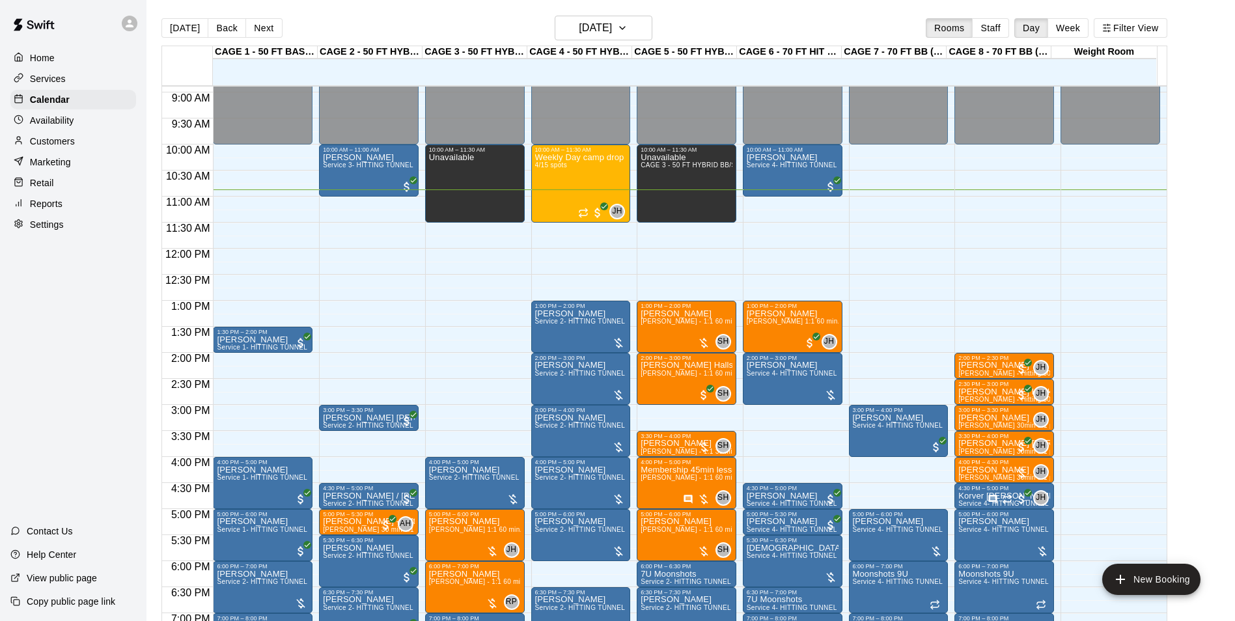
scroll to position [441, 0]
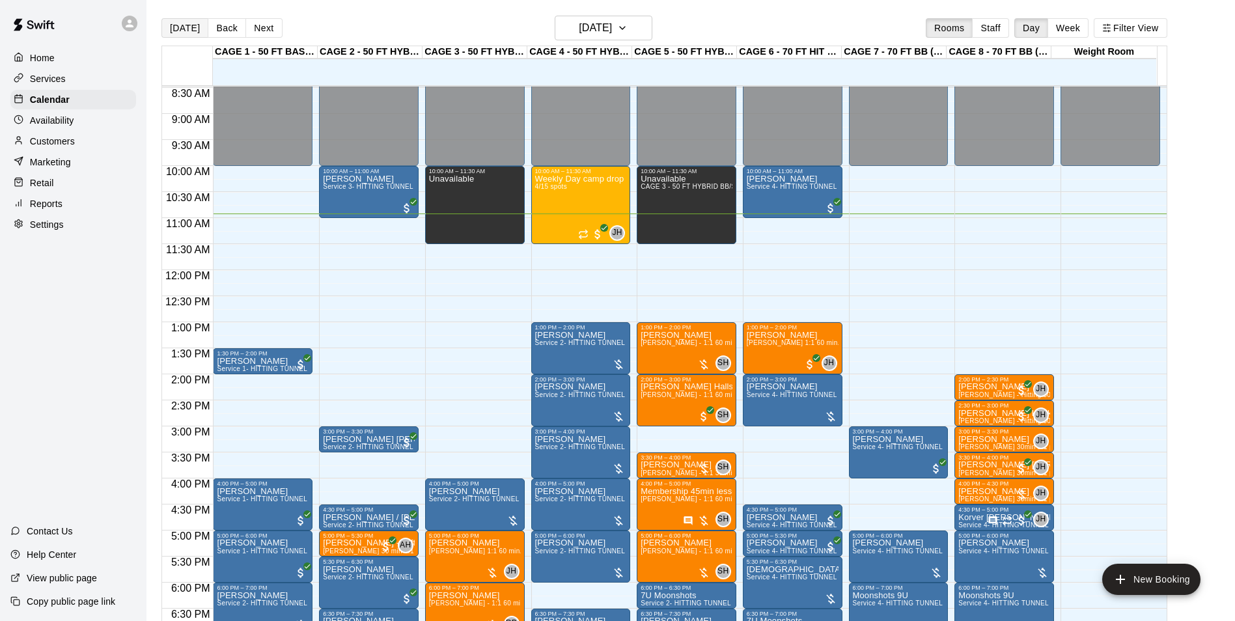
click at [200, 26] on button "[DATE]" at bounding box center [184, 28] width 47 height 20
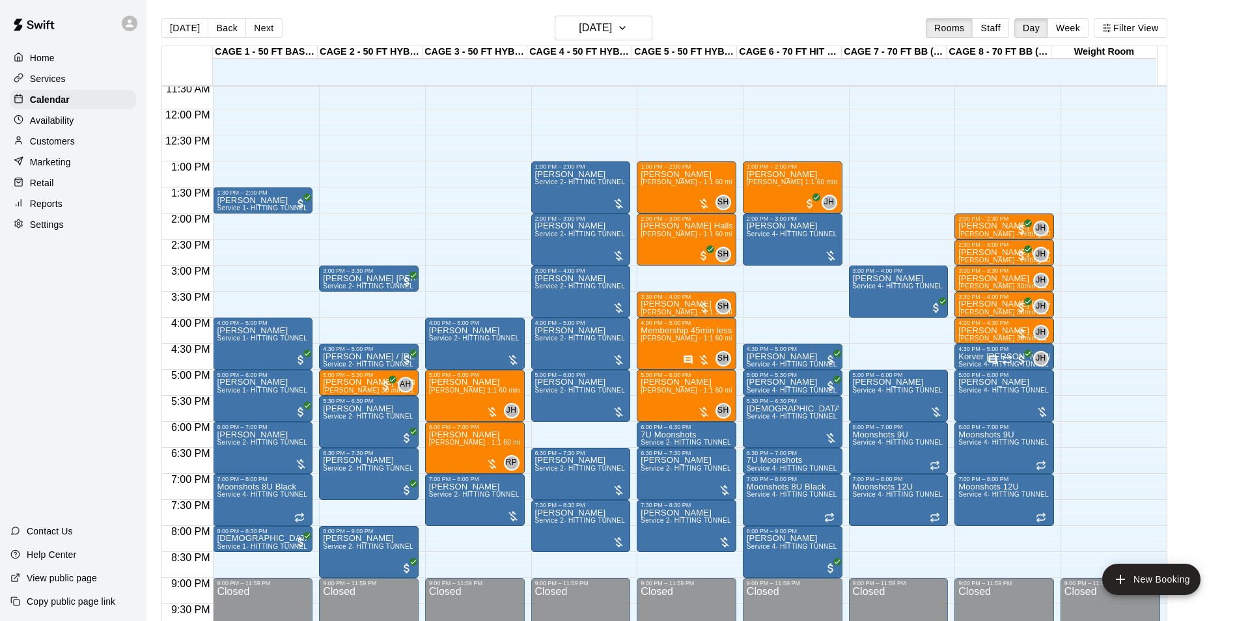
scroll to position [572, 0]
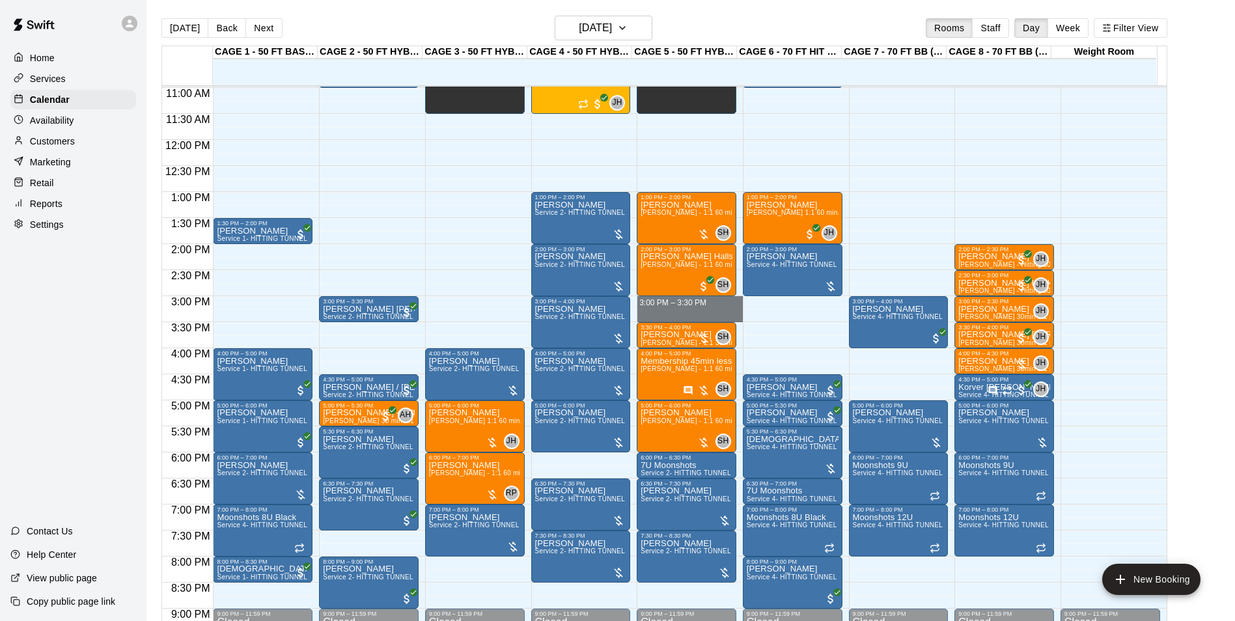
drag, startPoint x: 685, startPoint y: 300, endPoint x: 682, endPoint y: 314, distance: 14.7
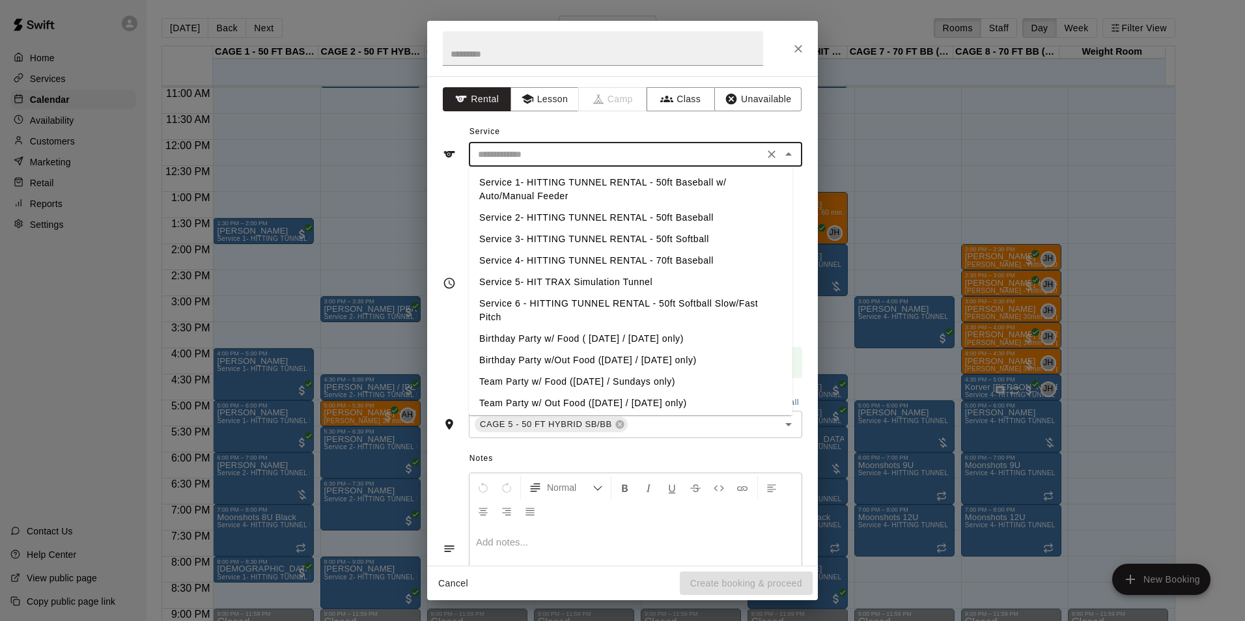
click at [585, 153] on input "text" at bounding box center [616, 154] width 287 height 16
click at [643, 238] on li "Service 3- HITTING TUNNEL RENTAL - 50ft Softball" at bounding box center [631, 238] width 324 height 21
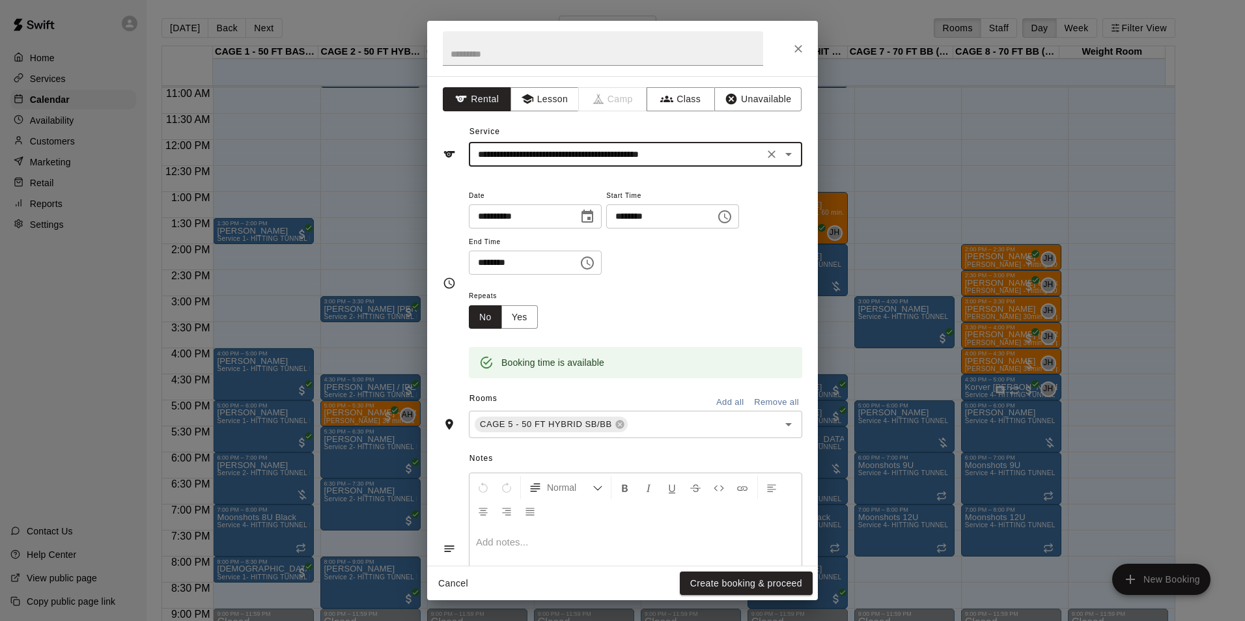
type input "**********"
click at [703, 572] on button "Create booking & proceed" at bounding box center [746, 584] width 133 height 24
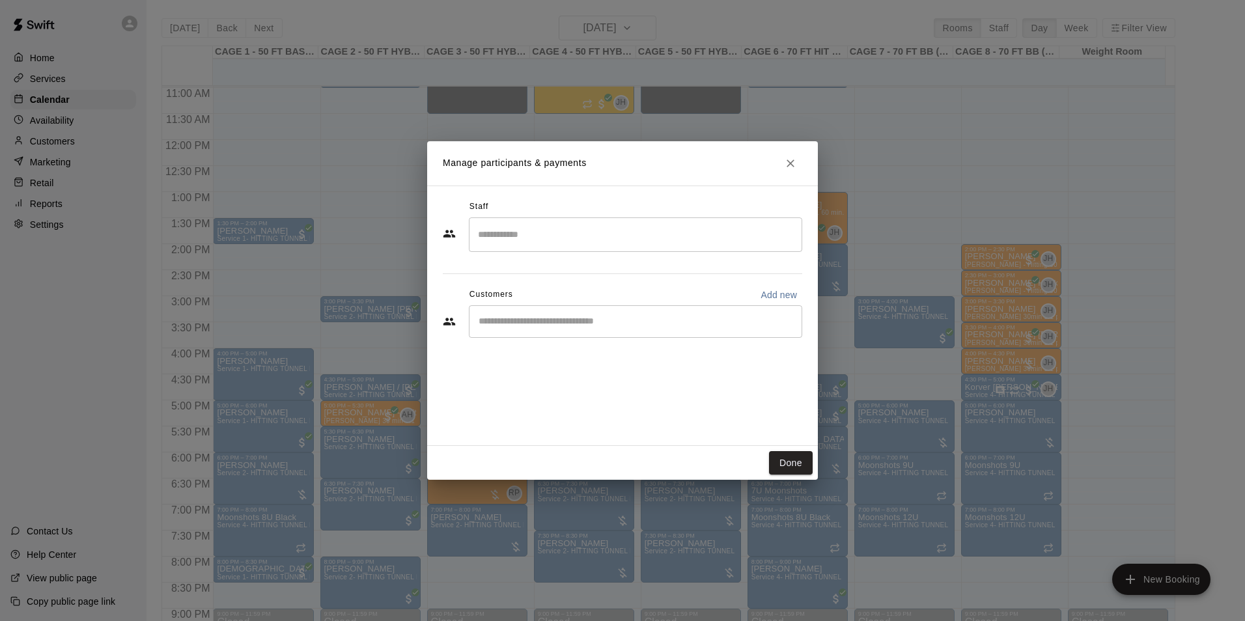
click at [600, 330] on div "​" at bounding box center [635, 321] width 333 height 33
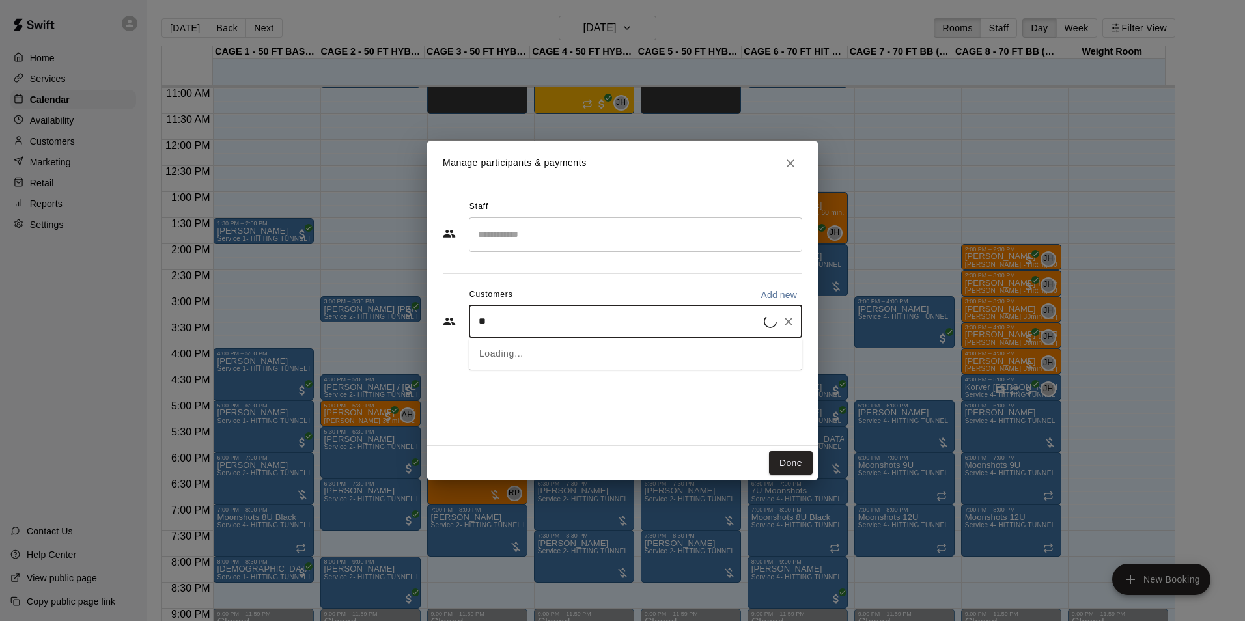
type input "*"
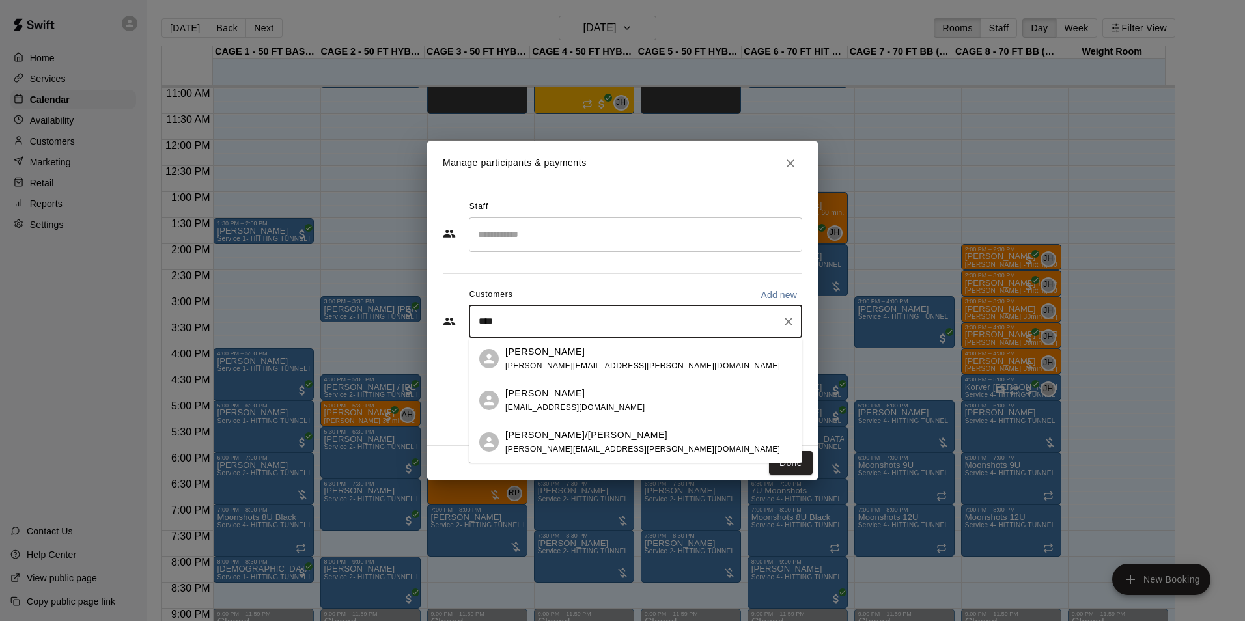
type input "*****"
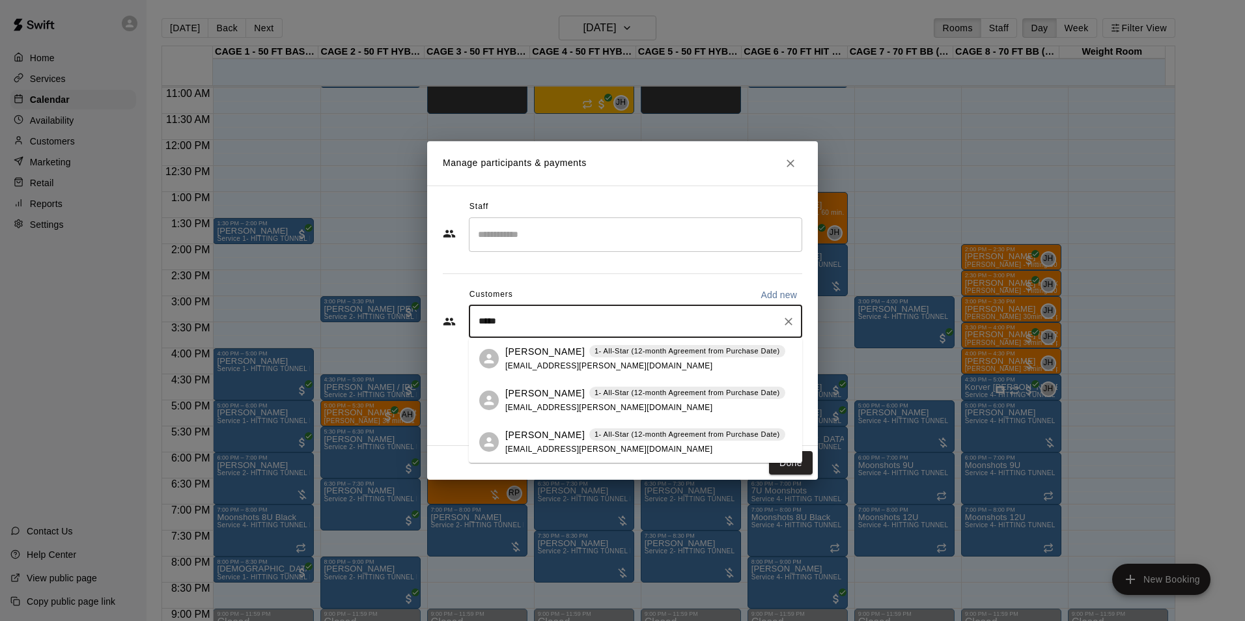
click at [528, 442] on div "DANIELLE BRILL 1- All-Star (12-month Agreement from Purchase Date) edbrill@cox.…" at bounding box center [645, 442] width 280 height 28
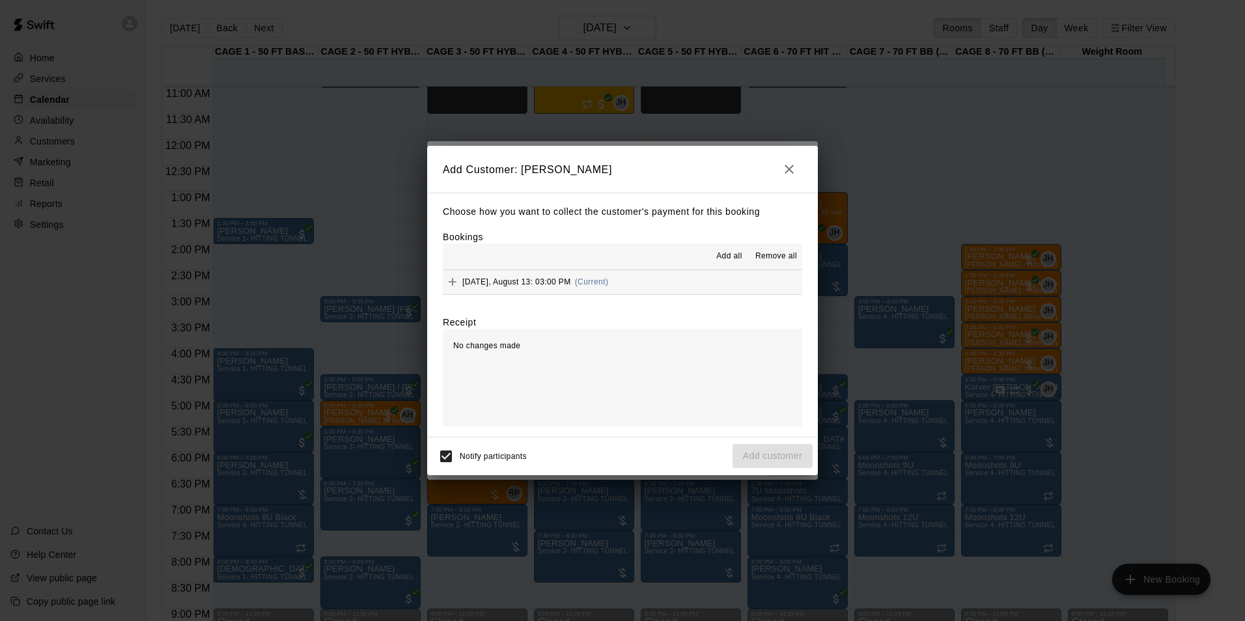
click at [641, 292] on button "Wednesday, August 13: 03:00 PM (Current)" at bounding box center [622, 282] width 359 height 24
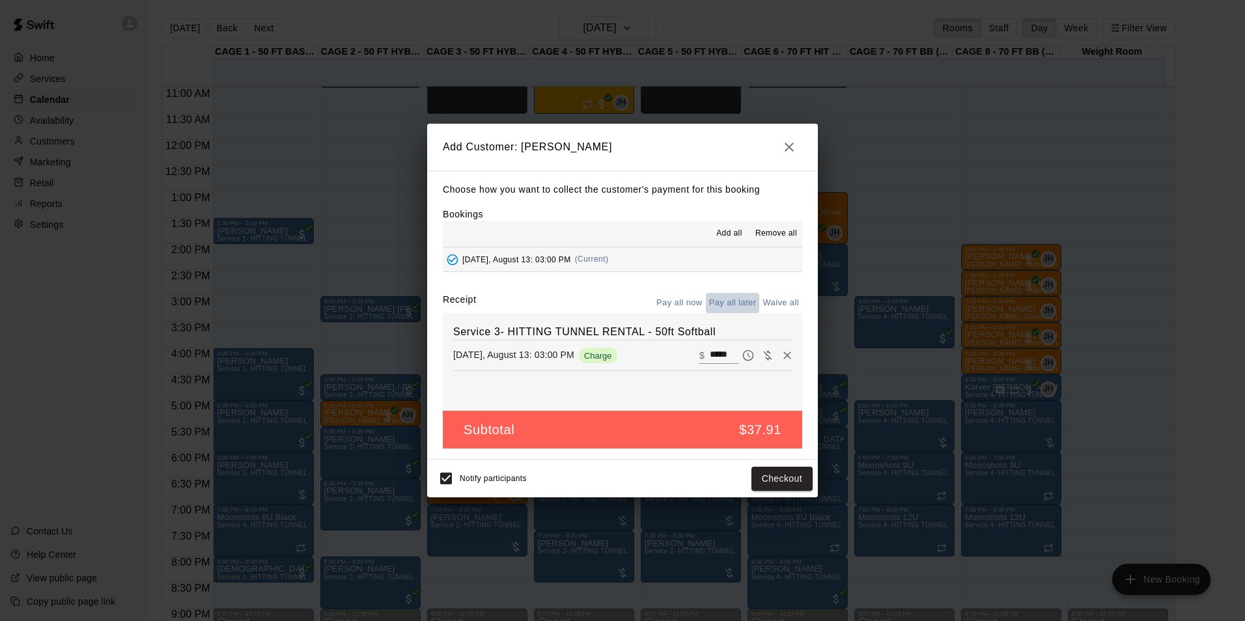
click at [738, 307] on button "Pay all later" at bounding box center [733, 303] width 54 height 20
click at [788, 482] on button "Add customer" at bounding box center [772, 479] width 80 height 24
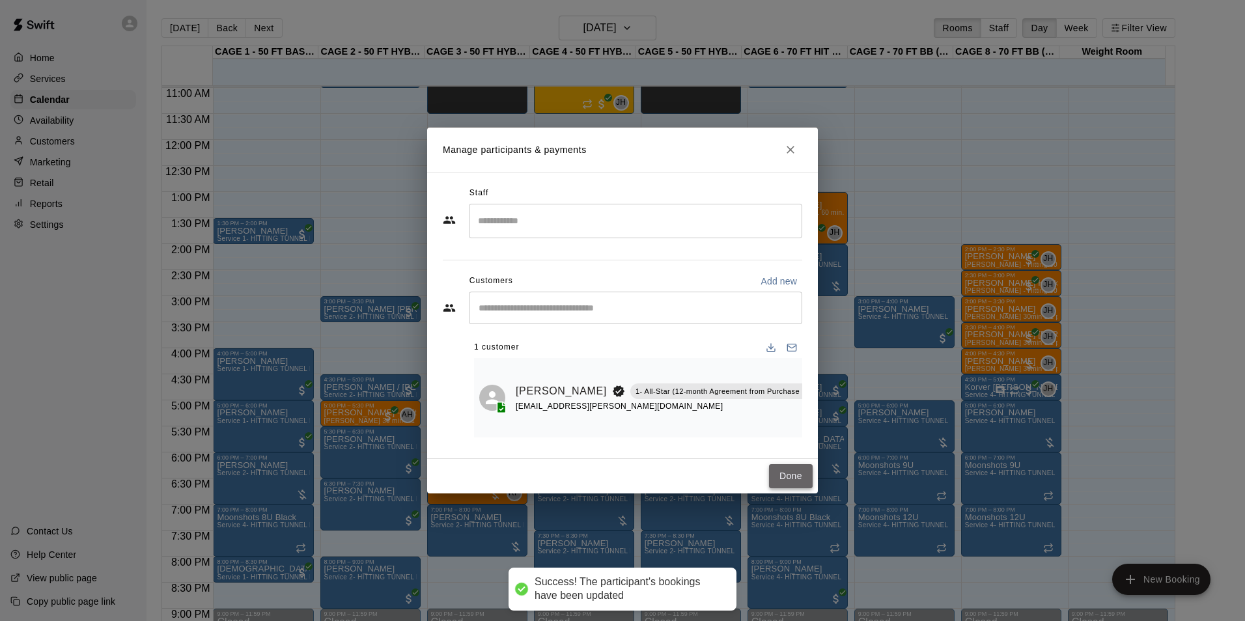
click at [785, 471] on button "Done" at bounding box center [791, 476] width 44 height 24
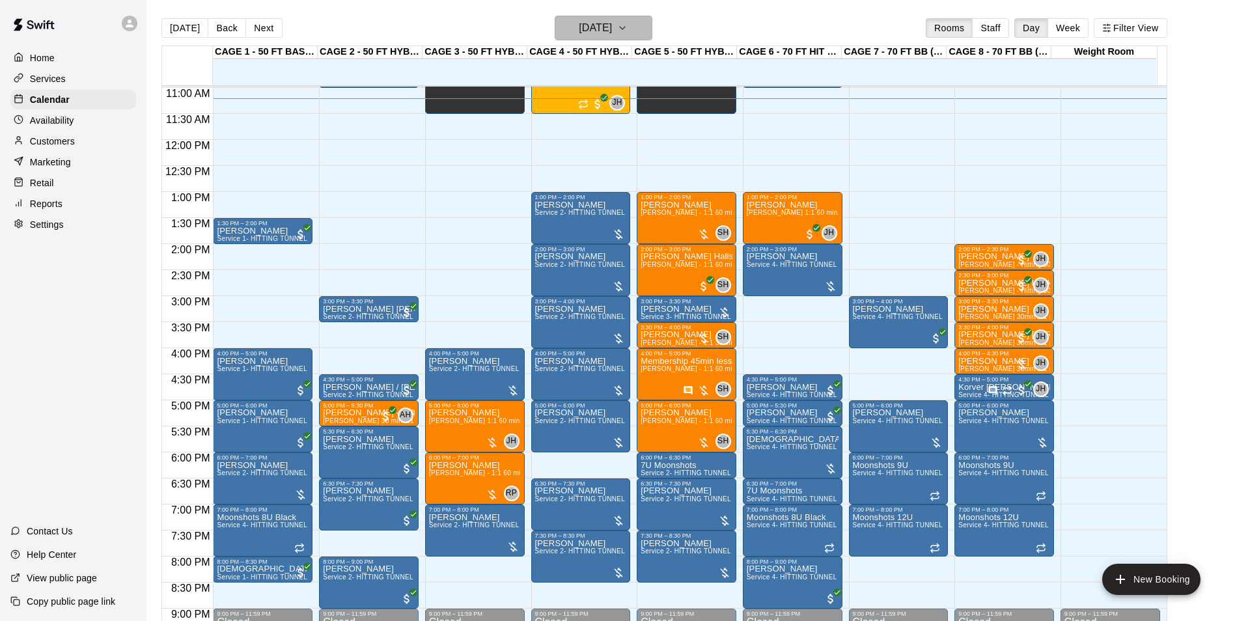
click at [574, 19] on button "[DATE]" at bounding box center [604, 28] width 98 height 25
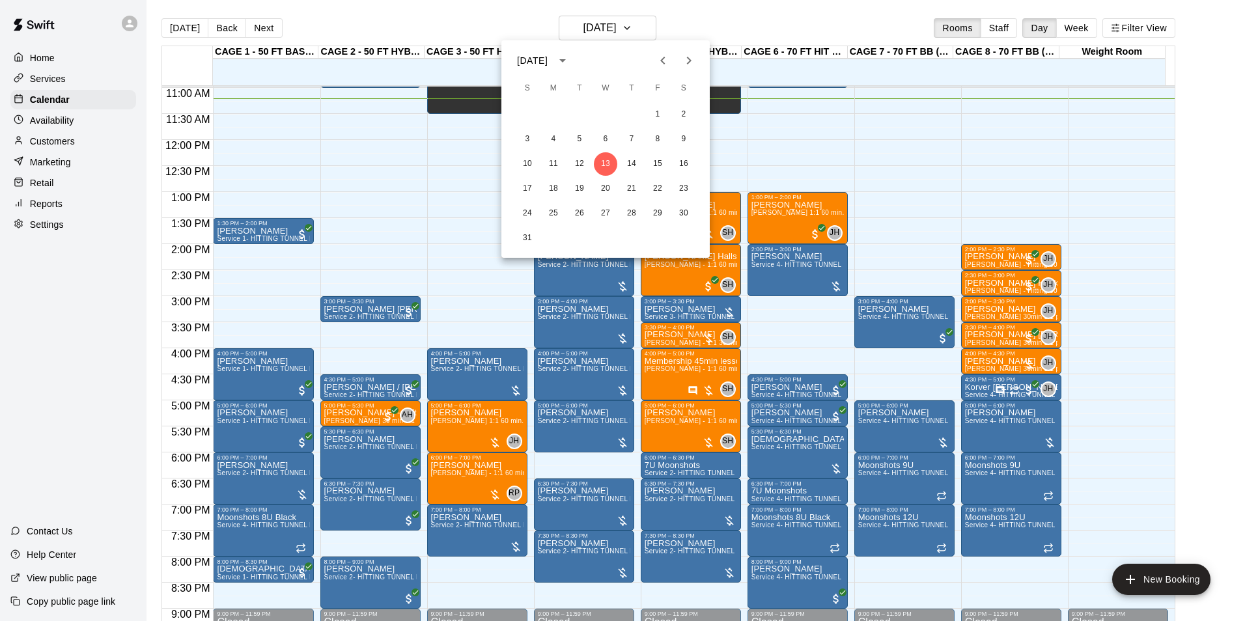
click at [695, 27] on div at bounding box center [622, 310] width 1245 height 621
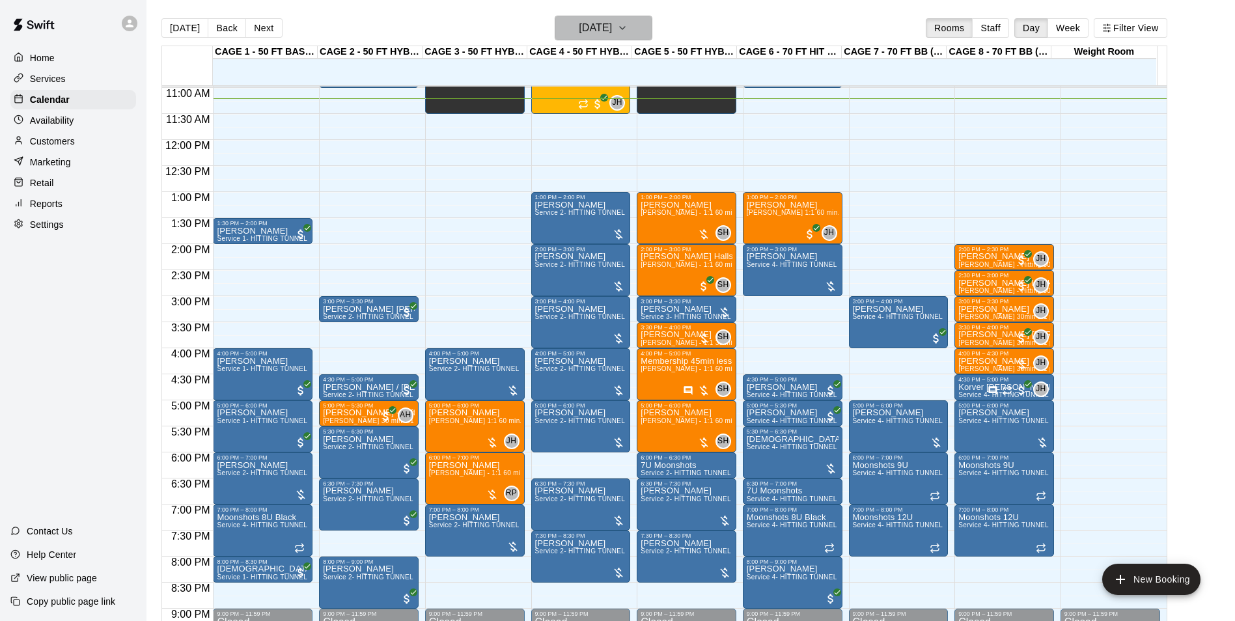
click at [605, 21] on h6 "[DATE]" at bounding box center [595, 28] width 33 height 18
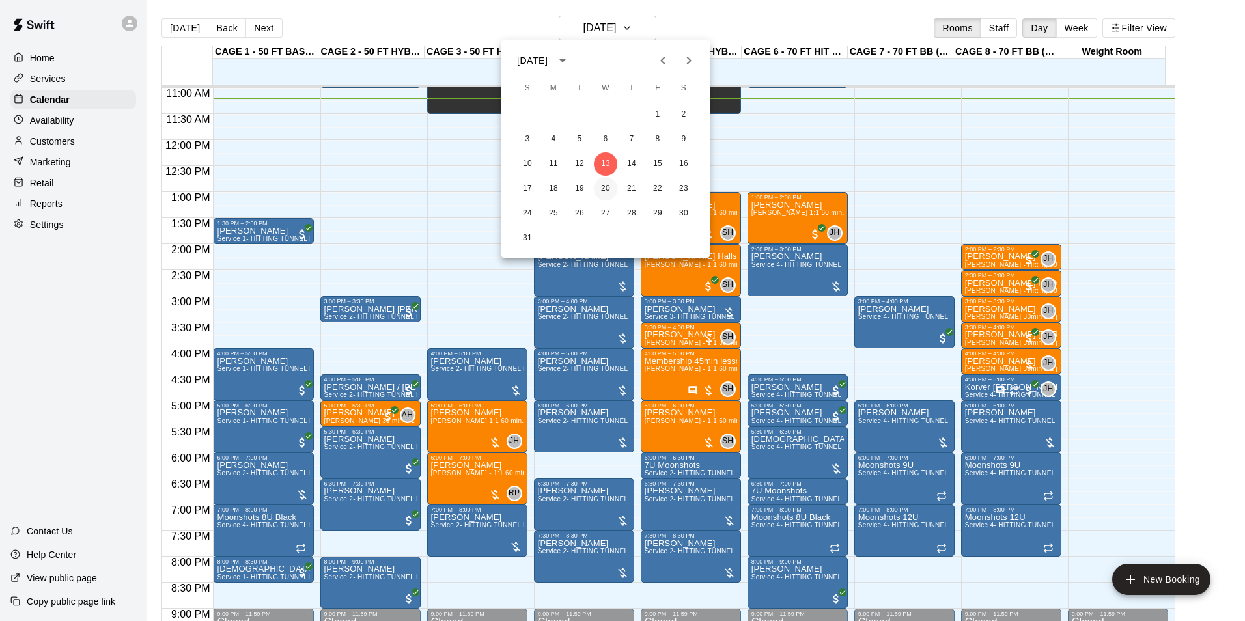
click at [605, 186] on button "20" at bounding box center [605, 188] width 23 height 23
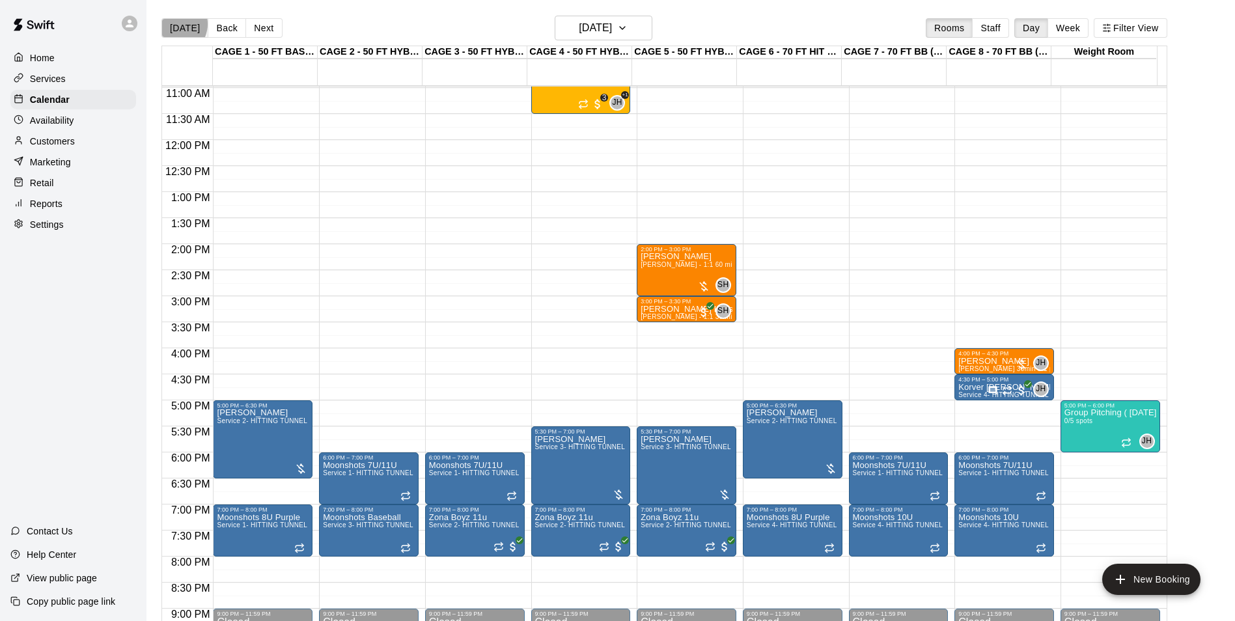
click at [174, 23] on button "[DATE]" at bounding box center [184, 28] width 47 height 20
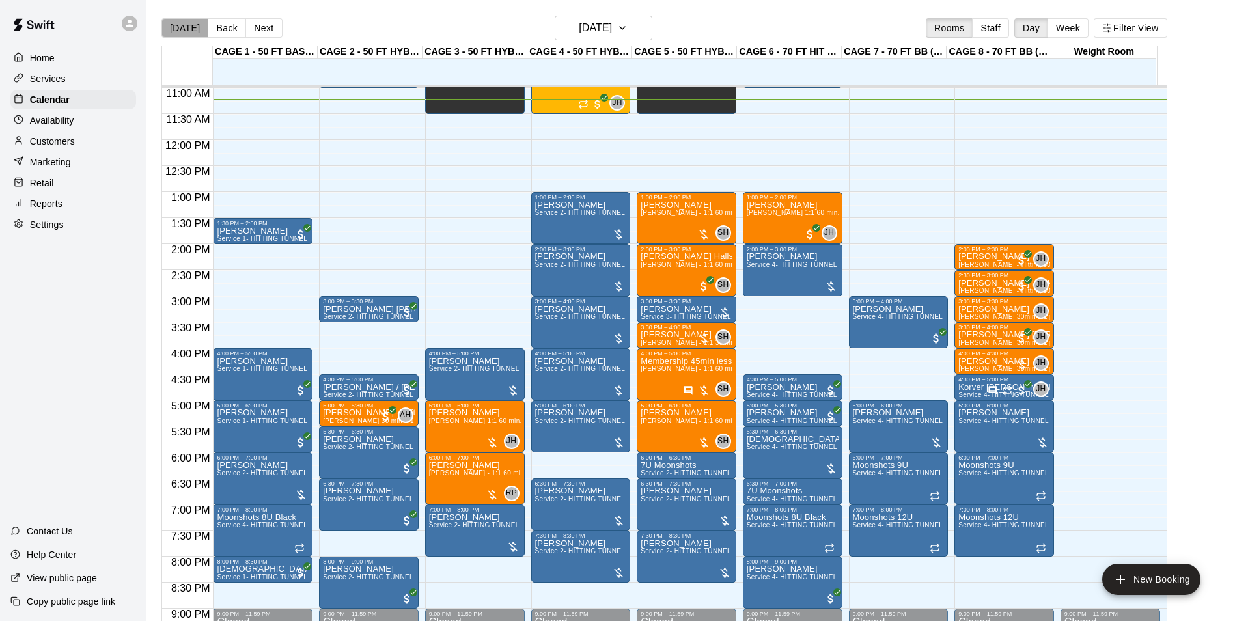
click at [186, 23] on button "[DATE]" at bounding box center [184, 28] width 47 height 20
click at [604, 29] on h6 "[DATE]" at bounding box center [595, 28] width 33 height 18
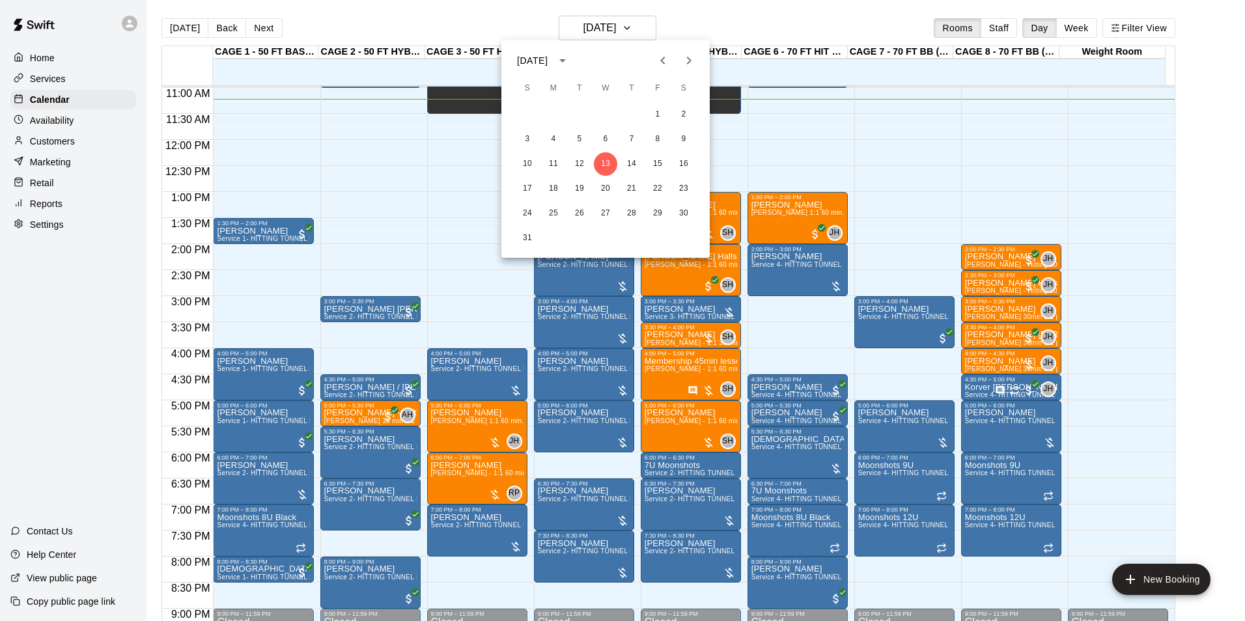
click at [521, 28] on div at bounding box center [622, 310] width 1245 height 621
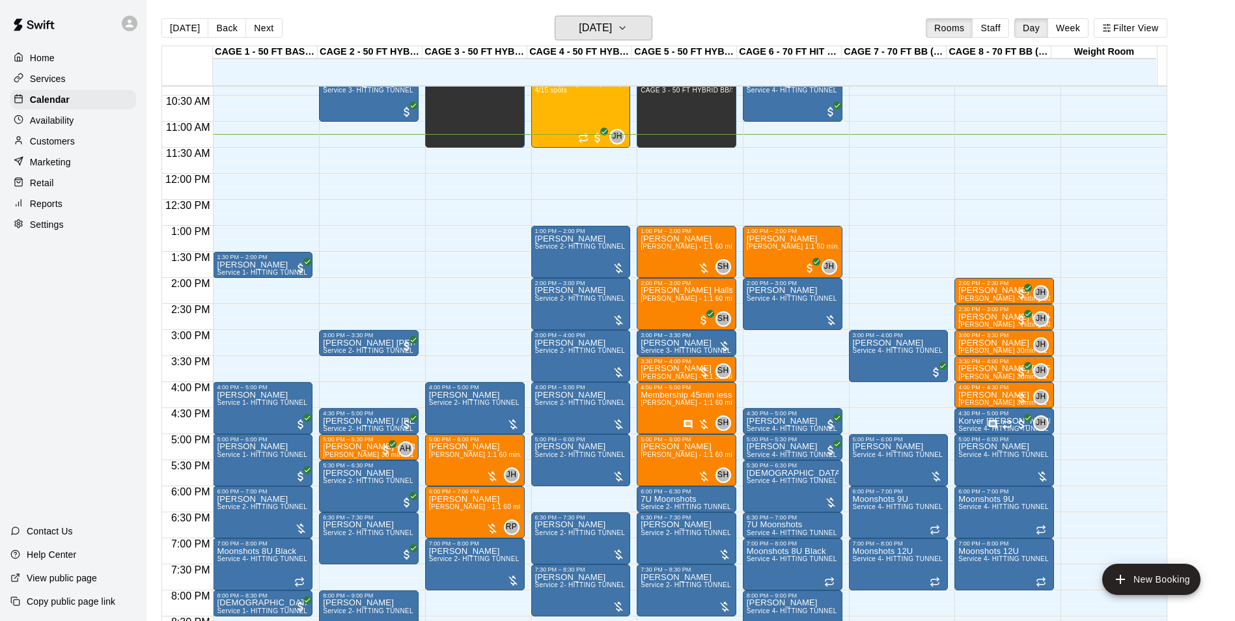
scroll to position [506, 0]
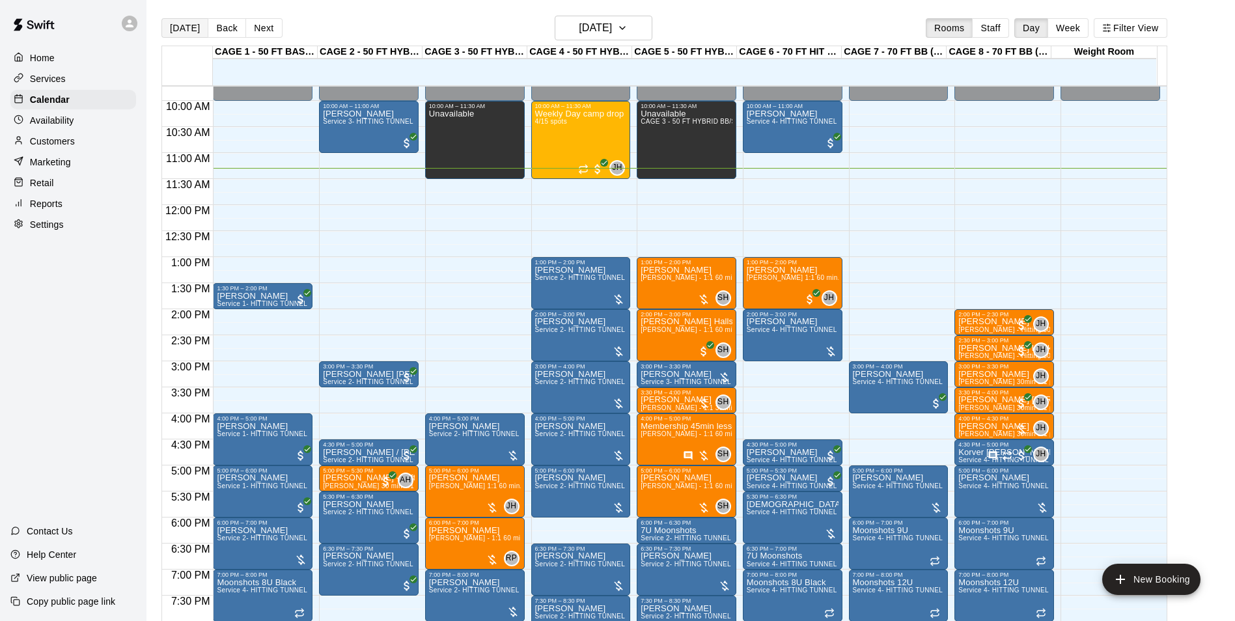
click at [182, 33] on button "[DATE]" at bounding box center [184, 28] width 47 height 20
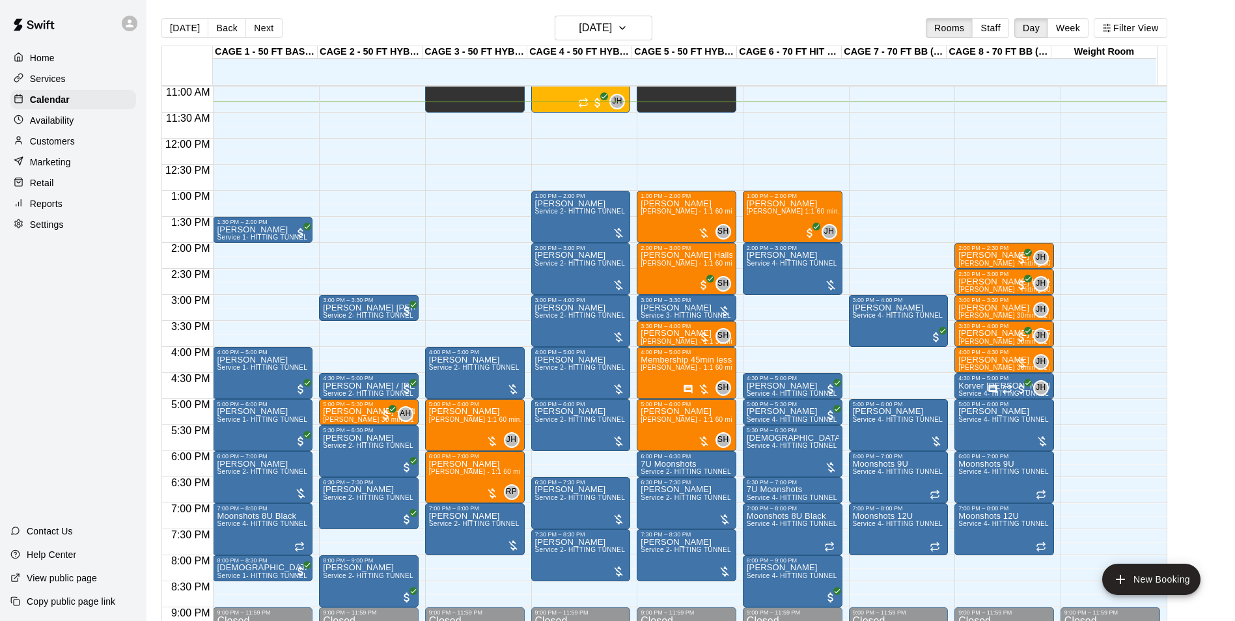
scroll to position [637, 0]
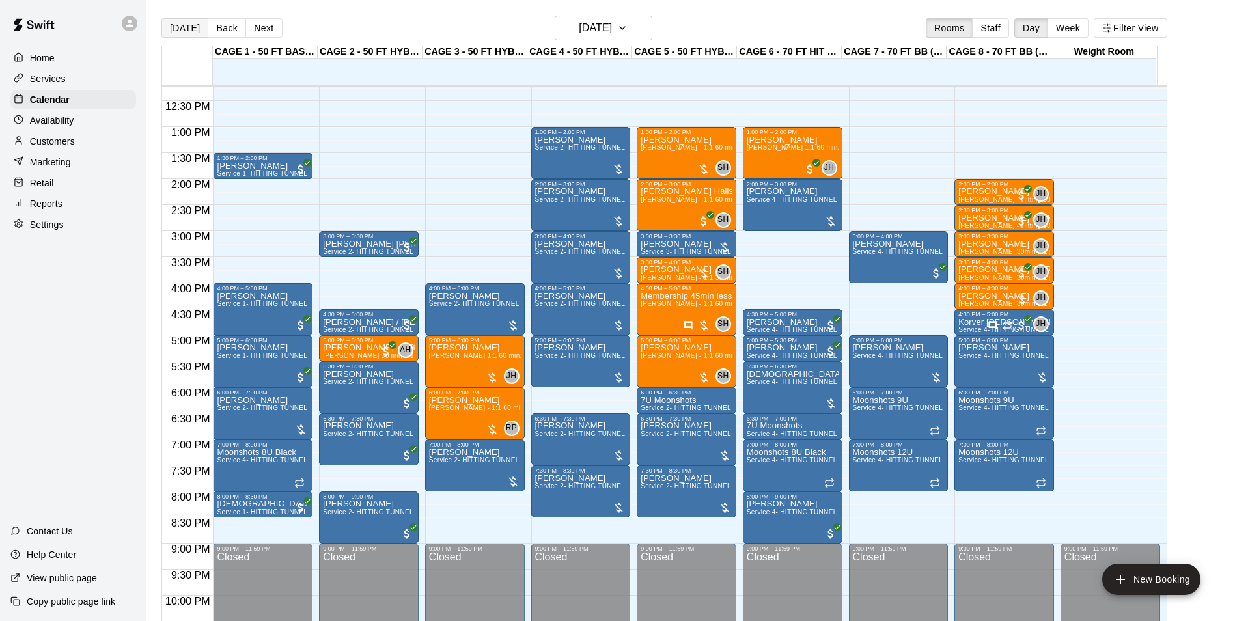
click at [182, 26] on button "[DATE]" at bounding box center [184, 28] width 47 height 20
click at [174, 25] on button "[DATE]" at bounding box center [184, 28] width 47 height 20
click at [427, 43] on div "Today Back Next Wednesday Aug 13 Rooms Staff Day Week Filter View" at bounding box center [664, 31] width 1006 height 30
click at [418, 24] on div "Today Back Next Wednesday Aug 13 Rooms Staff Day Week Filter View" at bounding box center [664, 31] width 1006 height 30
click at [417, 24] on div "Today Back Next Wednesday Aug 13 Rooms Staff Day Week Filter View" at bounding box center [664, 31] width 1006 height 30
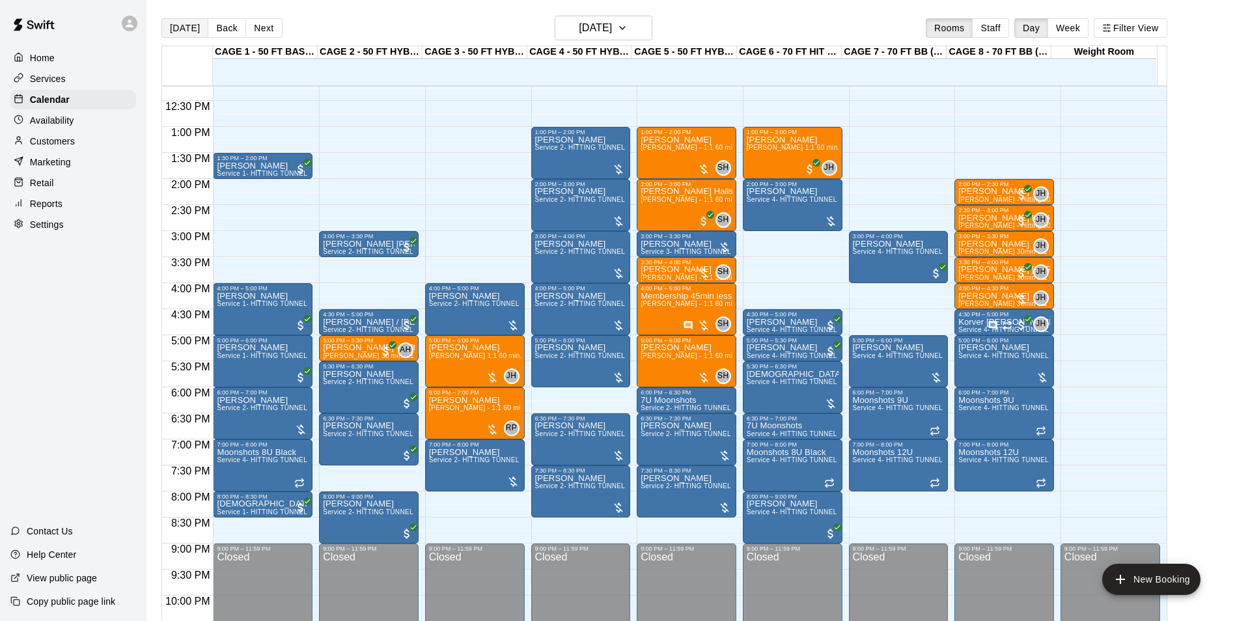
click at [193, 25] on button "[DATE]" at bounding box center [184, 28] width 47 height 20
click at [609, 27] on h6 "[DATE]" at bounding box center [595, 28] width 33 height 18
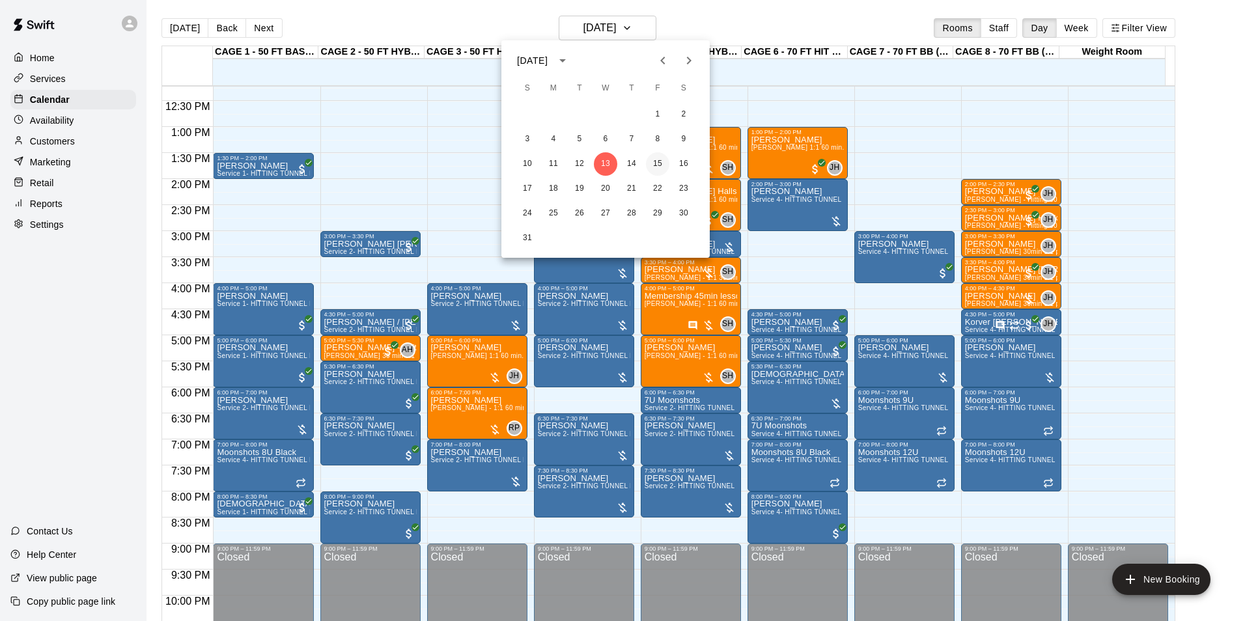
click at [658, 168] on button "15" at bounding box center [657, 163] width 23 height 23
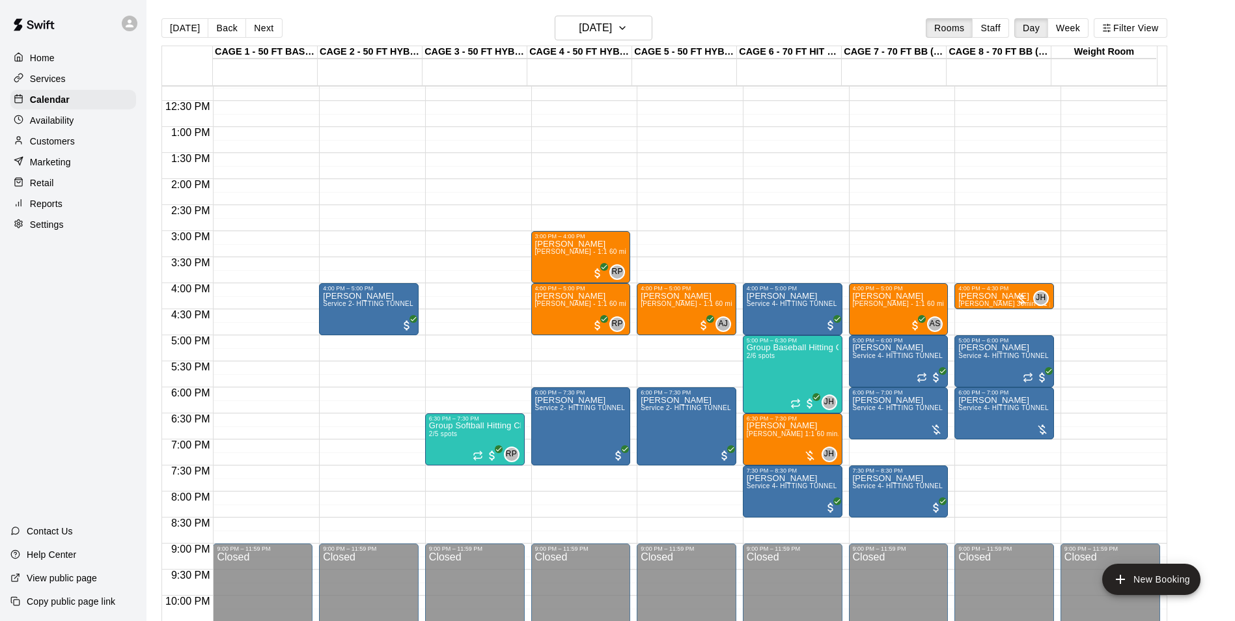
click at [382, 21] on div "Today Back Next Friday Aug 15 Rooms Staff Day Week Filter View" at bounding box center [664, 31] width 1006 height 30
click at [178, 33] on button "[DATE]" at bounding box center [184, 28] width 47 height 20
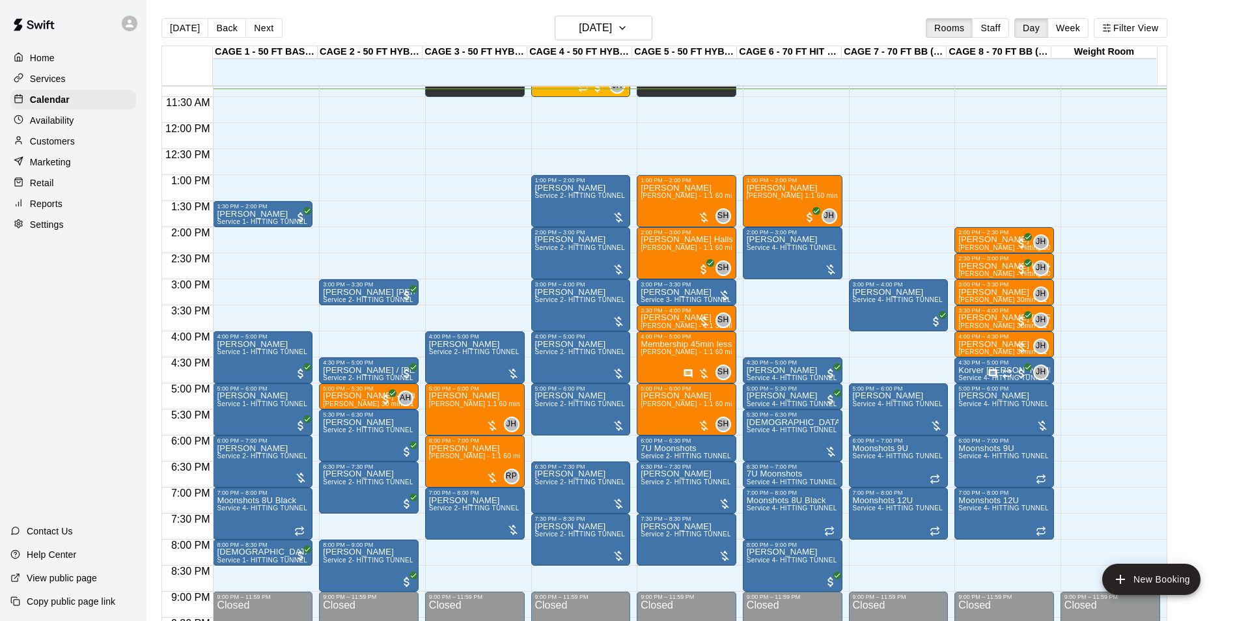
scroll to position [506, 0]
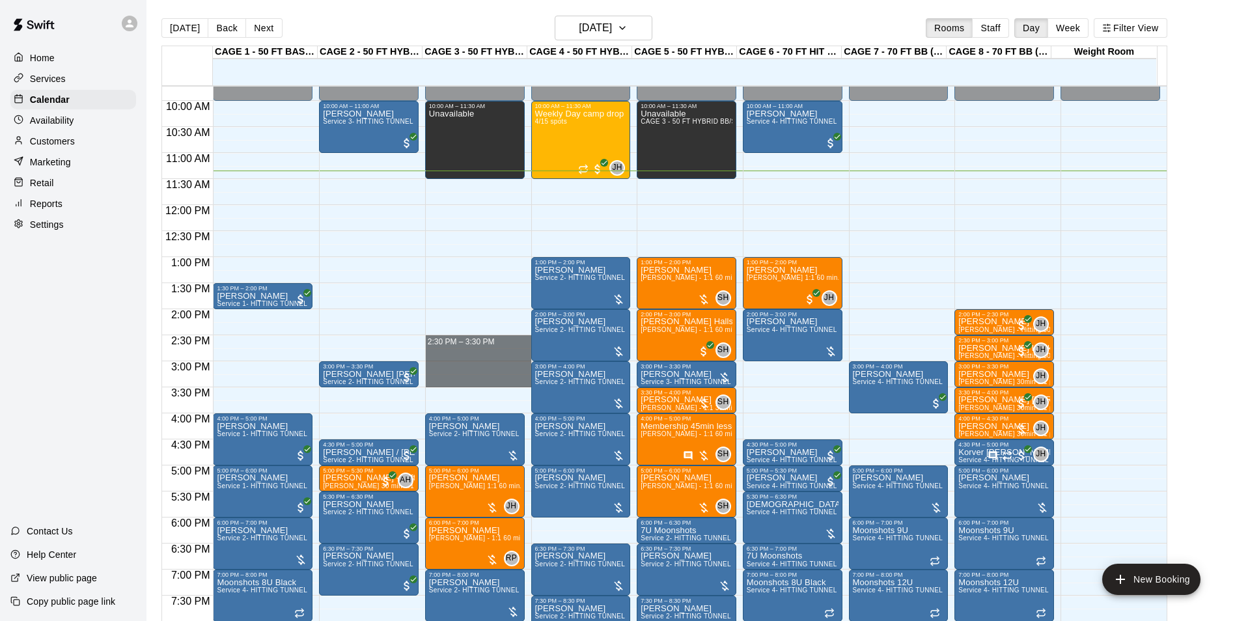
drag, startPoint x: 458, startPoint y: 339, endPoint x: 456, endPoint y: 381, distance: 41.7
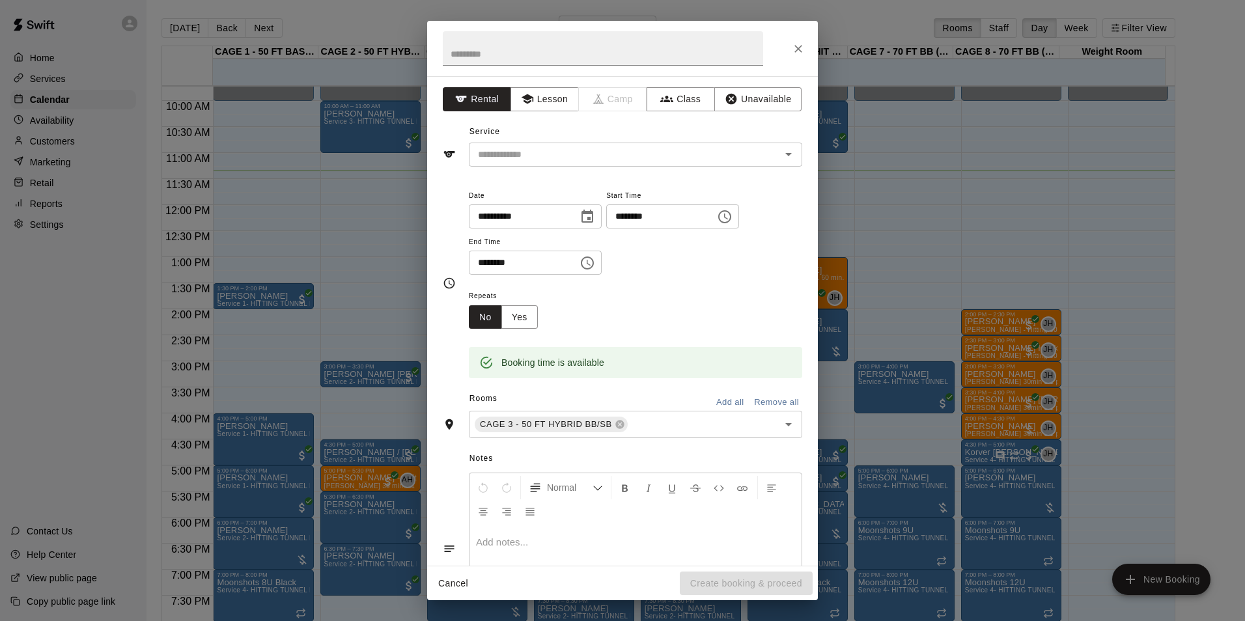
click at [610, 170] on div "**********" at bounding box center [622, 321] width 391 height 490
click at [613, 165] on div "​" at bounding box center [635, 155] width 333 height 24
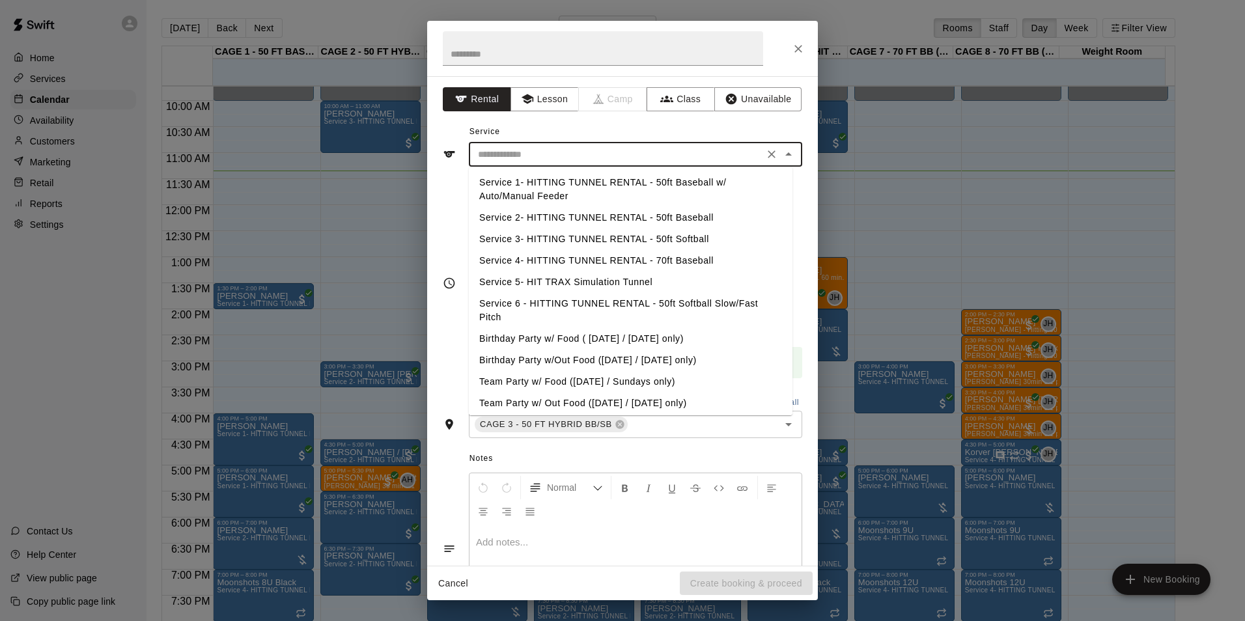
click at [648, 219] on li "Service 2- HITTING TUNNEL RENTAL - 50ft Baseball" at bounding box center [631, 217] width 324 height 21
type input "**********"
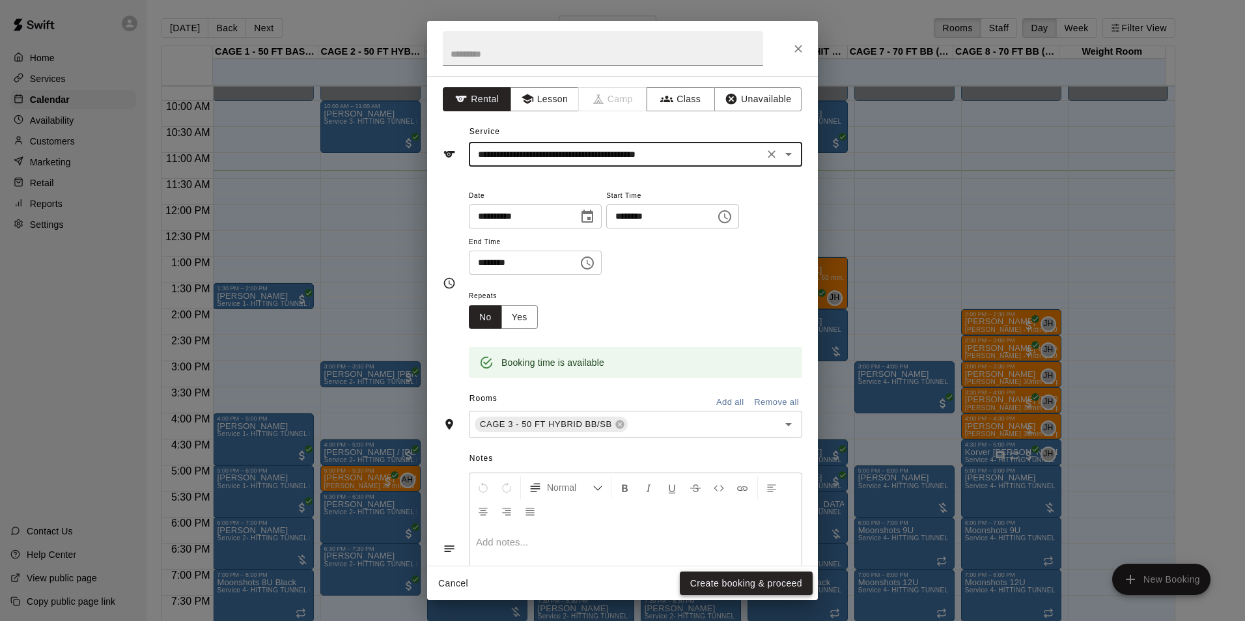
click at [725, 579] on button "Create booking & proceed" at bounding box center [746, 584] width 133 height 24
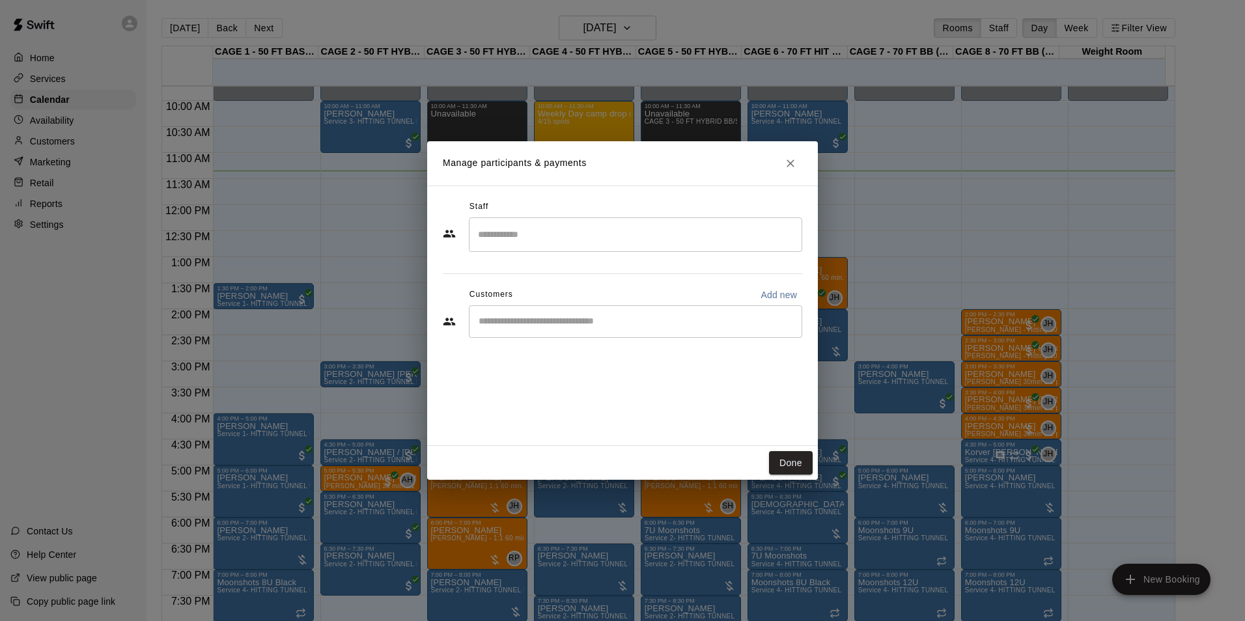
click at [553, 333] on div "​" at bounding box center [635, 321] width 333 height 33
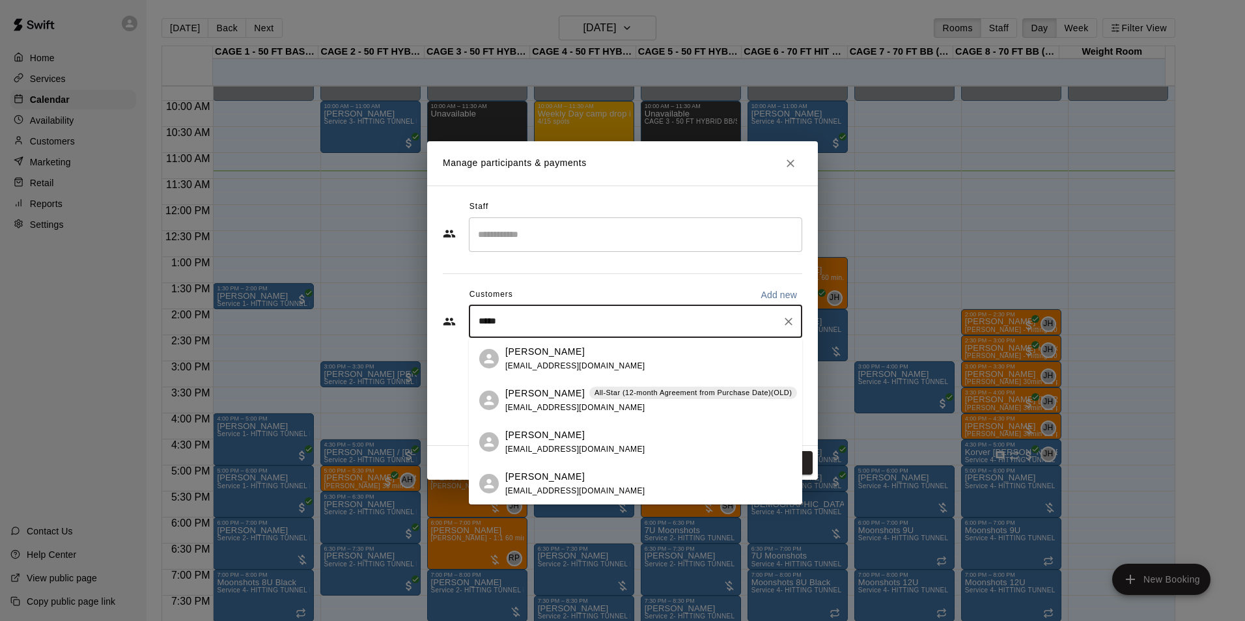
type input "******"
click at [561, 403] on span "azallstars@qwest.net" at bounding box center [575, 407] width 140 height 9
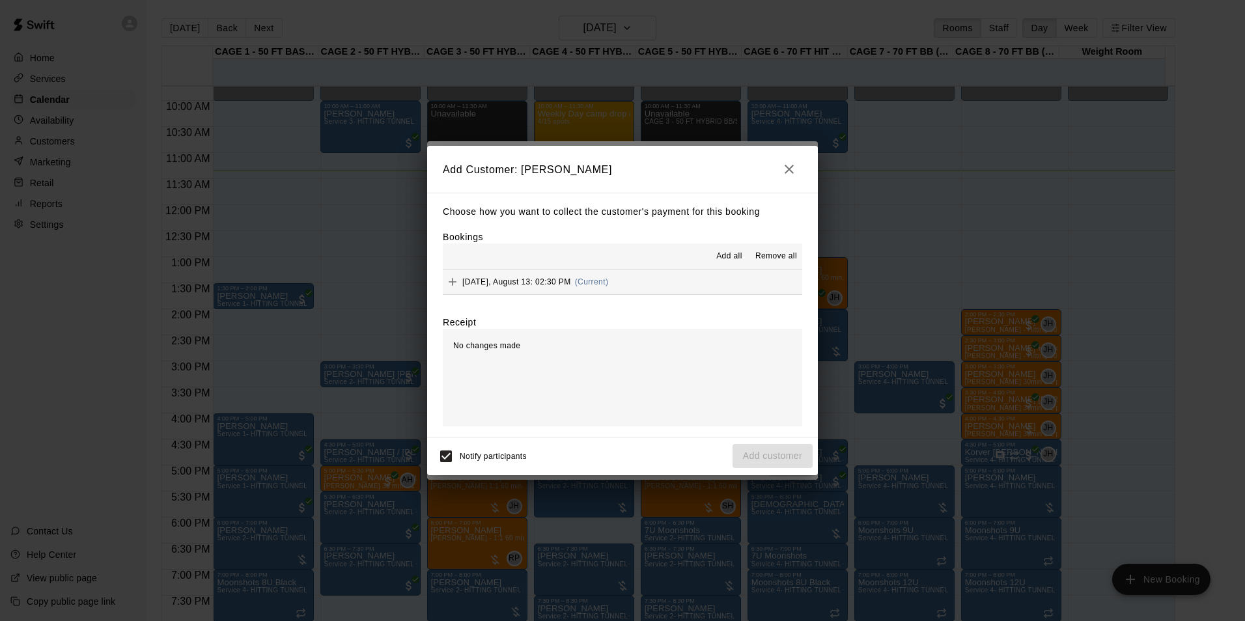
click at [608, 289] on div "Wednesday, August 13: 02:30 PM (Current)" at bounding box center [525, 282] width 165 height 20
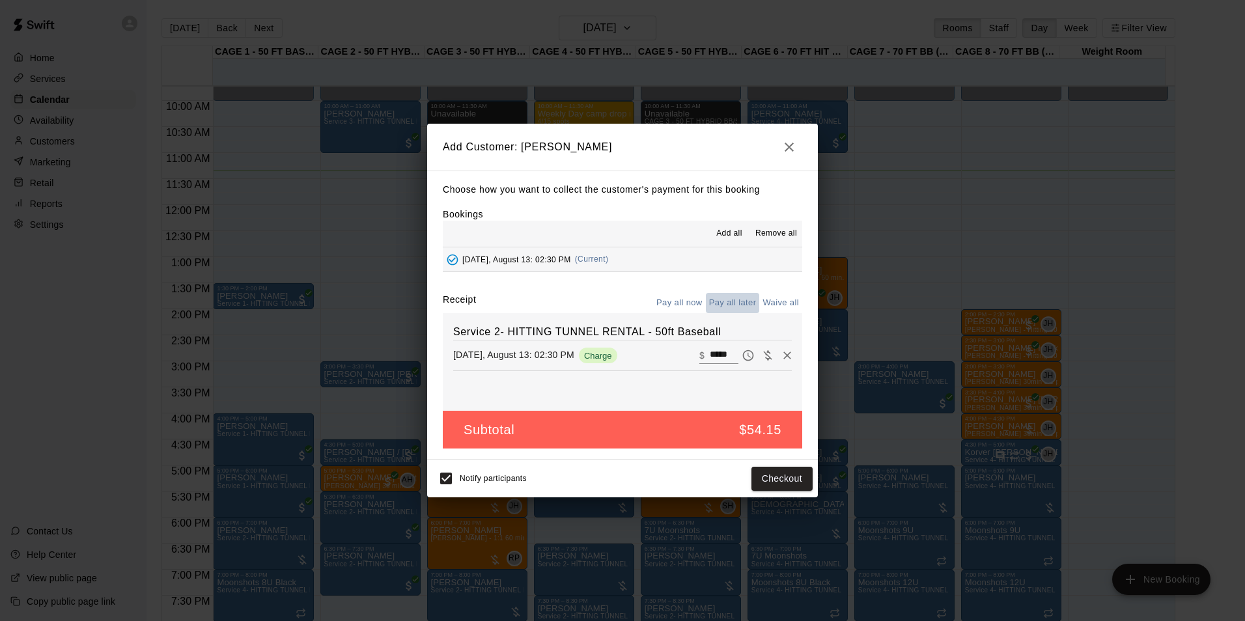
click at [728, 305] on button "Pay all later" at bounding box center [733, 303] width 54 height 20
click at [803, 489] on button "Add customer" at bounding box center [772, 479] width 80 height 24
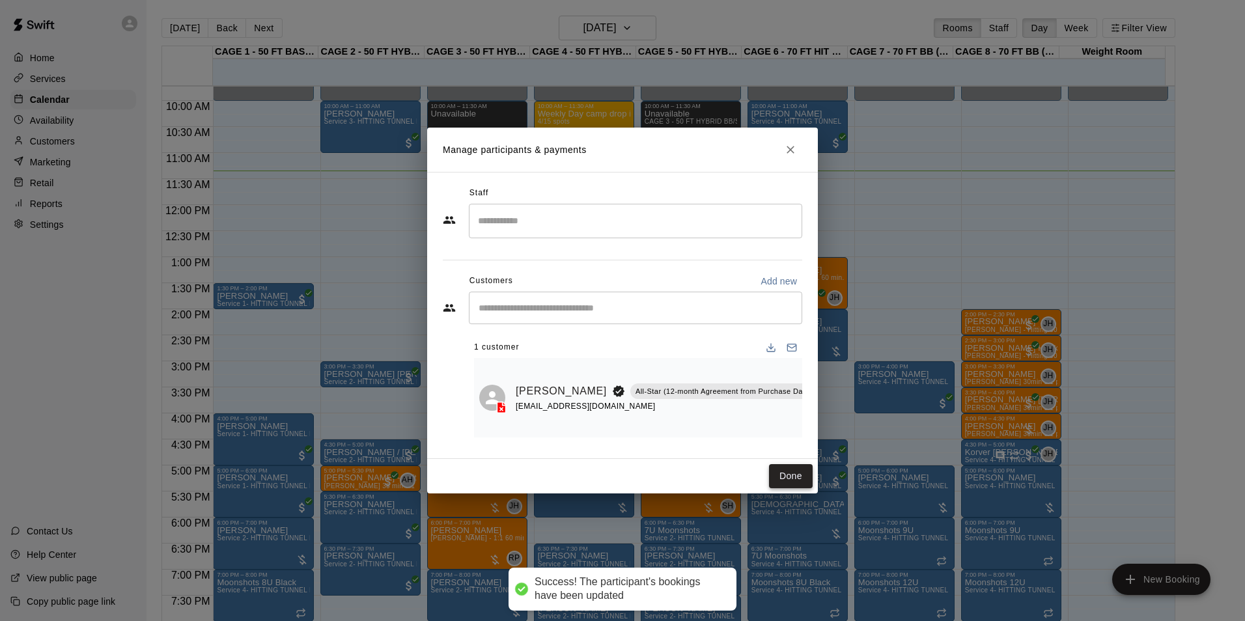
click at [801, 478] on button "Done" at bounding box center [791, 476] width 44 height 24
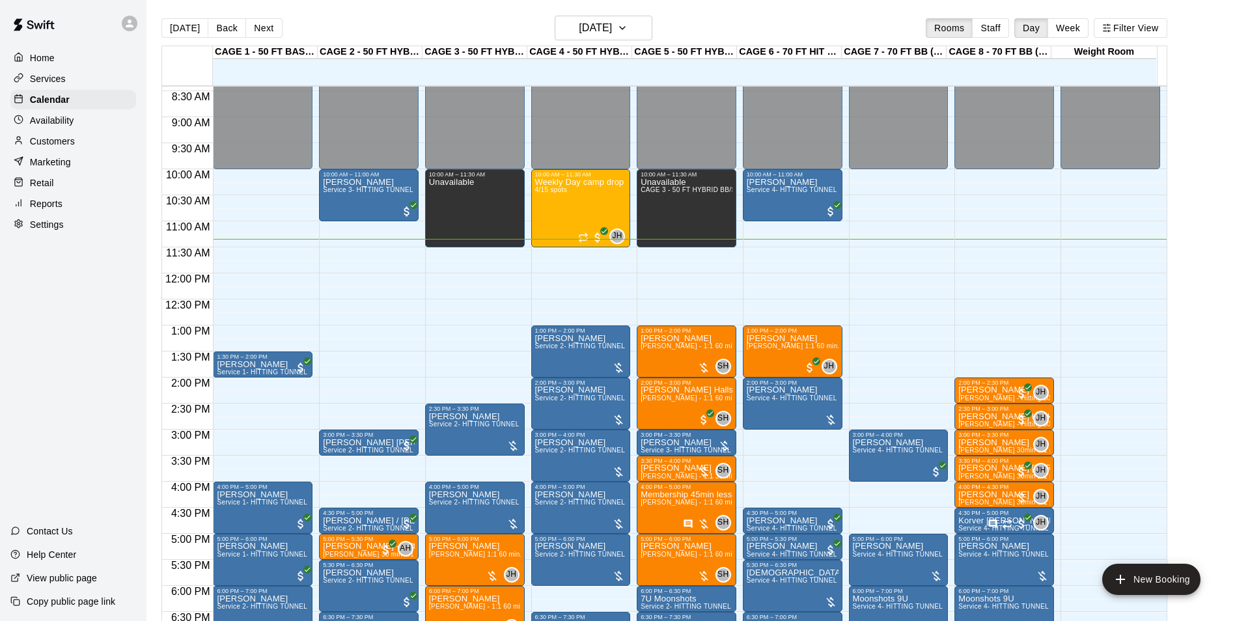
scroll to position [376, 0]
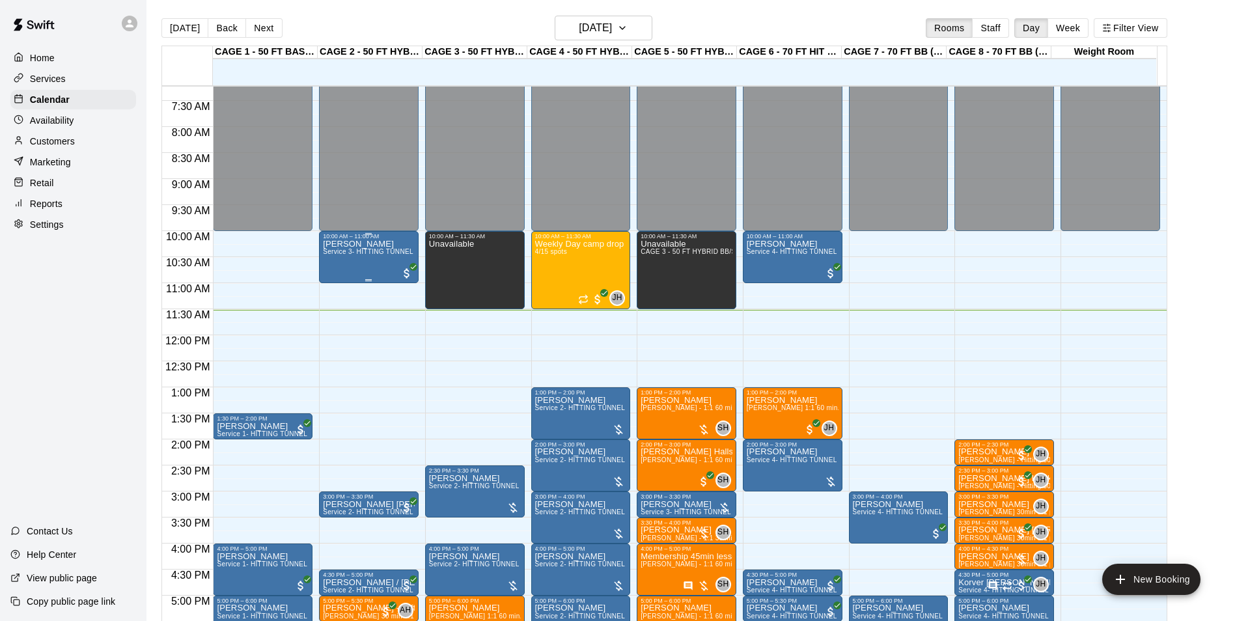
click at [369, 249] on div "[PERSON_NAME] Service 3- HITTING TUNNEL RENTAL - 50ft Softball" at bounding box center [369, 550] width 92 height 621
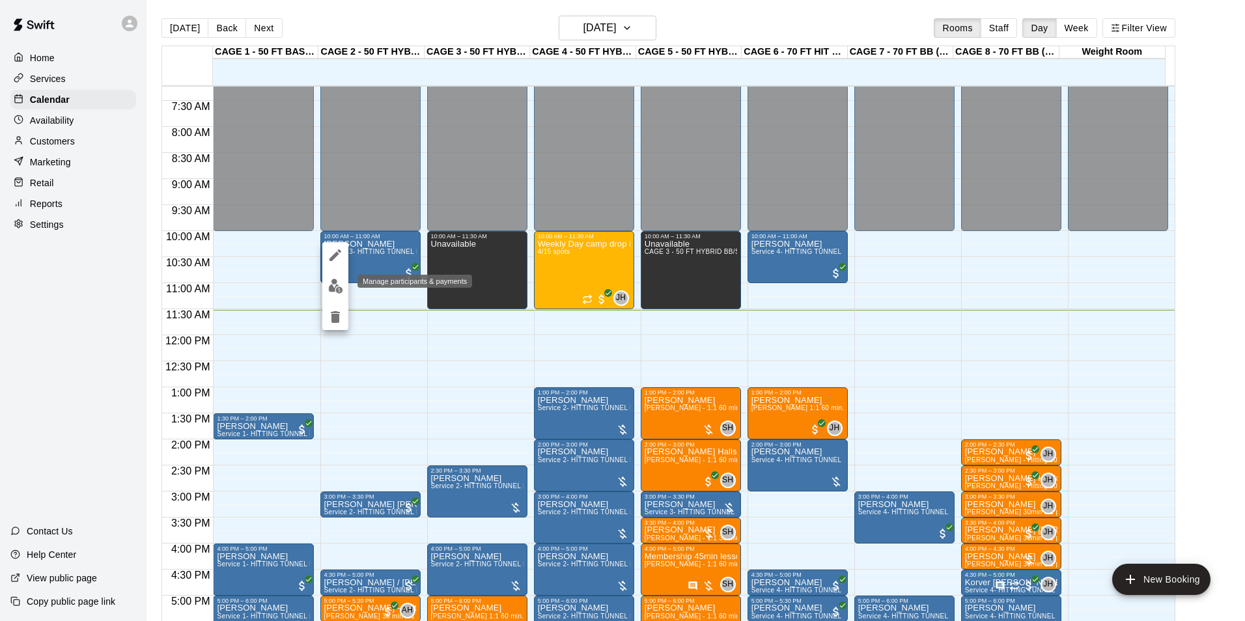
click at [338, 280] on img "edit" at bounding box center [335, 286] width 15 height 15
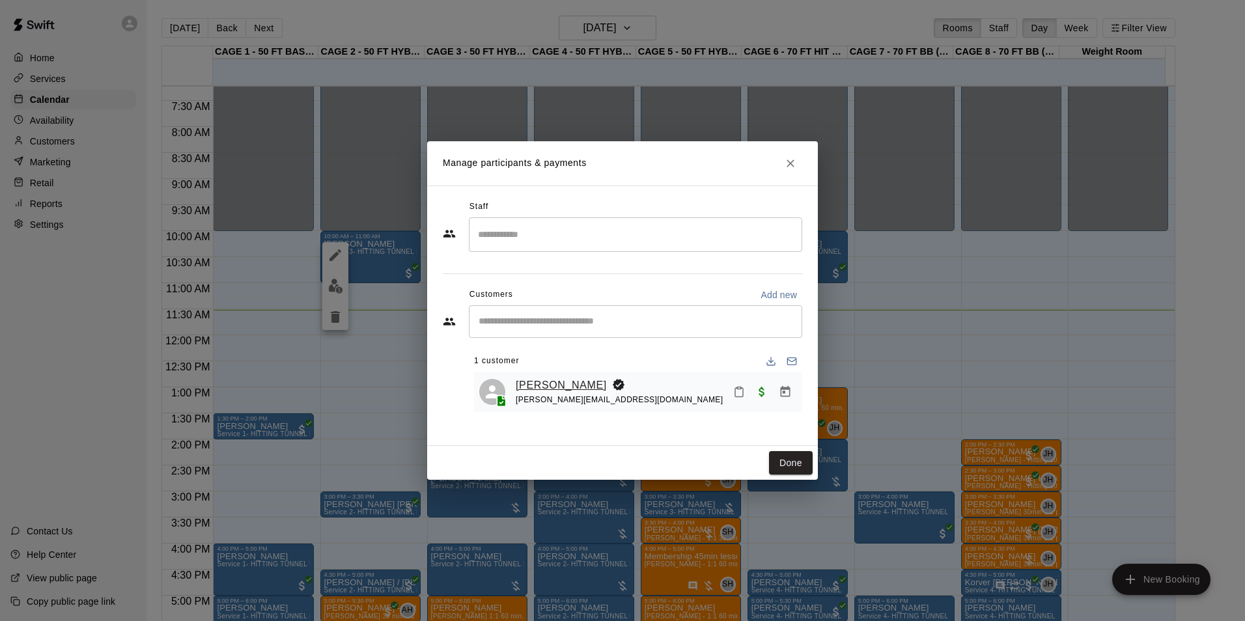
click at [555, 385] on link "[PERSON_NAME]" at bounding box center [561, 385] width 91 height 17
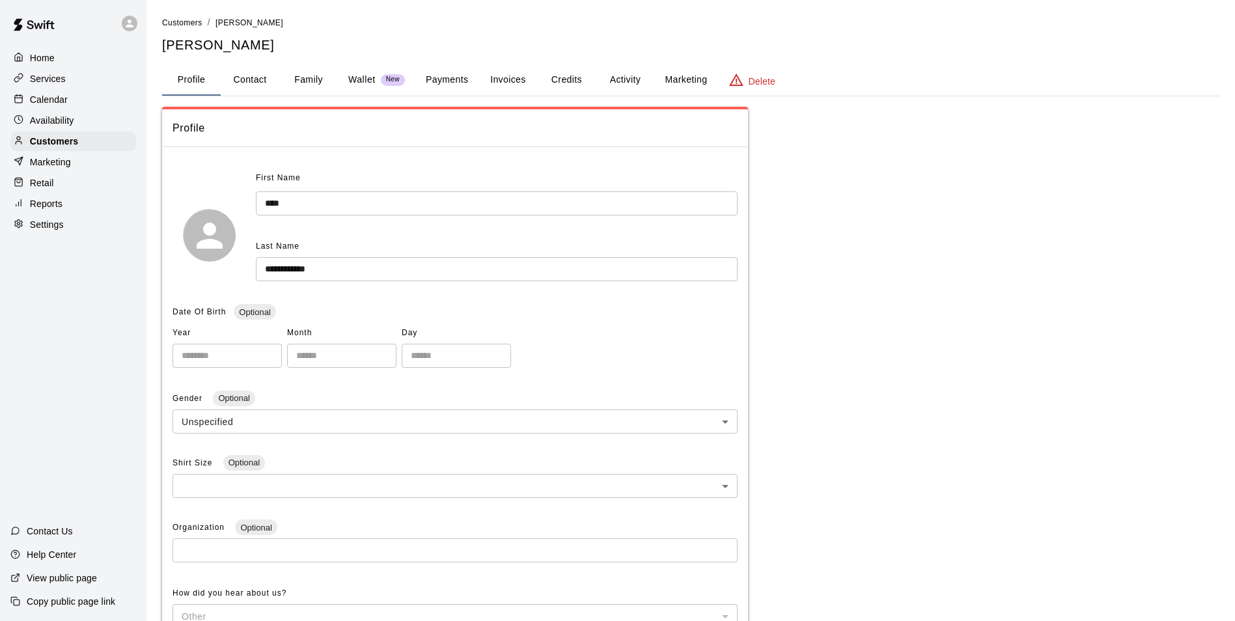
click at [449, 89] on button "Payments" at bounding box center [446, 79] width 63 height 31
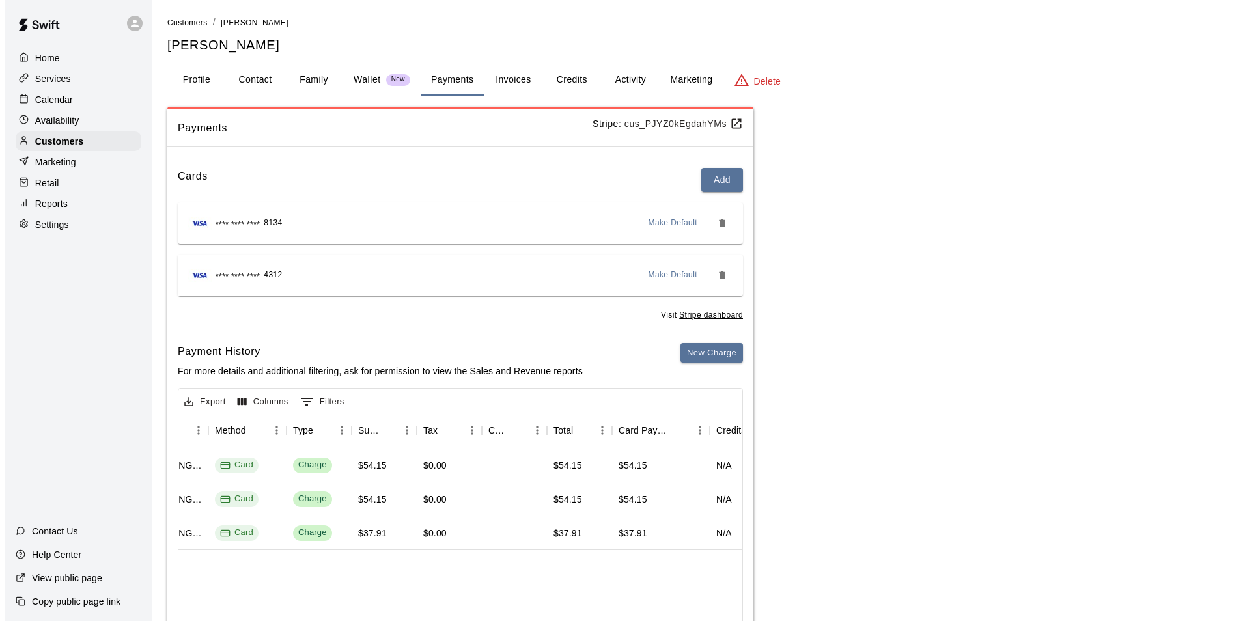
scroll to position [0, 379]
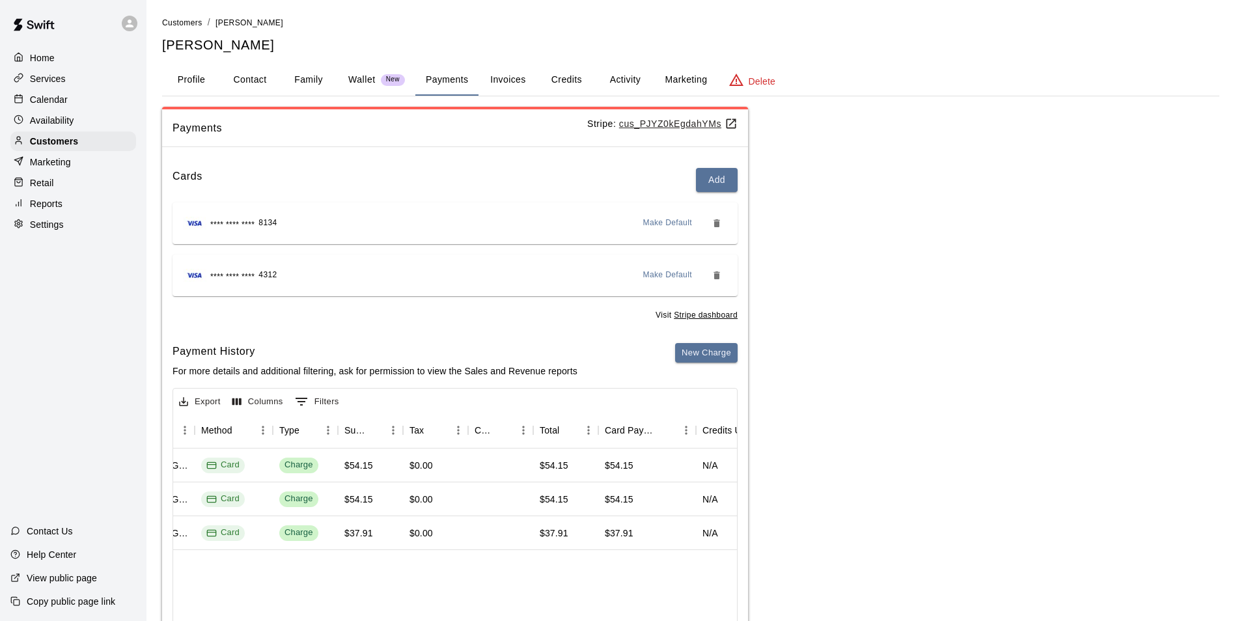
click at [613, 76] on button "Activity" at bounding box center [625, 79] width 59 height 31
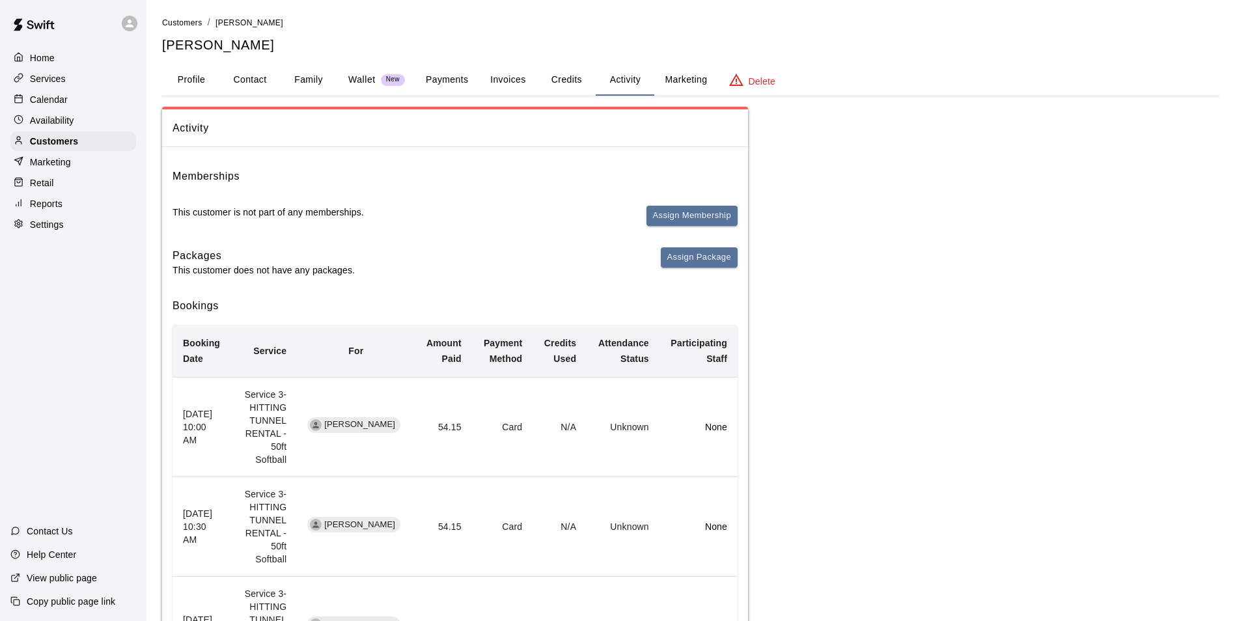
click at [573, 83] on button "Credits" at bounding box center [566, 79] width 59 height 31
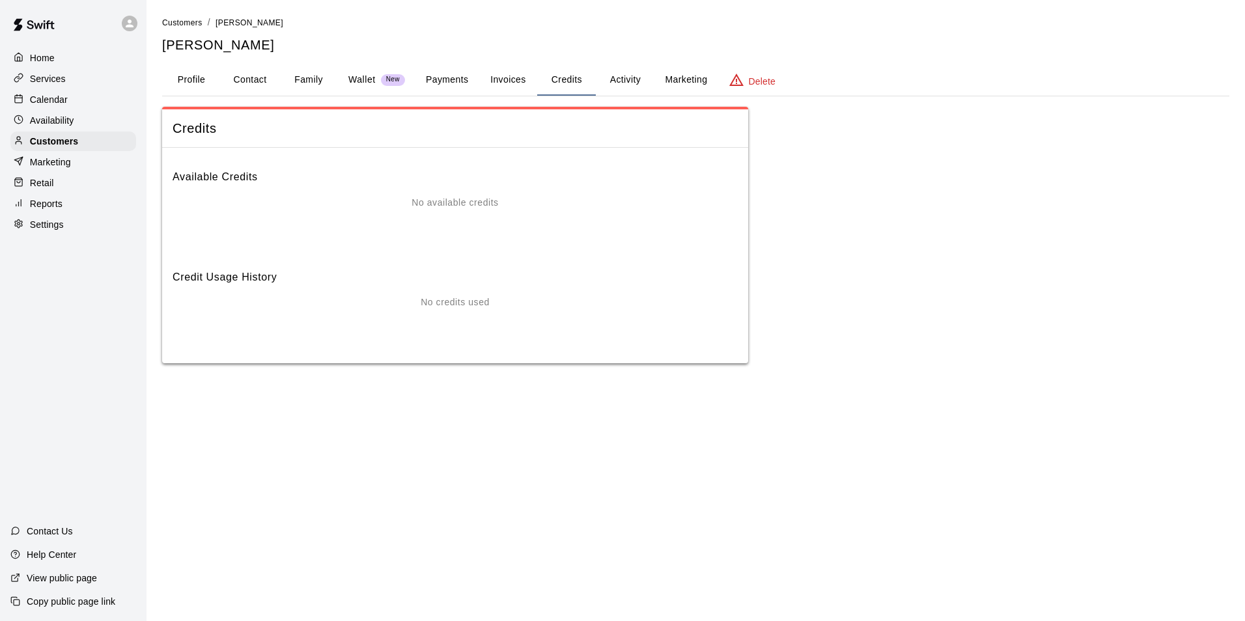
click at [626, 79] on button "Activity" at bounding box center [625, 79] width 59 height 31
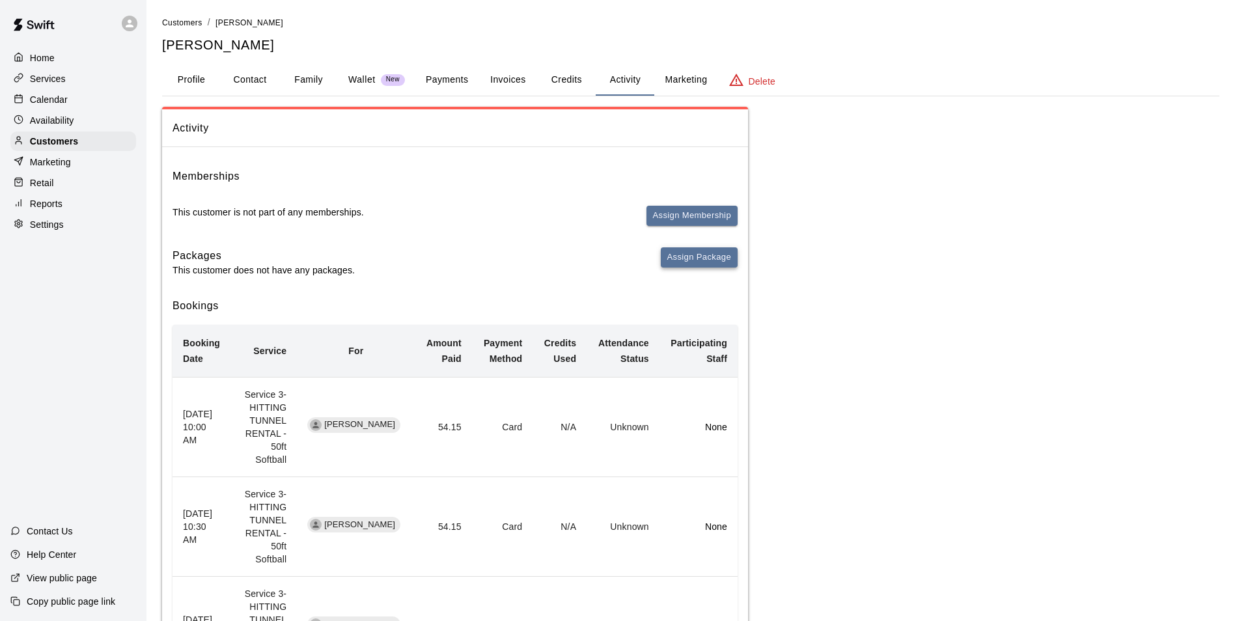
click at [694, 251] on button "Assign Package" at bounding box center [699, 257] width 77 height 20
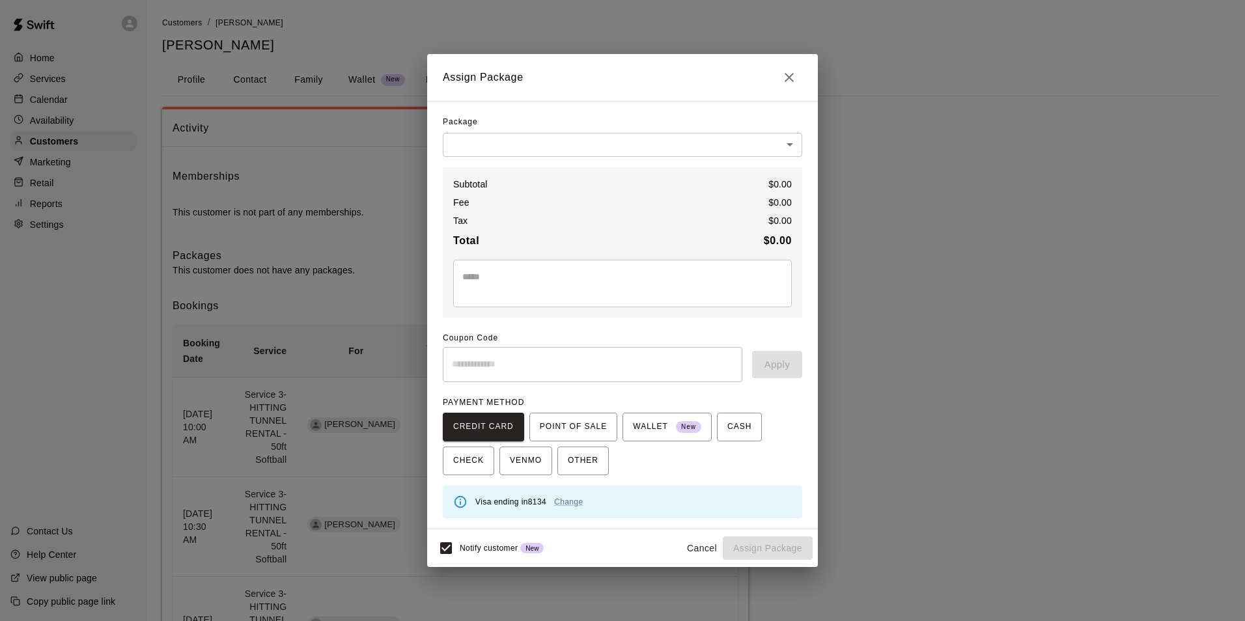
click at [741, 129] on div "Package" at bounding box center [622, 122] width 359 height 21
click at [735, 149] on body "Home Services Calendar Availability Customers Marketing Retail Reports Settings…" at bounding box center [622, 625] width 1245 height 1250
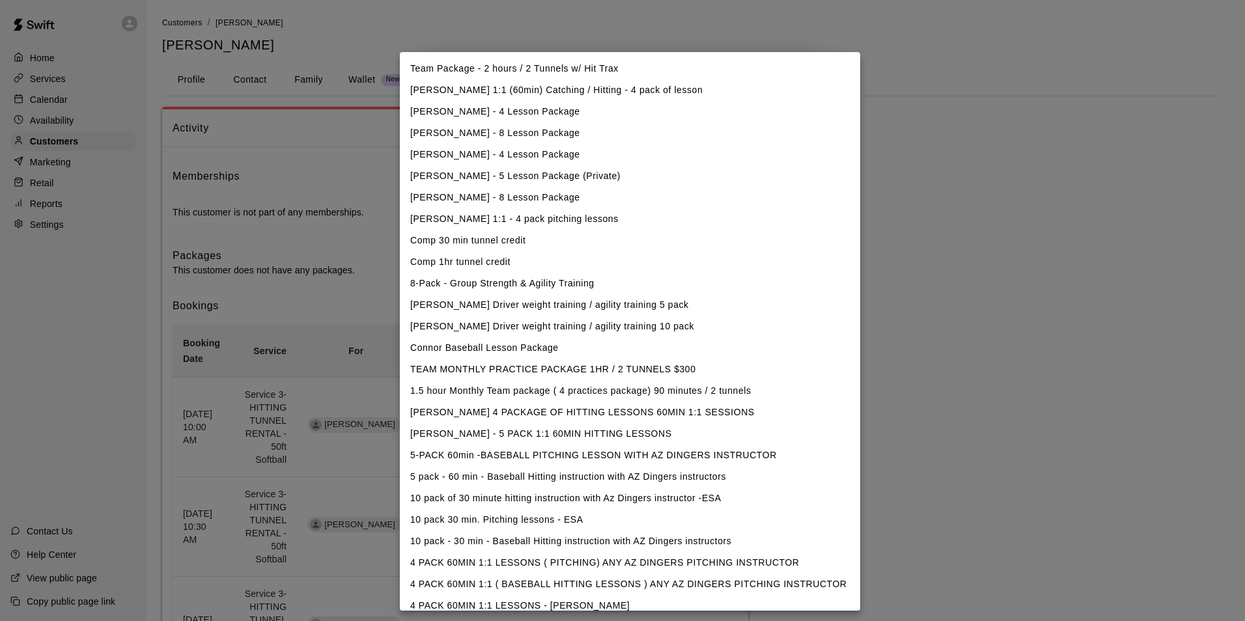
scroll to position [290, 0]
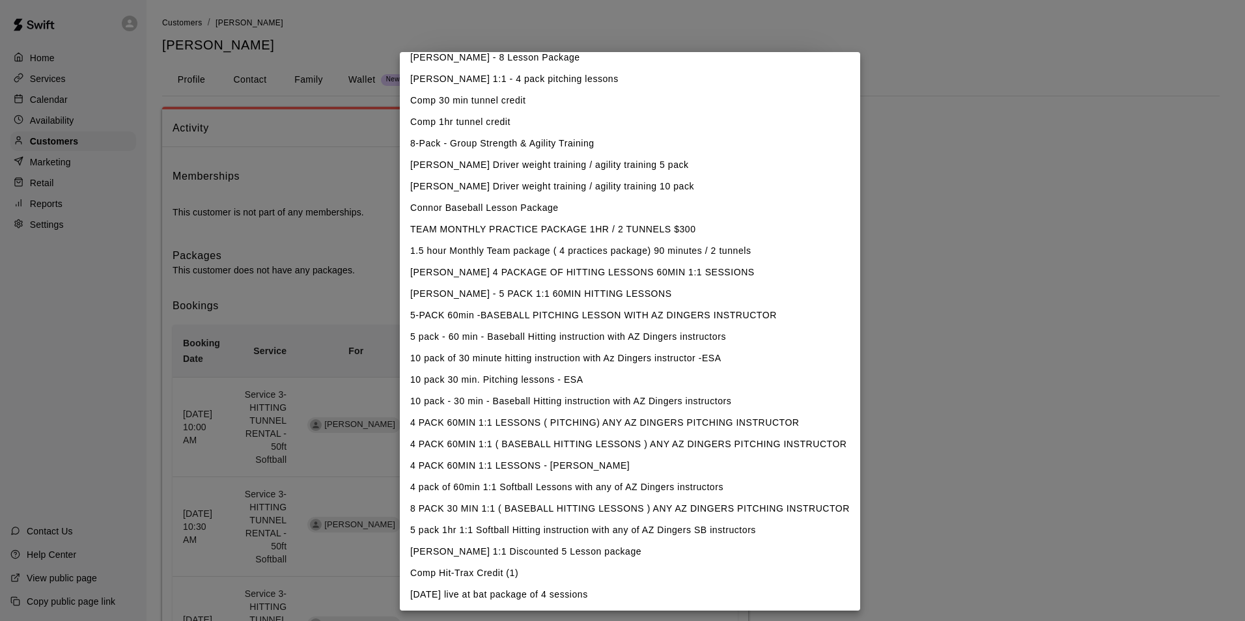
click at [958, 373] on div at bounding box center [622, 310] width 1245 height 621
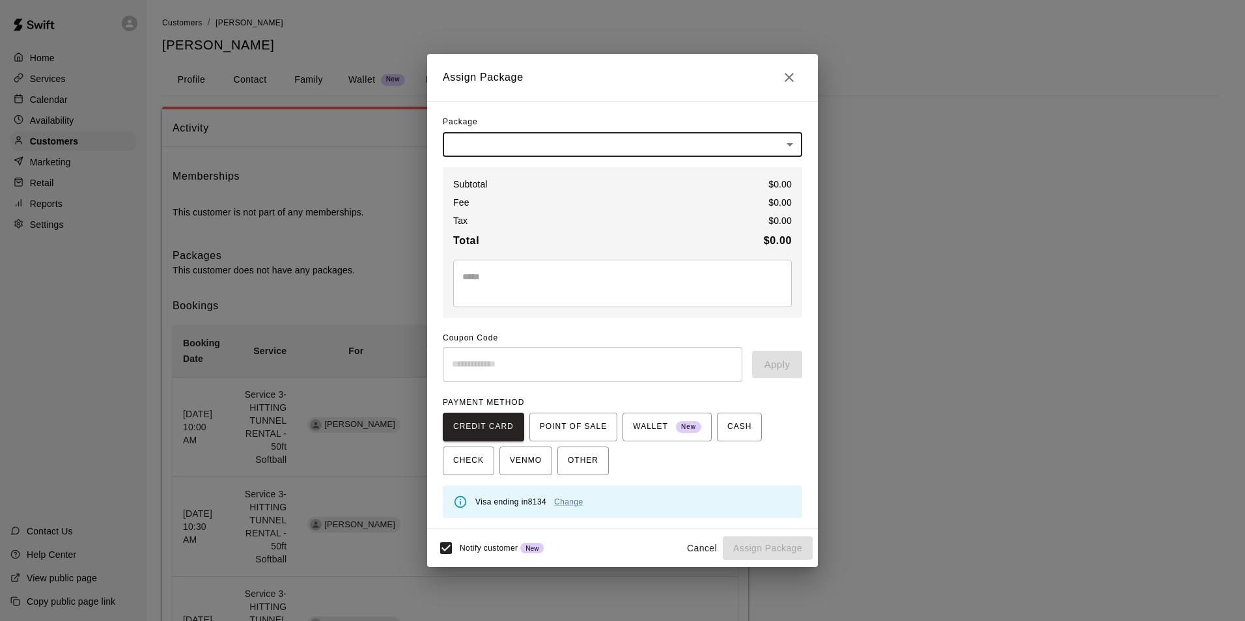
click at [790, 62] on h2 "Assign Package" at bounding box center [622, 77] width 391 height 47
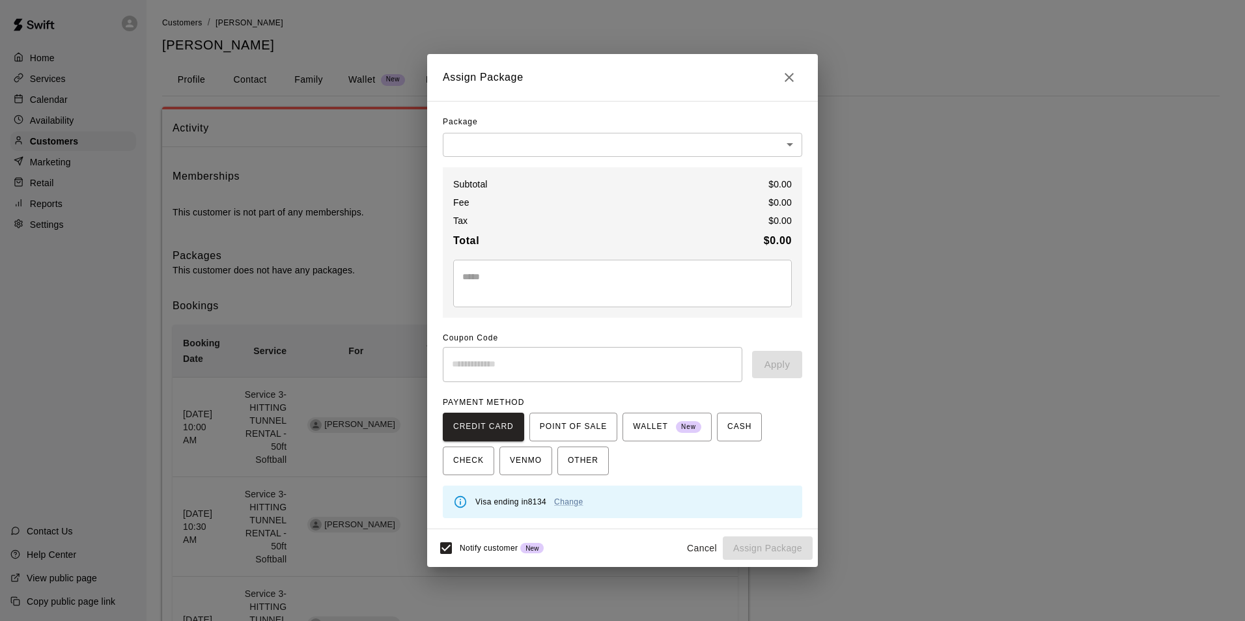
click at [790, 68] on button "Close" at bounding box center [789, 77] width 26 height 26
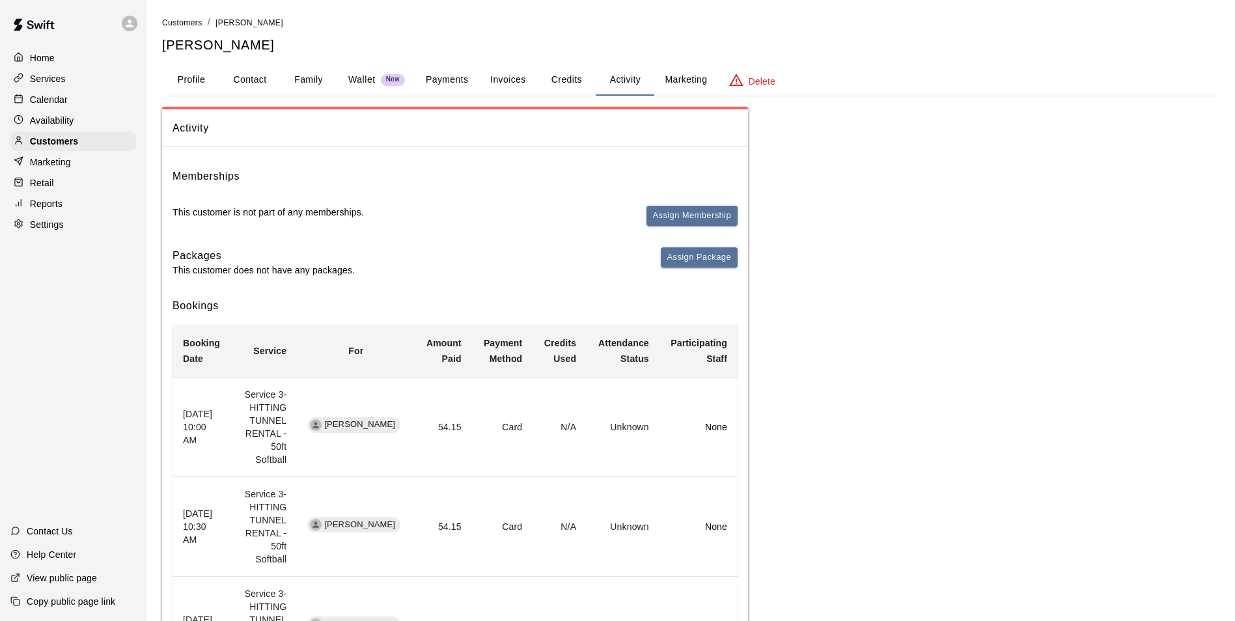
click at [551, 61] on div "Customers / Kyle Shellabarger Kyle Shellabarger Profile Contact Family Wallet N…" at bounding box center [690, 620] width 1057 height 1208
click at [556, 83] on button "Credits" at bounding box center [566, 79] width 59 height 31
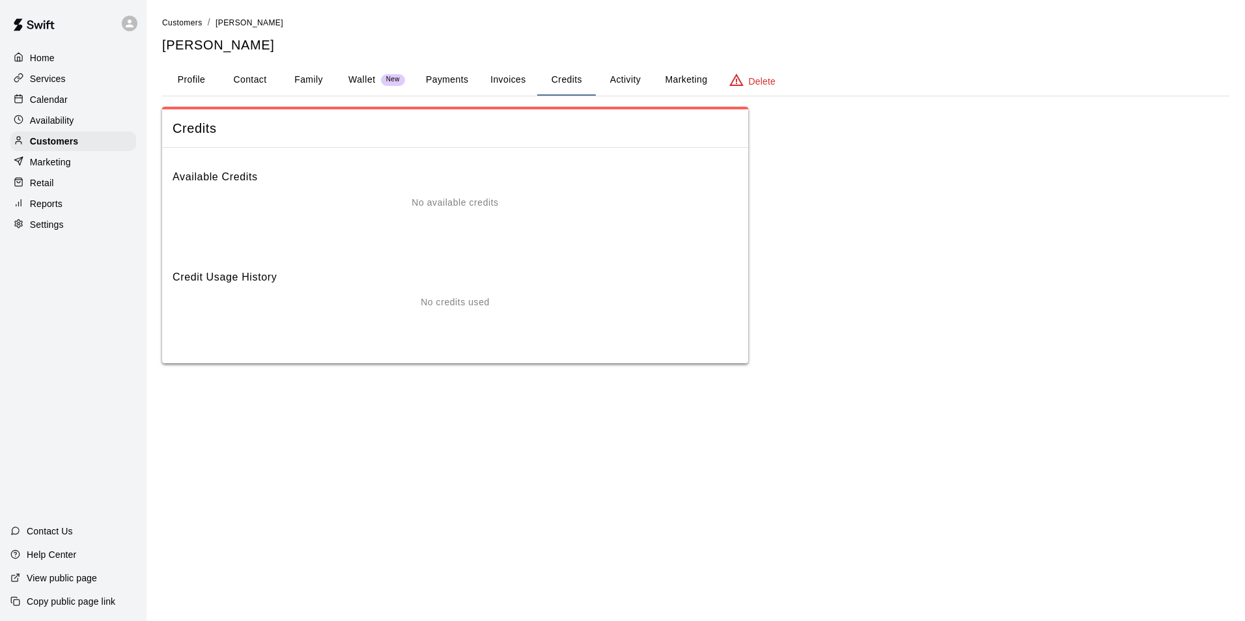
click at [615, 79] on button "Activity" at bounding box center [625, 79] width 59 height 31
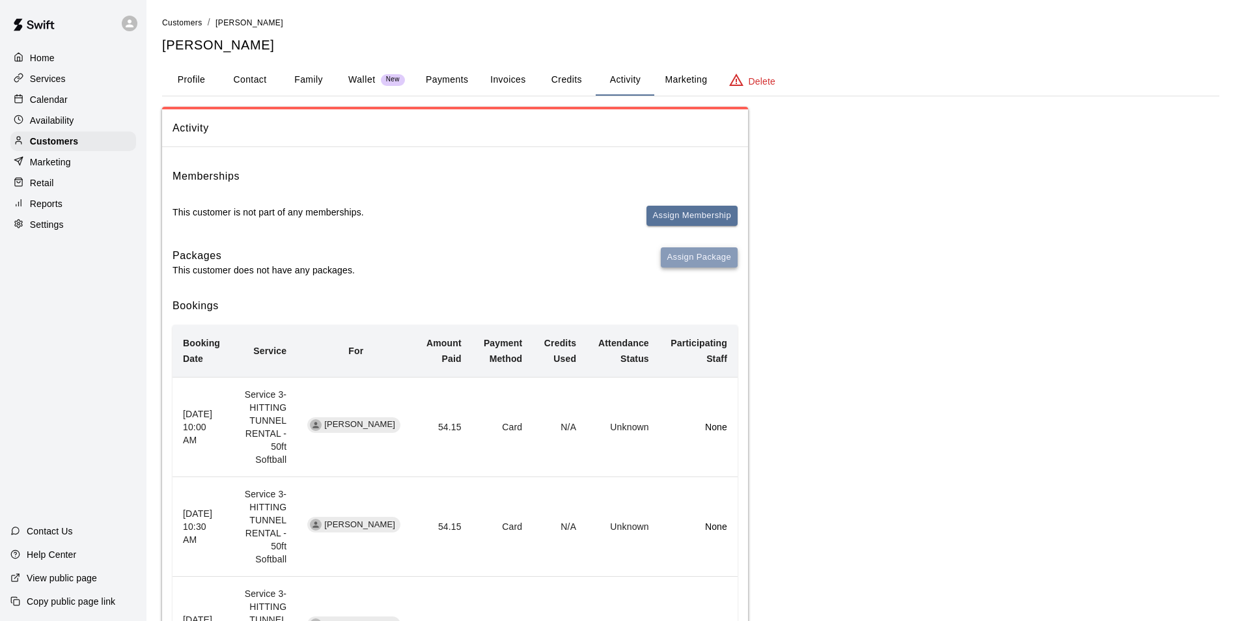
click at [681, 255] on button "Assign Package" at bounding box center [699, 257] width 77 height 20
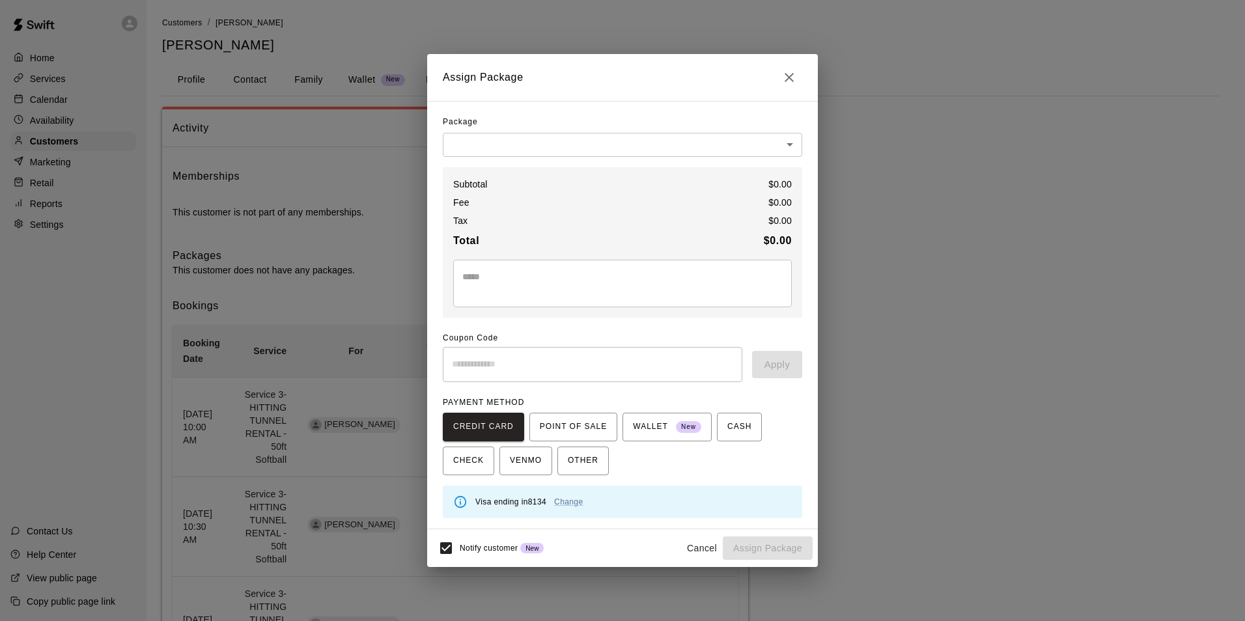
click at [635, 144] on body "Home Services Calendar Availability Customers Marketing Retail Reports Settings…" at bounding box center [622, 625] width 1245 height 1250
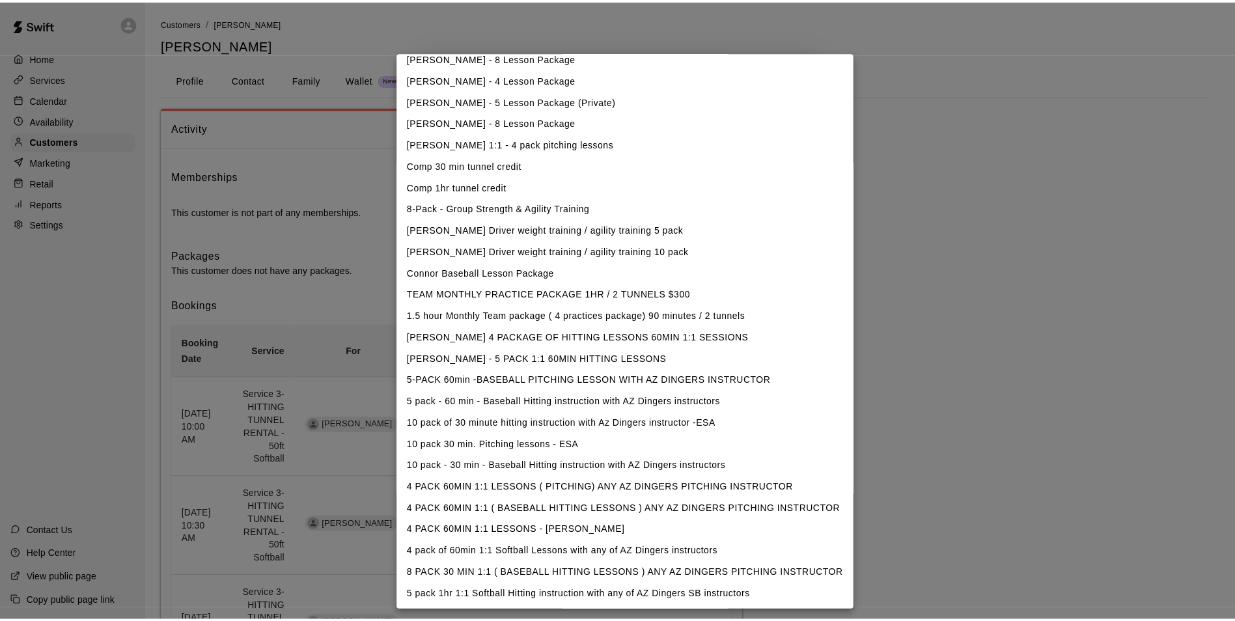
scroll to position [159, 0]
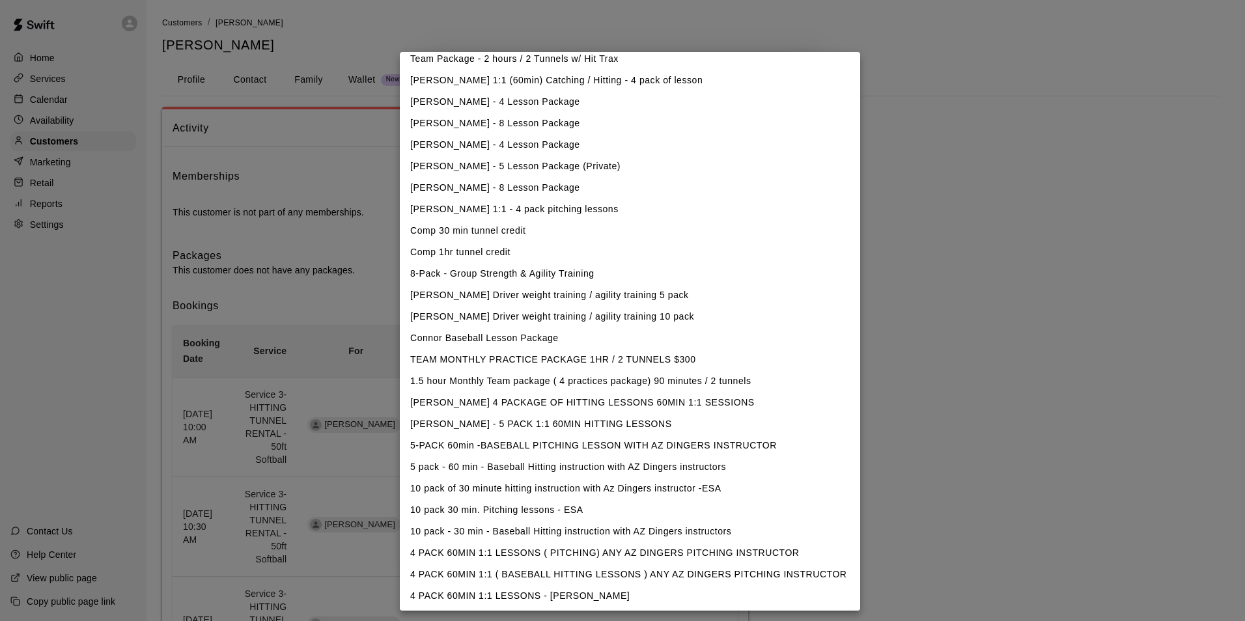
click at [548, 233] on li "Comp 30 min tunnel credit" at bounding box center [630, 230] width 460 height 21
type input "**********"
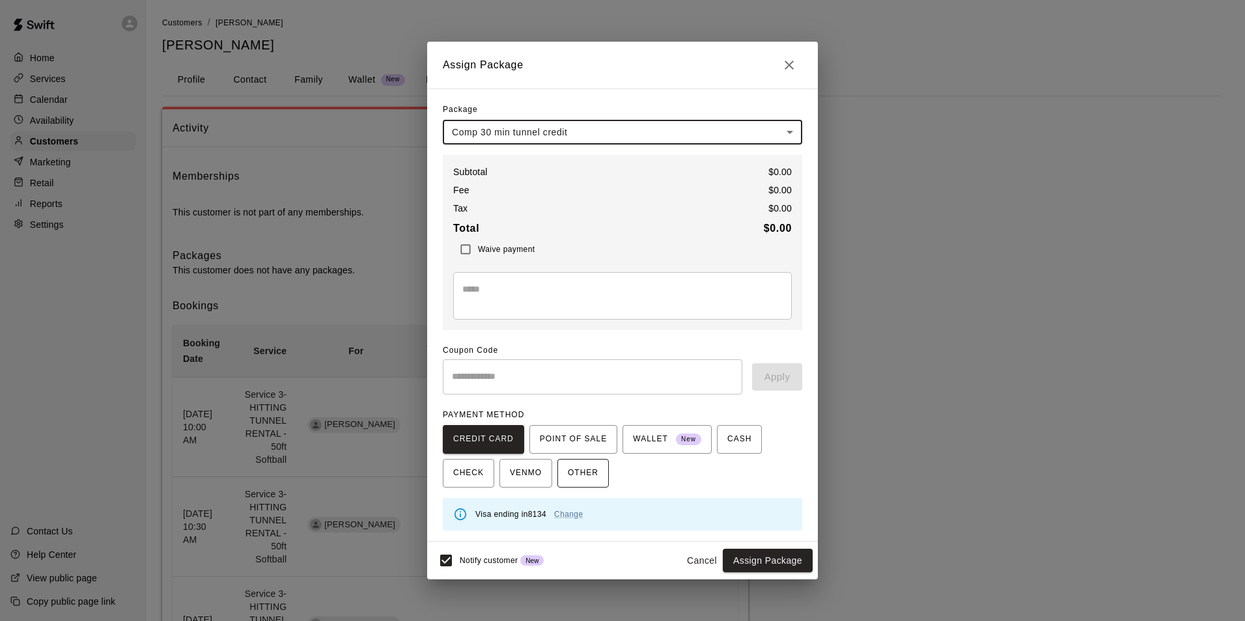
click at [570, 475] on span "OTHER" at bounding box center [583, 473] width 31 height 21
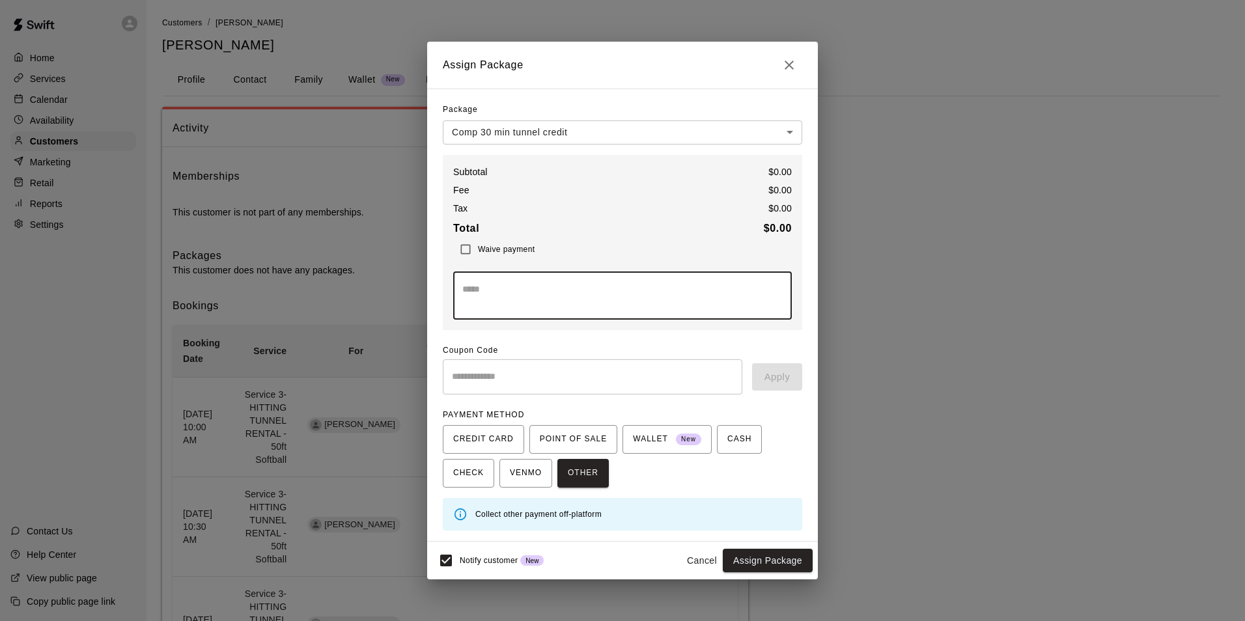
click at [677, 303] on textarea at bounding box center [622, 296] width 320 height 26
type textarea "*"
type textarea "**********"
click at [797, 555] on button "Assign Package" at bounding box center [768, 561] width 90 height 24
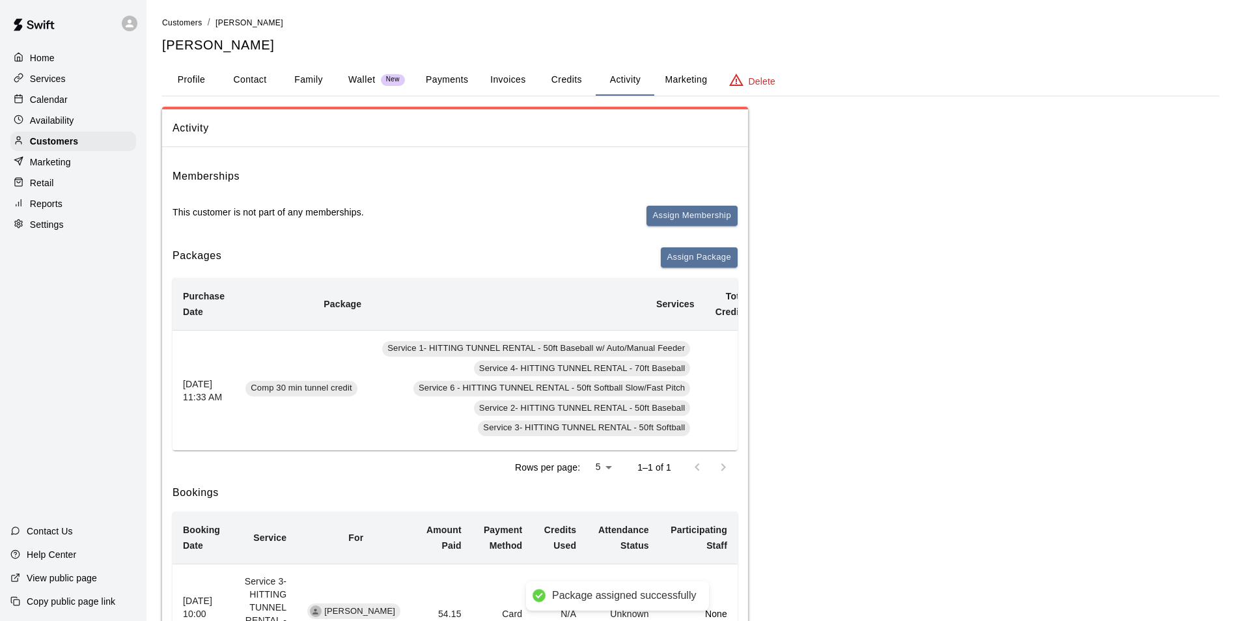
click at [530, 460] on div "Rows per page: 5 * 1–1 of 1" at bounding box center [455, 467] width 565 height 34
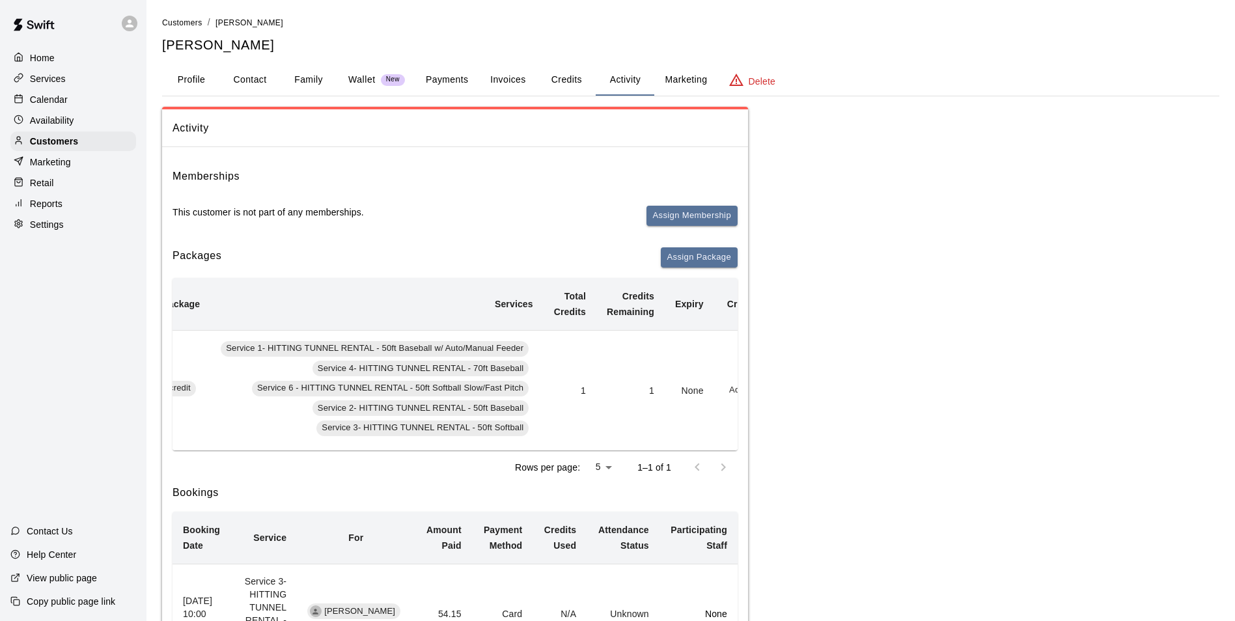
scroll to position [0, 208]
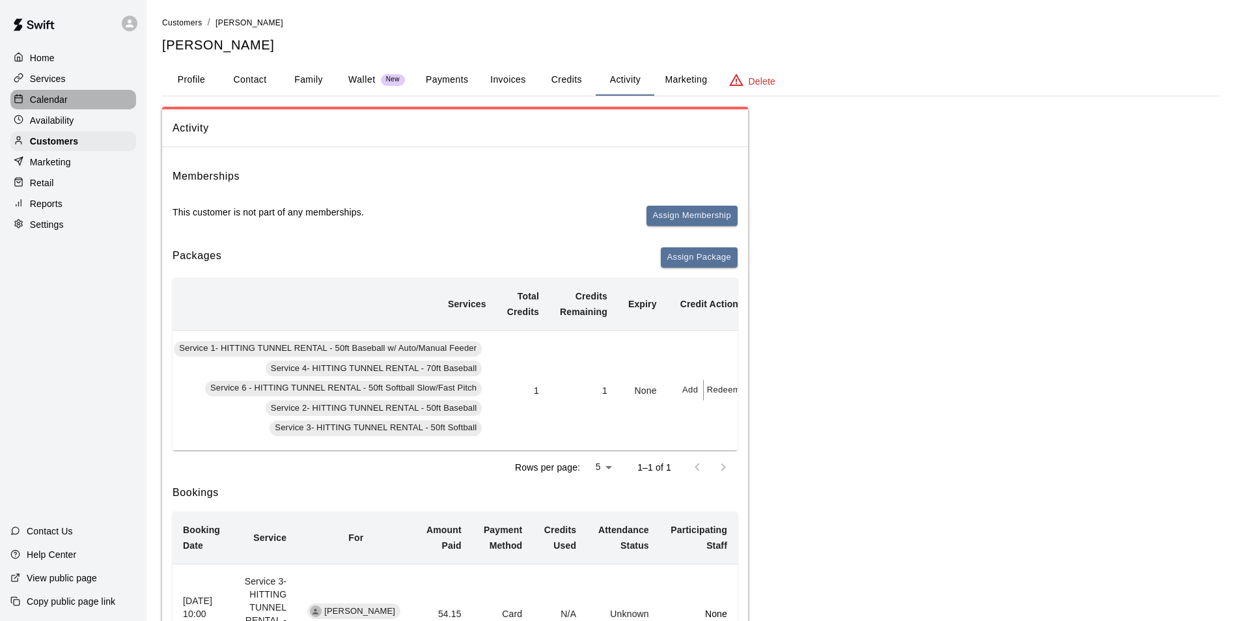
click at [37, 100] on p "Calendar" at bounding box center [49, 99] width 38 height 13
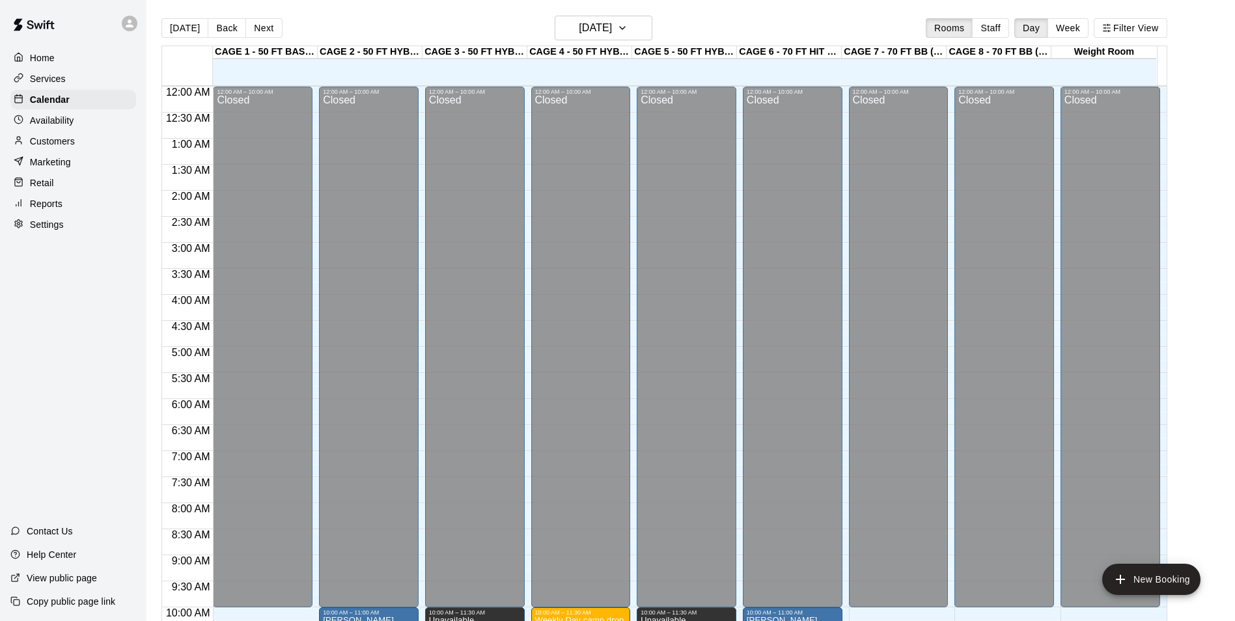
scroll to position [602, 0]
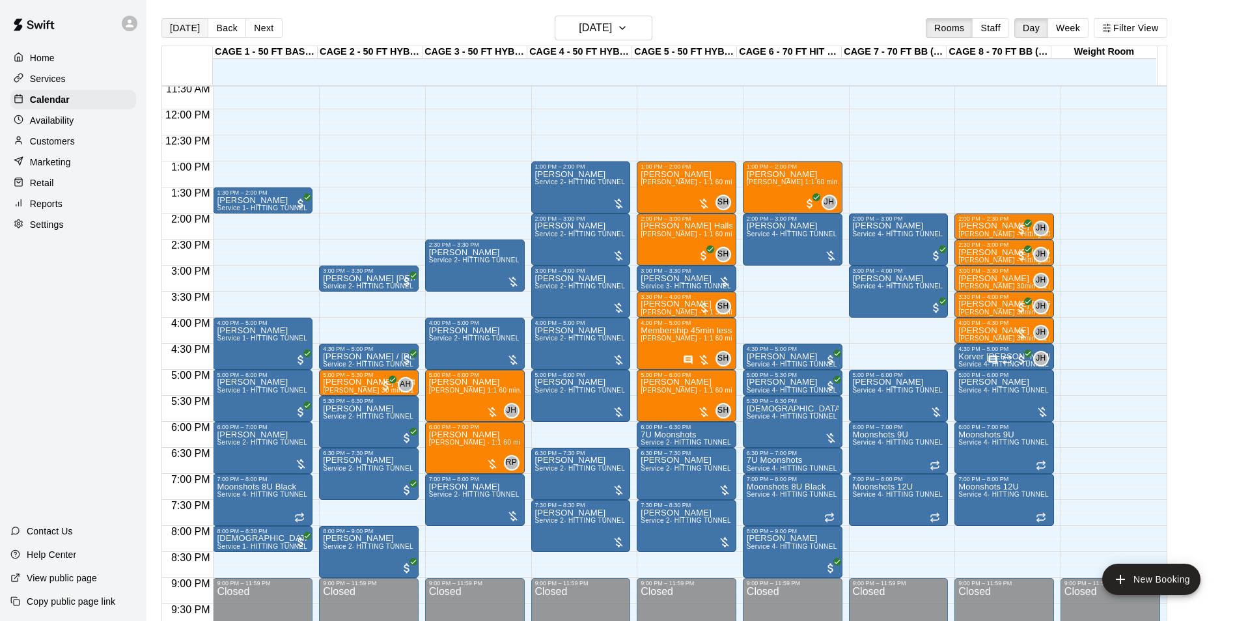
click at [166, 34] on button "[DATE]" at bounding box center [184, 28] width 47 height 20
